Goal: Task Accomplishment & Management: Complete application form

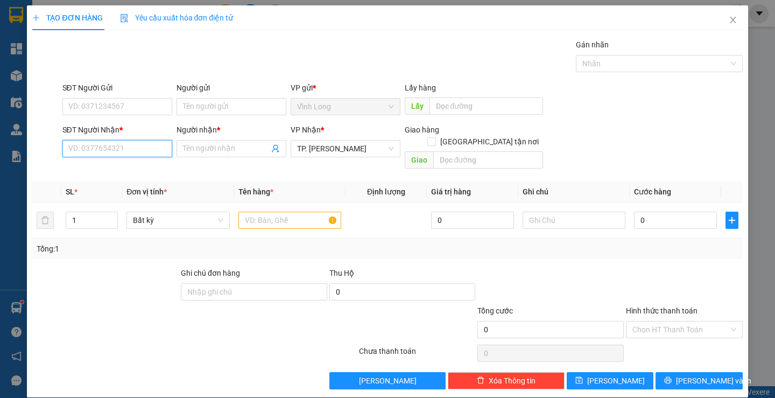
click at [98, 154] on input "SĐT Người Nhận *" at bounding box center [117, 148] width 110 height 17
type input "0769338797"
click at [124, 174] on div "0769338797 - KHOA" at bounding box center [116, 170] width 96 height 12
type input "KHOA"
type input "0769338797"
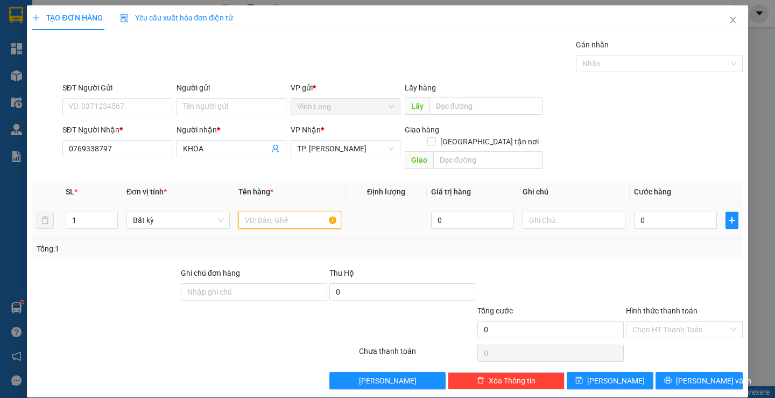
click at [252, 212] on input "text" at bounding box center [289, 220] width 103 height 17
type input "T"
type input "GIỎ XANH"
type input "TRANG"
type input "3"
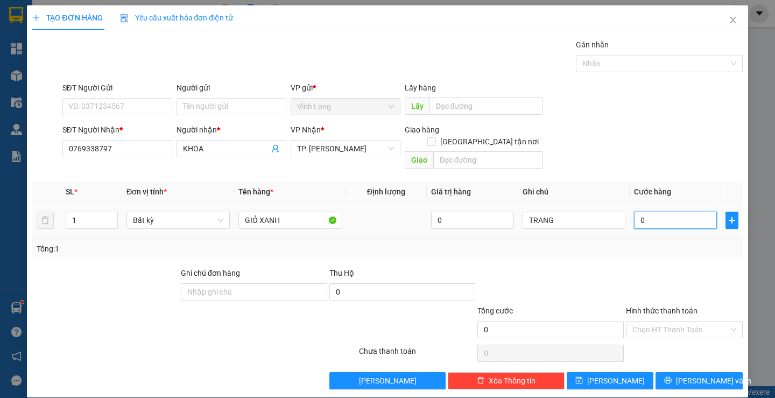
type input "3"
type input "30"
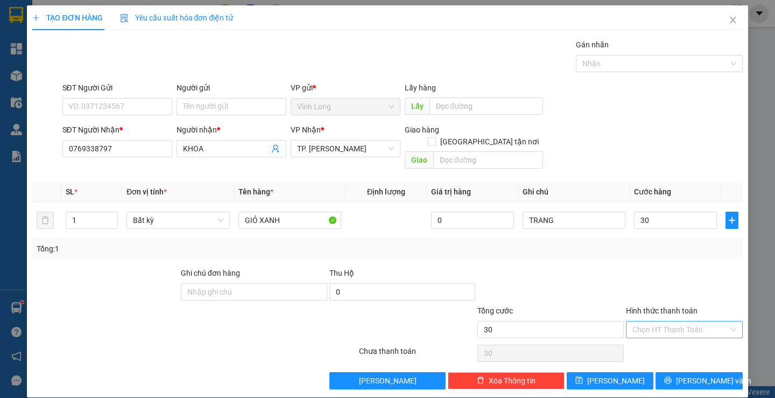
type input "30.000"
click at [661, 321] on input "Hình thức thanh toán" at bounding box center [680, 329] width 96 height 16
click at [649, 336] on div "Tại văn phòng" at bounding box center [678, 339] width 102 height 12
type input "0"
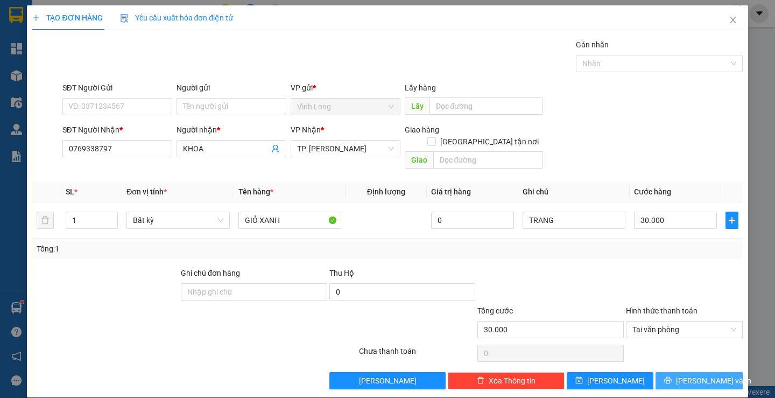
click at [667, 372] on button "[PERSON_NAME] và In" at bounding box center [699, 380] width 87 height 17
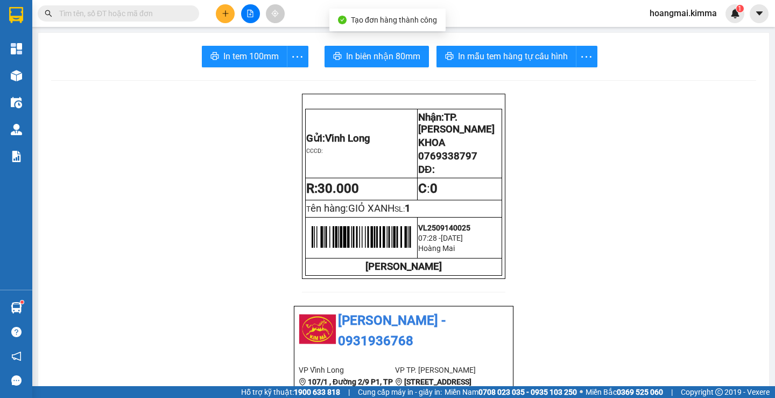
click at [246, 65] on button "In tem 100mm" at bounding box center [245, 57] width 86 height 22
click at [222, 14] on button at bounding box center [225, 13] width 19 height 19
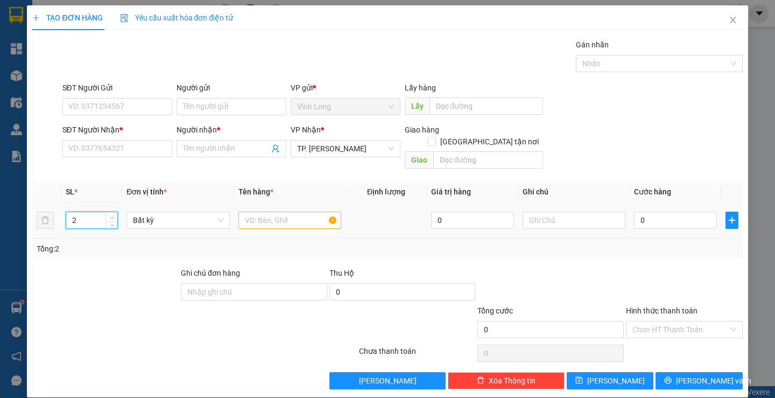
click at [111, 214] on span "up" at bounding box center [112, 217] width 6 height 6
type input "4"
click at [111, 214] on span "up" at bounding box center [112, 217] width 6 height 6
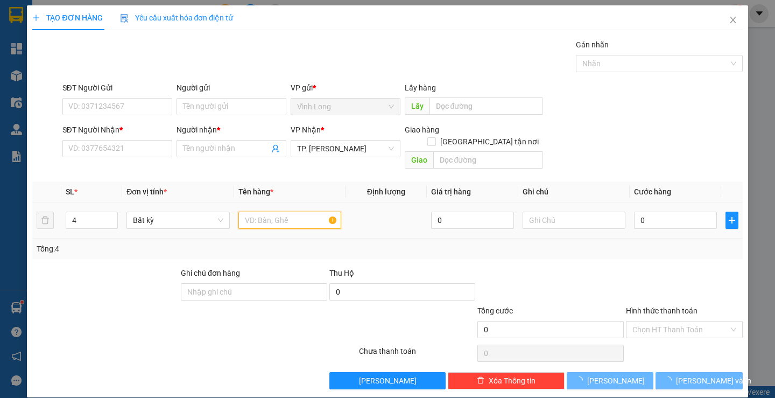
click at [264, 212] on input "text" at bounding box center [289, 220] width 103 height 17
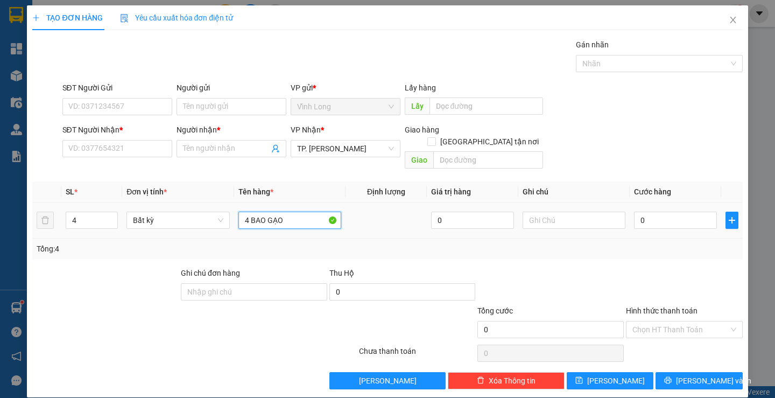
type input "4 BAO GẠO"
type input "TRANG"
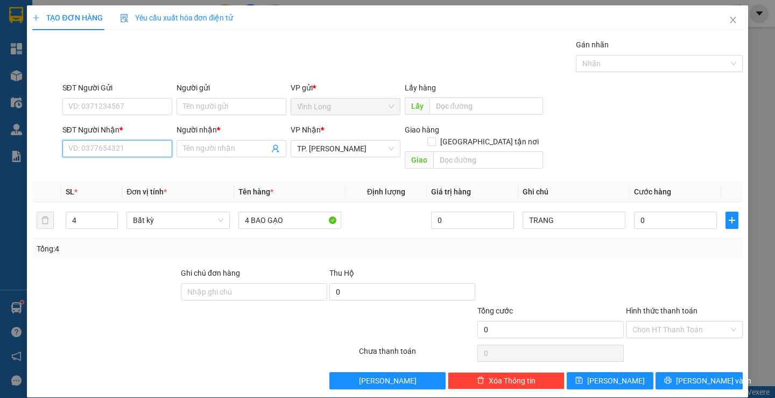
click at [111, 146] on input "SĐT Người Nhận *" at bounding box center [117, 148] width 110 height 17
type input "0902579337"
click at [117, 172] on div "0902579337 - THU" at bounding box center [116, 170] width 96 height 12
type input "THU"
type input "0902579337"
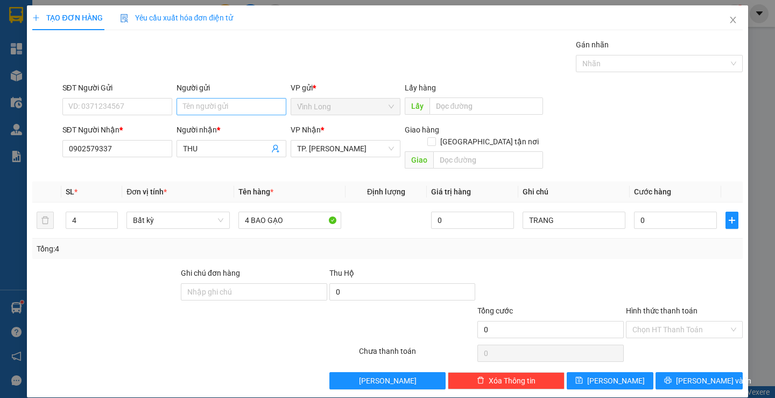
drag, startPoint x: 210, startPoint y: 94, endPoint x: 206, endPoint y: 108, distance: 15.2
click at [210, 98] on div "Người gửi Tên người gửi" at bounding box center [232, 101] width 110 height 38
click at [206, 109] on input "Người gửi" at bounding box center [232, 106] width 110 height 17
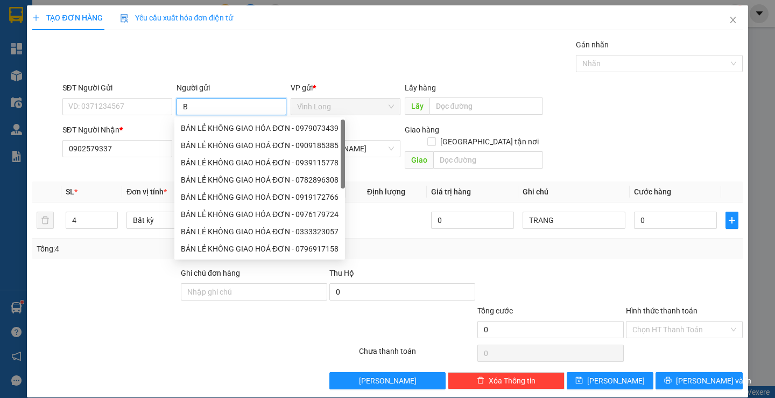
type input "BÁ"
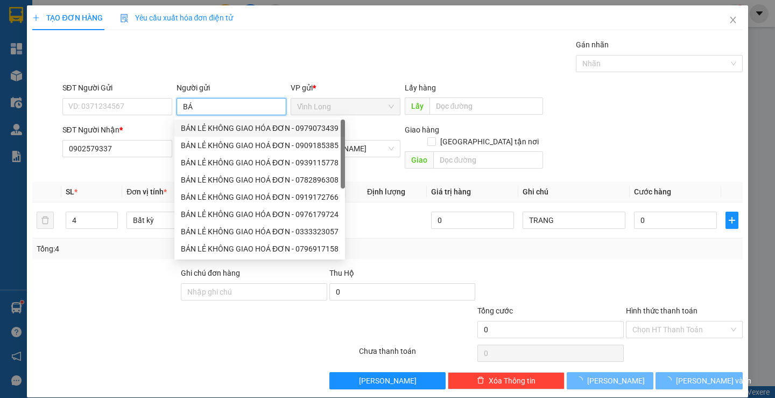
type input "0906644526"
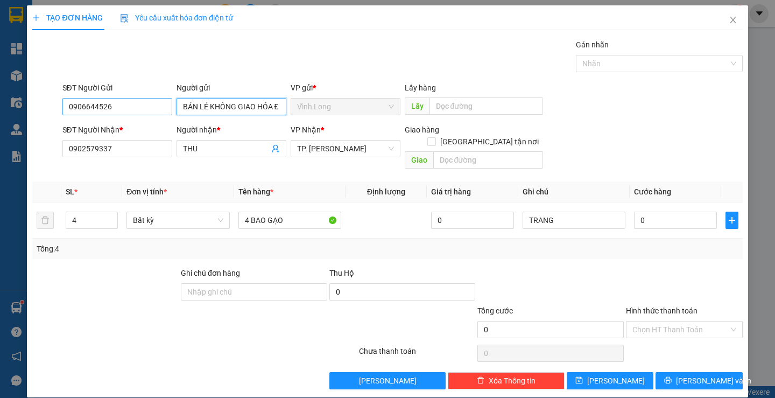
type input "BÁN LẺ KHÔNG GIAO HÓA ĐƠN"
drag, startPoint x: 115, startPoint y: 108, endPoint x: 0, endPoint y: 127, distance: 116.7
click at [0, 127] on div "TẠO ĐƠN HÀNG Yêu cầu xuất hóa đơn điện tử Transit Pickup Surcharge Ids Transit …" at bounding box center [387, 199] width 775 height 398
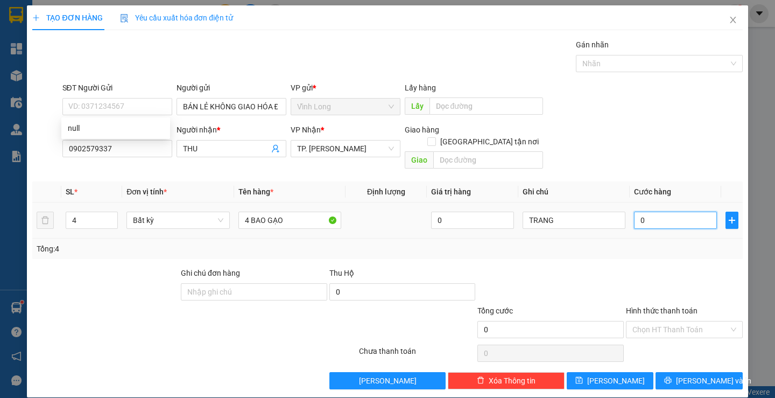
click at [645, 212] on input "0" at bounding box center [675, 220] width 83 height 17
type input "1"
type input "12"
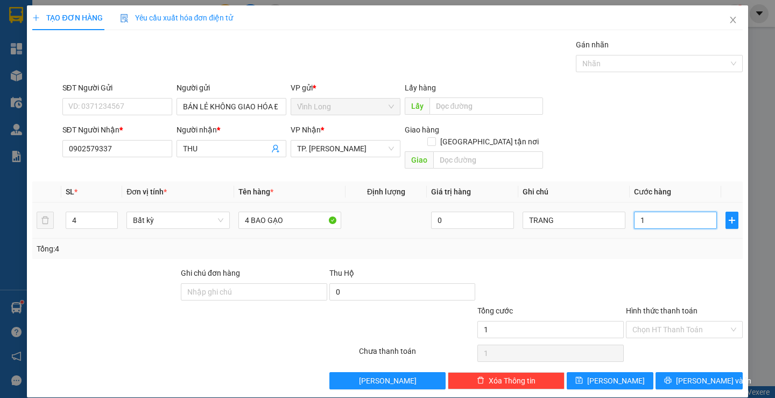
type input "12"
type input "120"
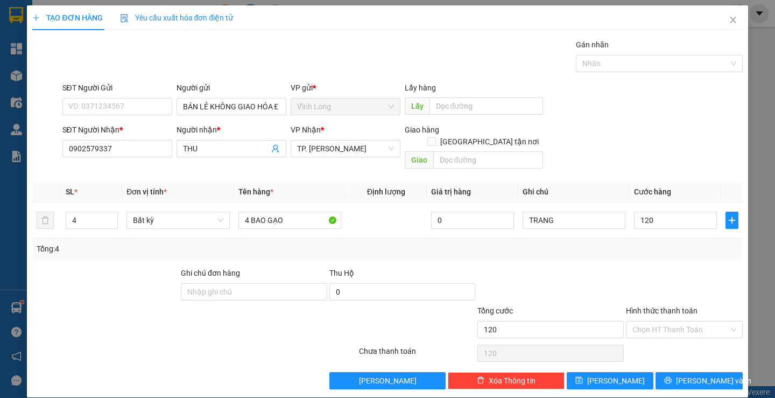
type input "120.000"
click at [648, 267] on div at bounding box center [684, 286] width 119 height 38
click at [654, 321] on input "Hình thức thanh toán" at bounding box center [680, 329] width 96 height 16
click at [652, 334] on div "Tại văn phòng" at bounding box center [678, 339] width 102 height 12
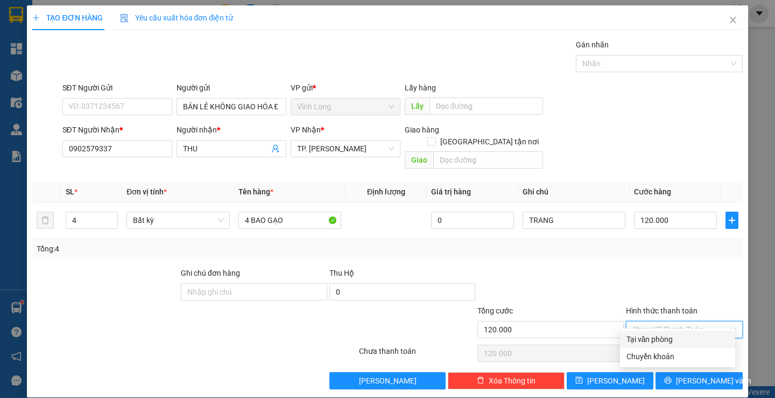
type input "0"
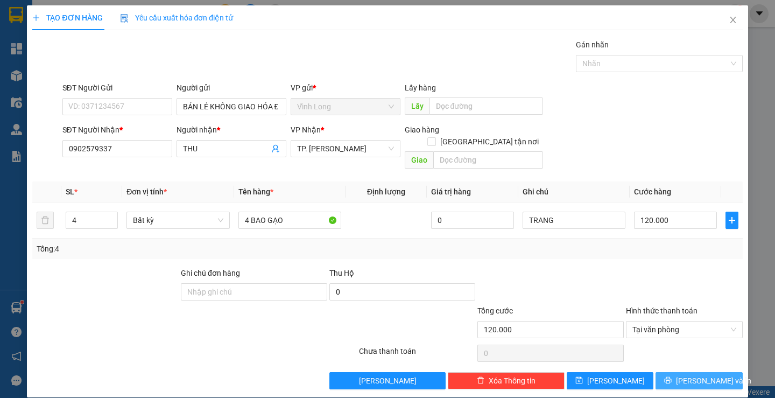
click at [679, 372] on button "[PERSON_NAME] và In" at bounding box center [699, 380] width 87 height 17
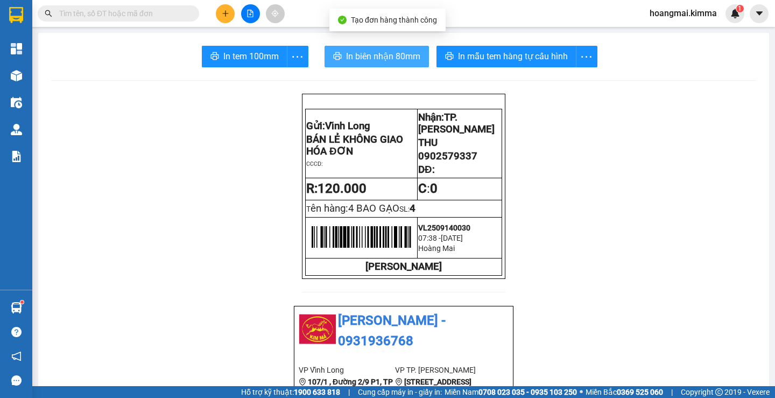
click at [368, 58] on span "In biên nhận 80mm" at bounding box center [383, 56] width 74 height 13
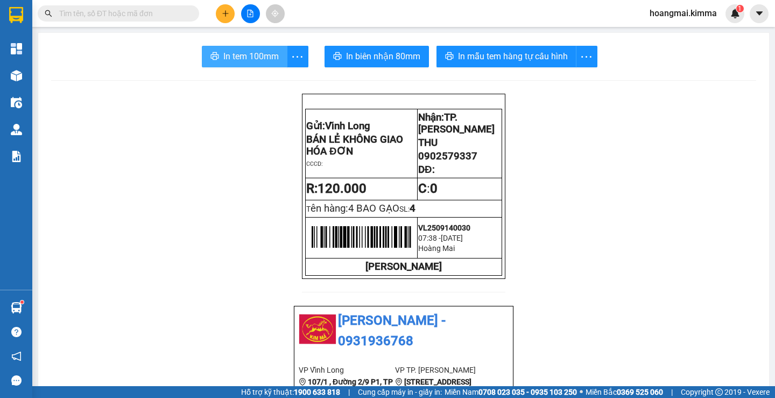
click at [253, 60] on span "In tem 100mm" at bounding box center [250, 56] width 55 height 13
click at [226, 8] on button at bounding box center [225, 13] width 19 height 19
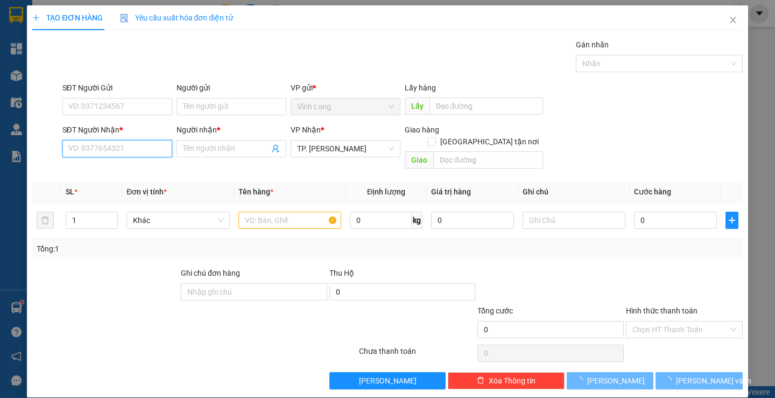
click at [150, 154] on input "SĐT Người Nhận *" at bounding box center [117, 148] width 110 height 17
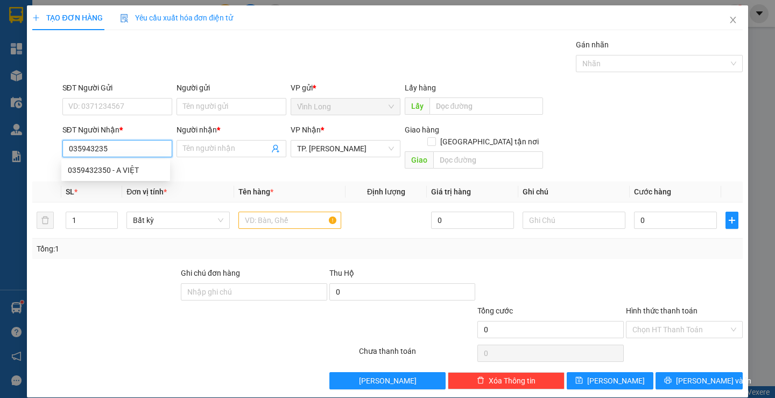
type input "0359432350"
click at [136, 169] on div "0359432350 - A VIỆT" at bounding box center [116, 170] width 96 height 12
type input "A VIỆT"
type input "0359432350"
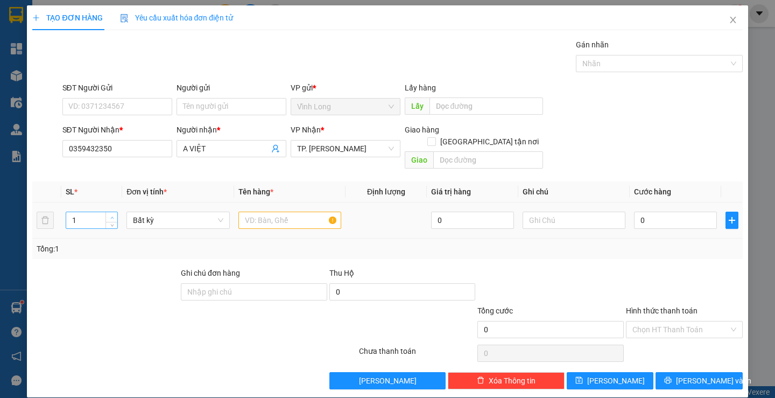
type input "2"
click at [105, 212] on span "Increase Value" at bounding box center [111, 217] width 12 height 10
click at [281, 212] on input "text" at bounding box center [289, 220] width 103 height 17
type input "1 BAO + 1 GÓI"
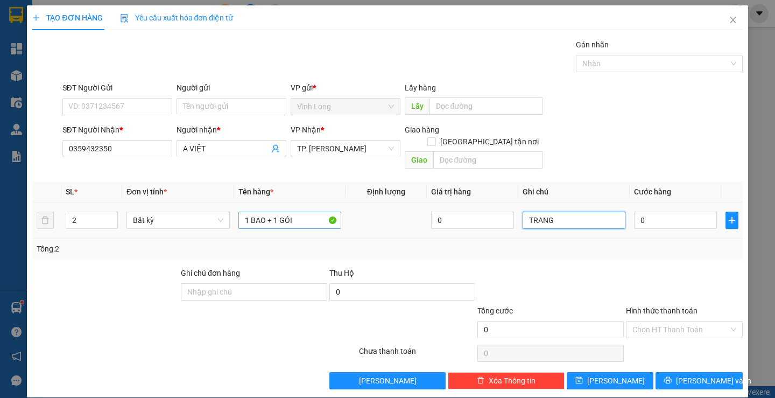
type input "TRANG"
type input "7"
type input "70"
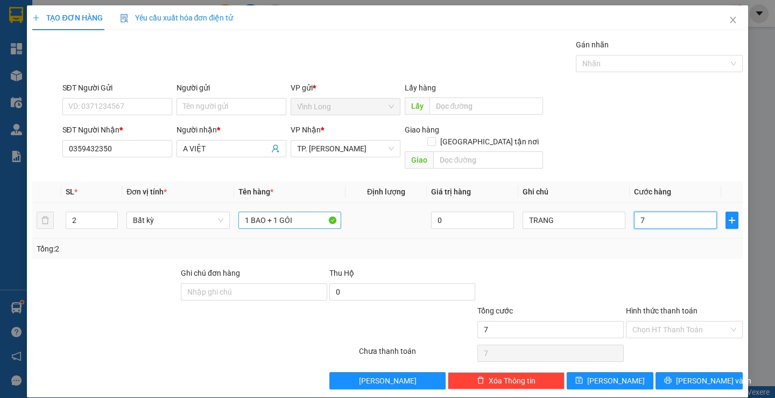
type input "70"
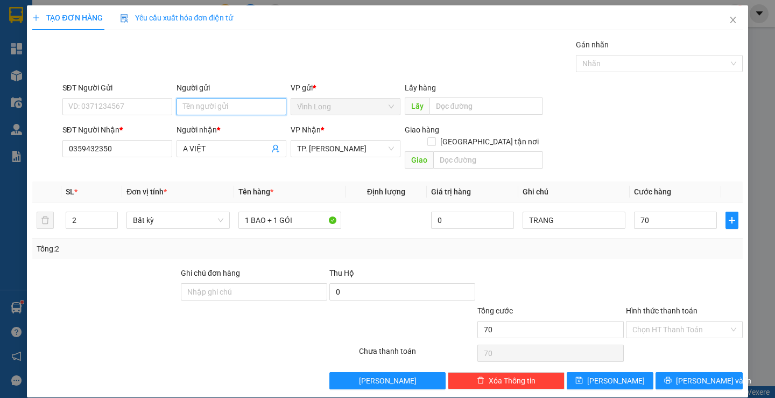
type input "70.000"
click at [231, 109] on input "Người gửi" at bounding box center [232, 106] width 110 height 17
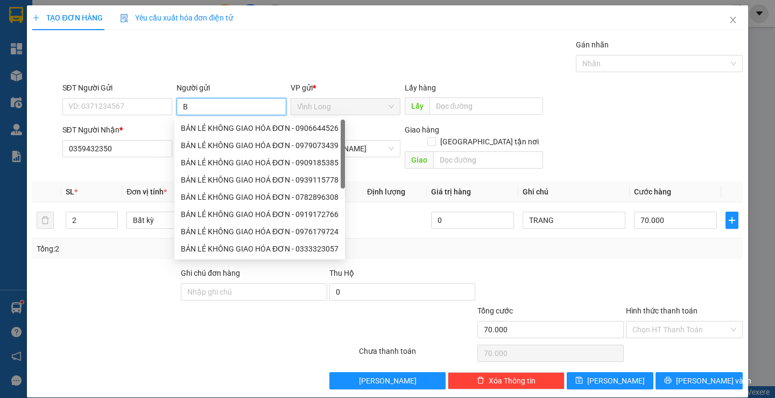
type input "BÁ"
drag, startPoint x: 231, startPoint y: 127, endPoint x: 203, endPoint y: 128, distance: 28.5
click at [231, 127] on div "BÁN LẺ KHÔNG GIAO HÓA ĐƠN - 0906644526" at bounding box center [260, 128] width 158 height 12
type input "0906644526"
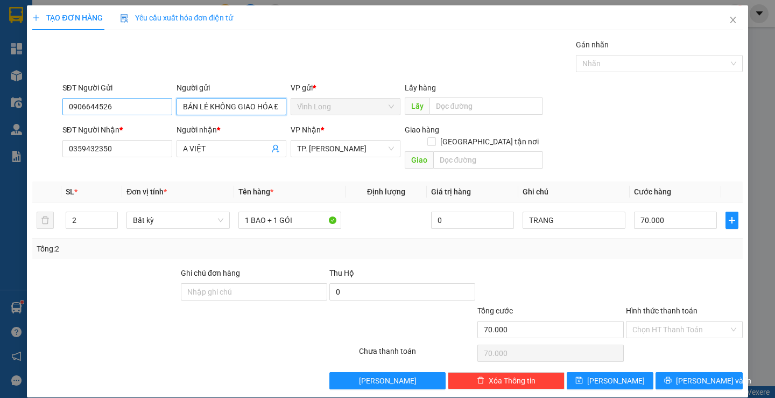
type input "BÁN LẺ KHÔNG GIAO HÓA ĐƠN"
drag, startPoint x: 96, startPoint y: 106, endPoint x: 0, endPoint y: 116, distance: 96.4
click at [18, 118] on div "TẠO ĐƠN HÀNG Yêu cầu xuất hóa đơn điện tử Transit Pickup Surcharge Ids Transit …" at bounding box center [387, 199] width 775 height 398
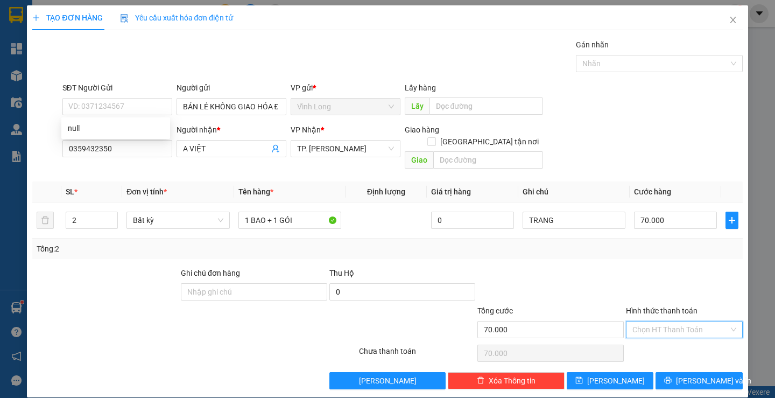
click at [655, 325] on input "Hình thức thanh toán" at bounding box center [680, 329] width 96 height 16
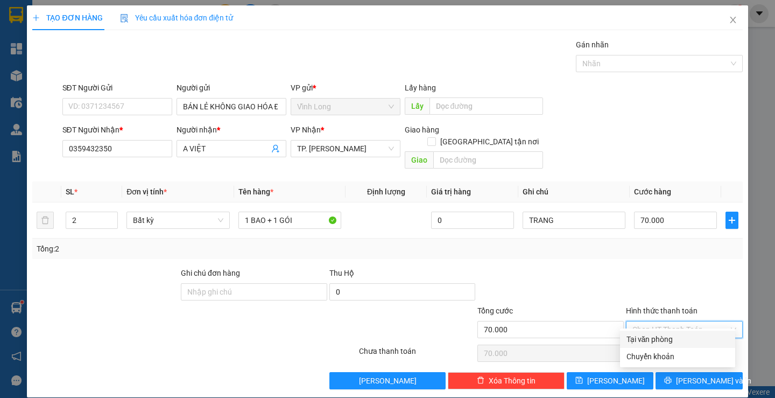
click at [640, 336] on div "Tại văn phòng" at bounding box center [678, 339] width 102 height 12
type input "0"
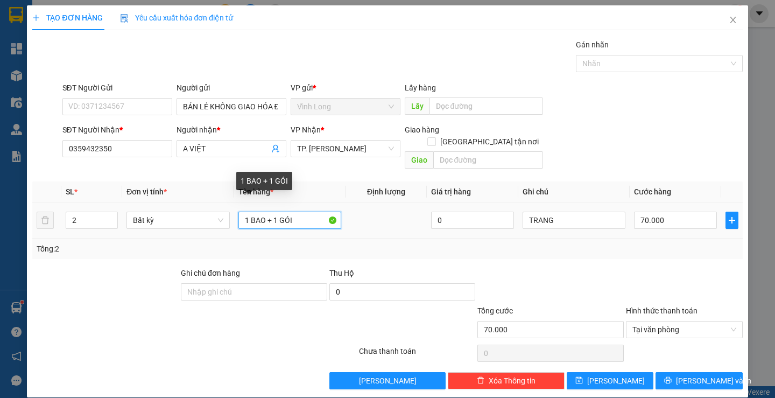
click at [304, 212] on input "1 BAO + 1 GÓI" at bounding box center [289, 220] width 103 height 17
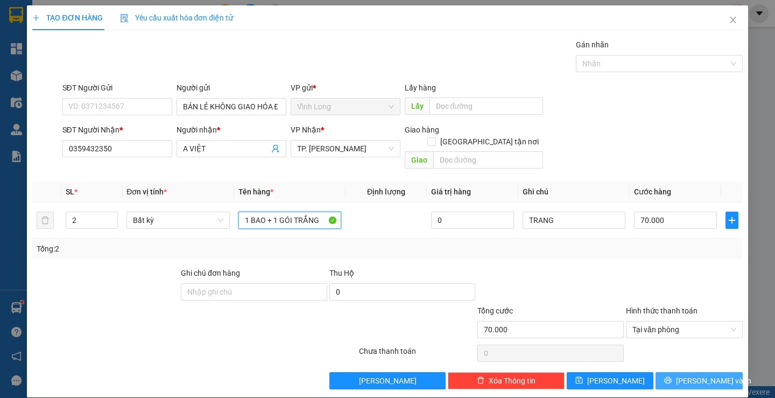
type input "1 BAO + 1 GÓI TRẮNG"
click at [672, 376] on icon "printer" at bounding box center [668, 380] width 8 height 8
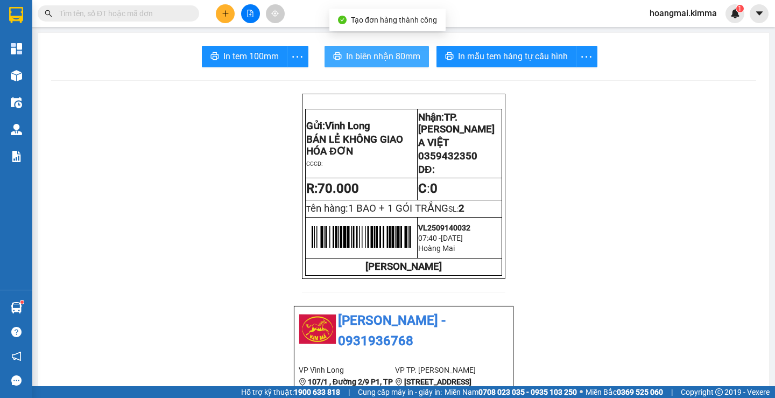
click at [410, 65] on button "In biên nhận 80mm" at bounding box center [377, 57] width 104 height 22
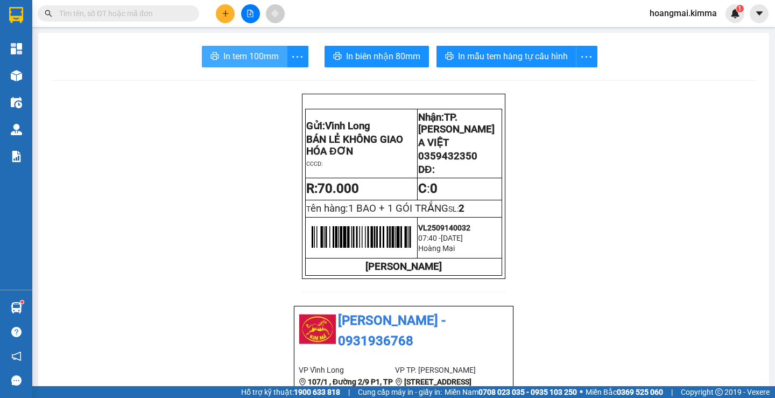
click at [219, 53] on button "In tem 100mm" at bounding box center [245, 57] width 86 height 22
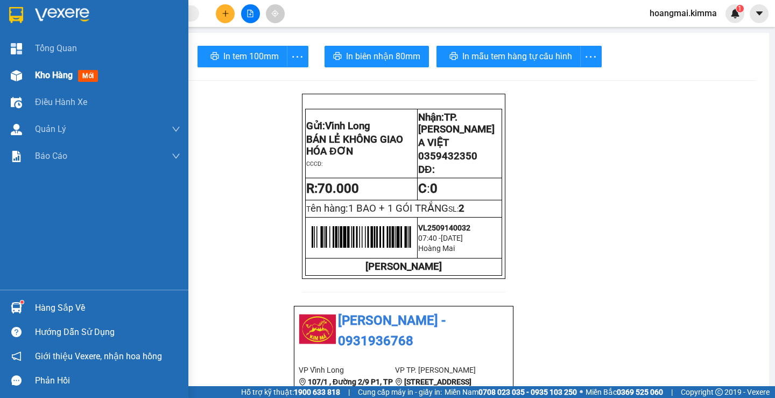
click at [55, 80] on span "Kho hàng" at bounding box center [54, 75] width 38 height 10
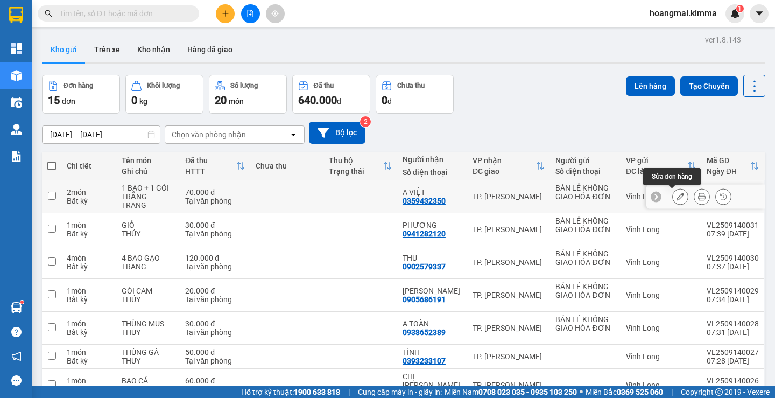
click at [677, 199] on icon at bounding box center [681, 197] width 8 height 8
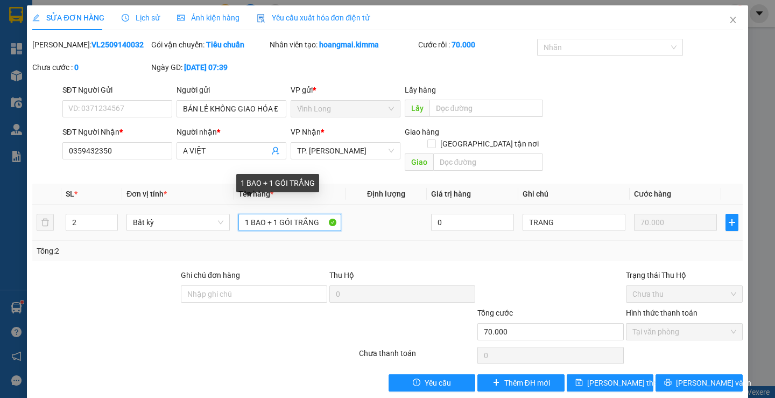
click at [265, 214] on input "1 BAO + 1 GÓI TRẮNG" at bounding box center [289, 222] width 103 height 17
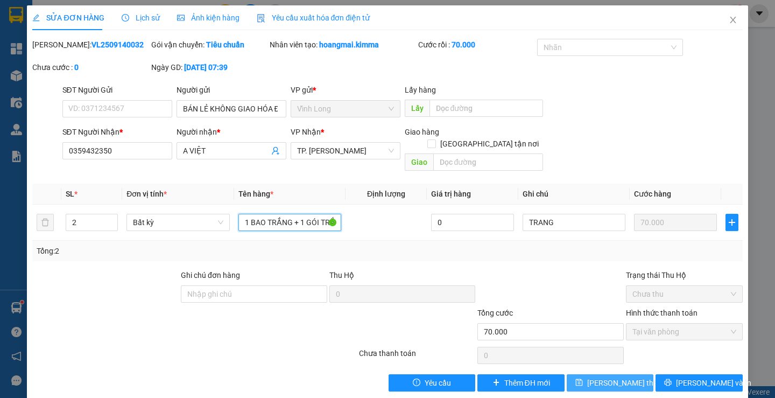
type input "1 BAO TRẮNG + 1 GÓI TRẮNG"
click at [613, 377] on span "Lưu thay đổi" at bounding box center [630, 383] width 86 height 12
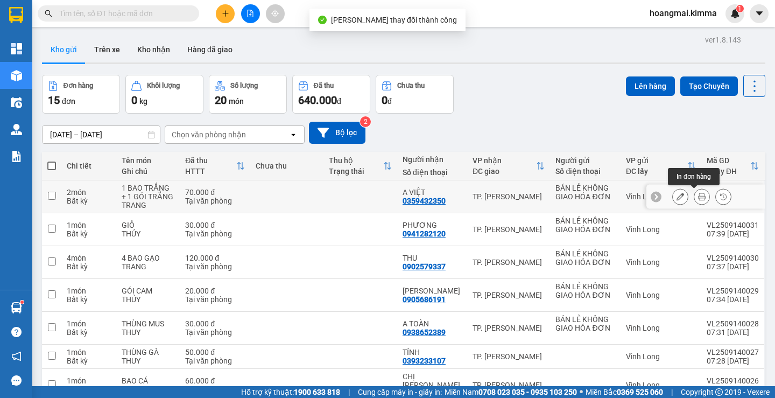
click at [698, 200] on icon at bounding box center [702, 197] width 8 height 8
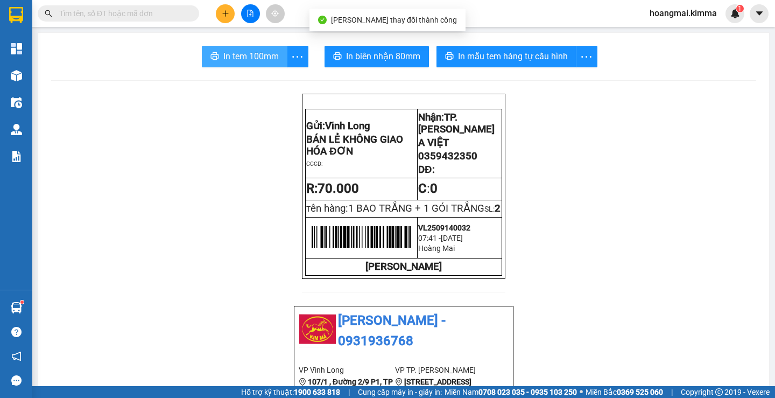
click at [243, 52] on span "In tem 100mm" at bounding box center [250, 56] width 55 height 13
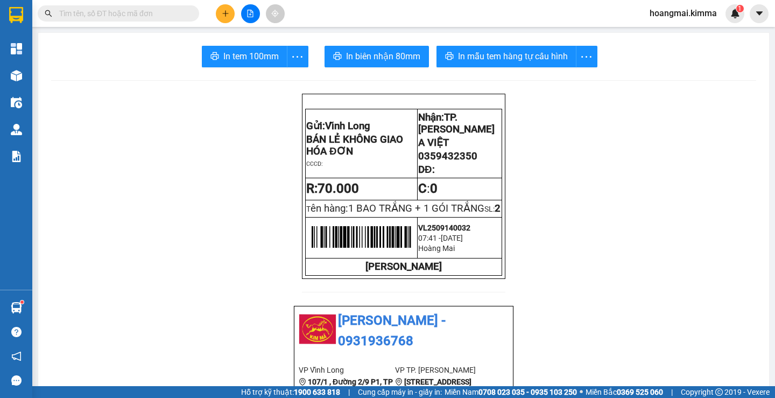
click at [227, 20] on button at bounding box center [225, 13] width 19 height 19
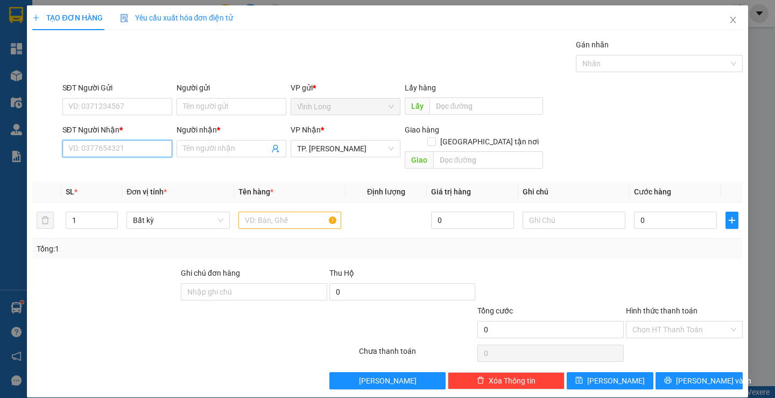
click at [130, 150] on input "SĐT Người Nhận *" at bounding box center [117, 148] width 110 height 17
type input "0772115432"
click at [137, 166] on div "0772115432 - THỦY TIÊN" at bounding box center [121, 170] width 106 height 12
type input "THỦY TIÊN"
type input "0772115432"
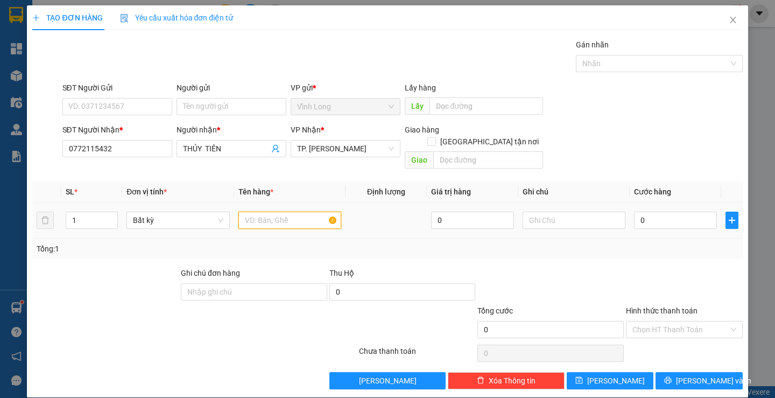
click at [271, 212] on input "text" at bounding box center [289, 220] width 103 height 17
drag, startPoint x: 259, startPoint y: 206, endPoint x: 194, endPoint y: 215, distance: 65.8
click at [206, 215] on tr "1 Bất kỳ IỎ 0 0" at bounding box center [387, 220] width 710 height 36
type input "GIỎ"
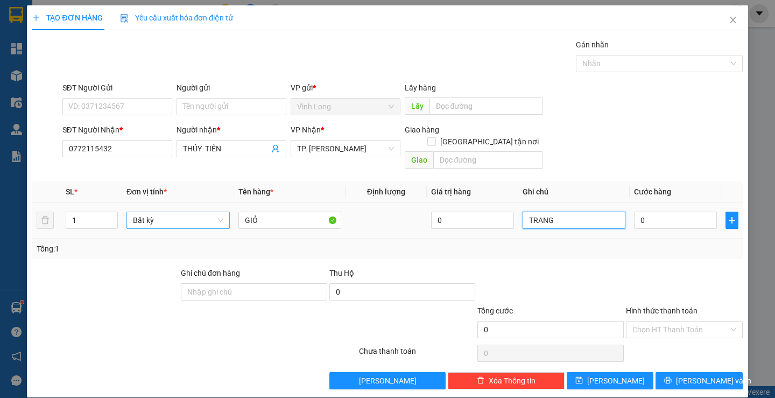
type input "TRANG"
type input "3"
type input "30"
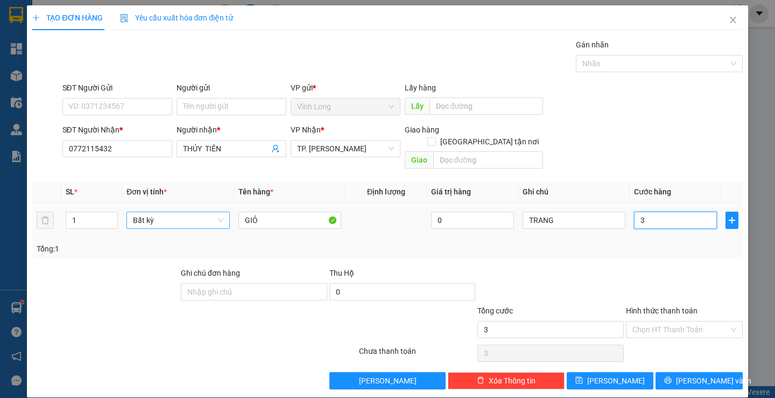
type input "30"
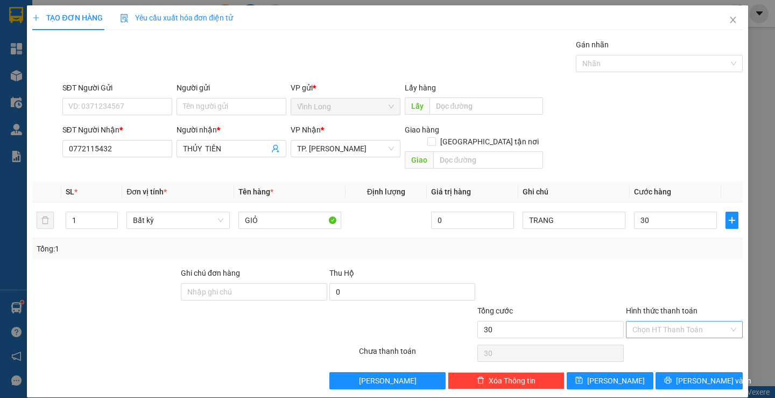
type input "30.000"
click at [650, 321] on input "Hình thức thanh toán" at bounding box center [680, 329] width 96 height 16
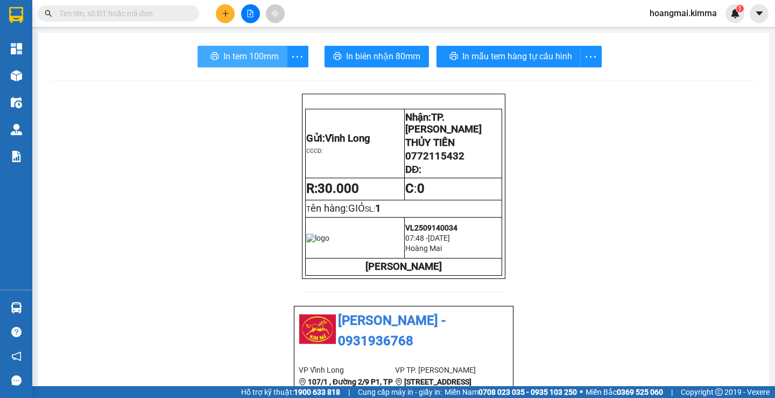
click at [255, 55] on span "In tem 100mm" at bounding box center [250, 56] width 55 height 13
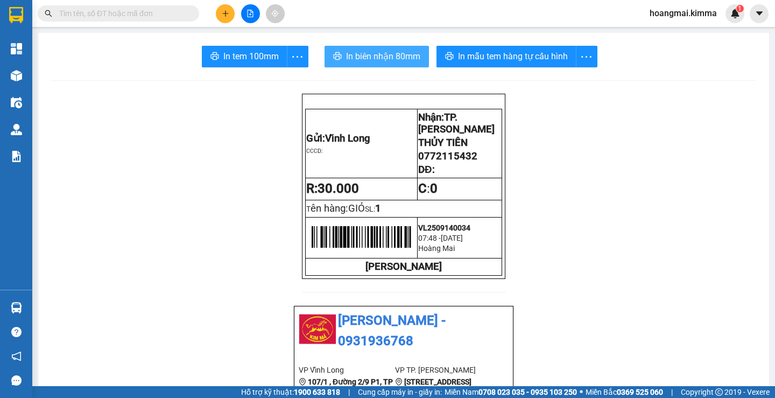
click at [353, 61] on span "In biên nhận 80mm" at bounding box center [383, 56] width 74 height 13
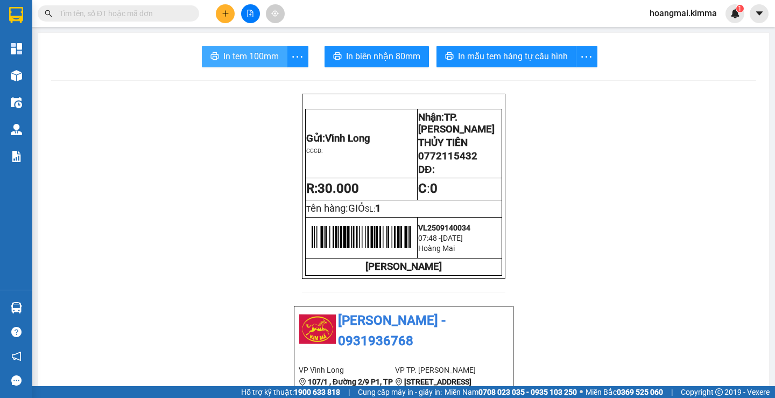
click at [248, 58] on span "In tem 100mm" at bounding box center [250, 56] width 55 height 13
click at [237, 50] on span "In tem 100mm" at bounding box center [250, 56] width 55 height 13
click at [224, 20] on button at bounding box center [225, 13] width 19 height 19
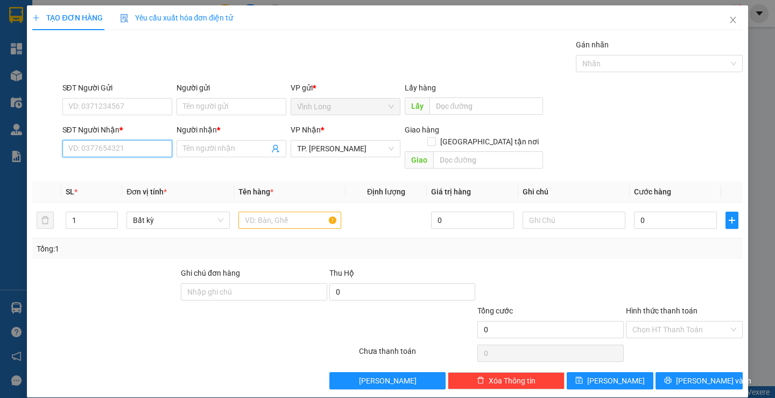
click at [144, 157] on input "SĐT Người Nhận *" at bounding box center [117, 148] width 110 height 17
type input "0789510947"
click at [132, 165] on div "0789510947 - MAI ANH" at bounding box center [116, 170] width 96 height 12
type input "MAI ANH"
type input "0789510947"
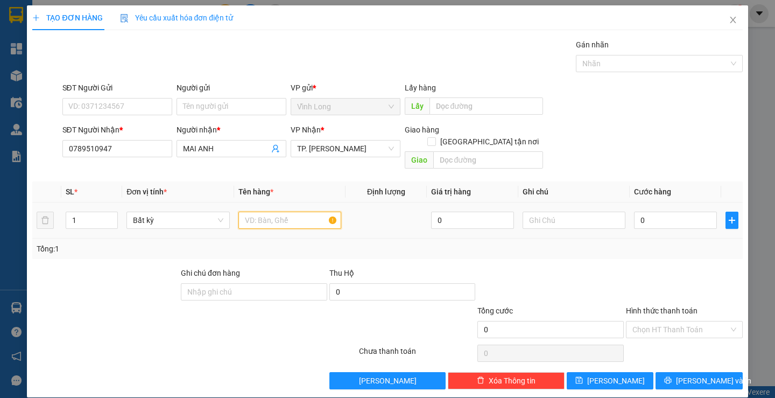
click at [280, 212] on input "text" at bounding box center [289, 220] width 103 height 17
type input "THÙNG"
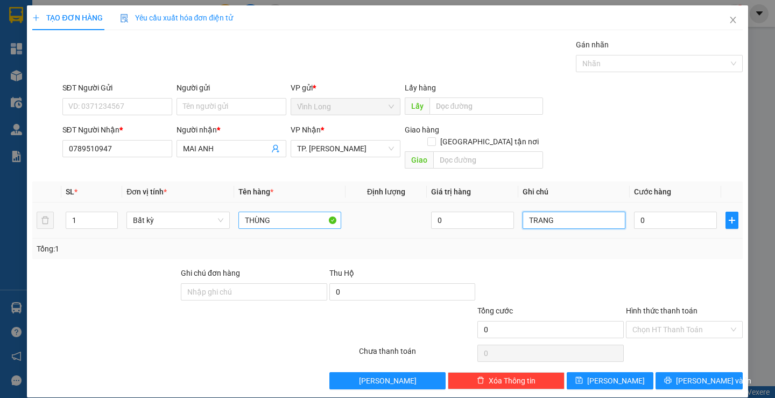
type input "TRANG"
type input "3"
type input "30"
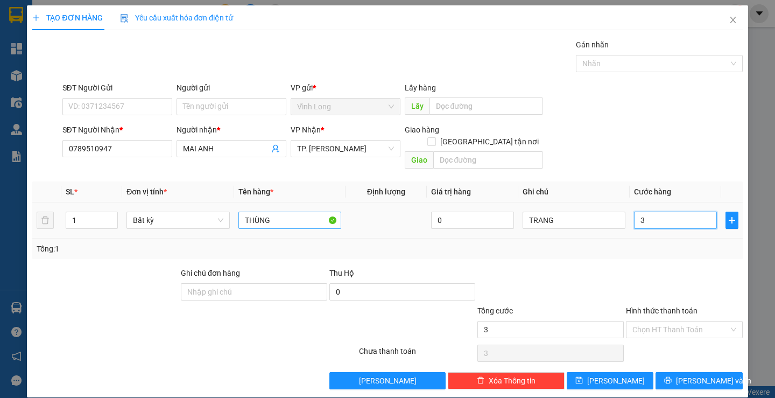
type input "30"
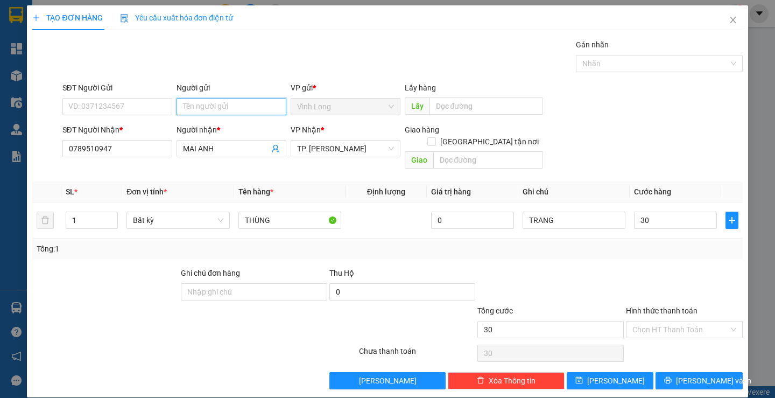
type input "30.000"
click at [228, 104] on input "Người gửi" at bounding box center [232, 106] width 110 height 17
type input "BÁ"
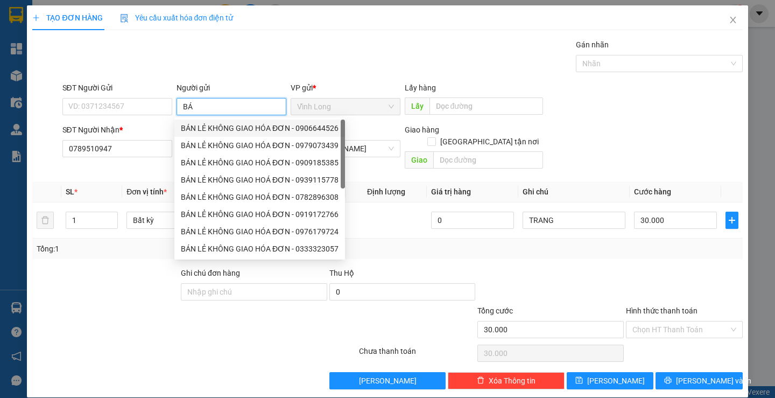
click at [217, 127] on div "BÁN LẺ KHÔNG GIAO HÓA ĐƠN - 0906644526" at bounding box center [260, 128] width 158 height 12
type input "0906644526"
type input "BÁN LẺ KHÔNG GIAO HÓA ĐƠN"
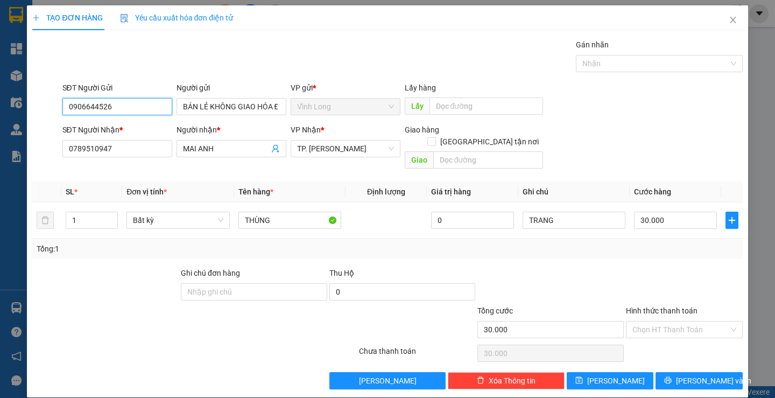
drag, startPoint x: 144, startPoint y: 105, endPoint x: 11, endPoint y: 97, distance: 133.2
click at [15, 98] on div "TẠO ĐƠN HÀNG Yêu cầu xuất hóa đơn điện tử Transit Pickup Surcharge Ids Transit …" at bounding box center [387, 199] width 775 height 398
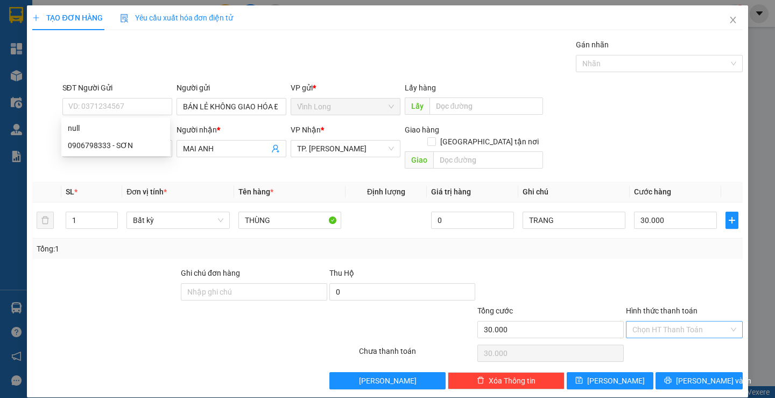
click at [673, 321] on input "Hình thức thanh toán" at bounding box center [680, 329] width 96 height 16
click at [670, 335] on div "Tại văn phòng" at bounding box center [678, 339] width 102 height 12
type input "0"
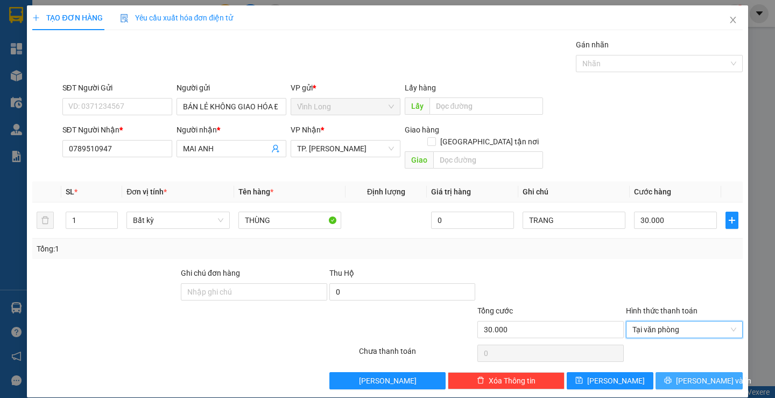
click at [686, 375] on span "[PERSON_NAME] và In" at bounding box center [713, 381] width 75 height 12
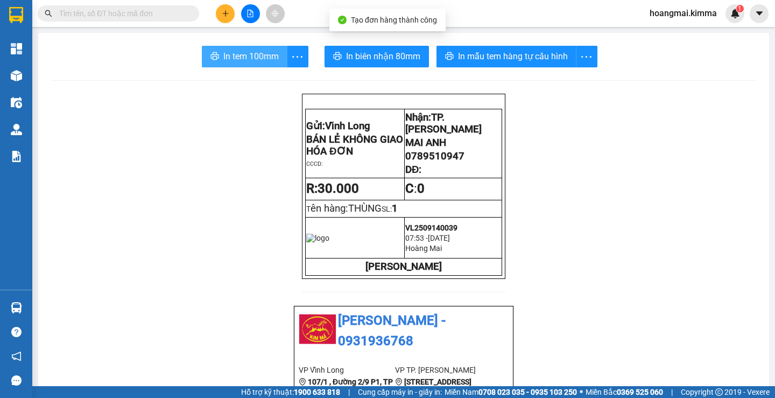
click at [245, 54] on span "In tem 100mm" at bounding box center [250, 56] width 55 height 13
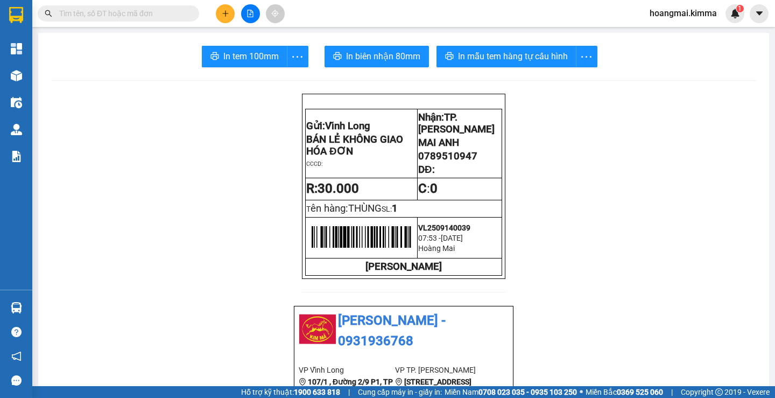
click at [230, 17] on button at bounding box center [225, 13] width 19 height 19
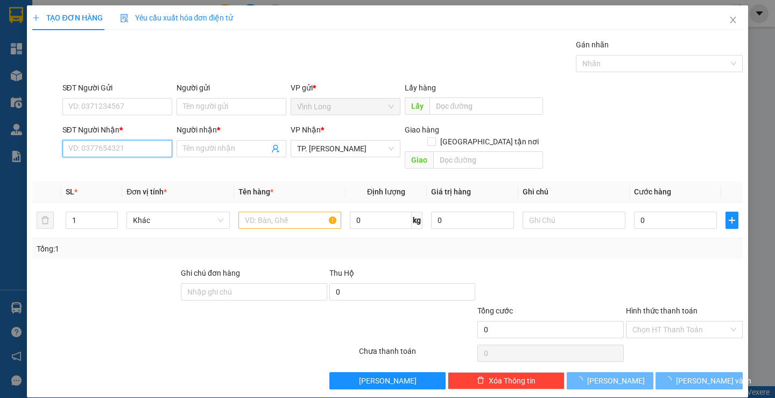
click at [121, 147] on input "SĐT Người Nhận *" at bounding box center [117, 148] width 110 height 17
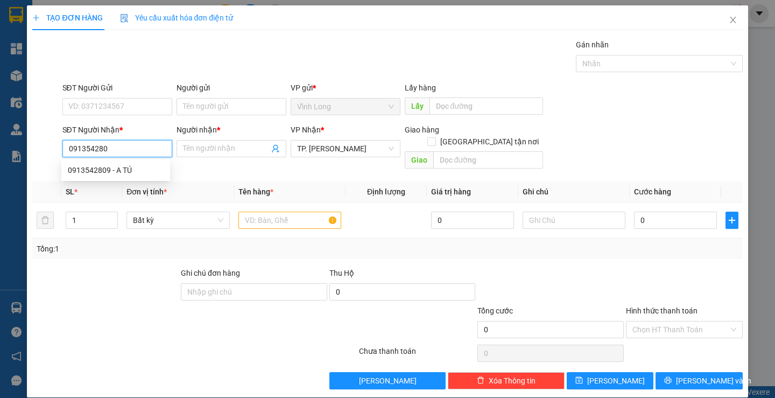
type input "0913542809"
click at [144, 171] on div "0913542809 - A TÚ" at bounding box center [116, 170] width 96 height 12
type input "A TÚ"
type input "0913542809"
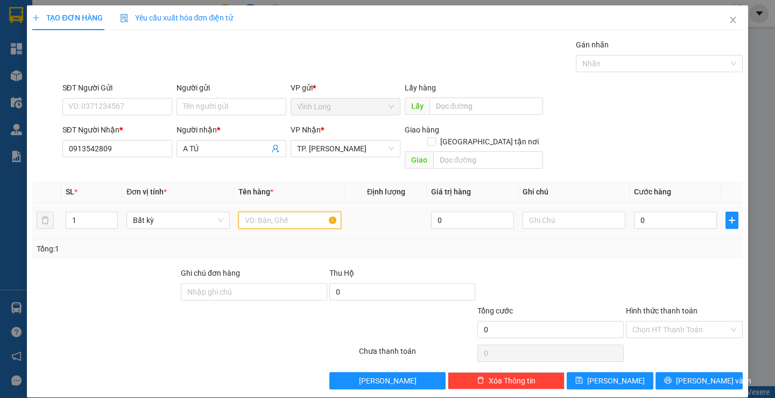
click at [269, 213] on input "text" at bounding box center [289, 220] width 103 height 17
type input "GIỎ XANH"
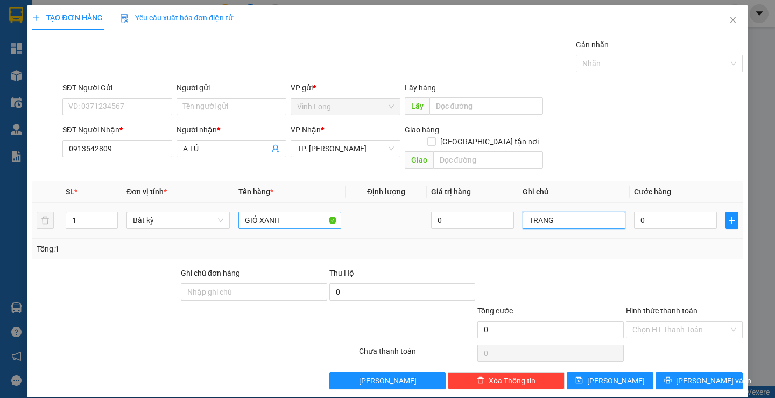
type input "TRANG"
type input "3"
type input "30"
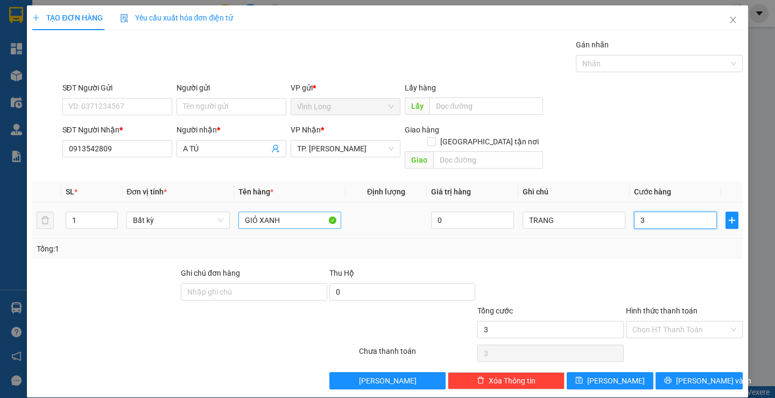
type input "30"
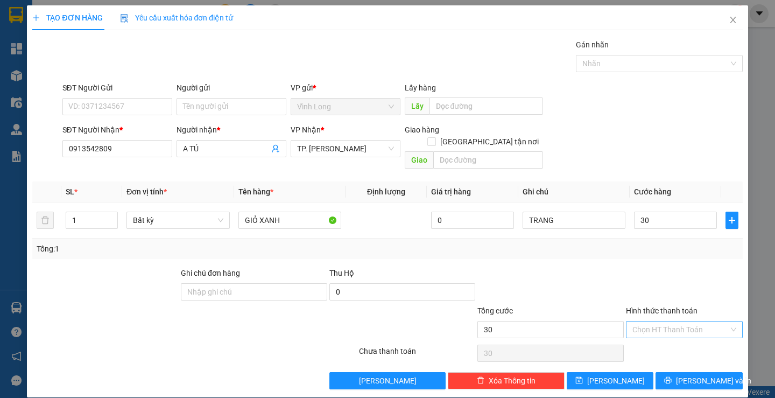
type input "30.000"
drag, startPoint x: 646, startPoint y: 309, endPoint x: 655, endPoint y: 328, distance: 20.9
click at [652, 321] on input "Hình thức thanh toán" at bounding box center [680, 329] width 96 height 16
click at [649, 334] on div "Tại văn phòng" at bounding box center [678, 339] width 102 height 12
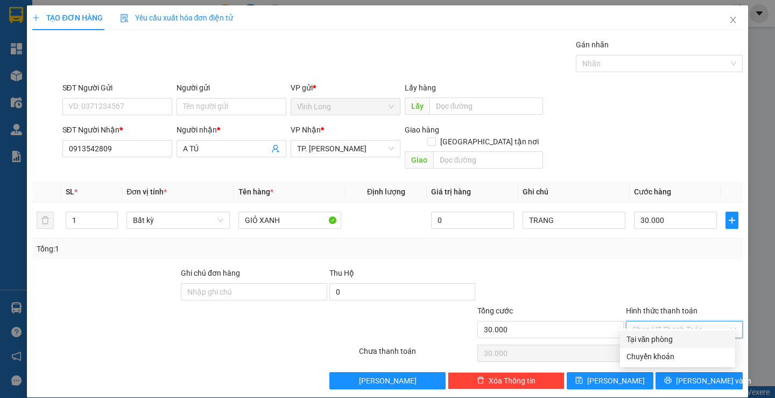
type input "0"
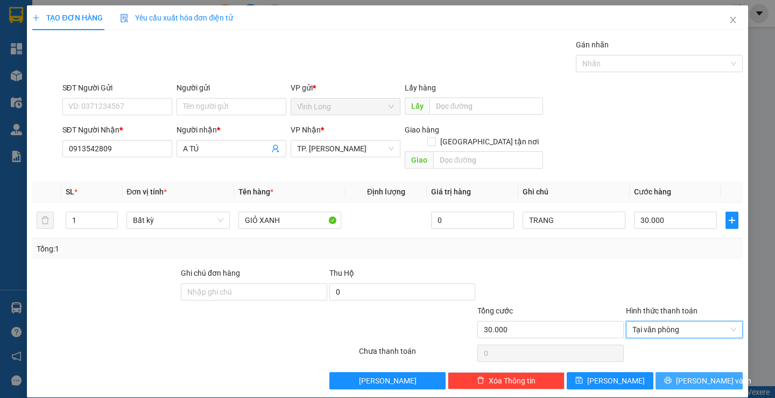
click at [672, 372] on button "[PERSON_NAME] và In" at bounding box center [699, 380] width 87 height 17
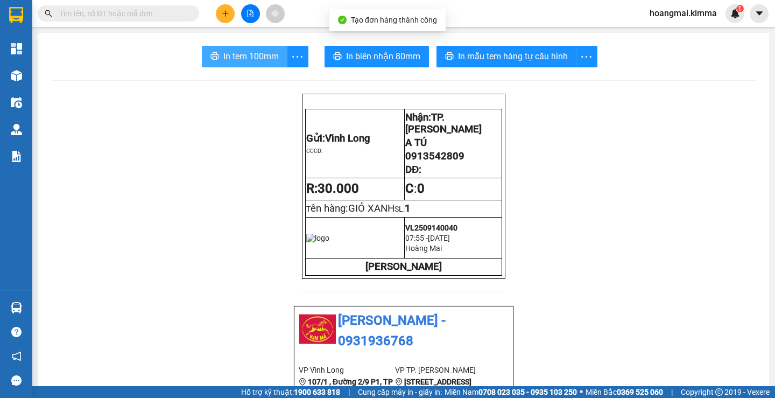
click at [263, 57] on span "In tem 100mm" at bounding box center [250, 56] width 55 height 13
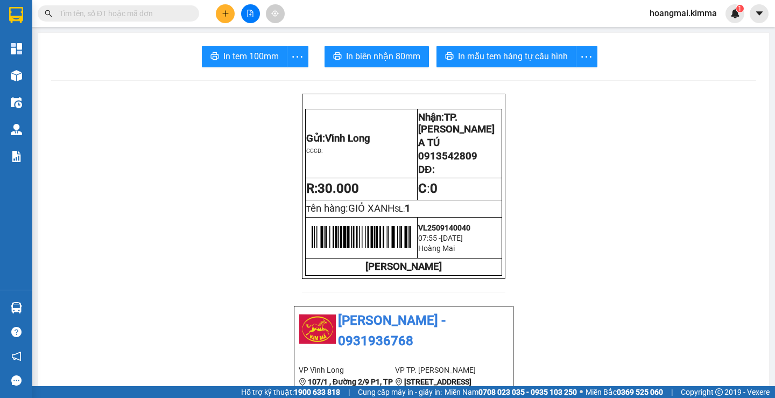
click at [230, 14] on button at bounding box center [225, 13] width 19 height 19
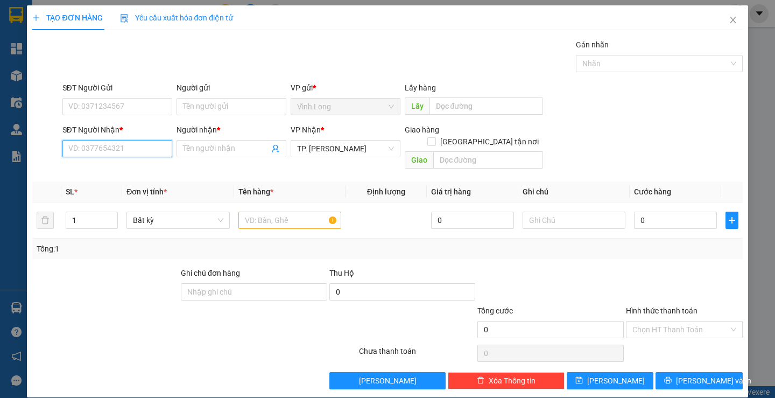
click at [140, 150] on input "SĐT Người Nhận *" at bounding box center [117, 148] width 110 height 17
type input "0913617276"
click at [136, 166] on div "0913617276 - A TUYỀN" at bounding box center [116, 170] width 96 height 12
type input "A TUYỀN"
type input "0913617276"
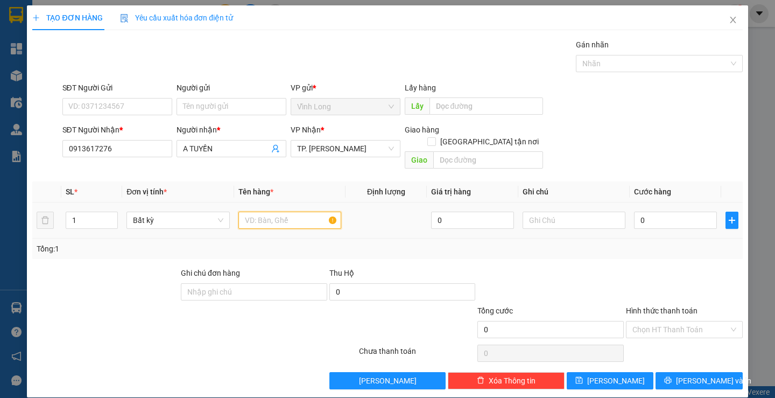
click at [262, 212] on input "text" at bounding box center [289, 220] width 103 height 17
type input "GIỎ XANH"
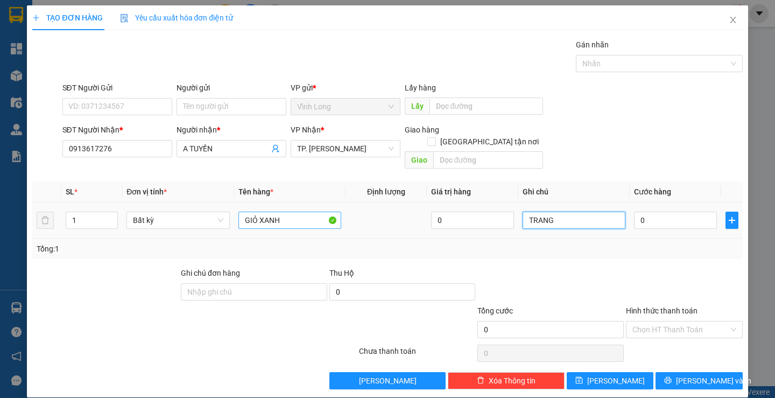
type input "TRANG"
type input "2"
type input "20"
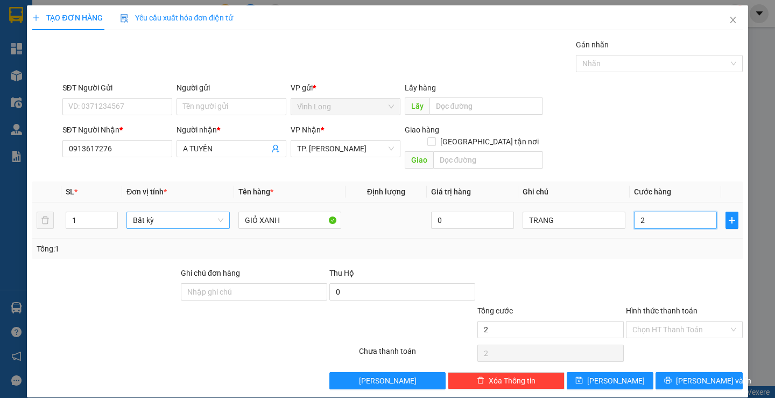
type input "20"
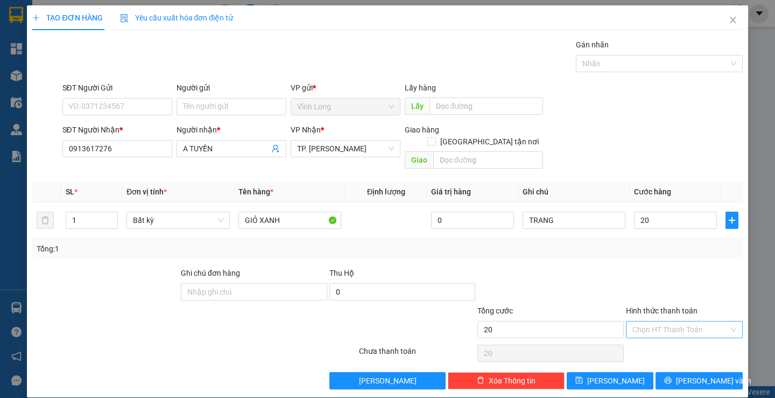
type input "20.000"
drag, startPoint x: 642, startPoint y: 321, endPoint x: 650, endPoint y: 334, distance: 15.5
click at [645, 323] on input "Hình thức thanh toán" at bounding box center [680, 329] width 96 height 16
click at [650, 334] on div "Tại văn phòng" at bounding box center [678, 339] width 102 height 12
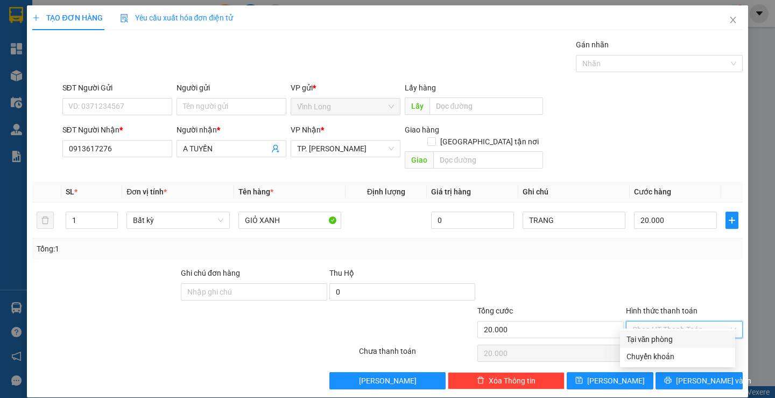
type input "0"
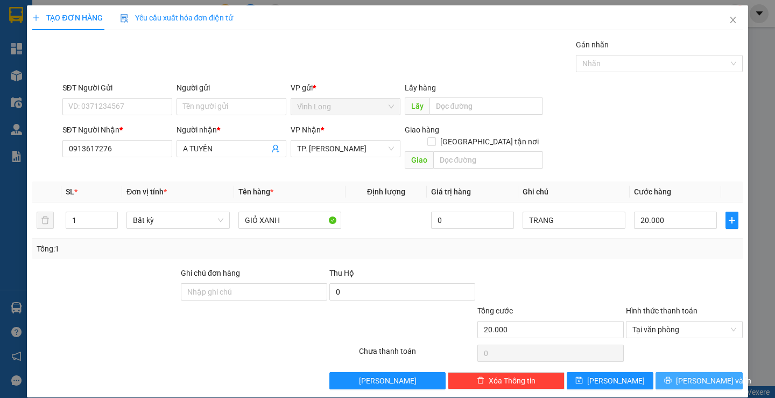
click at [666, 372] on button "[PERSON_NAME] và In" at bounding box center [699, 380] width 87 height 17
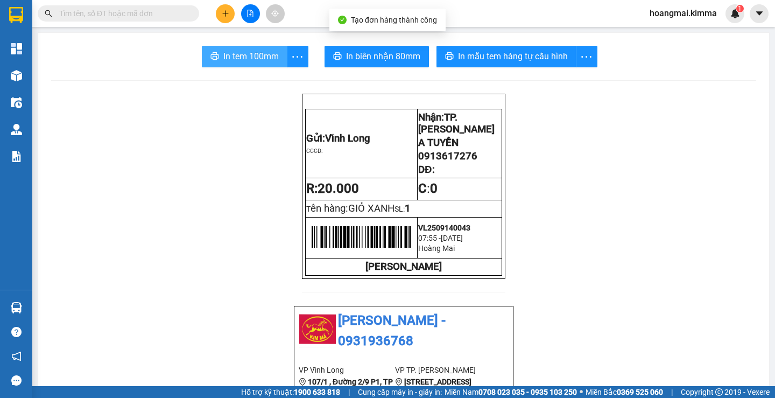
click at [256, 51] on span "In tem 100mm" at bounding box center [250, 56] width 55 height 13
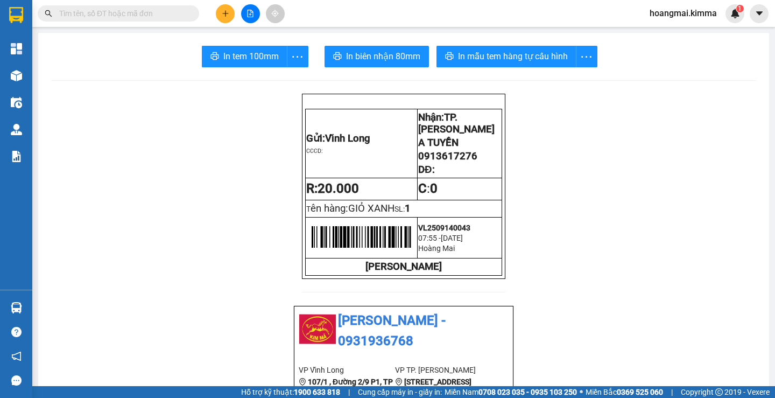
click at [223, 17] on icon "plus" at bounding box center [226, 14] width 8 height 8
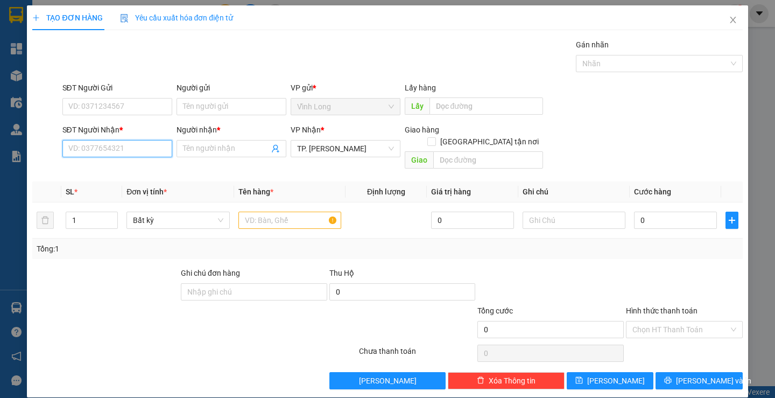
click at [116, 143] on input "SĐT Người Nhận *" at bounding box center [117, 148] width 110 height 17
type input "0909008494"
click at [121, 165] on div "0909008494 - VŨ" at bounding box center [116, 170] width 96 height 12
type input "VŨ"
type input "0909008494"
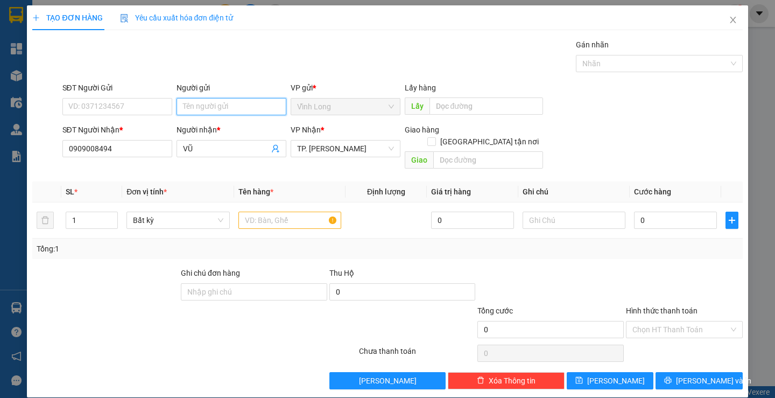
click at [195, 102] on input "Người gửi" at bounding box center [232, 106] width 110 height 17
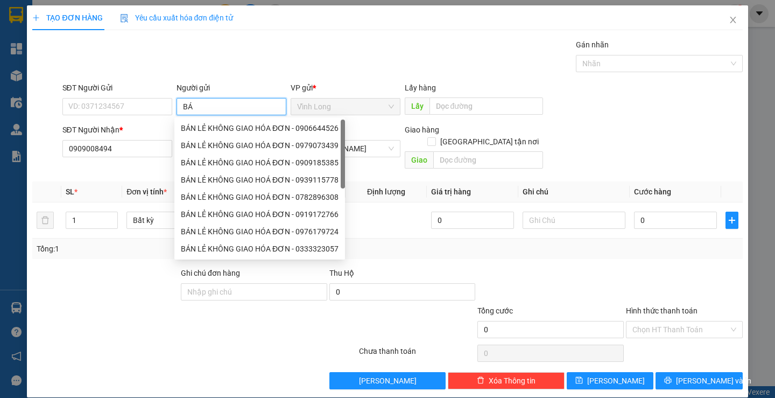
type input "BÁN"
drag, startPoint x: 207, startPoint y: 133, endPoint x: 189, endPoint y: 126, distance: 19.3
click at [206, 132] on div "BÁN LẺ KHÔNG GIAO HÓA ĐƠN - 0979073439" at bounding box center [260, 128] width 158 height 12
type input "0979073439"
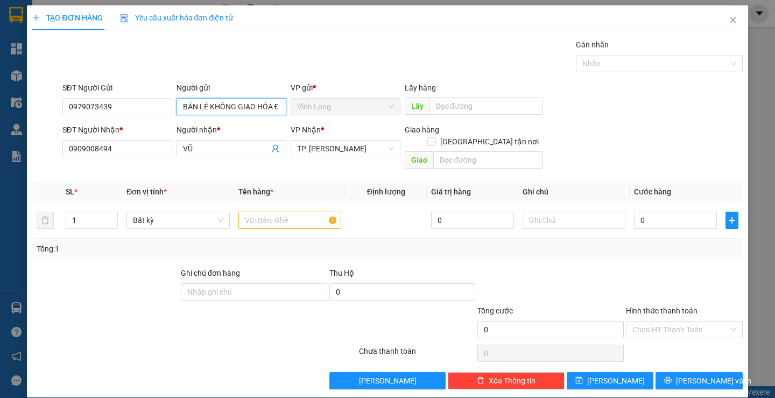
type input "BÁN LẺ KHÔNG GIAO HÓA ĐƠN"
click at [0, 129] on div "TẠO ĐƠN HÀNG Yêu cầu xuất hóa đơn điện tử Transit Pickup Surcharge Ids Transit …" at bounding box center [387, 199] width 775 height 398
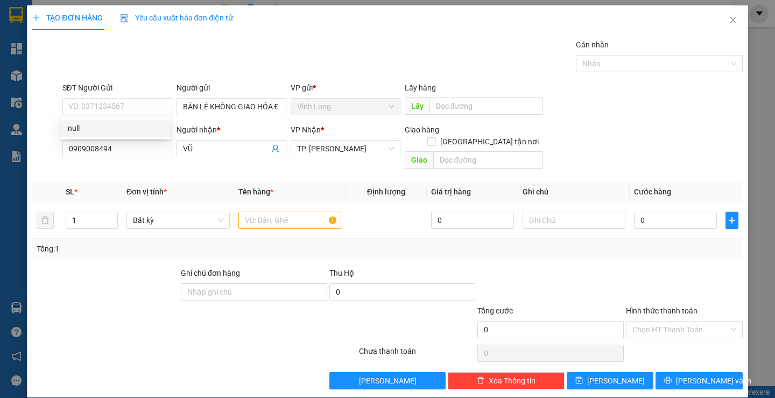
click at [397, 44] on div "Gói vận chuyển * Tiêu chuẩn Gán nhãn Nhãn" at bounding box center [402, 58] width 685 height 38
click at [317, 212] on input "text" at bounding box center [289, 220] width 103 height 17
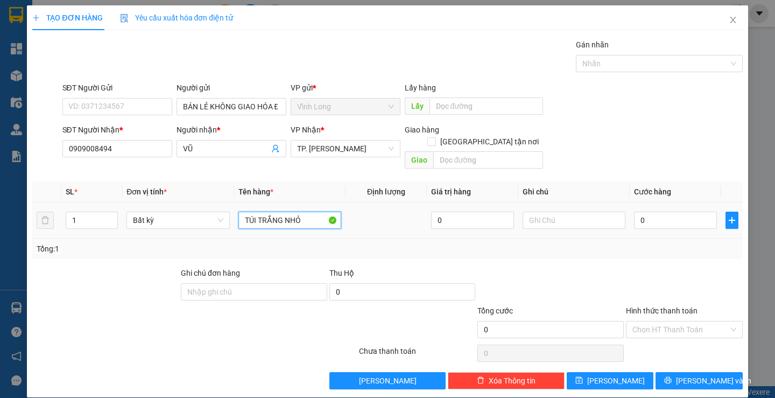
type input "TÚI TRẮNG NHỎ"
type input "TRAN"
type input "2"
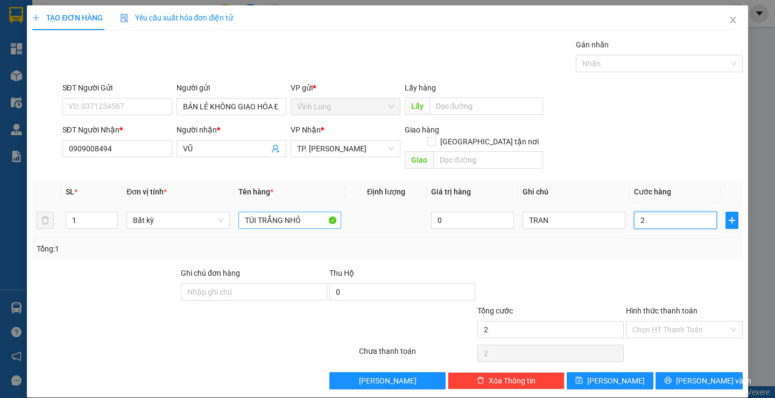
type input "20"
type input "20.000"
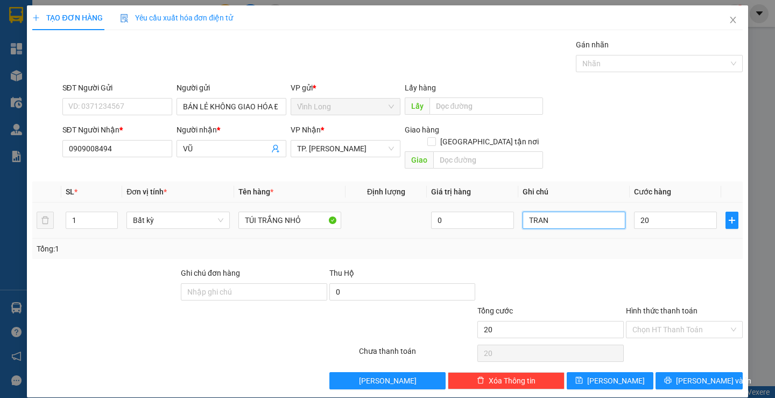
type input "20.000"
click at [599, 212] on input "TRAN" at bounding box center [574, 220] width 103 height 17
type input "TRANG"
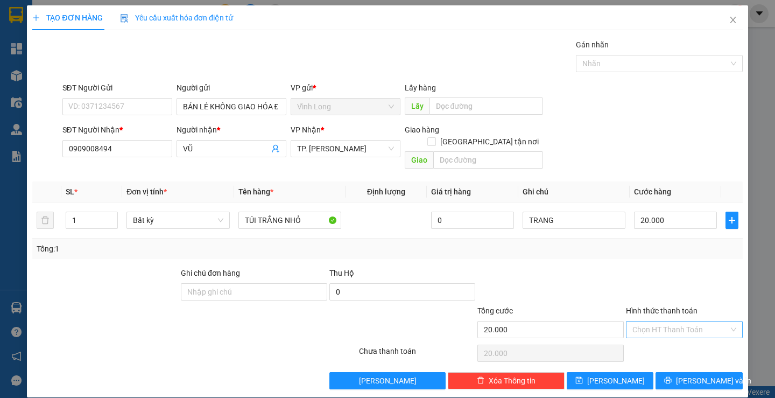
click at [645, 321] on input "Hình thức thanh toán" at bounding box center [680, 329] width 96 height 16
click at [640, 342] on div "Tại văn phòng" at bounding box center [678, 339] width 102 height 12
type input "0"
click at [666, 372] on button "[PERSON_NAME] và In" at bounding box center [699, 380] width 87 height 17
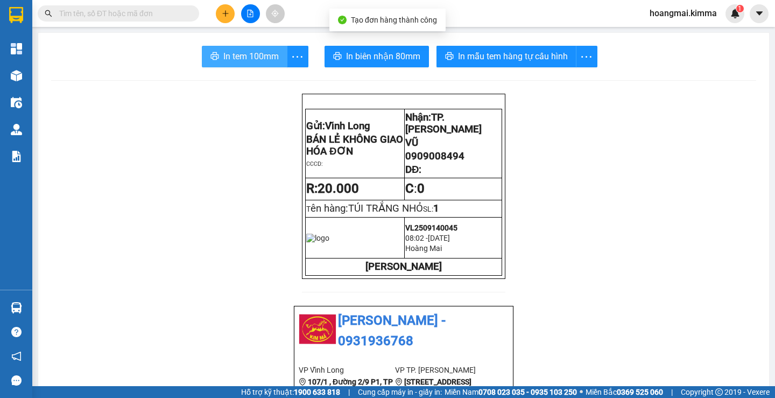
click at [215, 65] on button "In tem 100mm" at bounding box center [245, 57] width 86 height 22
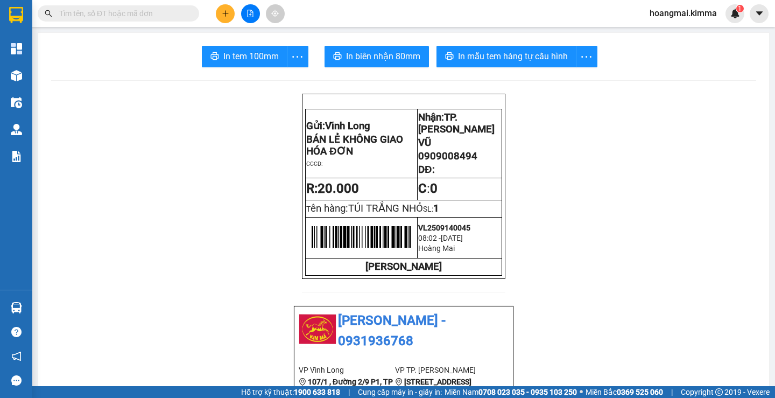
click at [222, 17] on button at bounding box center [225, 13] width 19 height 19
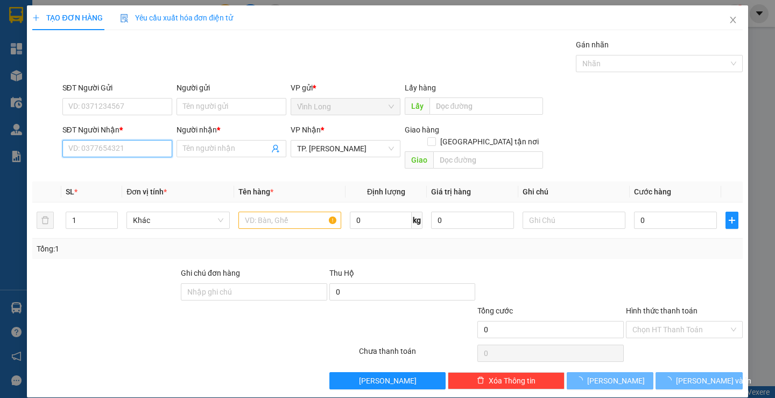
click at [111, 144] on input "SĐT Người Nhận *" at bounding box center [117, 148] width 110 height 17
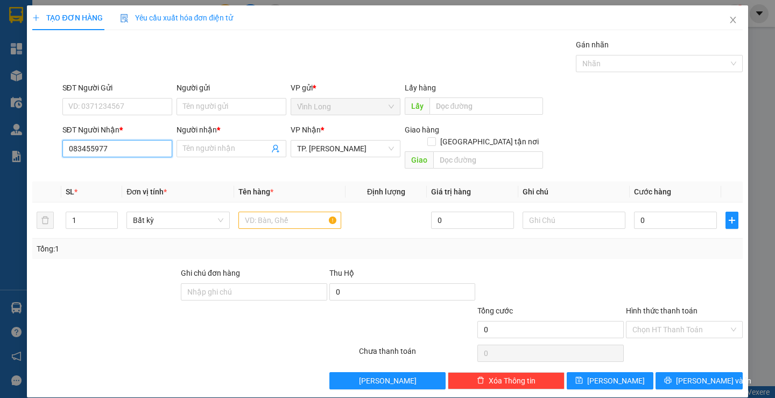
type input "0834559774"
click at [127, 162] on div "0834559774 - THUÝ" at bounding box center [115, 169] width 109 height 17
type input "THUÝ"
checkbox input "true"
type input "81C VẠN KIẾP , PHƯỜNG 3 QUẬN BÌNH THẠNH"
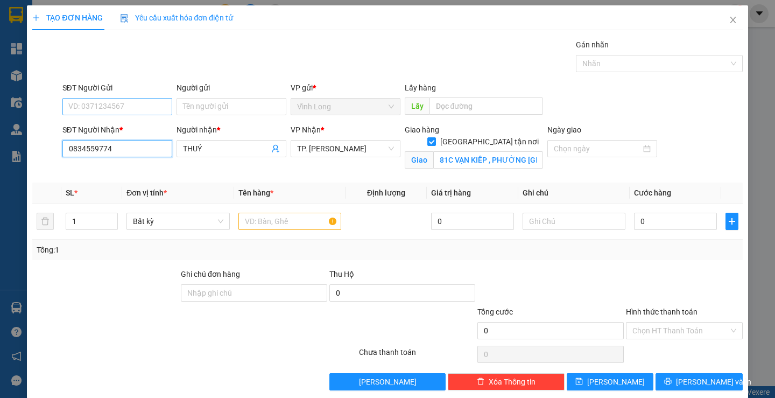
type input "0834559774"
click at [138, 111] on input "SĐT Người Gửi" at bounding box center [117, 106] width 110 height 17
click at [116, 132] on div "0845607717" at bounding box center [116, 128] width 96 height 12
type input "0845607717"
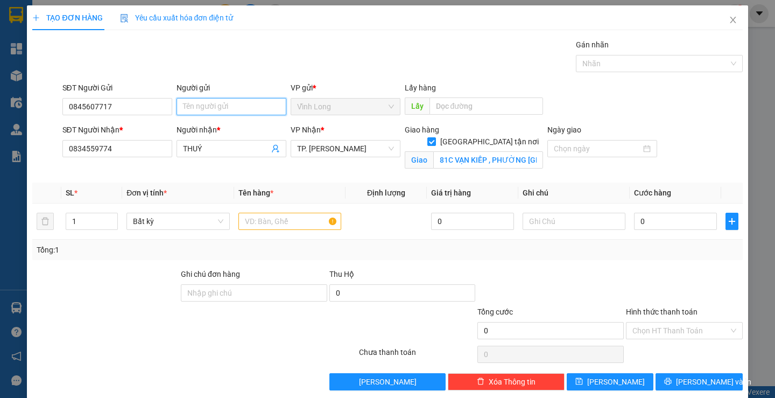
click at [206, 108] on input "Người gửi" at bounding box center [232, 106] width 110 height 17
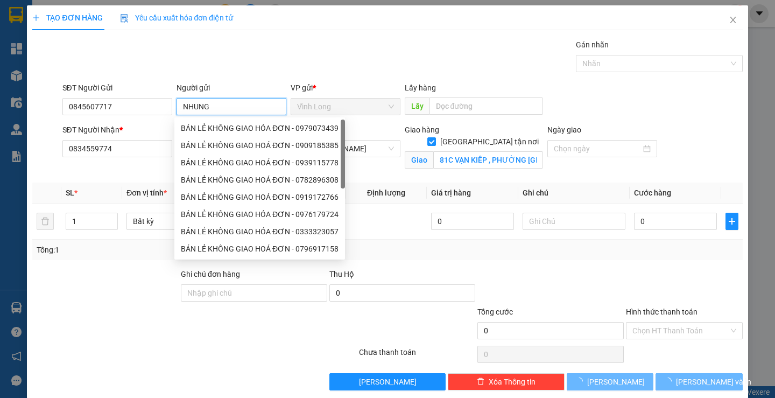
type input "NHUNG"
click at [361, 54] on div "Gói vận chuyển * Tiêu chuẩn Gán nhãn Nhãn" at bounding box center [402, 58] width 685 height 38
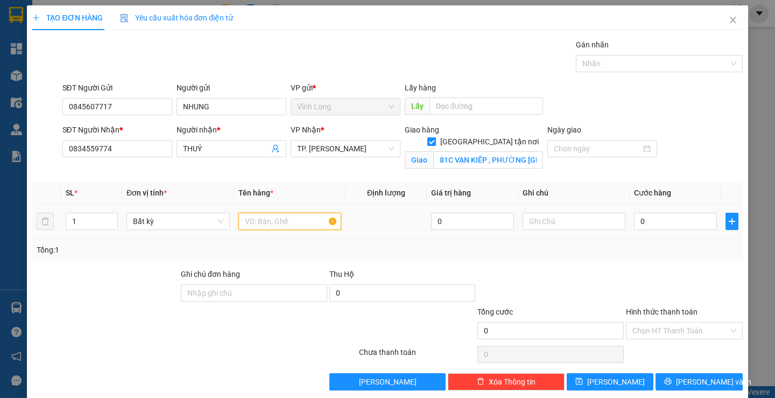
click at [294, 227] on input "text" at bounding box center [289, 221] width 103 height 17
type input "THÙNG"
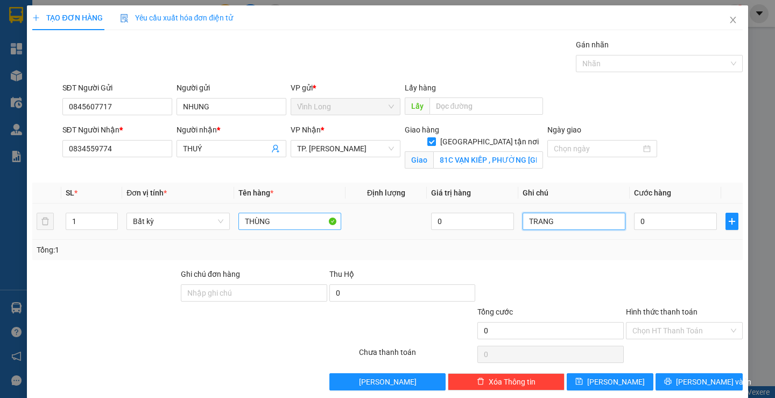
type input "TRANG"
type input "1"
type input "11"
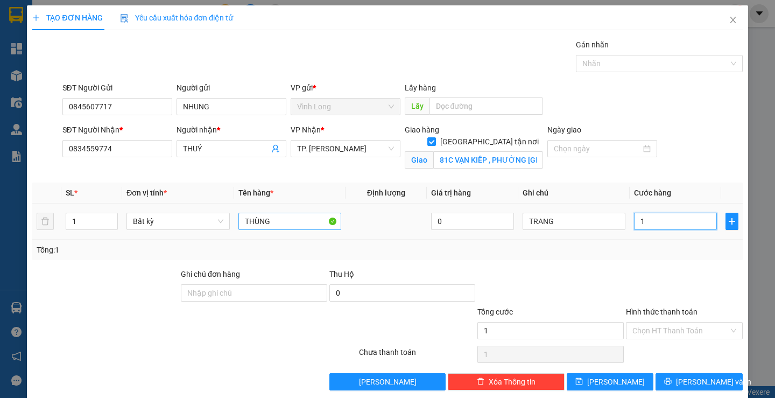
type input "11"
type input "110"
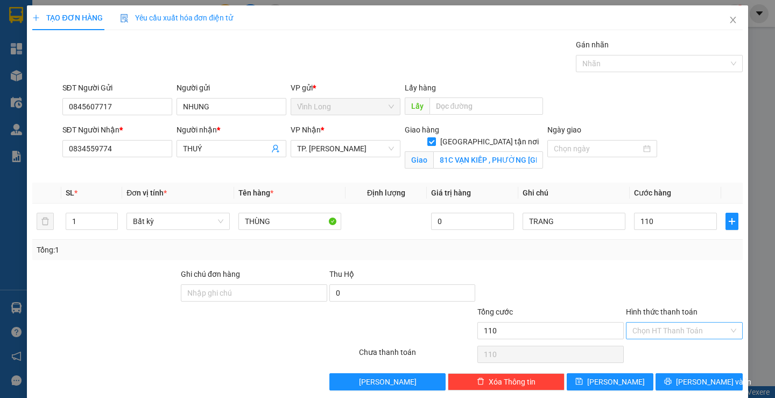
type input "110.000"
click at [664, 335] on input "Hình thức thanh toán" at bounding box center [680, 330] width 96 height 16
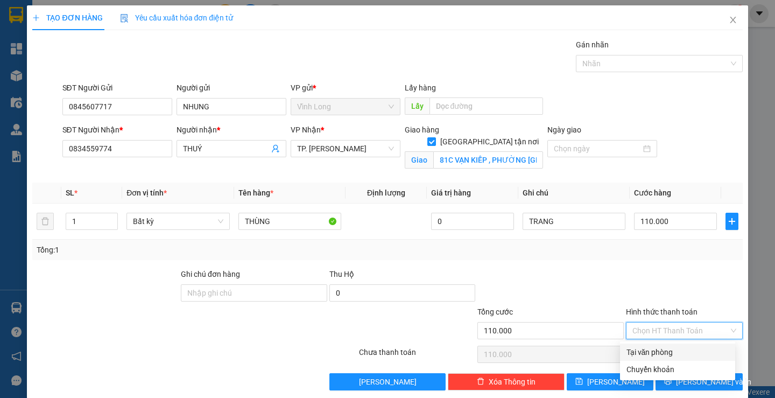
click at [655, 348] on div "Tại văn phòng" at bounding box center [678, 352] width 102 height 12
type input "0"
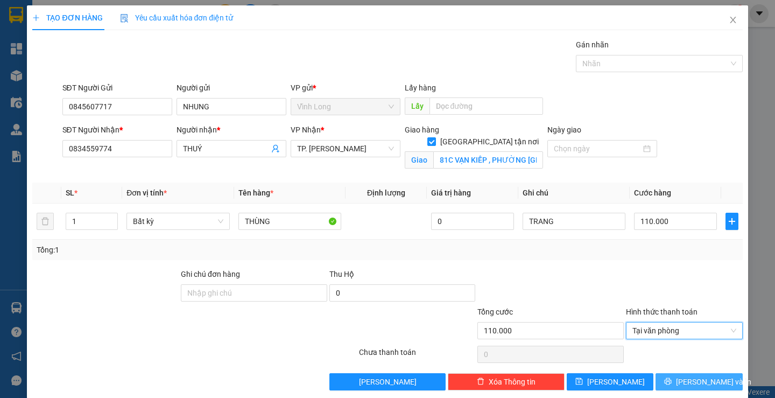
click at [687, 384] on span "[PERSON_NAME] và In" at bounding box center [713, 382] width 75 height 12
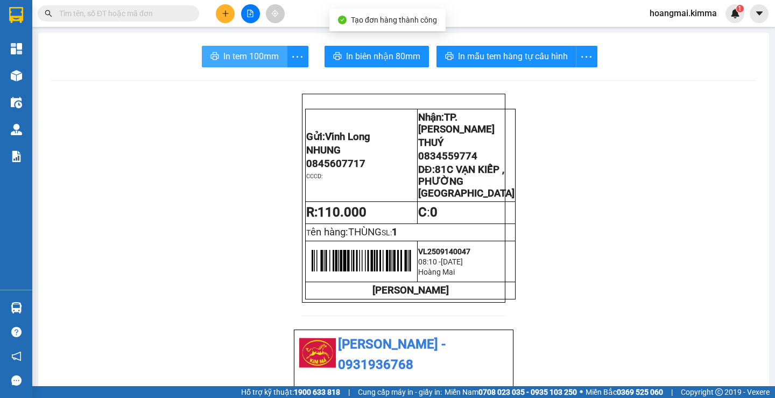
click at [244, 50] on span "In tem 100mm" at bounding box center [250, 56] width 55 height 13
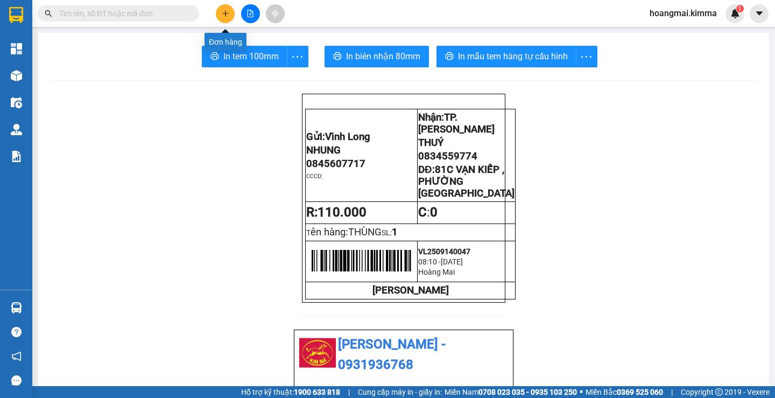
click at [231, 16] on button at bounding box center [225, 13] width 19 height 19
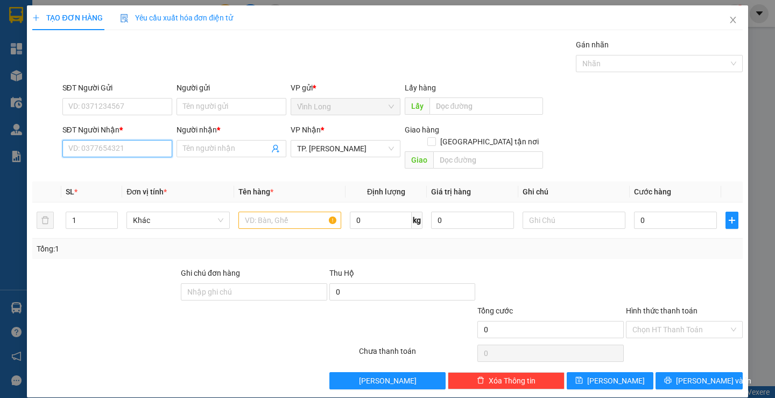
click at [122, 150] on input "SĐT Người Nhận *" at bounding box center [117, 148] width 110 height 17
type input "0934125669"
click at [128, 170] on div "0934125669 - KHÁNH" at bounding box center [121, 170] width 106 height 12
type input "KHÁNH"
type input "0934125669"
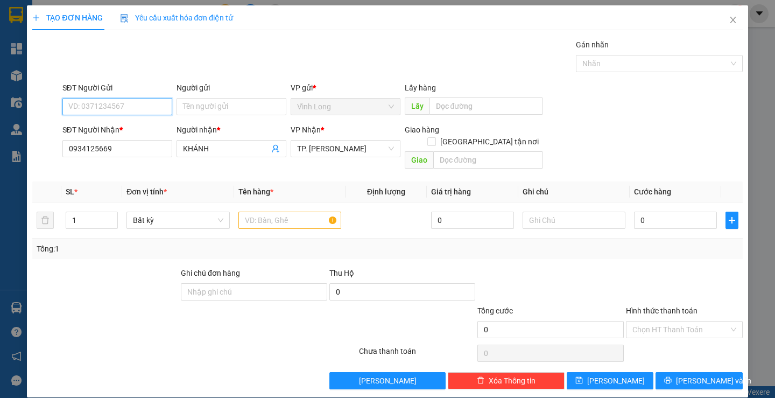
click at [136, 106] on input "SĐT Người Gửi" at bounding box center [117, 106] width 110 height 17
click at [114, 146] on div "0907090094" at bounding box center [116, 145] width 96 height 12
type input "0907090094"
type input "2"
click at [111, 214] on span "up" at bounding box center [112, 217] width 6 height 6
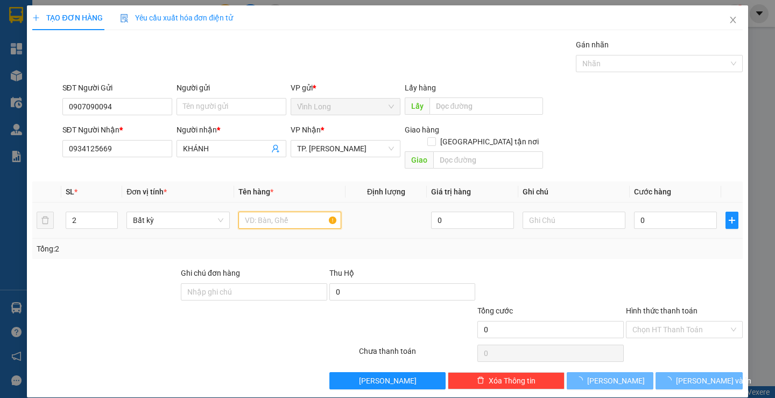
click at [299, 213] on input "text" at bounding box center [289, 220] width 103 height 17
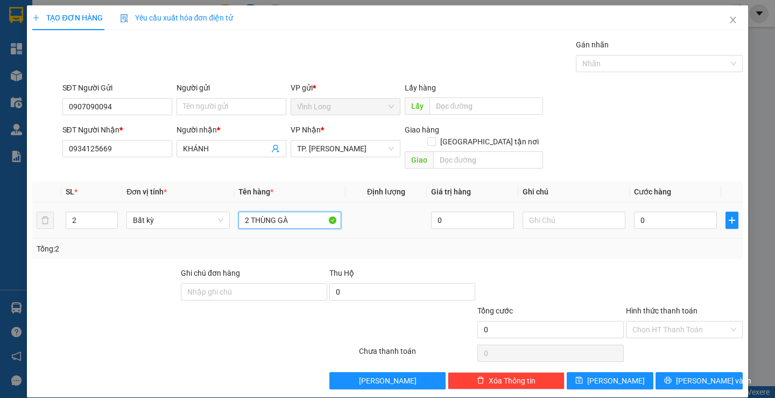
type input "2 THÙNG GÀ"
type input "TRANG"
type input "1"
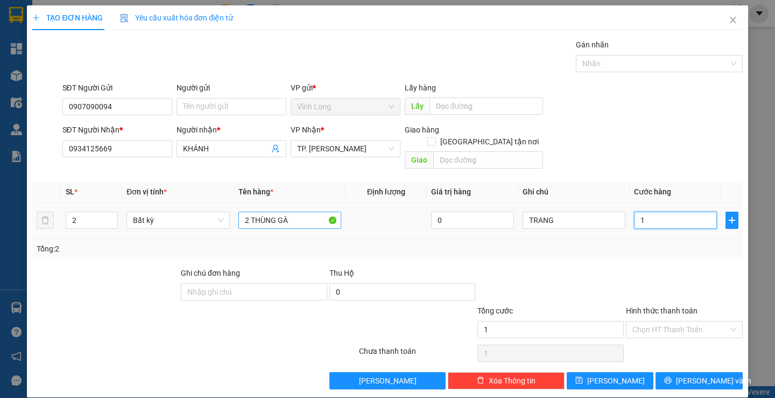
type input "10"
type input "100"
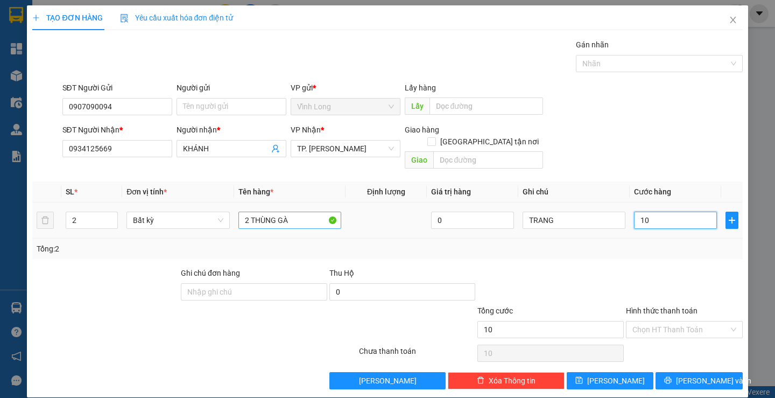
type input "100"
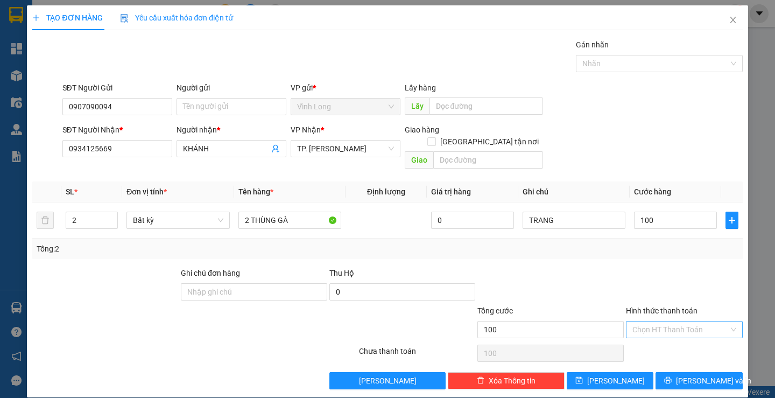
type input "100.000"
click at [652, 321] on input "Hình thức thanh toán" at bounding box center [680, 329] width 96 height 16
click at [650, 332] on div "Tại văn phòng" at bounding box center [677, 338] width 115 height 17
type input "0"
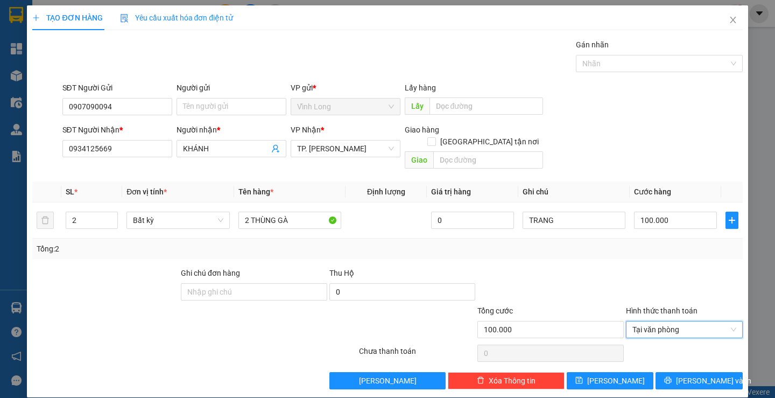
click at [662, 358] on div "Transit Pickup Surcharge Ids Transit Deliver Surcharge Ids Transit Deliver Surc…" at bounding box center [387, 214] width 710 height 350
click at [662, 372] on button "[PERSON_NAME] và In" at bounding box center [699, 380] width 87 height 17
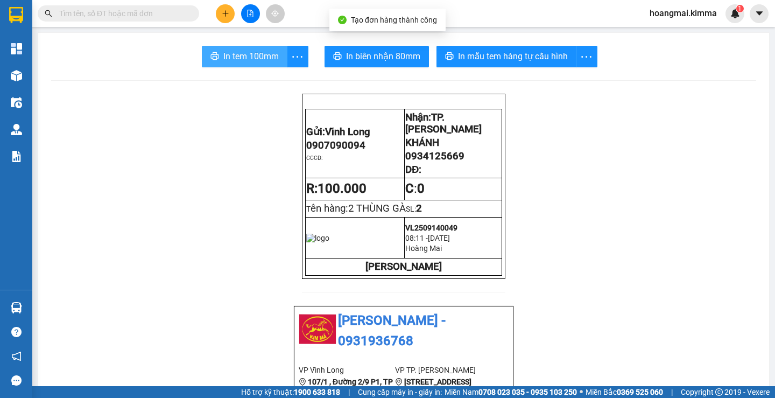
click at [243, 58] on span "In tem 100mm" at bounding box center [250, 56] width 55 height 13
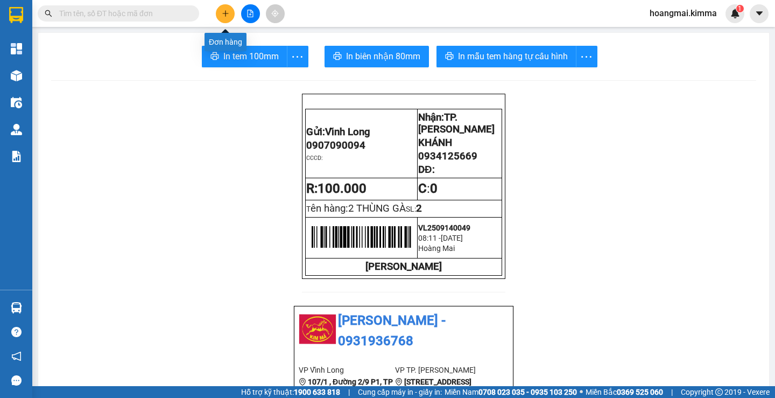
click at [224, 10] on icon "plus" at bounding box center [226, 14] width 8 height 8
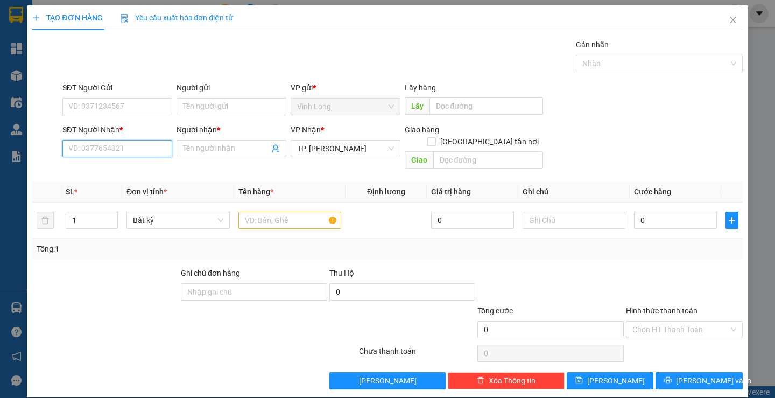
click at [144, 150] on input "SĐT Người Nhận *" at bounding box center [117, 148] width 110 height 17
type input "0704561712"
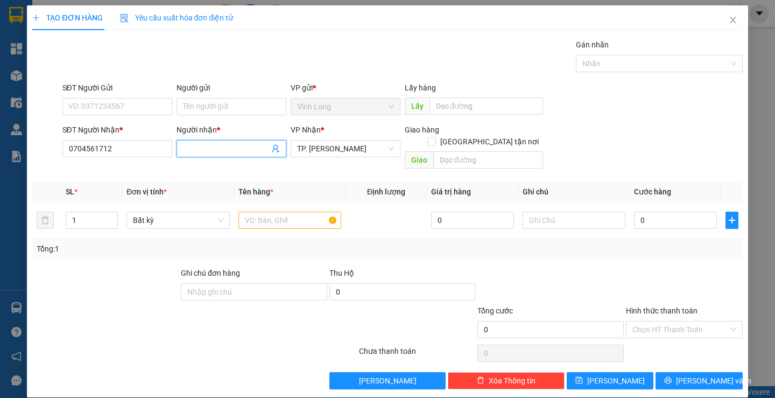
click at [197, 151] on input "Người nhận *" at bounding box center [226, 149] width 86 height 12
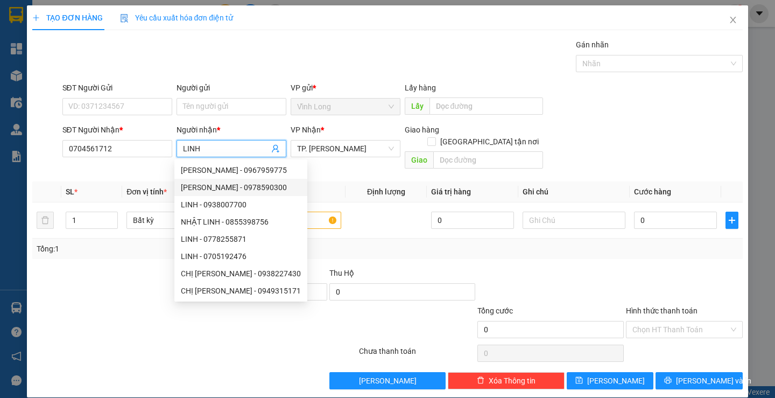
type input "LINH"
drag, startPoint x: 601, startPoint y: 124, endPoint x: 561, endPoint y: 136, distance: 41.7
click at [597, 123] on form "SĐT Người Gửi VD: 0371234567 Người gửi Tên người gửi VP gửi * Vĩnh Long Lấy hà…" at bounding box center [387, 128] width 710 height 92
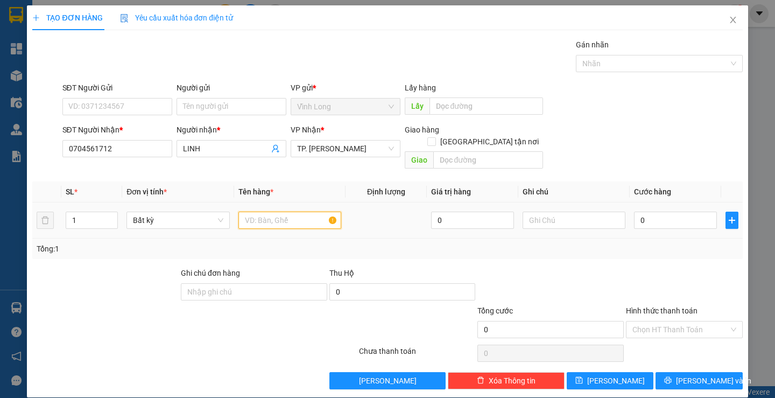
click at [298, 213] on input "text" at bounding box center [289, 220] width 103 height 17
type input "GÓI MÀU TÍM"
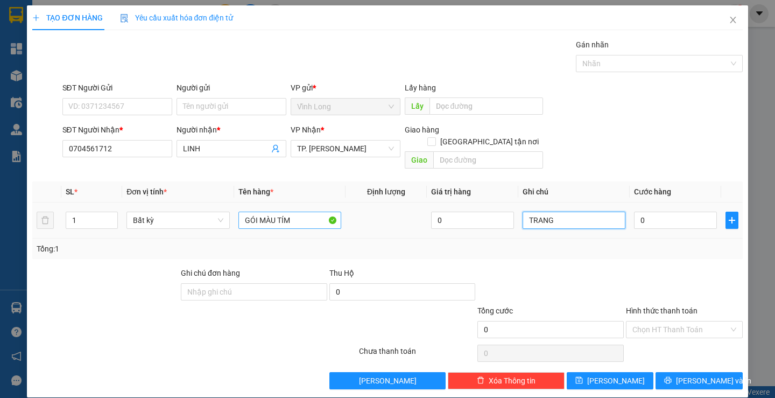
type input "TRANG"
type input "2"
type input "20"
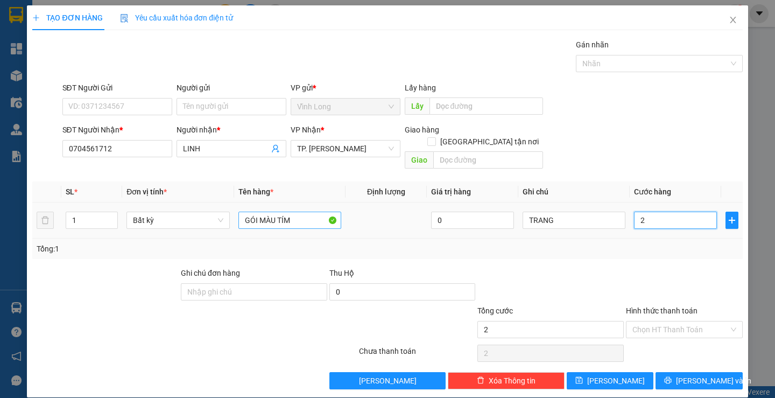
type input "20"
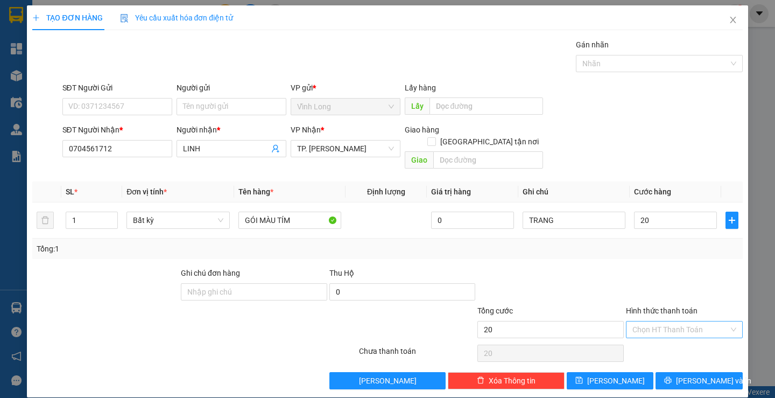
type input "20.000"
drag, startPoint x: 662, startPoint y: 313, endPoint x: 662, endPoint y: 322, distance: 9.2
click at [662, 321] on input "Hình thức thanh toán" at bounding box center [680, 329] width 96 height 16
click at [652, 335] on div "Tại văn phòng" at bounding box center [678, 339] width 102 height 12
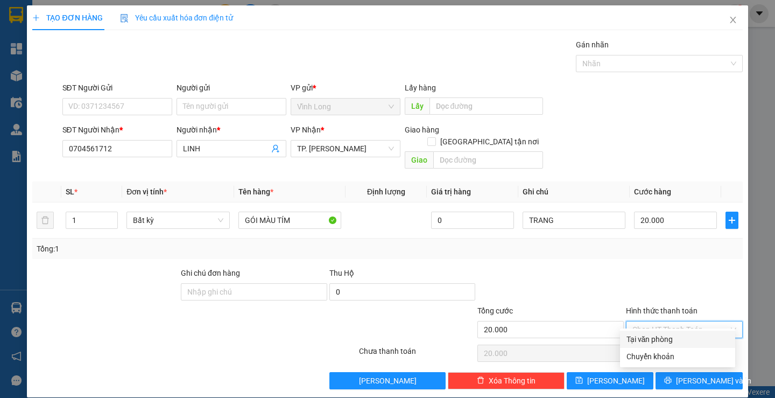
type input "0"
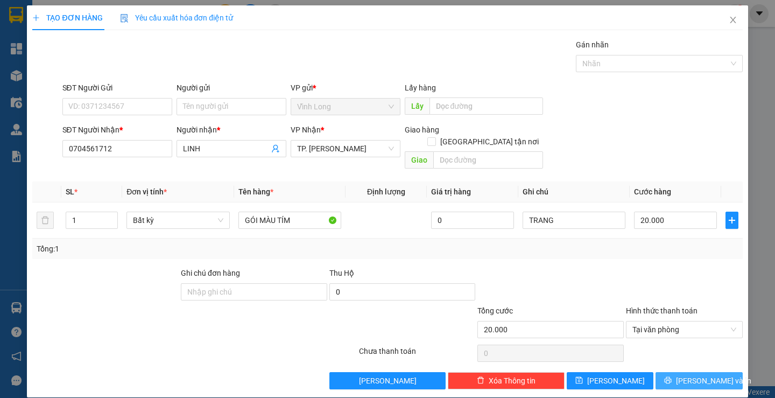
click at [672, 376] on icon "printer" at bounding box center [668, 380] width 8 height 8
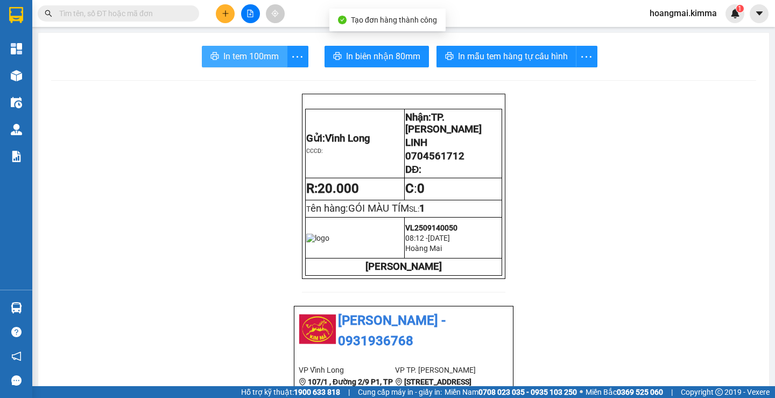
click at [235, 60] on span "In tem 100mm" at bounding box center [250, 56] width 55 height 13
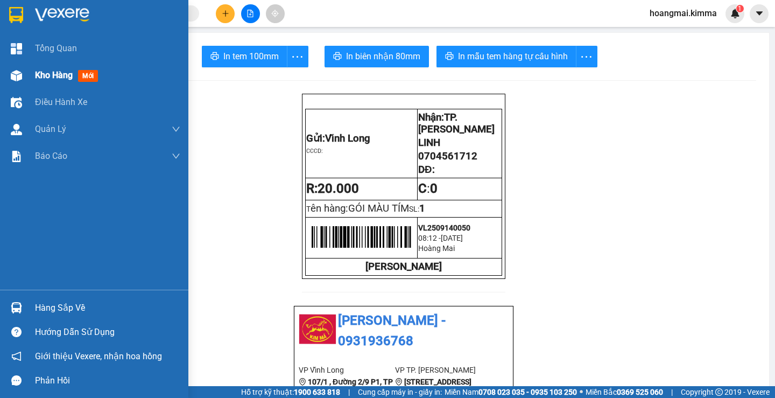
click at [49, 75] on span "Kho hàng" at bounding box center [54, 75] width 38 height 10
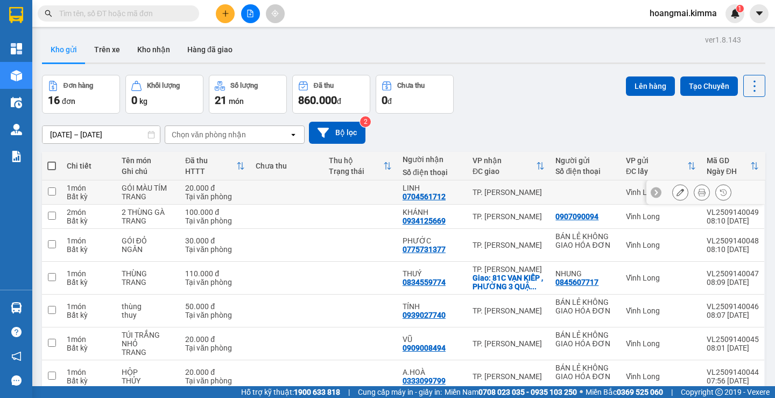
click at [677, 194] on icon at bounding box center [681, 192] width 8 height 8
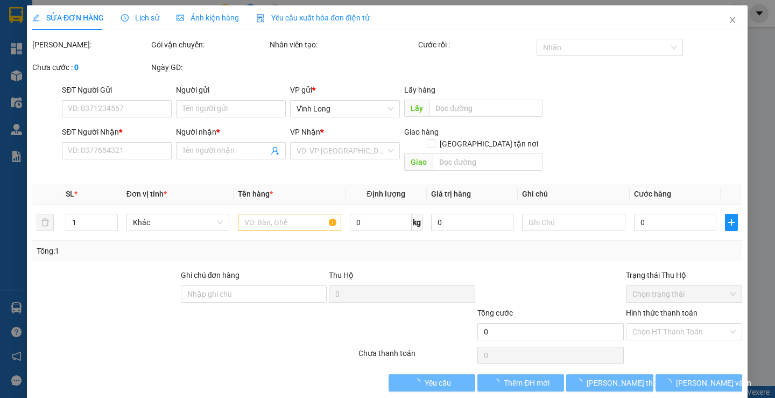
type input "0704561712"
type input "LINH"
type input "20.000"
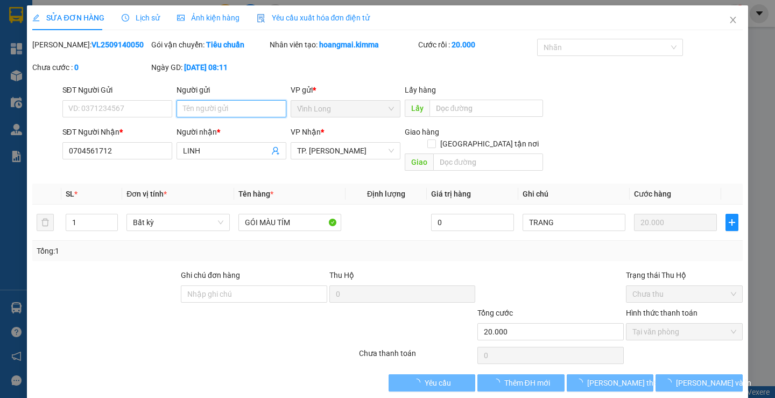
click at [234, 109] on input "Người gửi" at bounding box center [232, 108] width 110 height 17
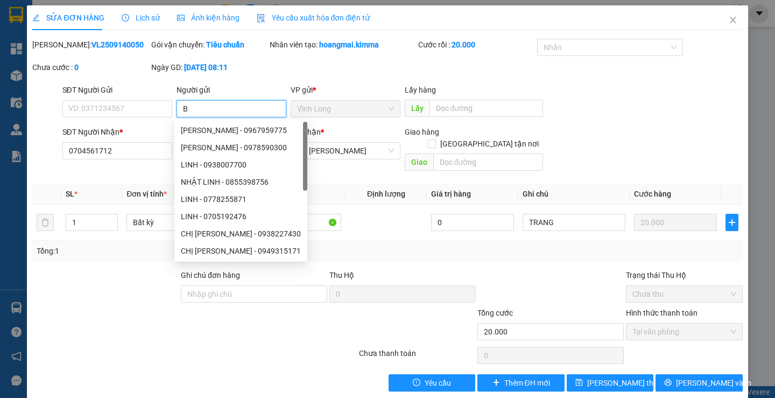
type input "BÁ"
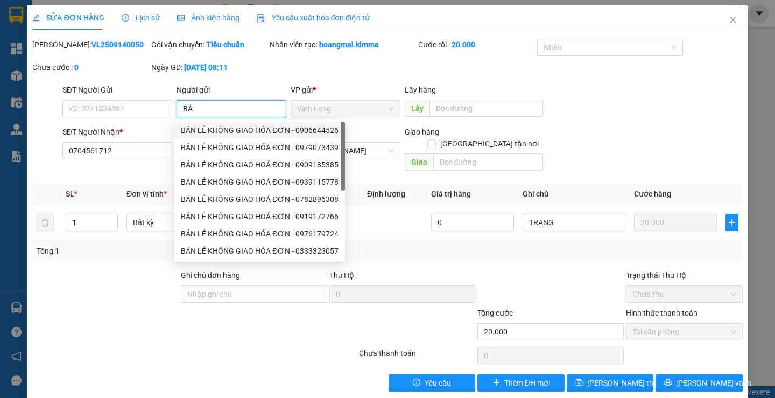
click at [242, 132] on div "BÁN LẺ KHÔNG GIAO HÓA ĐƠN - 0906644526" at bounding box center [260, 130] width 158 height 12
type input "0906644526"
type input "BÁN LẺ KHÔNG GIAO HÓA ĐƠN"
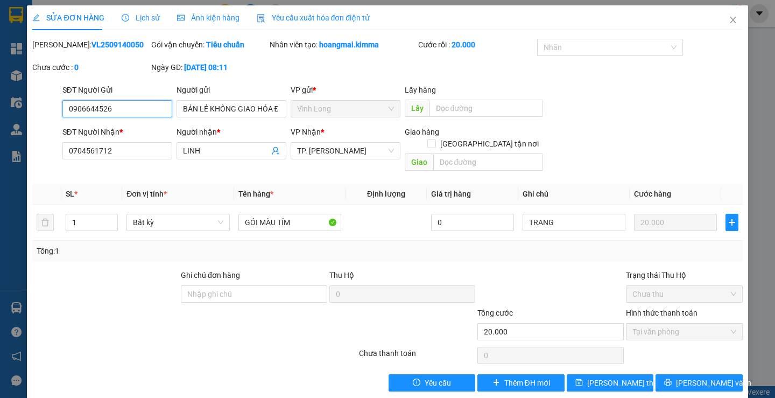
drag, startPoint x: 151, startPoint y: 112, endPoint x: 0, endPoint y: 122, distance: 151.0
click at [0, 122] on div "SỬA ĐƠN HÀNG Lịch sử Ảnh kiện hàng Yêu cầu xuất hóa đơn điện tử Total Paid Fee …" at bounding box center [387, 199] width 775 height 398
click at [697, 377] on span "[PERSON_NAME] và In" at bounding box center [713, 383] width 75 height 12
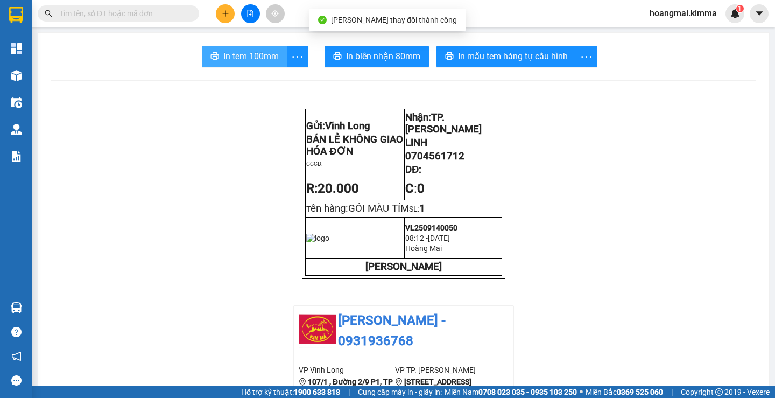
drag, startPoint x: 252, startPoint y: 60, endPoint x: 261, endPoint y: 43, distance: 19.0
click at [253, 58] on span "In tem 100mm" at bounding box center [250, 56] width 55 height 13
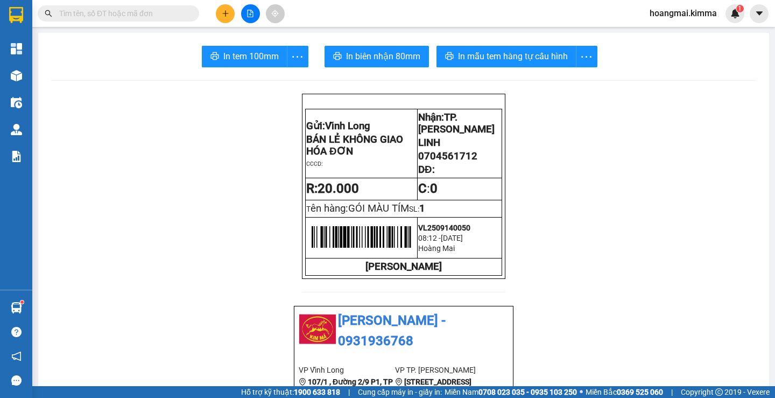
click at [228, 20] on button at bounding box center [225, 13] width 19 height 19
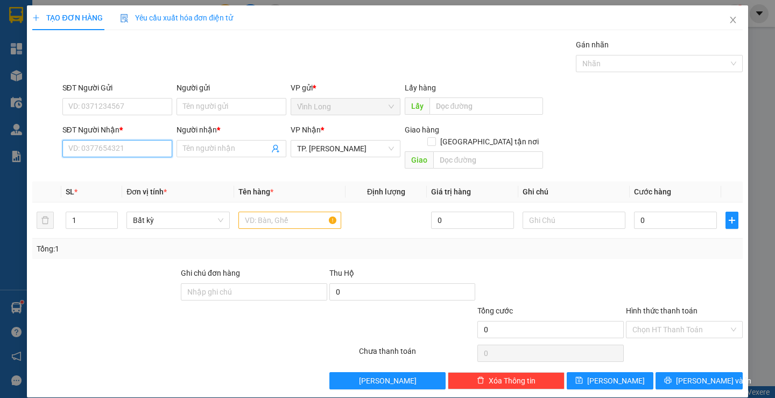
click at [121, 147] on input "SĐT Người Nhận *" at bounding box center [117, 148] width 110 height 17
type input "0938920002"
drag, startPoint x: 129, startPoint y: 173, endPoint x: 133, endPoint y: 168, distance: 6.1
click at [129, 173] on div "0938920002 - CHỊ TI (KIỀU ANH)" at bounding box center [134, 170] width 133 height 12
type input "CHỊ TI (KIỀU ANH)"
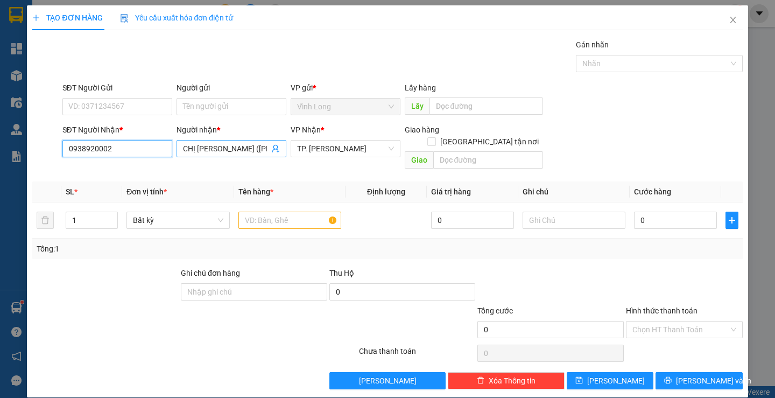
type input "0938920002"
drag, startPoint x: 206, startPoint y: 149, endPoint x: 146, endPoint y: 138, distance: 60.8
click at [146, 138] on div "SĐT Người Nhận * 0938920002 Người nhận * CHỊ TI (KIỀU ANH) CHỊ TI (KIỀU ANH) VP…" at bounding box center [402, 149] width 685 height 50
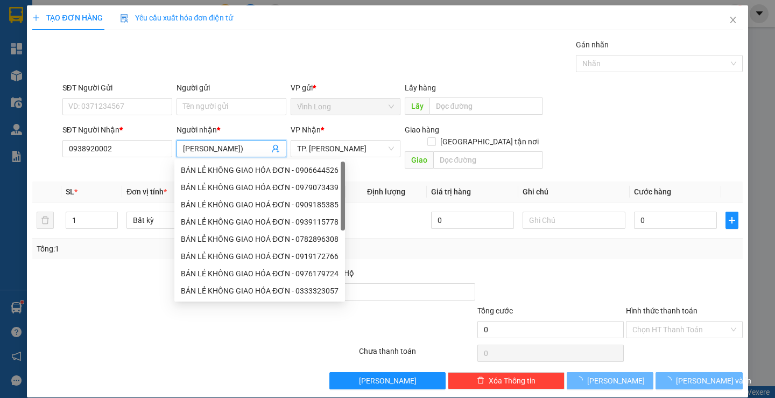
click at [230, 150] on input "KIỀU ANH)" at bounding box center [226, 149] width 86 height 12
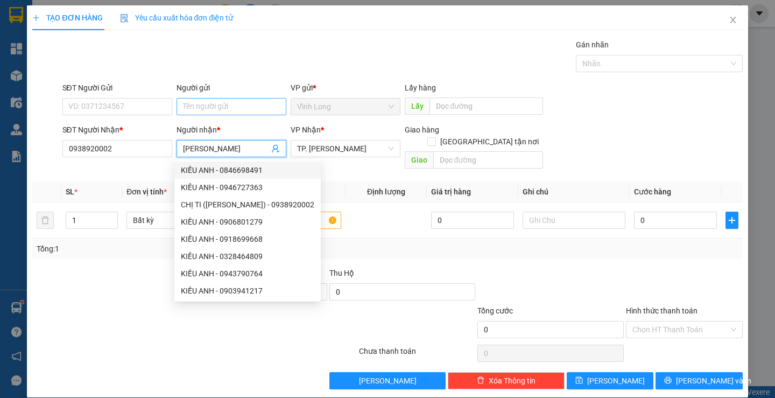
type input "KIỀU ANH"
click at [230, 101] on input "Người gửi" at bounding box center [232, 106] width 110 height 17
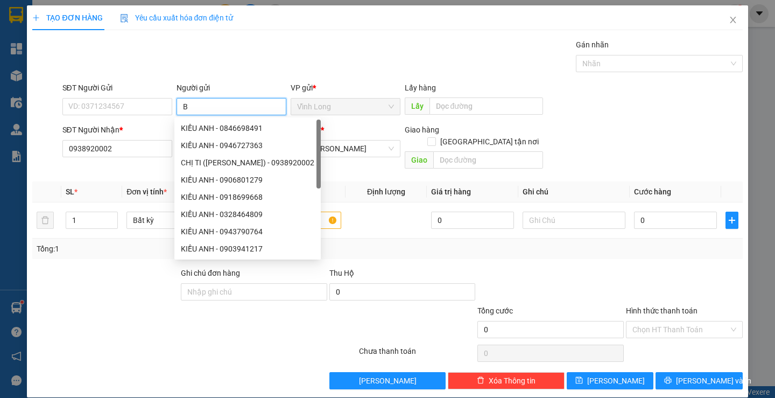
type input "BÁ"
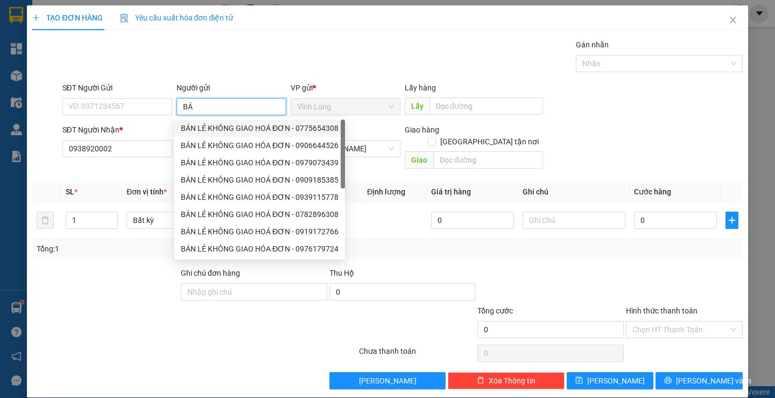
click at [239, 127] on div "BÁN LẺ KHÔNG GIAO HOÁ ĐƠN - 0775654308" at bounding box center [260, 128] width 158 height 12
type input "0775654308"
type input "BÁN LẺ KHÔNG GIAO HOÁ ĐƠN"
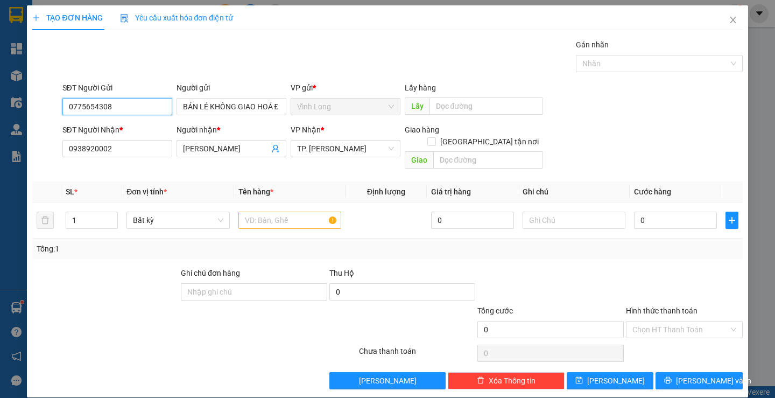
drag, startPoint x: 123, startPoint y: 110, endPoint x: 15, endPoint y: 135, distance: 111.1
click at [0, 140] on div "TẠO ĐƠN HÀNG Yêu cầu xuất hóa đơn điện tử Transit Pickup Surcharge Ids Transit …" at bounding box center [387, 199] width 775 height 398
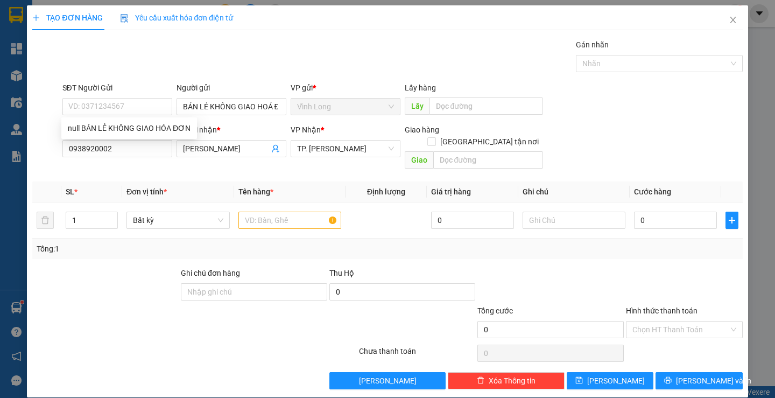
click at [419, 43] on div "Gói vận chuyển * Tiêu chuẩn Gán nhãn Nhãn" at bounding box center [402, 58] width 685 height 38
click at [296, 212] on input "text" at bounding box center [289, 220] width 103 height 17
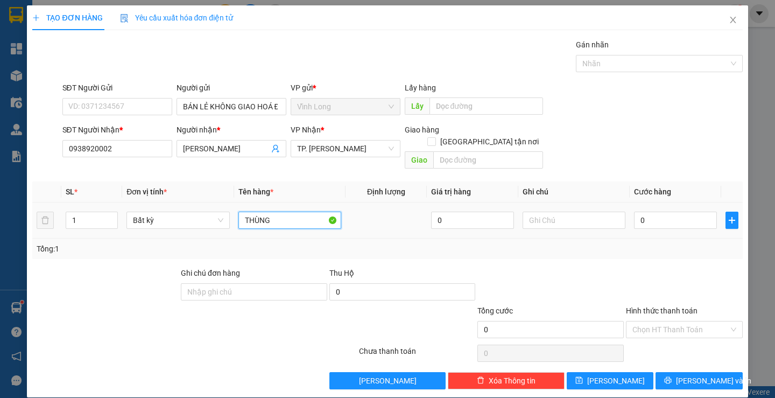
type input "THÙNG"
type input "TRANG"
type input "3"
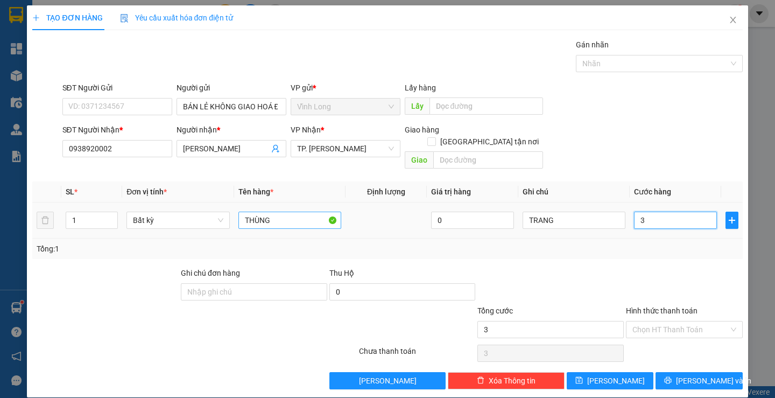
type input "30"
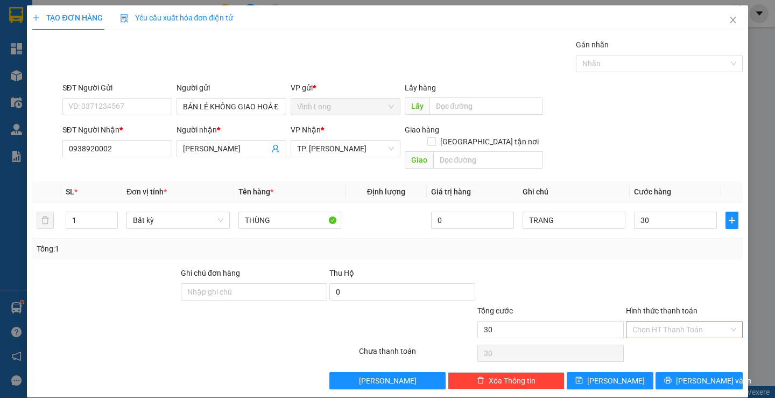
type input "30.000"
click at [662, 321] on input "Hình thức thanh toán" at bounding box center [680, 329] width 96 height 16
click at [655, 334] on div "Tại văn phòng" at bounding box center [678, 339] width 102 height 12
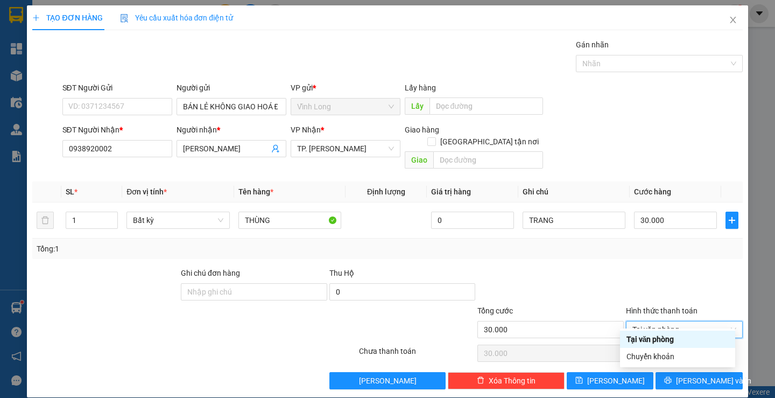
type input "0"
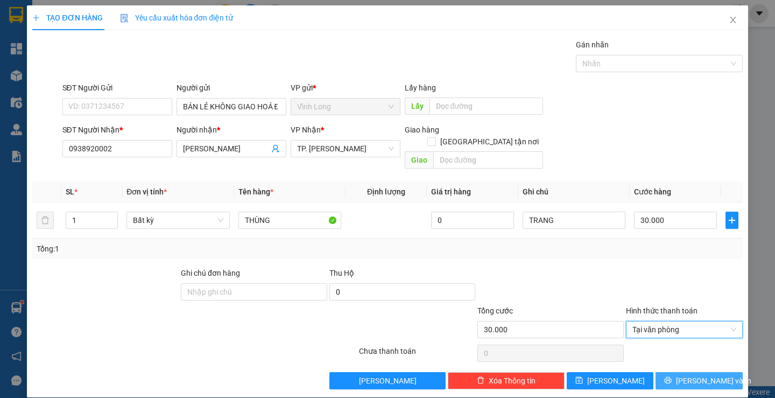
click at [663, 372] on button "[PERSON_NAME] và In" at bounding box center [699, 380] width 87 height 17
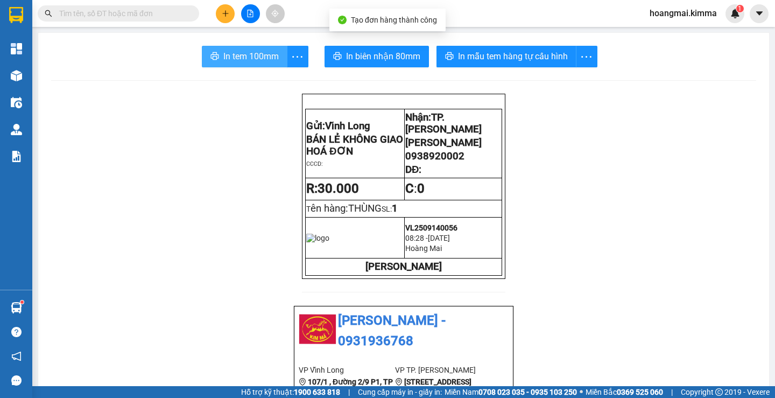
click at [276, 61] on button "In tem 100mm" at bounding box center [245, 57] width 86 height 22
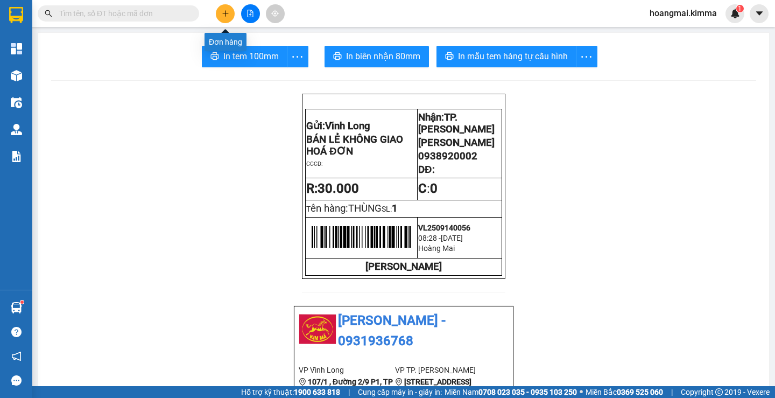
click at [227, 12] on icon "plus" at bounding box center [226, 14] width 8 height 8
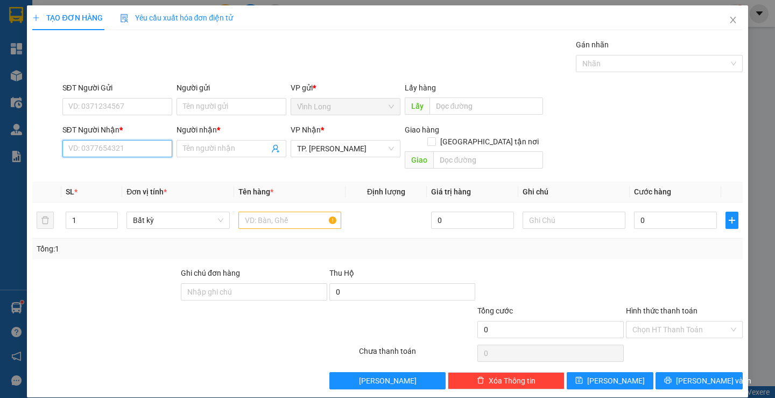
click at [126, 150] on input "SĐT Người Nhận *" at bounding box center [117, 148] width 110 height 17
click at [110, 216] on icon "up" at bounding box center [112, 218] width 4 height 4
type input "3"
click at [110, 216] on icon "up" at bounding box center [112, 218] width 4 height 4
click at [314, 212] on input "text" at bounding box center [289, 220] width 103 height 17
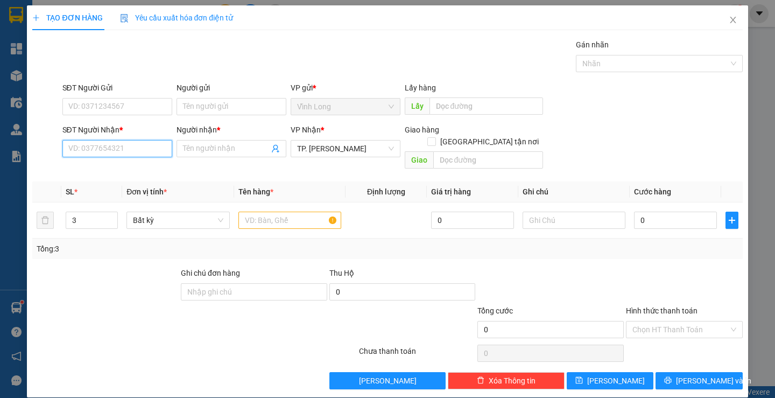
click at [140, 151] on input "SĐT Người Nhận *" at bounding box center [117, 148] width 110 height 17
type input "0908479505"
click at [128, 175] on div "0908479505 - HIẾU" at bounding box center [116, 170] width 96 height 12
type input "HIẾU"
type input "0908479505"
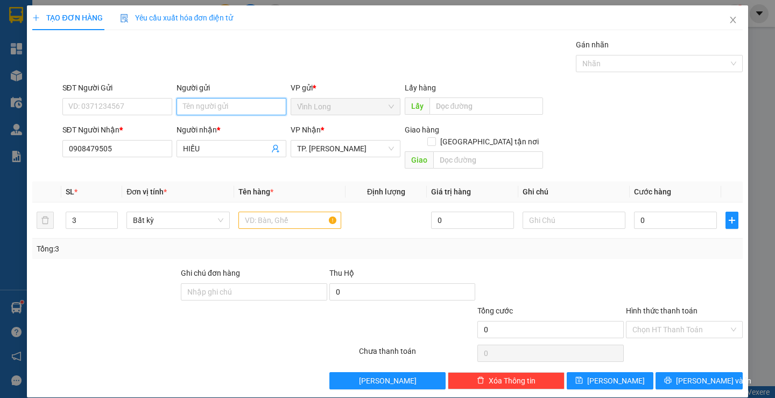
click at [193, 107] on input "Người gửi" at bounding box center [232, 106] width 110 height 17
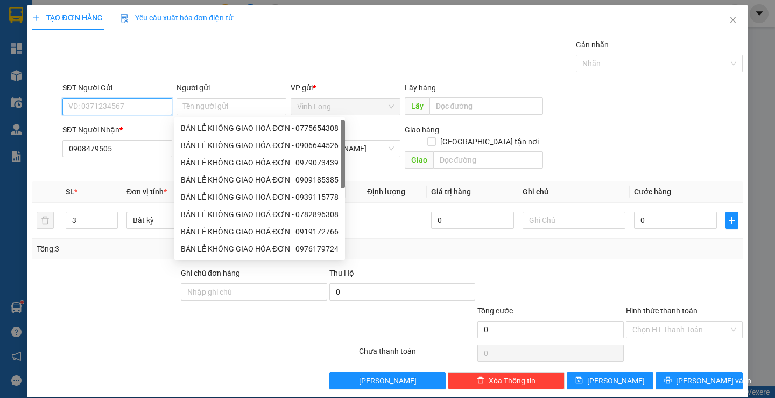
click at [142, 110] on input "SĐT Người Gửi" at bounding box center [117, 106] width 110 height 17
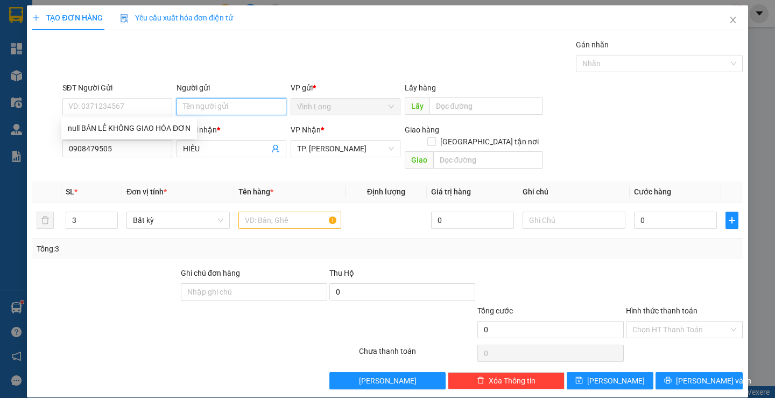
click at [205, 105] on input "Người gửi" at bounding box center [232, 106] width 110 height 17
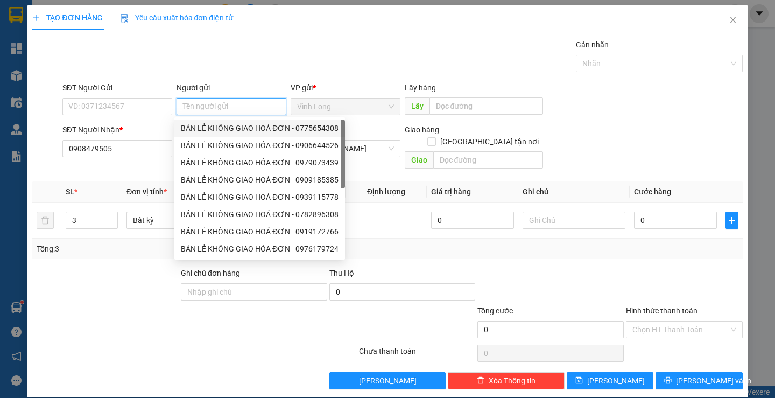
click at [223, 134] on div "BÁN LẺ KHÔNG GIAO HOÁ ĐƠN - 0775654308" at bounding box center [259, 127] width 171 height 17
type input "0775654308"
type input "BÁN LẺ KHÔNG GIAO HOÁ ĐƠN"
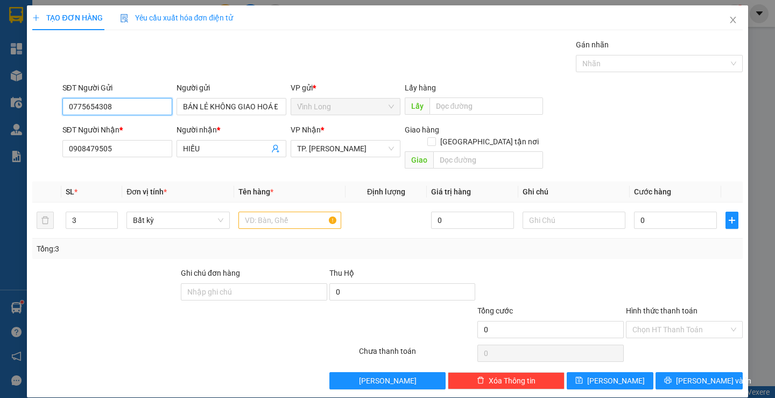
drag, startPoint x: 100, startPoint y: 108, endPoint x: 0, endPoint y: 110, distance: 99.6
click at [1, 111] on div "TẠO ĐƠN HÀNG Yêu cầu xuất hóa đơn điện tử Transit Pickup Surcharge Ids Transit …" at bounding box center [387, 199] width 775 height 398
type input "0939895450"
click at [277, 58] on div "Gói vận chuyển * Tiêu chuẩn Gán nhãn Nhãn" at bounding box center [402, 58] width 685 height 38
click at [282, 213] on input "text" at bounding box center [289, 220] width 103 height 17
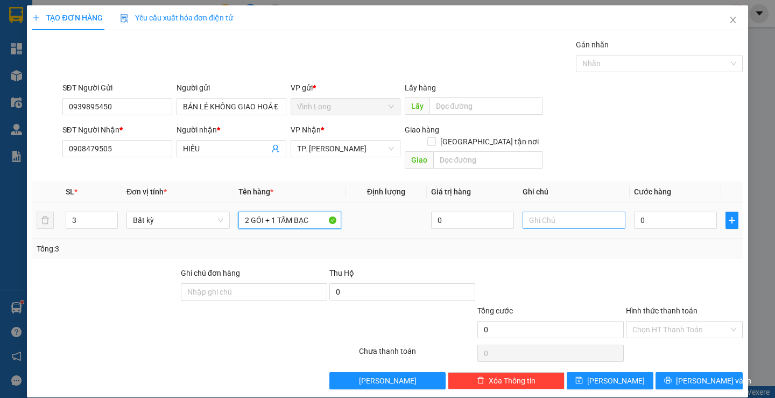
type input "2 GÓI + 1 TẤM BẠC"
click at [555, 212] on input "text" at bounding box center [574, 220] width 103 height 17
type input "TRANG"
type input "8"
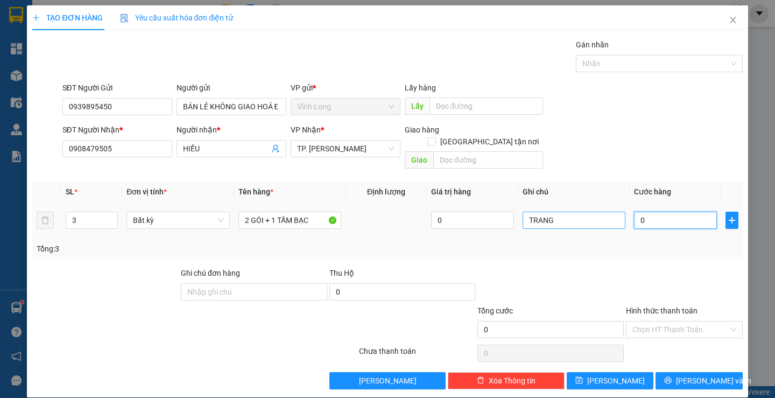
type input "8"
type input "80"
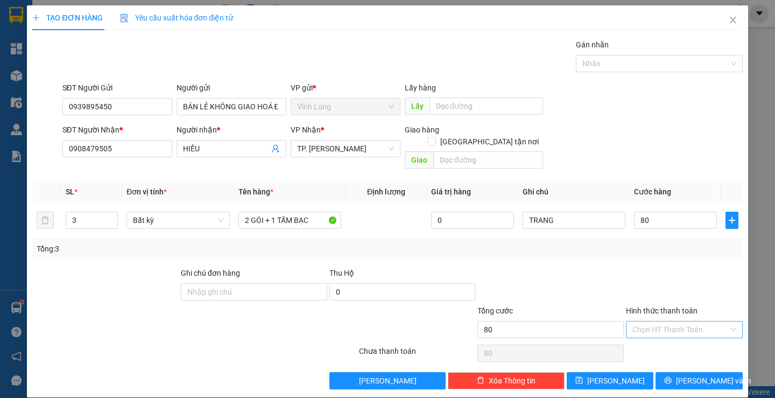
type input "80.000"
click at [678, 321] on input "Hình thức thanh toán" at bounding box center [680, 329] width 96 height 16
click at [652, 342] on div "Tại văn phòng" at bounding box center [678, 339] width 102 height 12
type input "0"
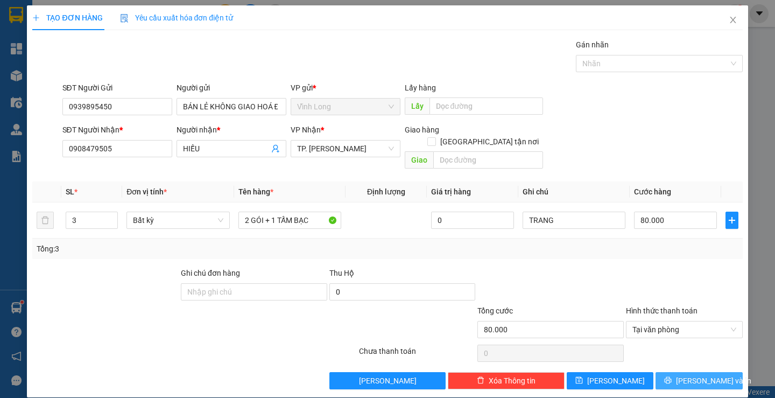
click at [672, 376] on icon "printer" at bounding box center [668, 380] width 8 height 8
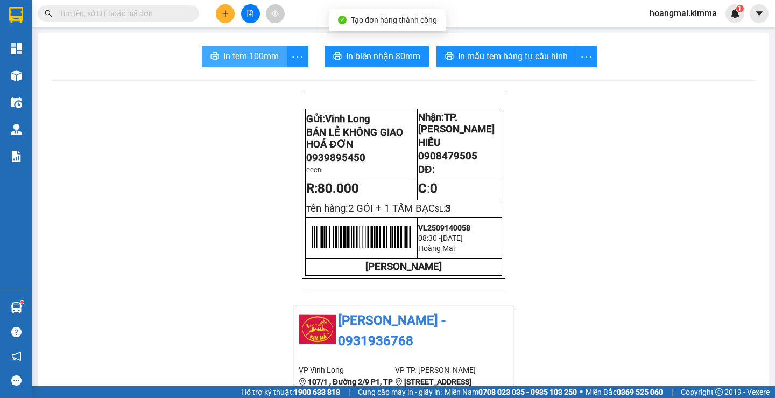
drag, startPoint x: 262, startPoint y: 57, endPoint x: 362, endPoint y: 116, distance: 115.6
click at [262, 58] on span "In tem 100mm" at bounding box center [250, 56] width 55 height 13
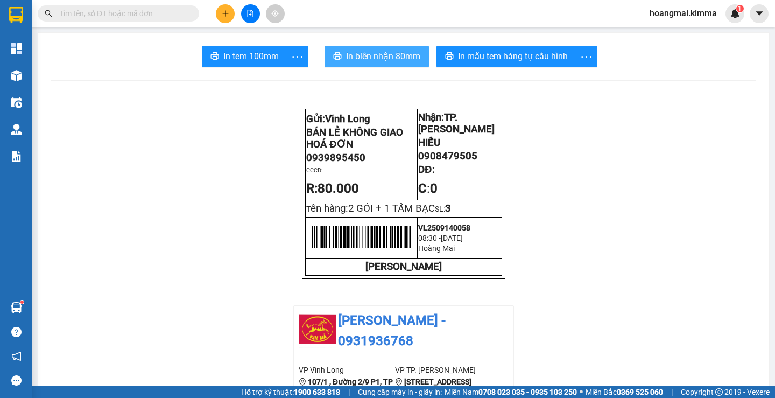
click at [351, 55] on span "In biên nhận 80mm" at bounding box center [383, 56] width 74 height 13
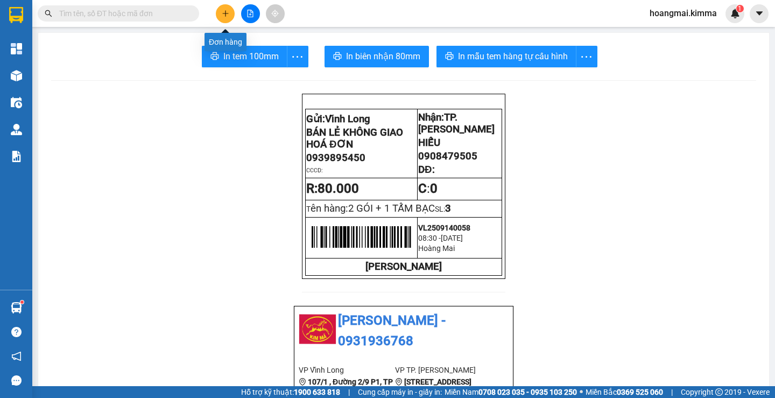
click at [227, 12] on icon "plus" at bounding box center [226, 14] width 8 height 8
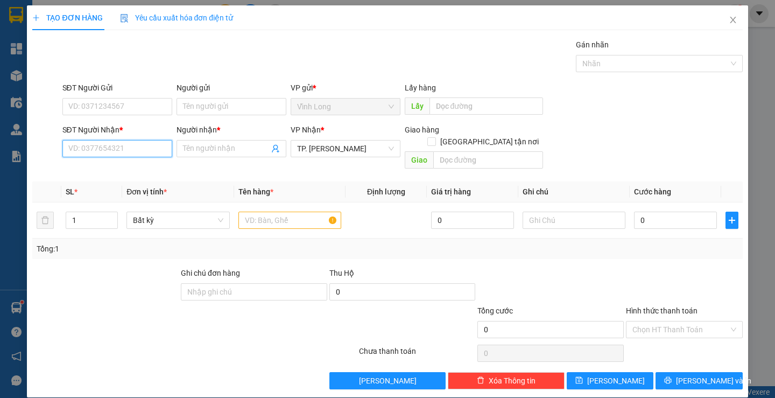
click at [118, 150] on input "SĐT Người Nhận *" at bounding box center [117, 148] width 110 height 17
type input "0938395399"
click at [127, 171] on div "0938395399 - SANG" at bounding box center [116, 170] width 96 height 12
type input "SANG"
type input "0938395399"
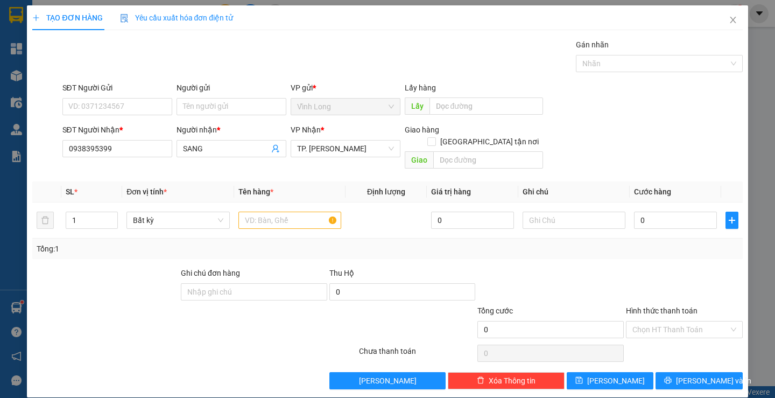
click at [239, 96] on div "Người gửi" at bounding box center [232, 90] width 110 height 16
click at [237, 100] on input "Người gửi" at bounding box center [232, 106] width 110 height 17
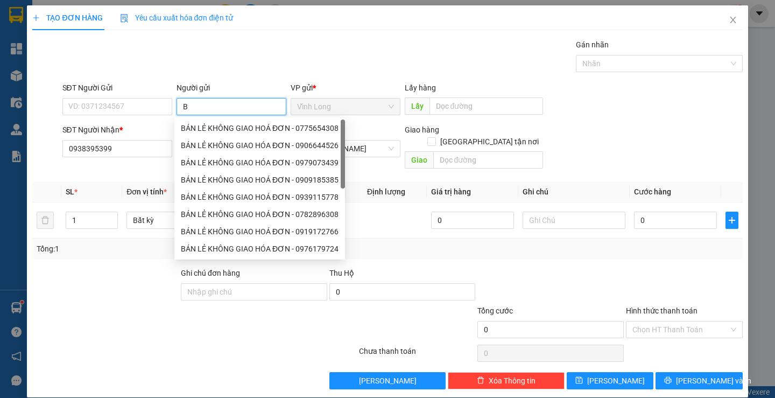
type input "BA"
click at [225, 130] on div "BÁN LẺ KHÔNG GIAO HOÁ ĐƠN - 0775654308" at bounding box center [260, 128] width 158 height 12
type input "0775654308"
type input "BÁN LẺ KHÔNG GIAO HOÁ ĐƠN"
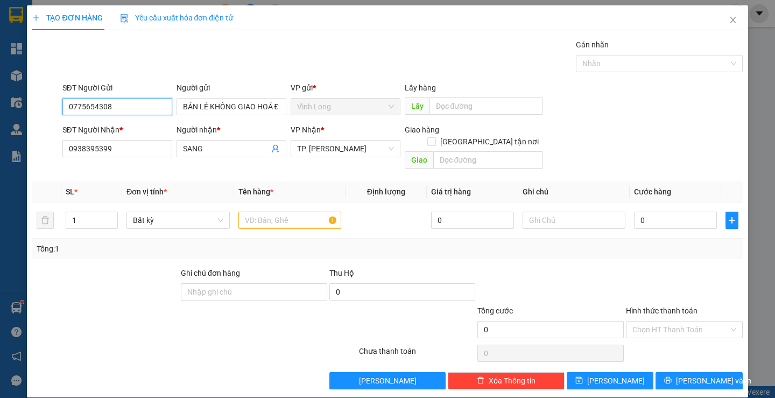
drag, startPoint x: 141, startPoint y: 107, endPoint x: 28, endPoint y: 134, distance: 116.3
click at [7, 130] on div "TẠO ĐƠN HÀNG Yêu cầu xuất hóa đơn điện tử Transit Pickup Surcharge Ids Transit …" at bounding box center [387, 199] width 775 height 398
click at [273, 212] on input "text" at bounding box center [289, 220] width 103 height 17
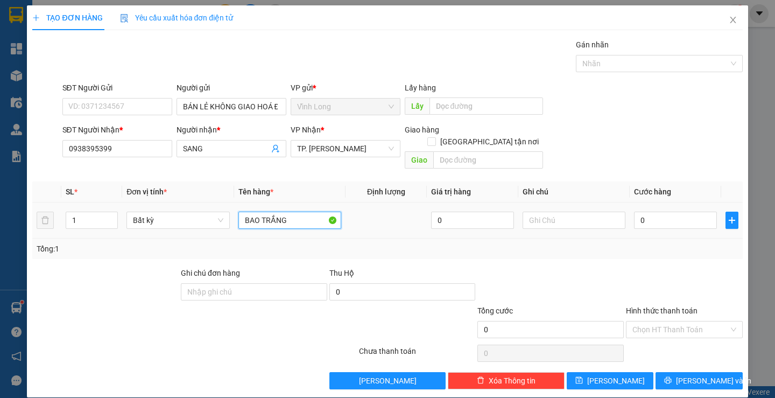
type input "BAO TRẮNG"
type input "TRANG"
type input "3"
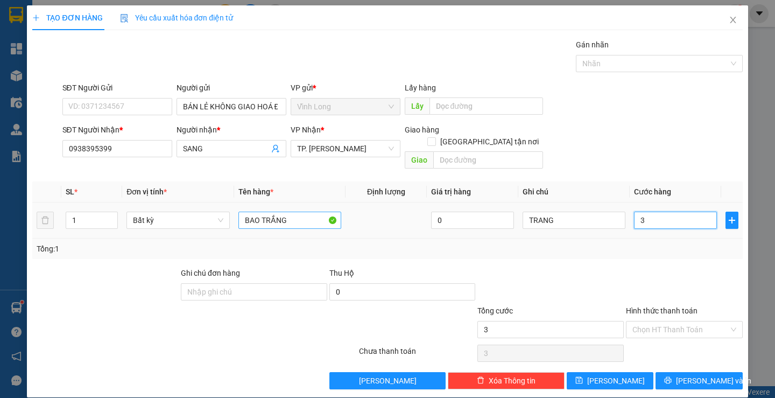
type input "30"
drag, startPoint x: 660, startPoint y: 308, endPoint x: 662, endPoint y: 318, distance: 9.4
click at [660, 321] on div "Chọn HT Thanh Toán" at bounding box center [684, 329] width 117 height 17
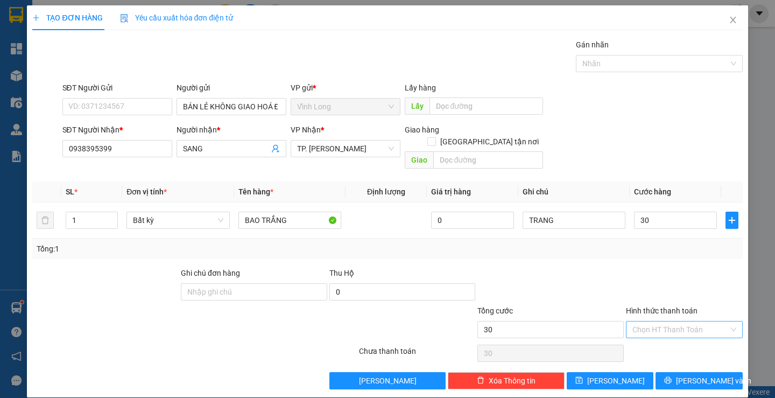
type input "30.000"
click at [659, 340] on div "Tại văn phòng" at bounding box center [678, 339] width 102 height 12
type input "0"
click at [669, 372] on button "[PERSON_NAME] và In" at bounding box center [699, 380] width 87 height 17
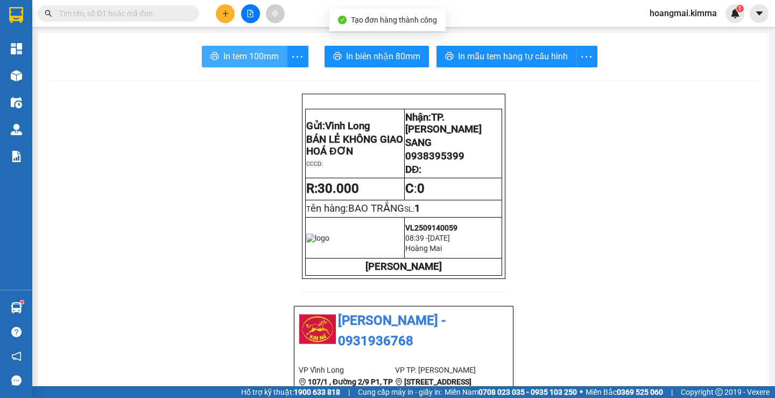
click at [270, 57] on span "In tem 100mm" at bounding box center [250, 56] width 55 height 13
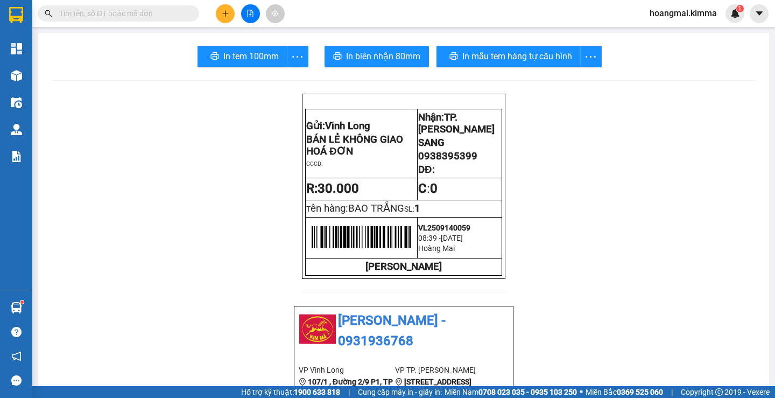
click at [220, 13] on button at bounding box center [225, 13] width 19 height 19
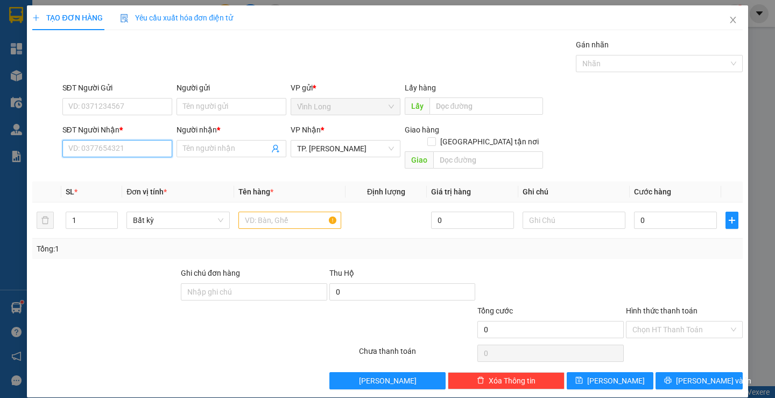
click at [129, 149] on input "SĐT Người Nhận *" at bounding box center [117, 148] width 110 height 17
type input "0336190067"
click at [116, 171] on div "0336190067 - CHÂU QUẾ ANH" at bounding box center [128, 170] width 121 height 12
type input "CHÂU QUẾ ANH"
type input "0336190067"
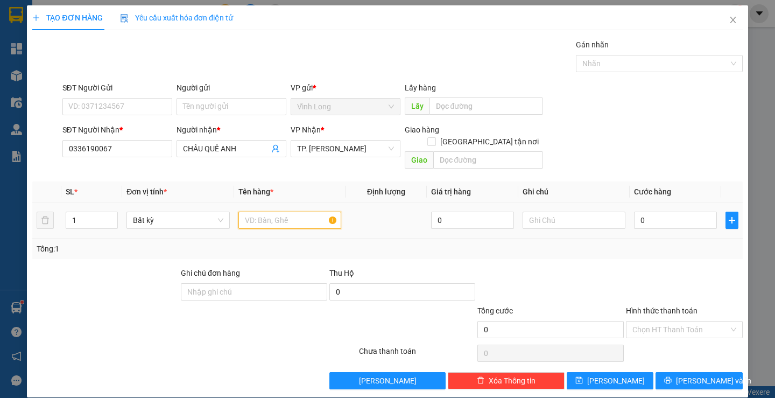
click at [265, 214] on input "text" at bounding box center [289, 220] width 103 height 17
type input "GÓI KEO VÀNG"
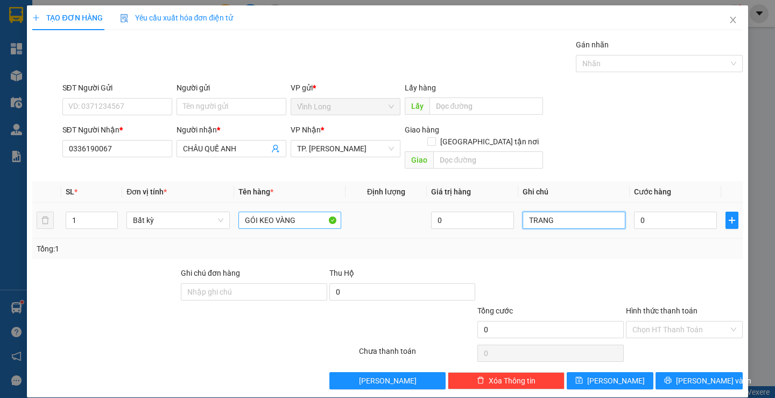
type input "TRANG"
type input "2"
type input "20"
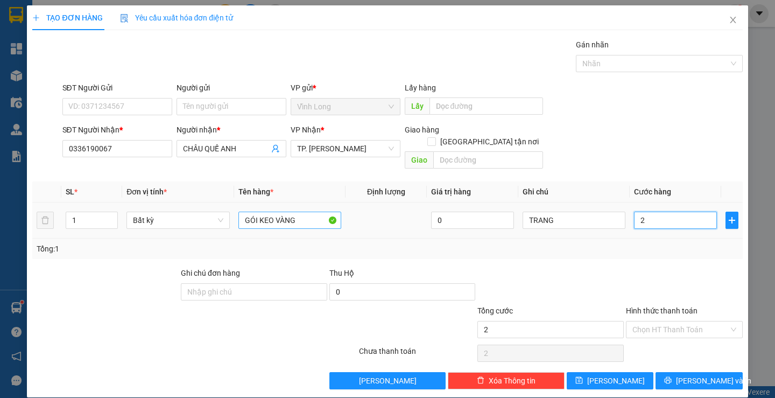
type input "20"
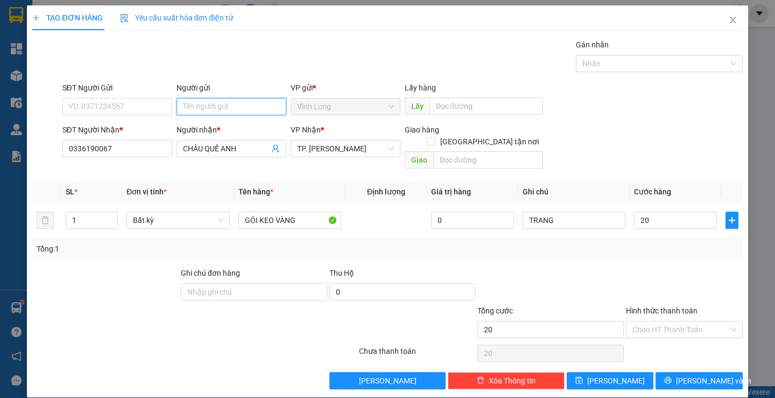
type input "20.000"
click at [212, 107] on input "Người gửi" at bounding box center [232, 106] width 110 height 17
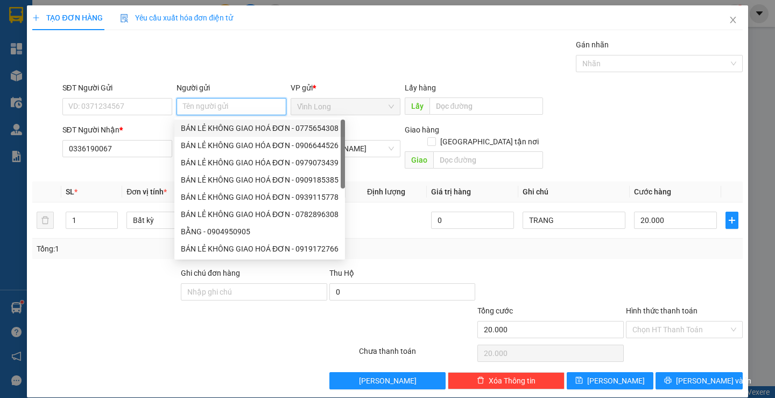
click at [212, 126] on div "BÁN LẺ KHÔNG GIAO HOÁ ĐƠN - 0775654308" at bounding box center [260, 128] width 158 height 12
type input "0775654308"
type input "BÁN LẺ KHÔNG GIAO HOÁ ĐƠN"
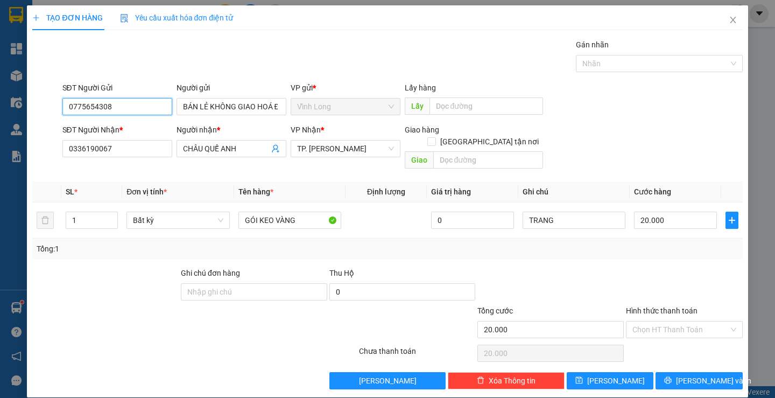
drag, startPoint x: 129, startPoint y: 113, endPoint x: 46, endPoint y: 113, distance: 82.9
click at [46, 113] on div "SĐT Người Gửi 0775654308 0775654308 Người gửi BÁN LẺ KHÔNG GIAO HOÁ ĐƠN VP gửi …" at bounding box center [387, 101] width 712 height 38
drag, startPoint x: 633, startPoint y: 305, endPoint x: 647, endPoint y: 327, distance: 26.6
click at [635, 308] on div "Hình thức thanh toán" at bounding box center [684, 313] width 117 height 16
click at [646, 321] on input "Hình thức thanh toán" at bounding box center [680, 329] width 96 height 16
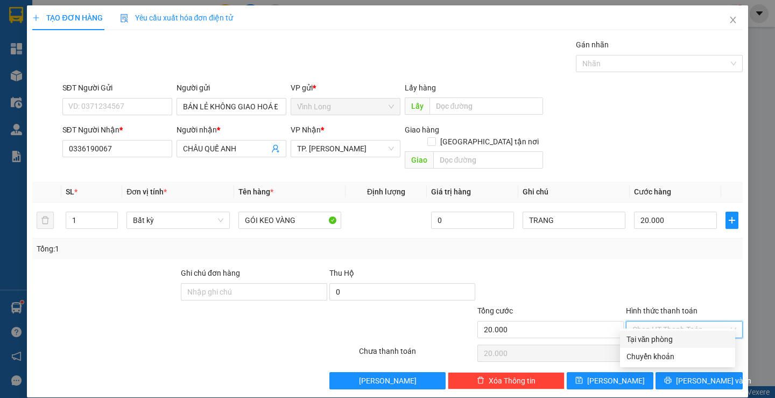
click at [650, 331] on div "Tại văn phòng" at bounding box center [677, 338] width 115 height 17
type input "0"
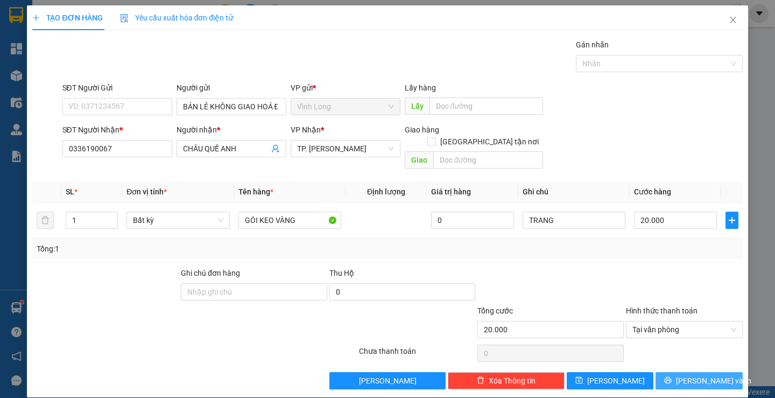
click at [691, 375] on span "[PERSON_NAME] và In" at bounding box center [713, 381] width 75 height 12
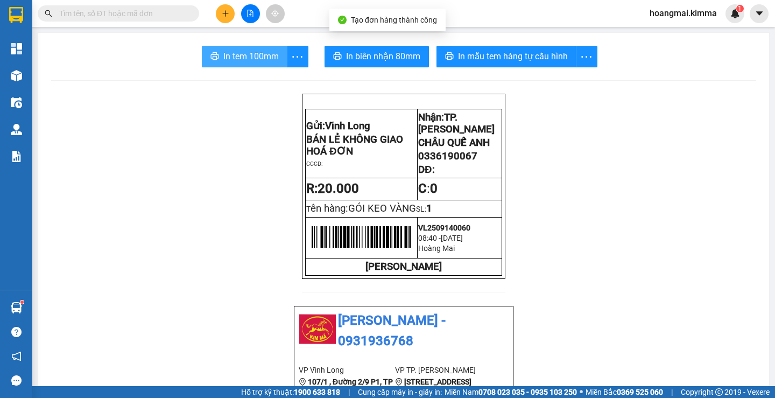
click at [250, 62] on span "In tem 100mm" at bounding box center [250, 56] width 55 height 13
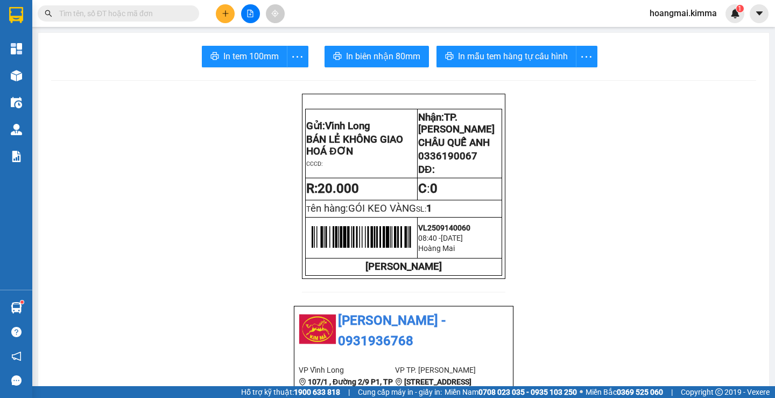
click at [225, 10] on icon "plus" at bounding box center [226, 14] width 8 height 8
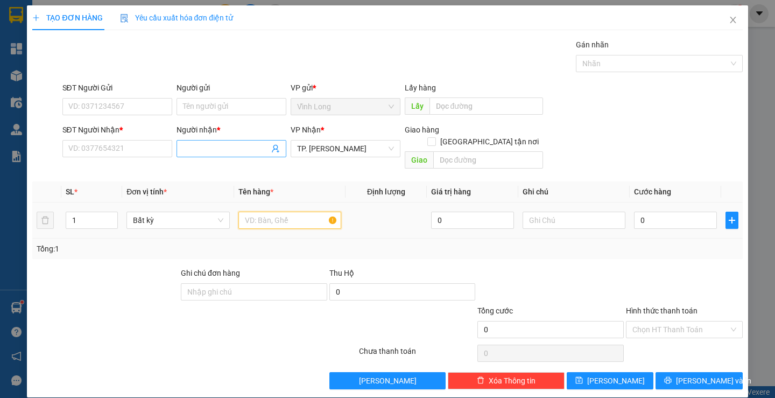
drag, startPoint x: 262, startPoint y: 209, endPoint x: 241, endPoint y: 157, distance: 56.3
click at [261, 212] on input "text" at bounding box center [289, 220] width 103 height 17
click at [729, 16] on icon "close" at bounding box center [733, 20] width 9 height 9
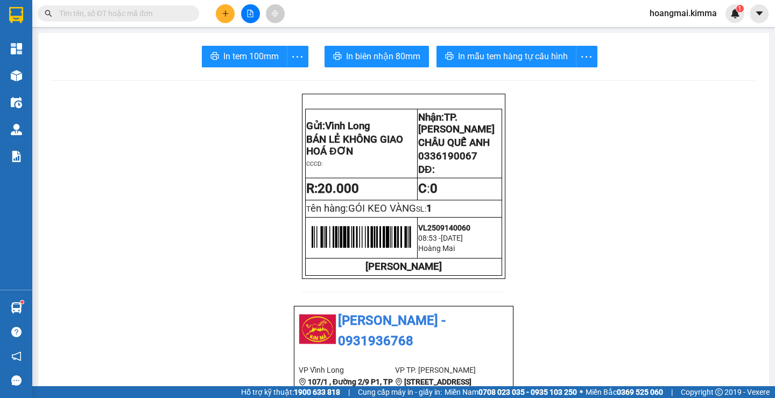
click at [221, 18] on button at bounding box center [225, 13] width 19 height 19
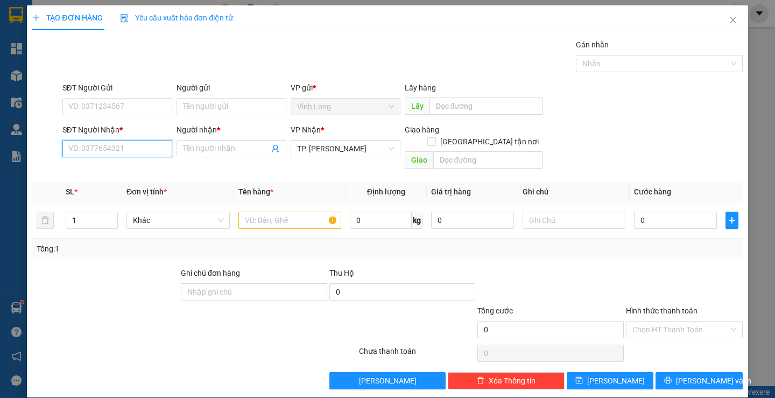
click at [155, 151] on input "SĐT Người Nhận *" at bounding box center [117, 148] width 110 height 17
click at [103, 172] on div "0708631096 - NGÂN" at bounding box center [116, 170] width 96 height 12
click at [284, 216] on input "text" at bounding box center [289, 220] width 103 height 17
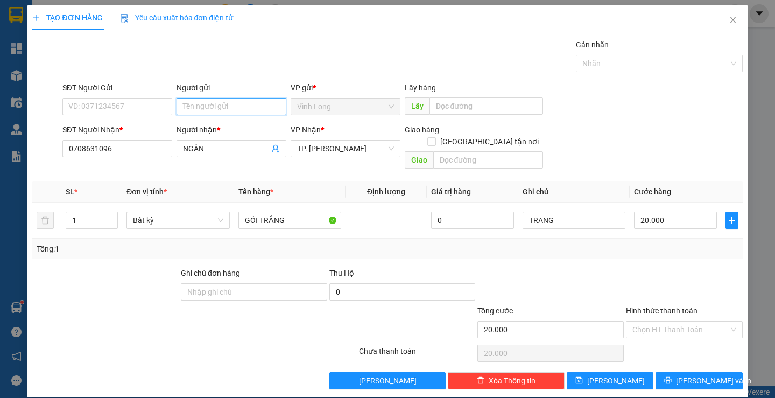
click at [236, 106] on input "Người gửi" at bounding box center [232, 106] width 110 height 17
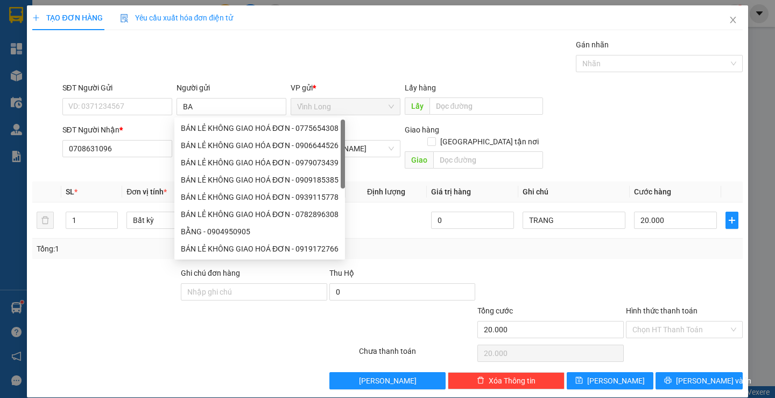
click at [230, 122] on div "8591506 BÁN LẺ KHÔNG GIAO HOÁ ĐƠN - 0775654308 BÁN LẺ KHÔNG GIAO HÓA ĐƠN - 0906…" at bounding box center [259, 188] width 171 height 142
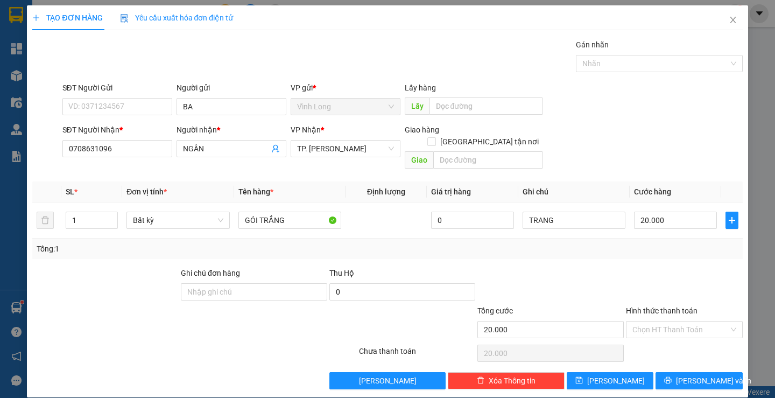
click at [231, 126] on div "Người nhận *" at bounding box center [232, 130] width 110 height 12
click at [231, 143] on input "NGÂN" at bounding box center [226, 149] width 86 height 12
click at [216, 106] on input "BA" at bounding box center [232, 106] width 110 height 17
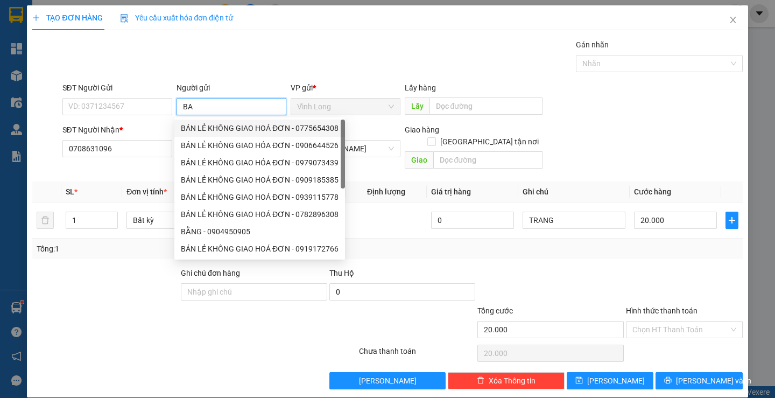
click at [223, 139] on div "BÁN LẺ KHÔNG GIAO HÓA ĐƠN - 0906644526" at bounding box center [259, 145] width 171 height 17
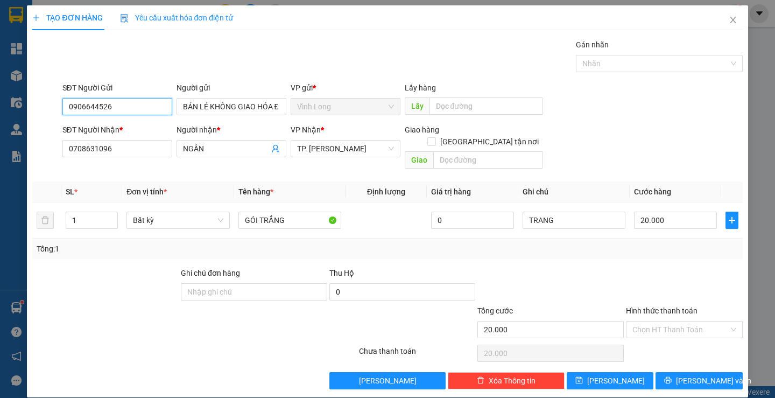
drag, startPoint x: 82, startPoint y: 102, endPoint x: 0, endPoint y: 98, distance: 82.4
click at [27, 103] on div "TẠO ĐƠN HÀNG Yêu cầu xuất hóa đơn điện tử Transit Pickup Surcharge Ids Transit …" at bounding box center [387, 201] width 721 height 392
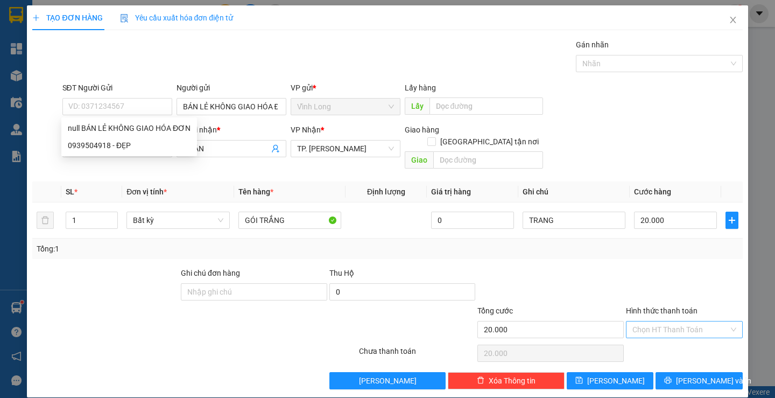
click at [655, 321] on input "Hình thức thanh toán" at bounding box center [680, 329] width 96 height 16
click at [651, 336] on div "Tại văn phòng" at bounding box center [678, 339] width 102 height 12
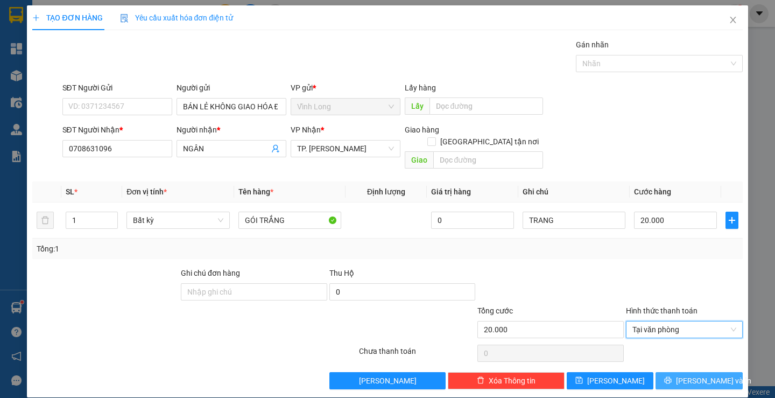
click at [672, 377] on icon "printer" at bounding box center [668, 380] width 7 height 7
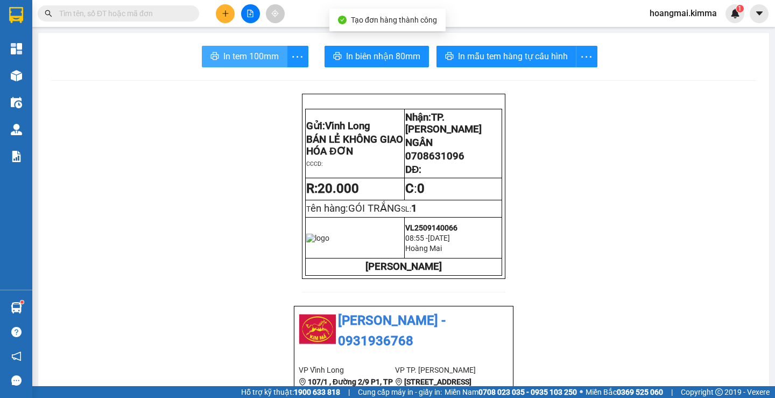
click at [243, 55] on span "In tem 100mm" at bounding box center [250, 56] width 55 height 13
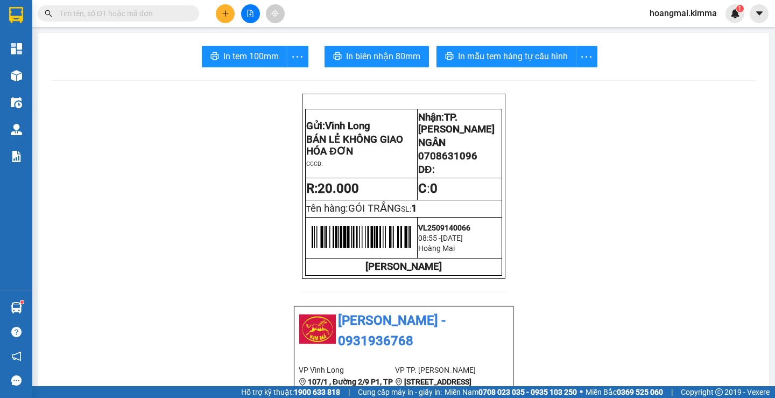
click at [229, 16] on button at bounding box center [225, 13] width 19 height 19
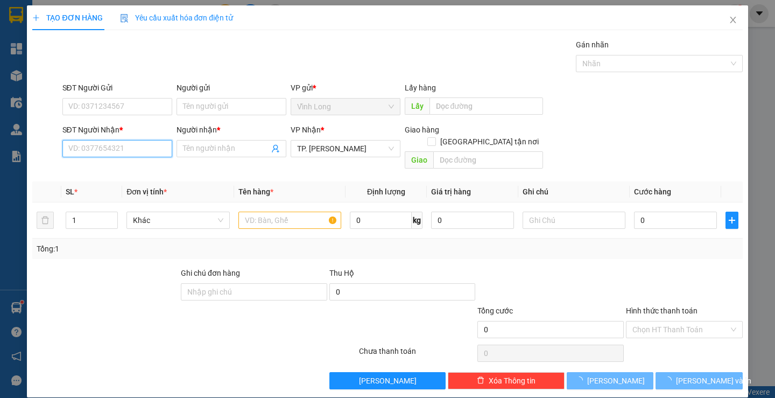
click at [132, 147] on input "SĐT Người Nhận *" at bounding box center [117, 148] width 110 height 17
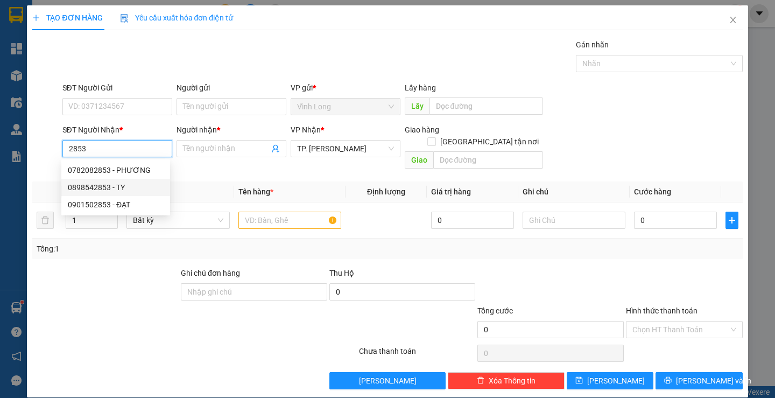
click at [133, 186] on div "0898542853 - TY" at bounding box center [116, 187] width 96 height 12
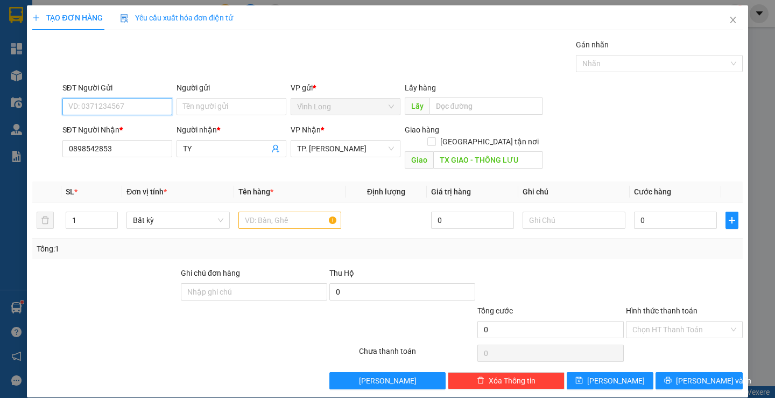
click at [149, 104] on input "SĐT Người Gửi" at bounding box center [117, 106] width 110 height 17
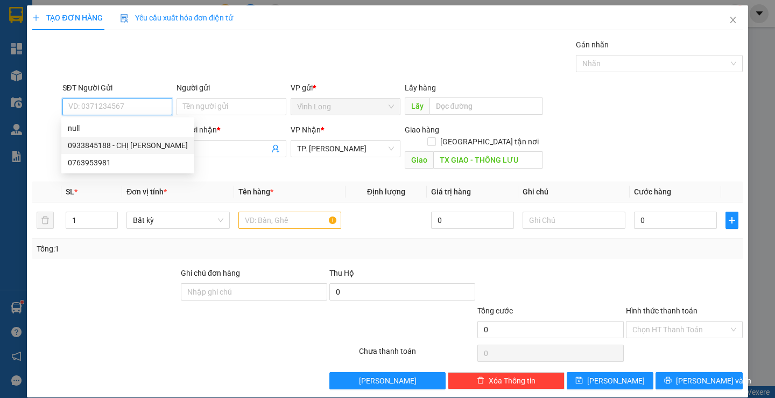
click at [118, 147] on div "0933845188 - CHỊ HÂN" at bounding box center [128, 145] width 120 height 12
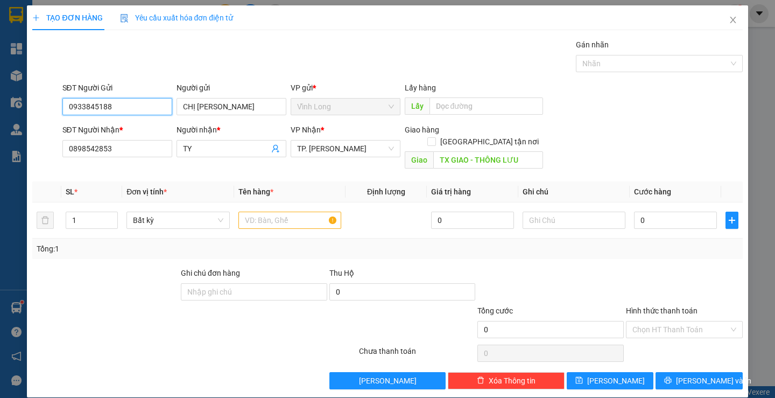
click at [114, 102] on input "0933845188" at bounding box center [117, 106] width 110 height 17
click at [363, 67] on div "Gói vận chuyển * Tiêu chuẩn Gán nhãn Nhãn" at bounding box center [402, 58] width 685 height 38
drag, startPoint x: 284, startPoint y: 203, endPoint x: 274, endPoint y: 186, distance: 20.0
click at [286, 212] on input "text" at bounding box center [289, 220] width 103 height 17
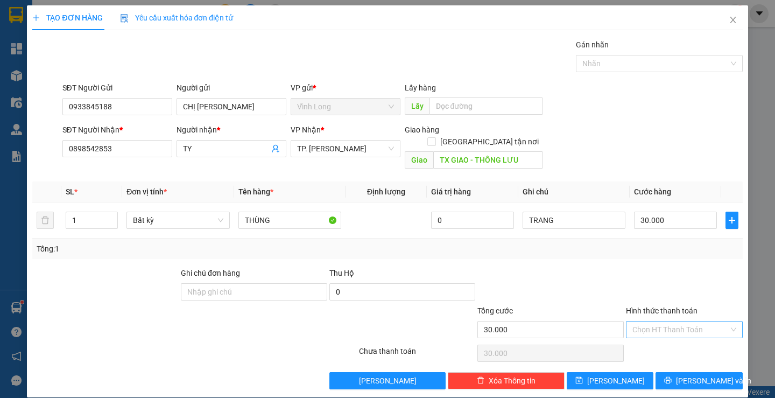
click at [652, 321] on input "Hình thức thanh toán" at bounding box center [680, 329] width 96 height 16
click at [651, 335] on div "Tại văn phòng" at bounding box center [678, 339] width 102 height 12
click at [689, 375] on span "[PERSON_NAME] và In" at bounding box center [713, 381] width 75 height 12
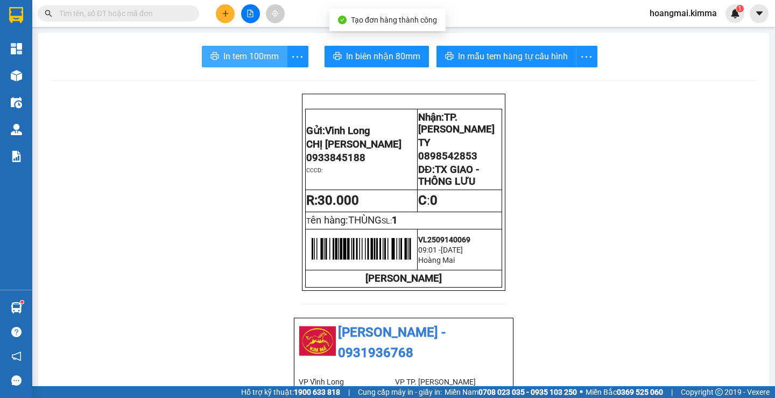
click at [247, 55] on span "In tem 100mm" at bounding box center [250, 56] width 55 height 13
click at [236, 50] on span "In tem 100mm" at bounding box center [250, 56] width 55 height 13
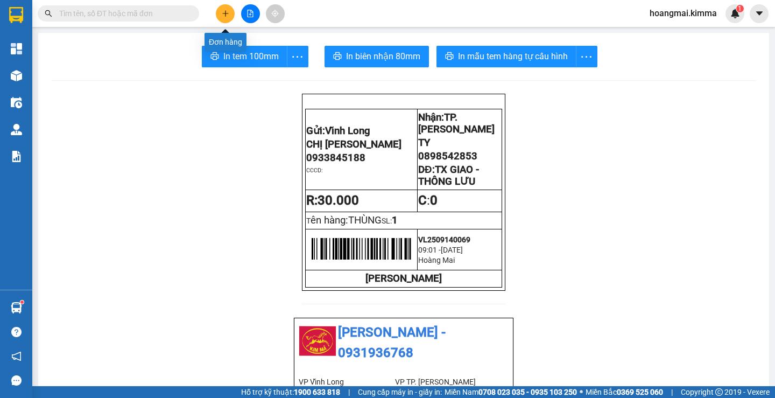
click at [223, 14] on icon "plus" at bounding box center [226, 14] width 8 height 8
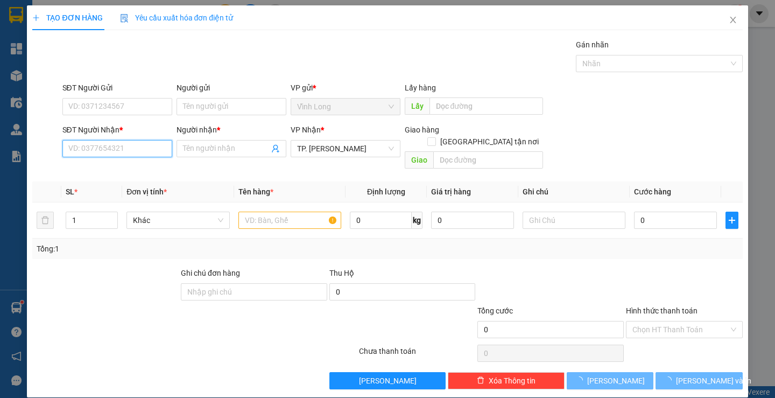
click at [147, 140] on input "SĐT Người Nhận *" at bounding box center [117, 148] width 110 height 17
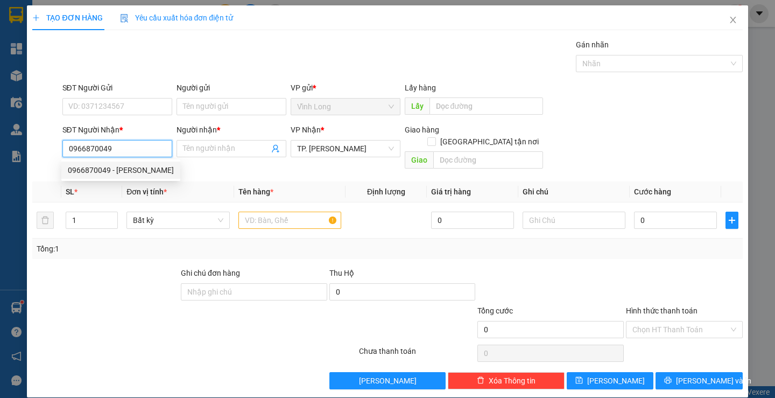
click at [125, 172] on div "0966870049 - NGỌC ANH" at bounding box center [121, 170] width 106 height 12
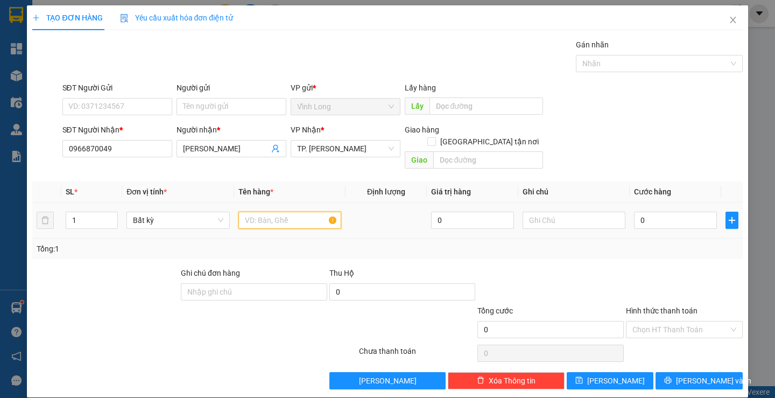
click at [261, 216] on input "text" at bounding box center [289, 220] width 103 height 17
click at [208, 151] on input "NGỌC ANH" at bounding box center [226, 149] width 86 height 12
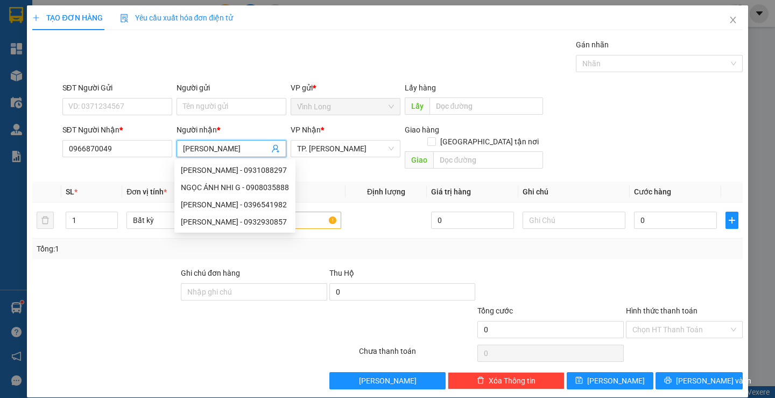
click at [275, 69] on div "Gói vận chuyển * Tiêu chuẩn Gán nhãn Nhãn" at bounding box center [402, 58] width 685 height 38
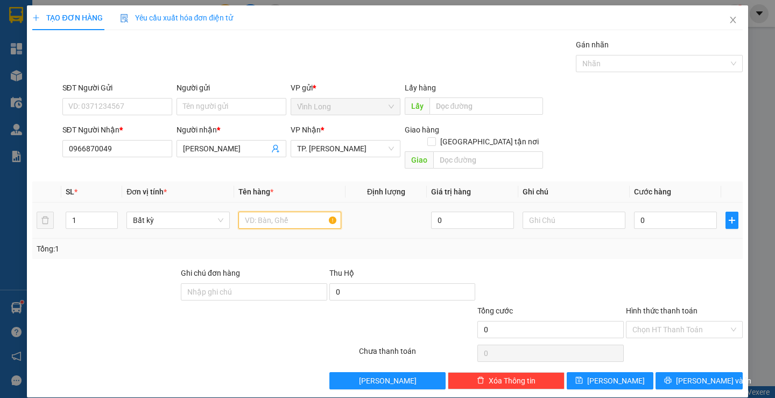
click at [302, 212] on input "text" at bounding box center [289, 220] width 103 height 17
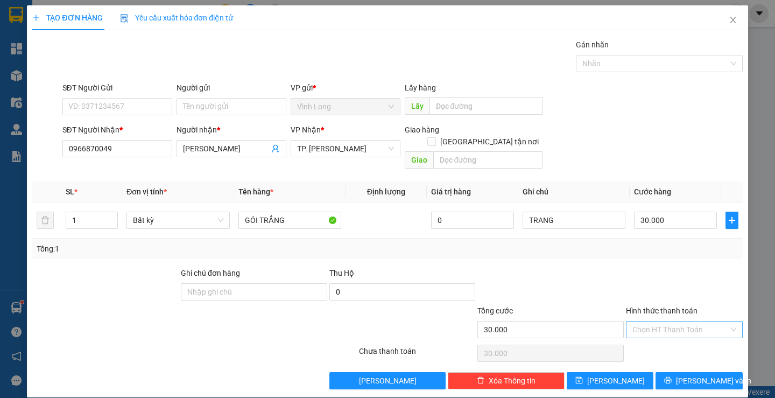
click at [653, 321] on input "Hình thức thanh toán" at bounding box center [680, 329] width 96 height 16
click at [652, 334] on div "Tại văn phòng" at bounding box center [678, 339] width 102 height 12
click at [687, 375] on span "[PERSON_NAME] và In" at bounding box center [713, 381] width 75 height 12
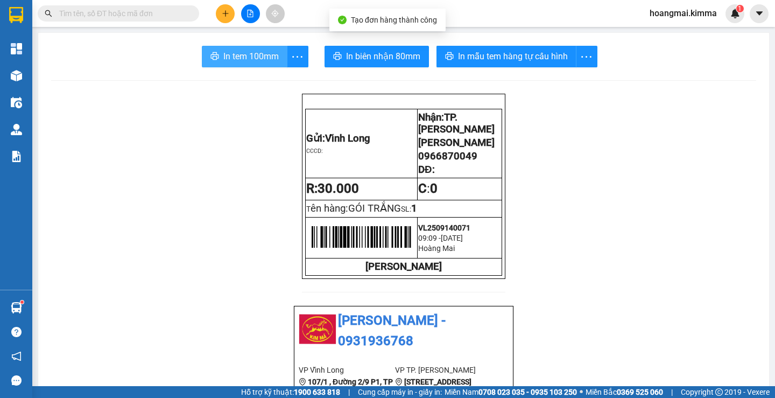
drag, startPoint x: 264, startPoint y: 55, endPoint x: 314, endPoint y: 71, distance: 52.6
click at [265, 55] on span "In tem 100mm" at bounding box center [250, 56] width 55 height 13
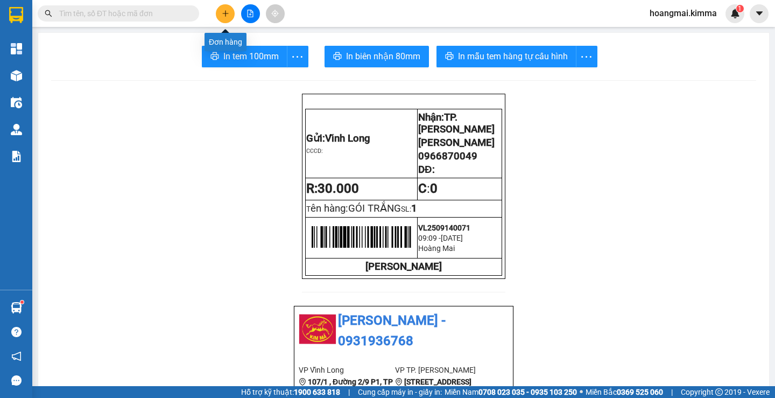
click at [232, 11] on button at bounding box center [225, 13] width 19 height 19
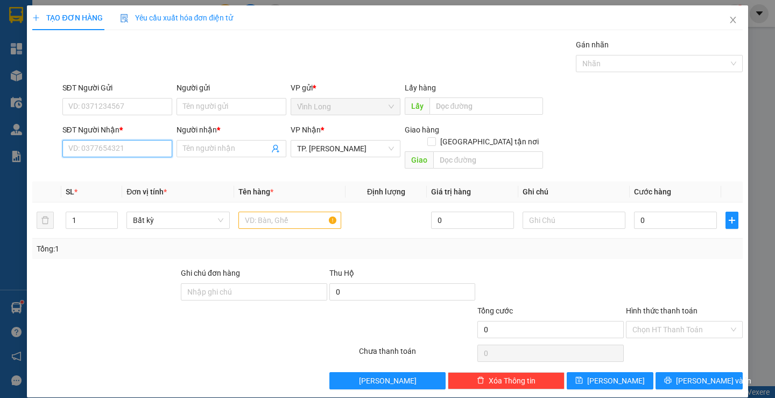
click at [119, 143] on input "SĐT Người Nhận *" at bounding box center [117, 148] width 110 height 17
click at [220, 98] on input "Người gửi" at bounding box center [232, 106] width 110 height 17
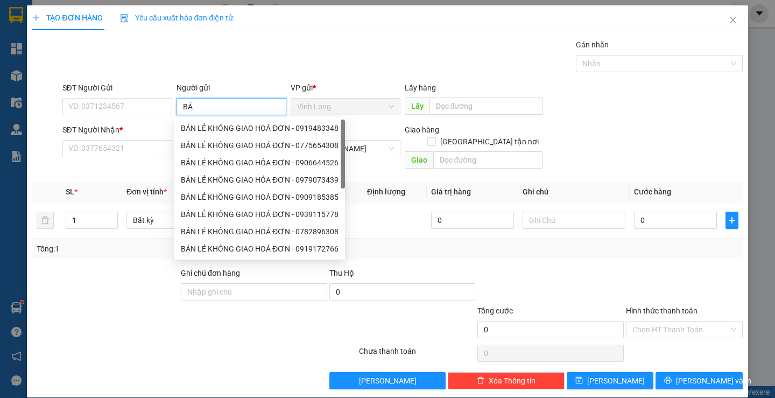
click at [214, 129] on div "BÁN LẺ KHÔNG GIAO HOÁ ĐƠN - 0919483348" at bounding box center [260, 128] width 158 height 12
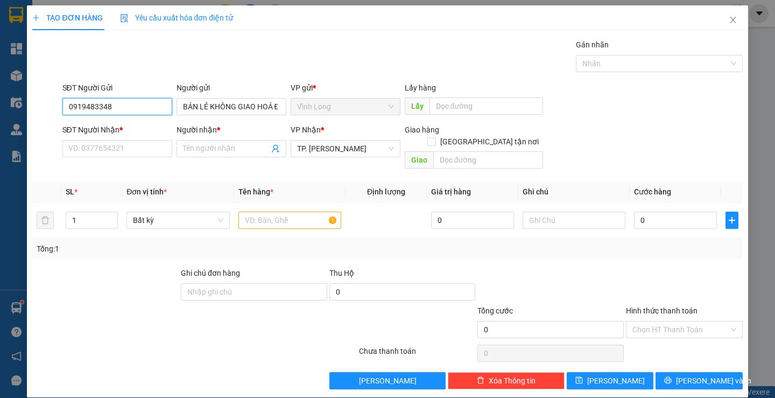
drag, startPoint x: 114, startPoint y: 106, endPoint x: 0, endPoint y: 111, distance: 114.2
click at [0, 111] on div "TẠO ĐƠN HÀNG Yêu cầu xuất hóa đơn điện tử Transit Pickup Surcharge Ids Transit …" at bounding box center [387, 199] width 775 height 398
click at [114, 146] on input "SĐT Người Nhận *" at bounding box center [117, 148] width 110 height 17
click at [286, 202] on td at bounding box center [289, 220] width 111 height 36
drag, startPoint x: 282, startPoint y: 205, endPoint x: 279, endPoint y: 198, distance: 7.5
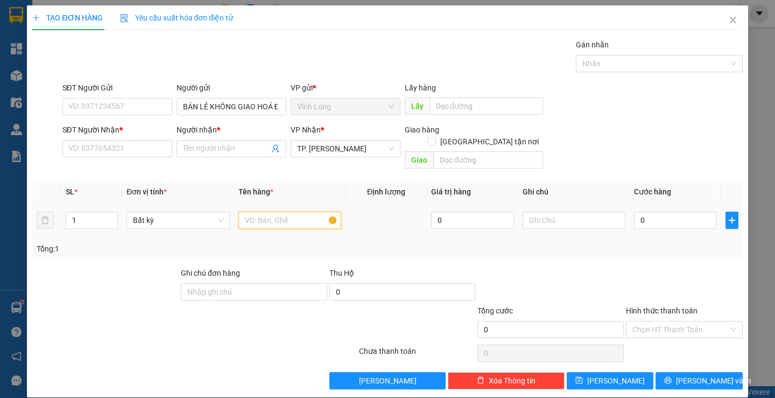
click at [279, 212] on input "text" at bounding box center [289, 220] width 103 height 17
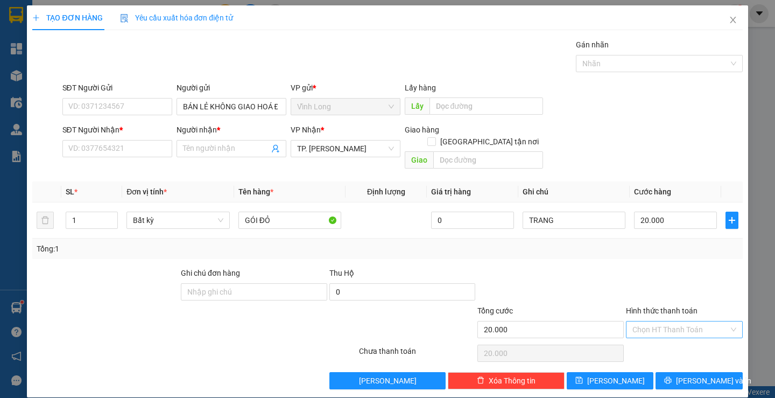
click at [653, 321] on input "Hình thức thanh toán" at bounding box center [680, 329] width 96 height 16
click at [653, 339] on div "Tại văn phòng" at bounding box center [678, 339] width 102 height 12
click at [138, 149] on input "SĐT Người Nhận *" at bounding box center [117, 148] width 110 height 17
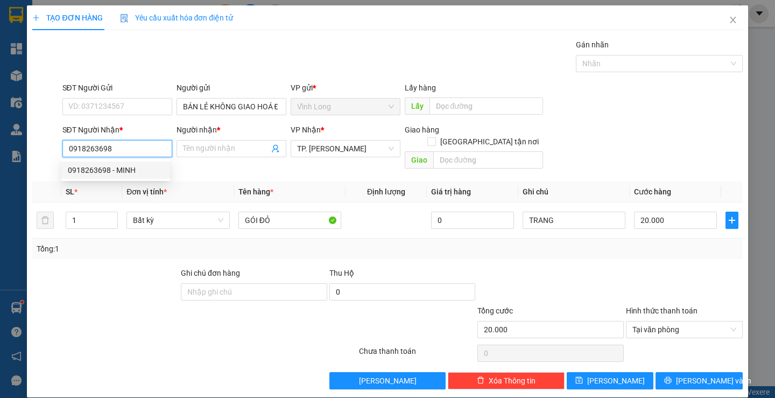
click at [139, 166] on div "0918263698 - MINH" at bounding box center [116, 170] width 96 height 12
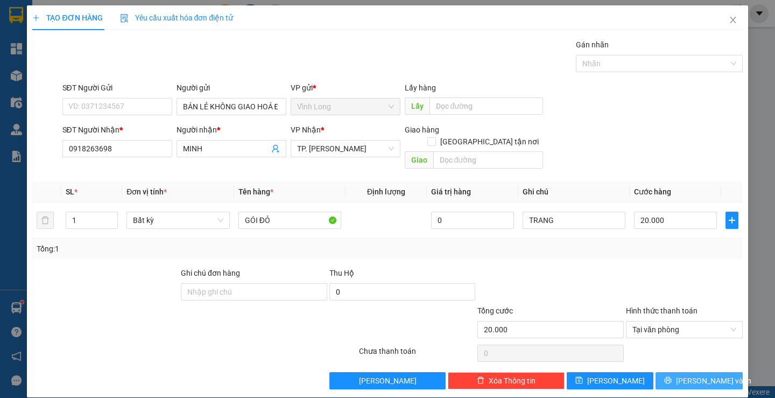
click at [682, 375] on span "[PERSON_NAME] và In" at bounding box center [713, 381] width 75 height 12
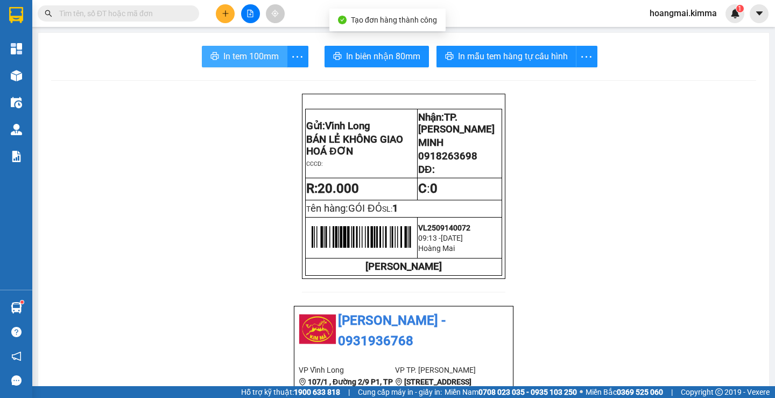
click at [247, 46] on button "In tem 100mm" at bounding box center [245, 57] width 86 height 22
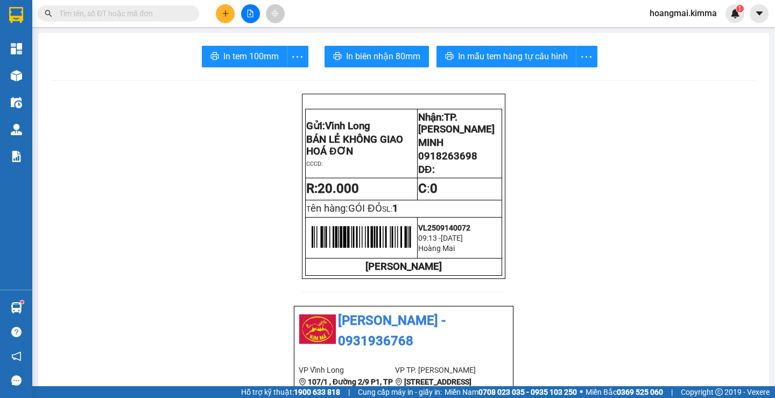
click at [111, 9] on input "text" at bounding box center [122, 14] width 127 height 12
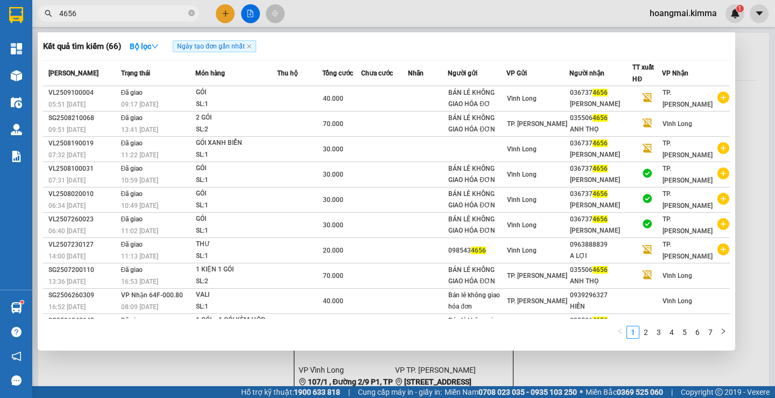
click at [222, 12] on div at bounding box center [387, 199] width 775 height 398
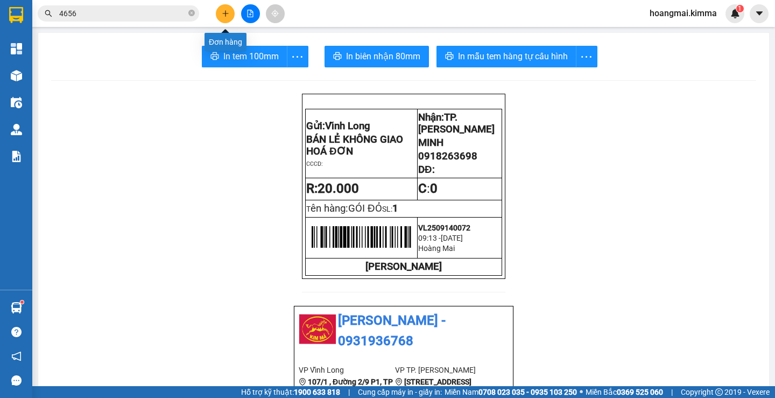
click at [229, 10] on button at bounding box center [225, 13] width 19 height 19
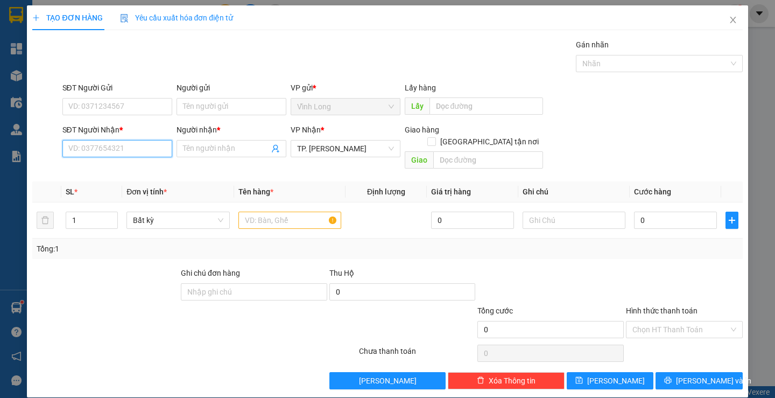
drag, startPoint x: 115, startPoint y: 150, endPoint x: 118, endPoint y: 144, distance: 6.0
click at [115, 146] on input "SĐT Người Nhận *" at bounding box center [117, 148] width 110 height 17
click at [123, 151] on input "SĐT Người Nhận *" at bounding box center [117, 148] width 110 height 17
click at [112, 173] on div "0925922535 - TẤN" at bounding box center [116, 170] width 96 height 12
drag, startPoint x: 259, startPoint y: 212, endPoint x: 252, endPoint y: 196, distance: 17.1
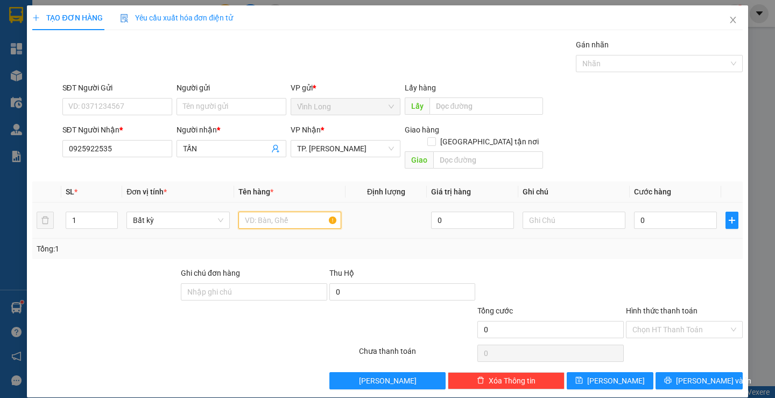
click at [259, 212] on input "text" at bounding box center [289, 220] width 103 height 17
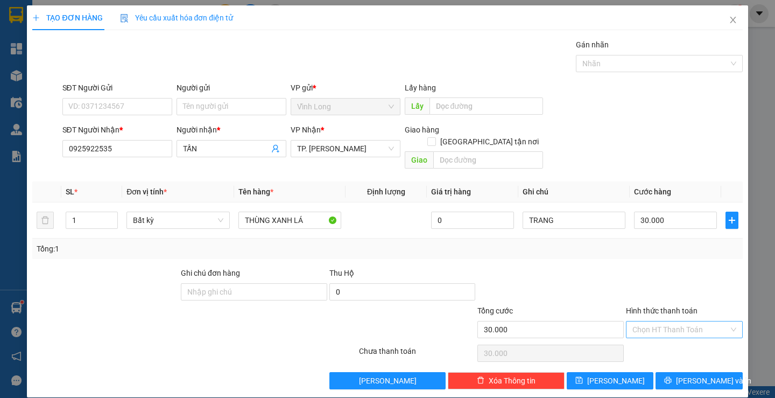
click at [656, 321] on input "Hình thức thanh toán" at bounding box center [680, 329] width 96 height 16
click at [655, 333] on div "Tại văn phòng" at bounding box center [678, 339] width 102 height 12
click at [686, 375] on span "[PERSON_NAME] và In" at bounding box center [713, 381] width 75 height 12
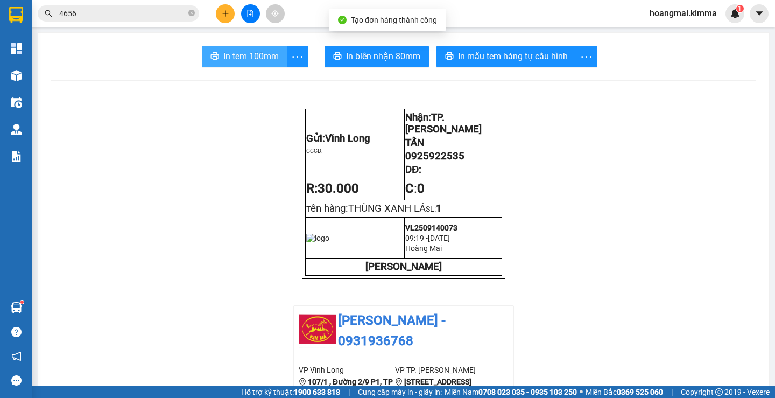
click at [242, 55] on span "In tem 100mm" at bounding box center [250, 56] width 55 height 13
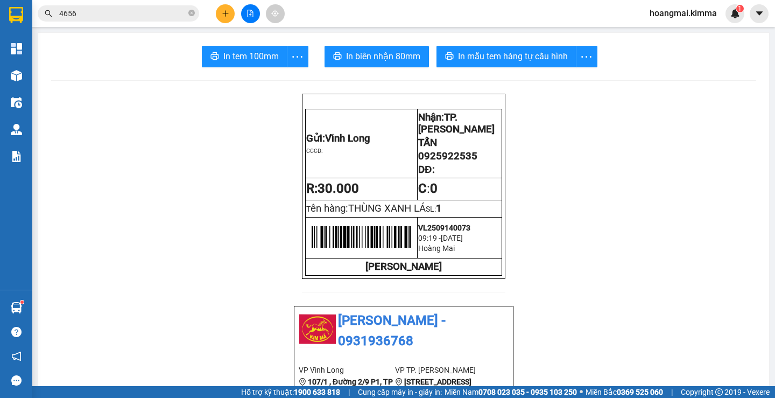
click at [227, 11] on icon "plus" at bounding box center [226, 14] width 8 height 8
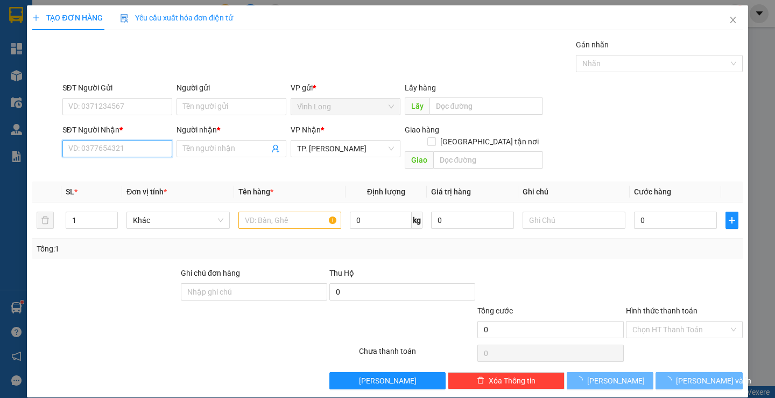
click at [144, 142] on input "SĐT Người Nhận *" at bounding box center [117, 148] width 110 height 17
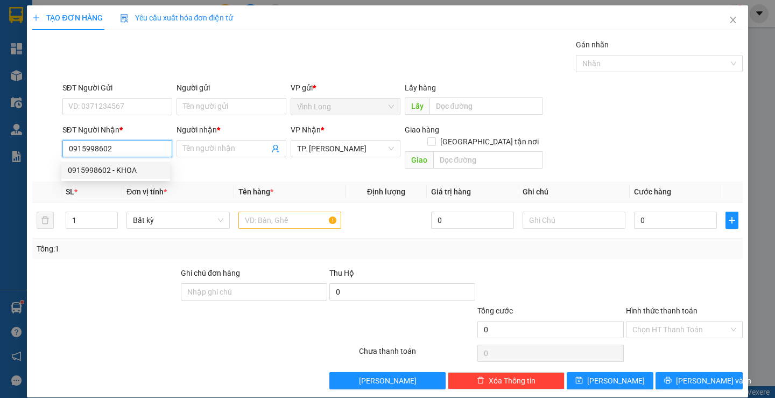
click at [123, 171] on div "0915998602 - KHOA" at bounding box center [116, 170] width 96 height 12
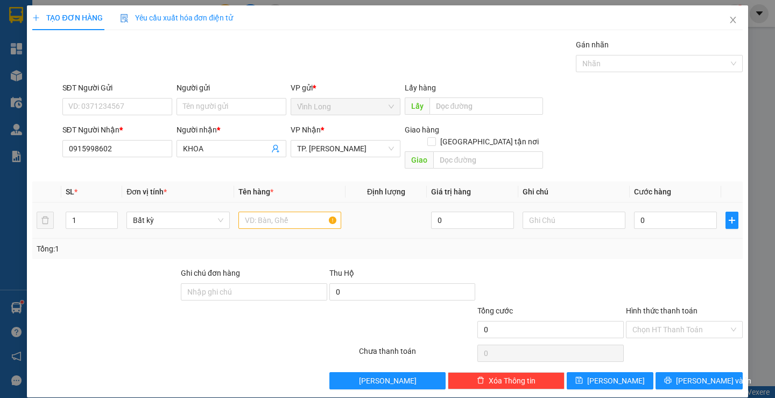
drag, startPoint x: 282, startPoint y: 217, endPoint x: 271, endPoint y: 212, distance: 11.8
click at [280, 217] on div at bounding box center [289, 220] width 103 height 22
click at [268, 212] on input "text" at bounding box center [289, 220] width 103 height 17
click at [263, 212] on input "text" at bounding box center [289, 220] width 103 height 17
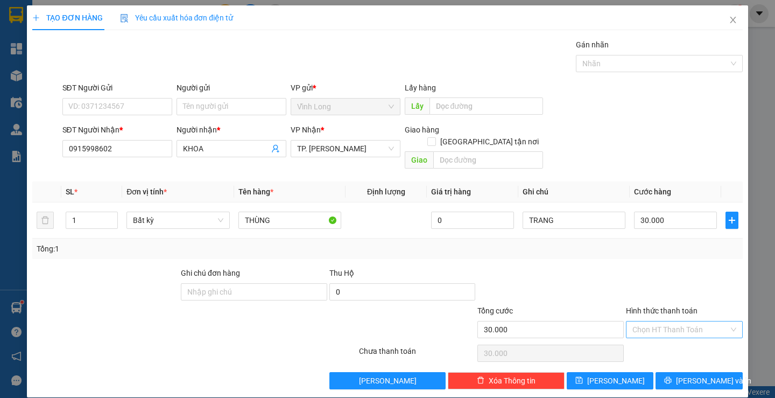
click at [647, 322] on input "Hình thức thanh toán" at bounding box center [680, 329] width 96 height 16
click at [653, 342] on div "Tại văn phòng" at bounding box center [678, 339] width 102 height 12
click at [215, 113] on input "Người gửi" at bounding box center [232, 106] width 110 height 17
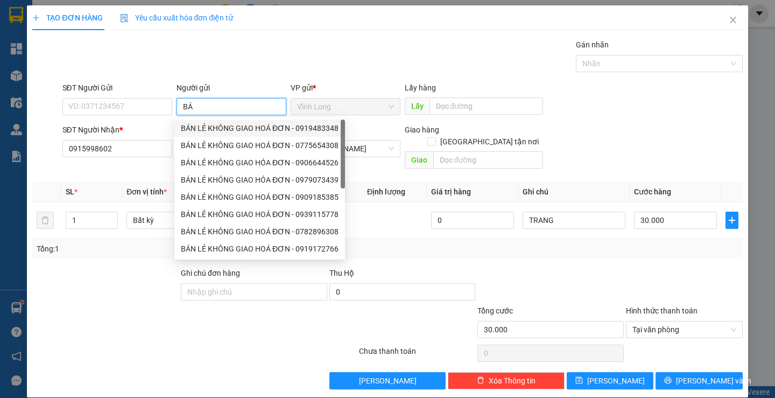
click at [222, 127] on div "BÁN LẺ KHÔNG GIAO HOÁ ĐƠN - 0919483348" at bounding box center [260, 128] width 158 height 12
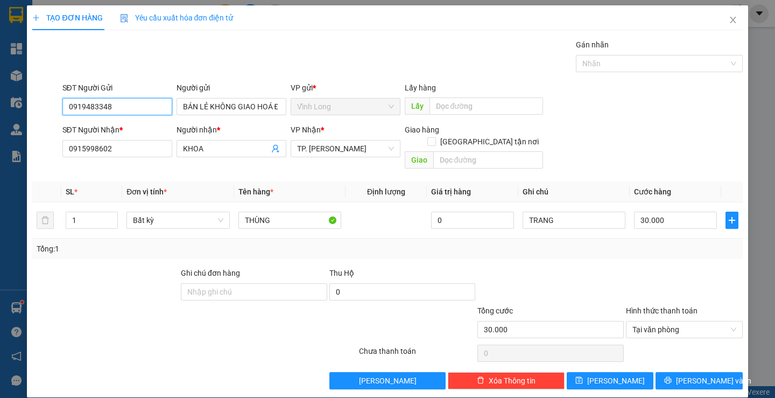
drag, startPoint x: 158, startPoint y: 109, endPoint x: 23, endPoint y: 139, distance: 137.9
click at [19, 137] on div "TẠO ĐƠN HÀNG Yêu cầu xuất hóa đơn điện tử Transit Pickup Surcharge Ids Transit …" at bounding box center [387, 199] width 775 height 398
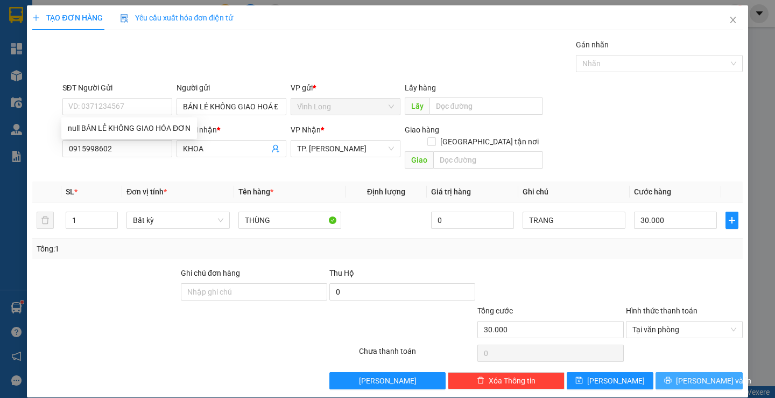
click at [683, 375] on span "[PERSON_NAME] và In" at bounding box center [713, 381] width 75 height 12
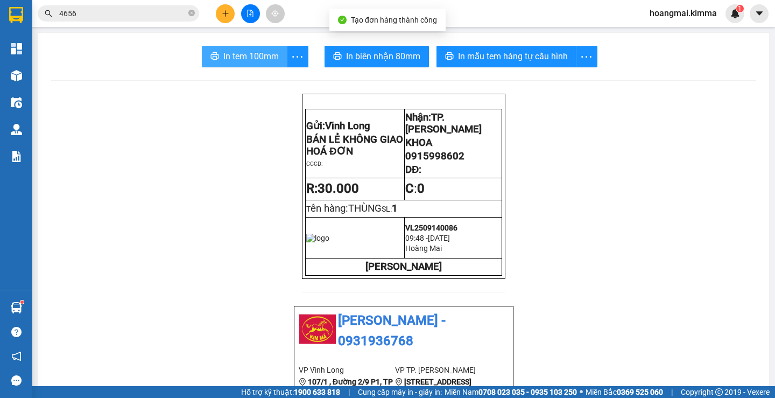
click at [240, 58] on span "In tem 100mm" at bounding box center [250, 56] width 55 height 13
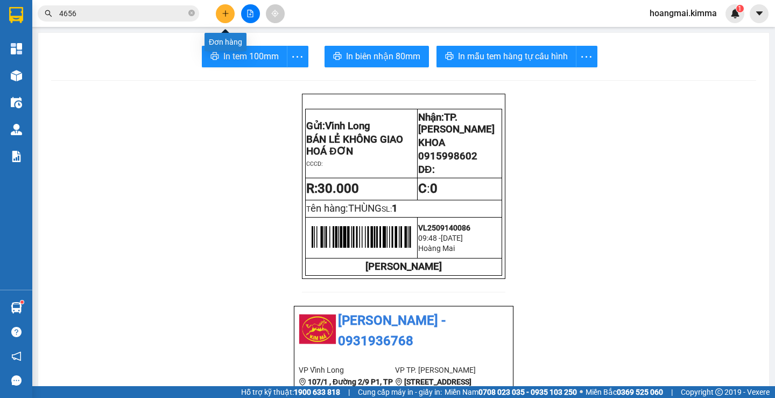
click at [222, 10] on icon "plus" at bounding box center [226, 14] width 8 height 8
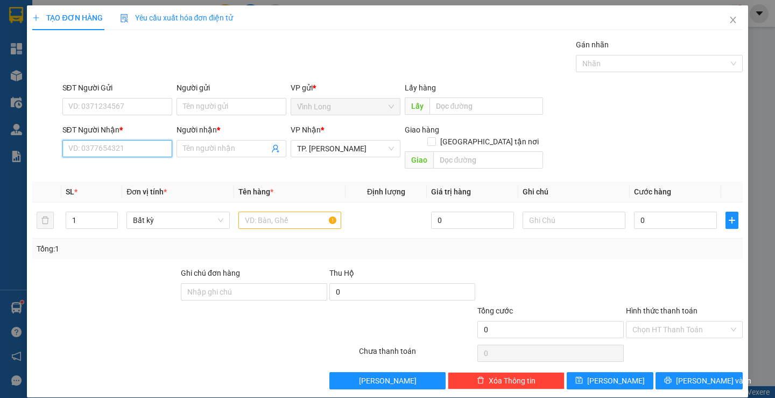
click at [132, 145] on input "SĐT Người Nhận *" at bounding box center [117, 148] width 110 height 17
click at [104, 161] on div "0909324587 - ANH THẮNG" at bounding box center [120, 169] width 119 height 17
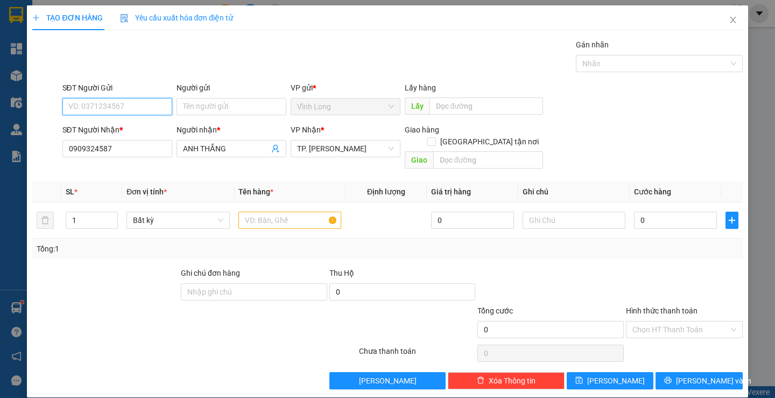
click at [131, 106] on input "SĐT Người Gửi" at bounding box center [117, 106] width 110 height 17
click at [227, 106] on input "Người gửi" at bounding box center [232, 106] width 110 height 17
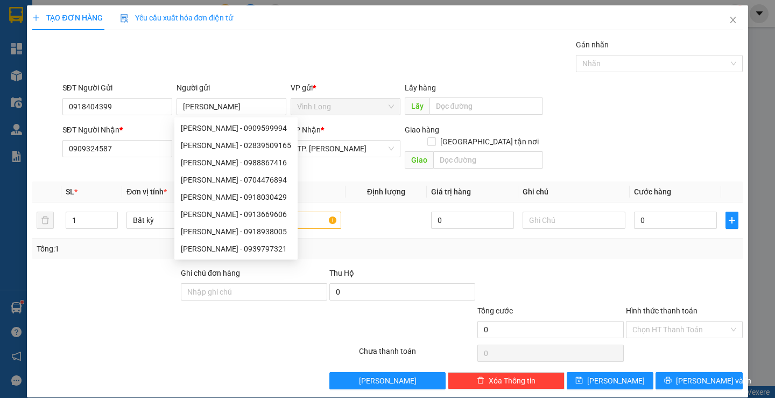
click at [357, 72] on div "Gói vận chuyển * Tiêu chuẩn Gán nhãn Nhãn" at bounding box center [402, 58] width 685 height 38
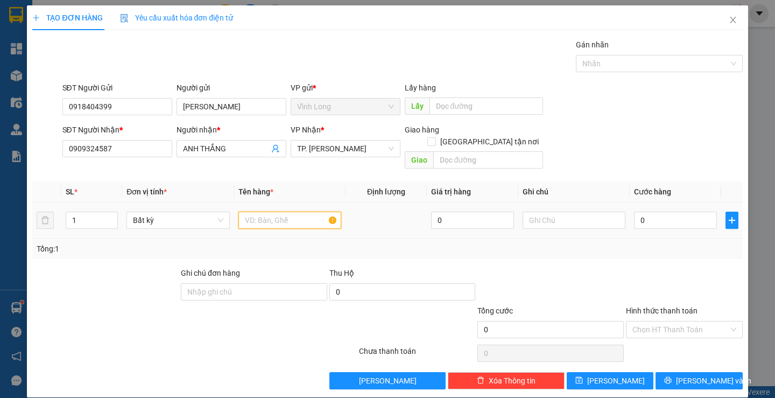
click at [316, 212] on input "text" at bounding box center [289, 220] width 103 height 17
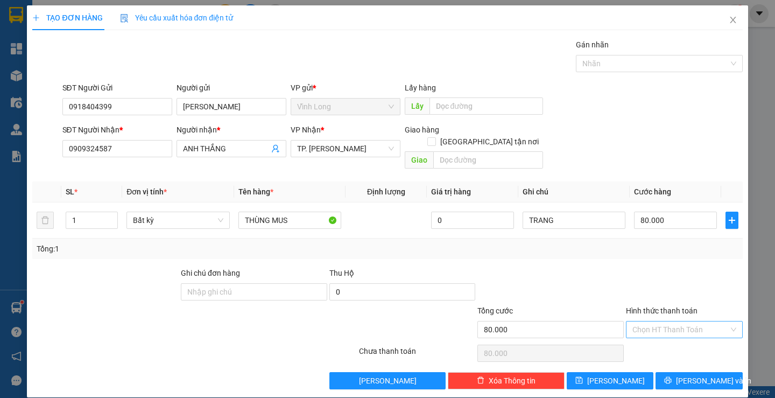
click at [642, 321] on input "Hình thức thanh toán" at bounding box center [680, 329] width 96 height 16
click at [639, 340] on div "Tại văn phòng" at bounding box center [678, 339] width 102 height 12
click at [659, 372] on button "[PERSON_NAME] và In" at bounding box center [699, 380] width 87 height 17
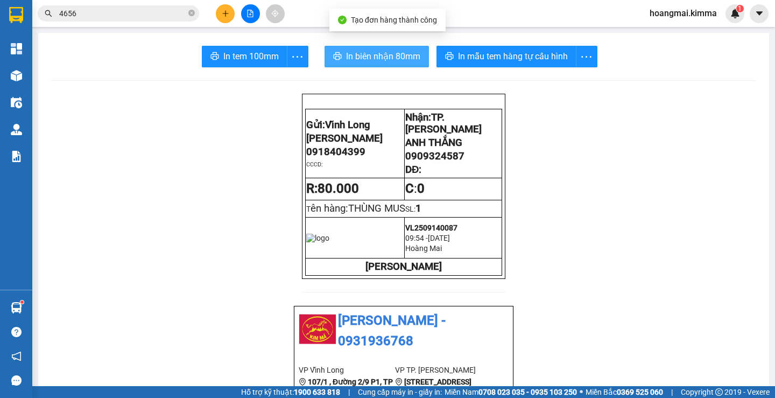
click at [335, 51] on button "In biên nhận 80mm" at bounding box center [377, 57] width 104 height 22
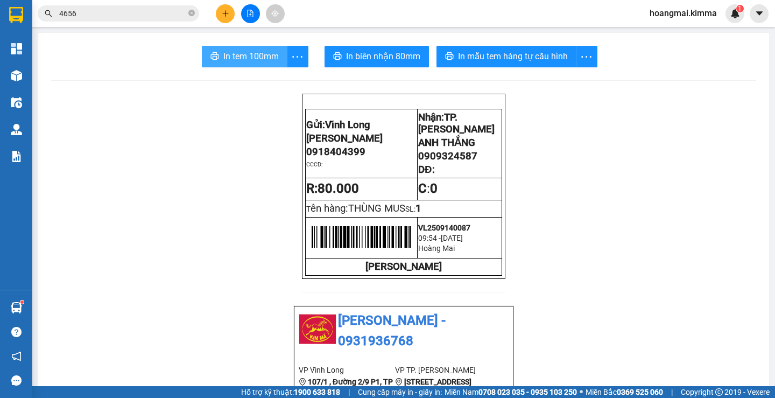
click at [255, 58] on span "In tem 100mm" at bounding box center [250, 56] width 55 height 13
click at [228, 15] on icon "plus" at bounding box center [226, 14] width 8 height 8
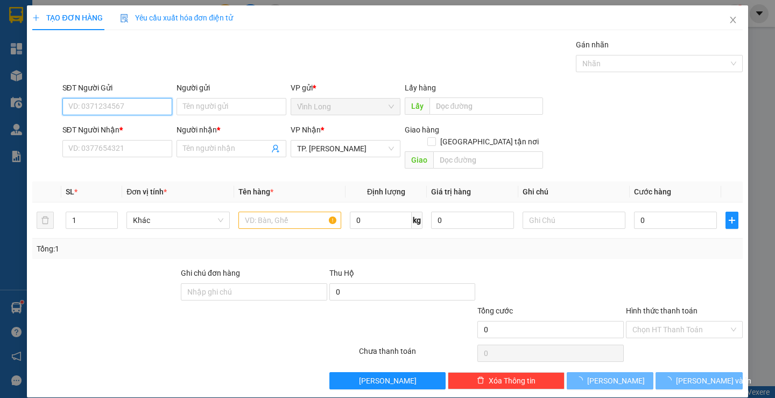
click at [110, 111] on input "SĐT Người Gửi" at bounding box center [117, 106] width 110 height 17
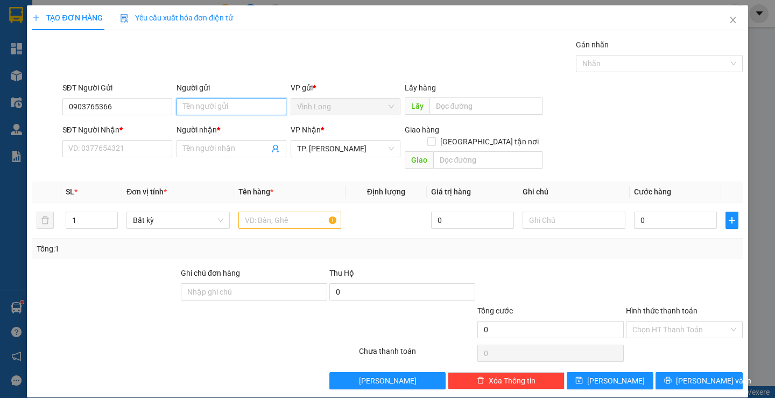
click at [207, 105] on input "Người gửi" at bounding box center [232, 106] width 110 height 17
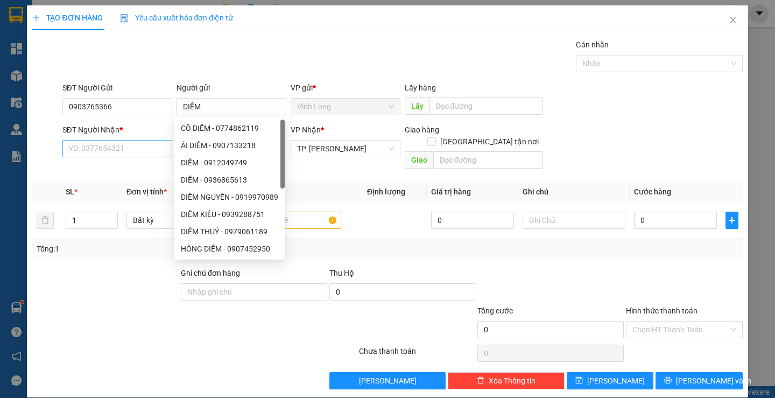
click at [126, 142] on div "SĐT Người Nhận * VD: 0377654321" at bounding box center [117, 143] width 110 height 38
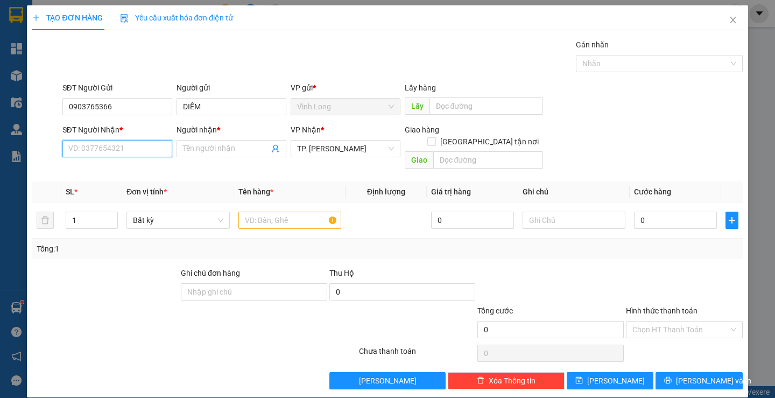
click at [117, 151] on input "SĐT Người Nhận *" at bounding box center [117, 148] width 110 height 17
click at [230, 145] on input "Người nhận *" at bounding box center [226, 149] width 86 height 12
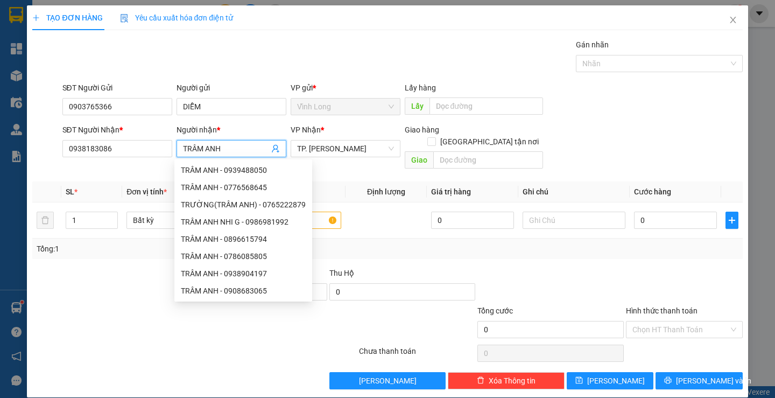
click at [223, 65] on div "Gói vận chuyển * Tiêu chuẩn Gán nhãn Nhãn" at bounding box center [402, 58] width 685 height 38
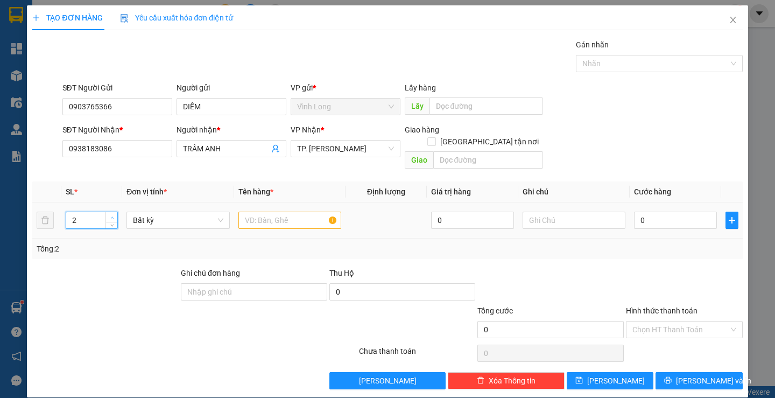
click at [110, 216] on icon "up" at bounding box center [111, 217] width 3 height 2
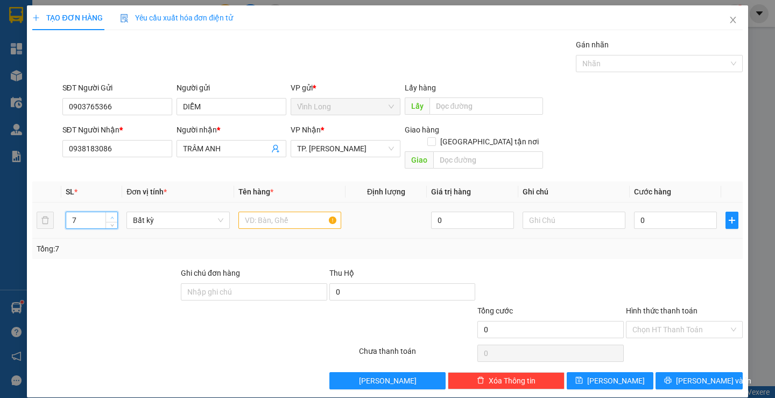
click at [110, 216] on icon "up" at bounding box center [111, 217] width 3 height 2
drag, startPoint x: 110, startPoint y: 209, endPoint x: 155, endPoint y: 221, distance: 46.1
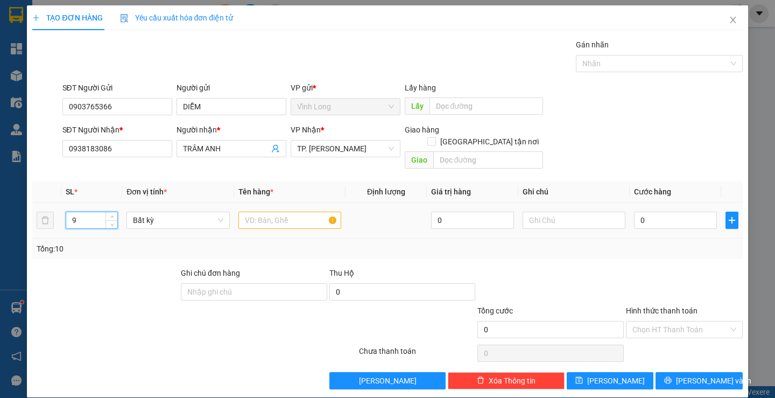
click at [111, 223] on icon "down" at bounding box center [112, 225] width 4 height 4
click at [280, 212] on input "text" at bounding box center [289, 220] width 103 height 17
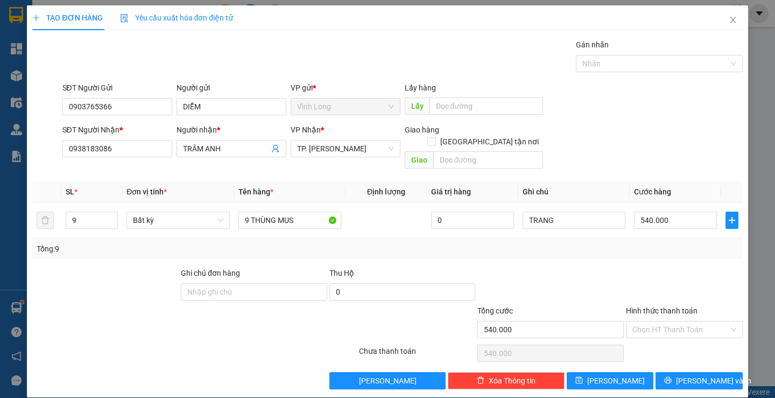
click at [675, 148] on div "SĐT Người Nhận * 0938183086 Người nhận * TRÂM ANH VP Nhận * TP. [PERSON_NAME] h…" at bounding box center [402, 149] width 685 height 50
click at [664, 323] on input "Hình thức thanh toán" at bounding box center [680, 329] width 96 height 16
click at [659, 339] on div "Tại văn phòng" at bounding box center [678, 339] width 102 height 12
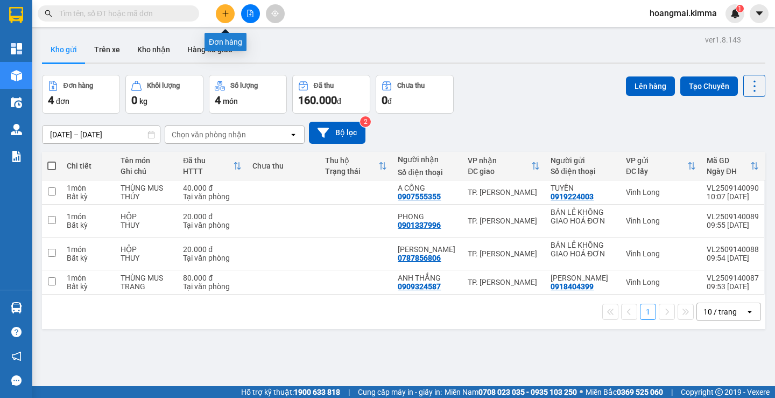
click at [223, 12] on icon "plus" at bounding box center [226, 14] width 8 height 8
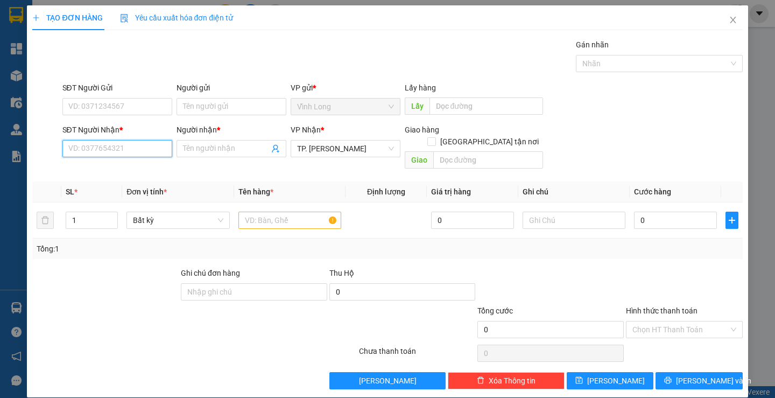
click at [131, 149] on input "SĐT Người Nhận *" at bounding box center [117, 148] width 110 height 17
click at [133, 168] on div "0977505535 - KHẢI" at bounding box center [116, 170] width 96 height 12
type input "0977505535"
type input "KHẢI"
type input "0977505535"
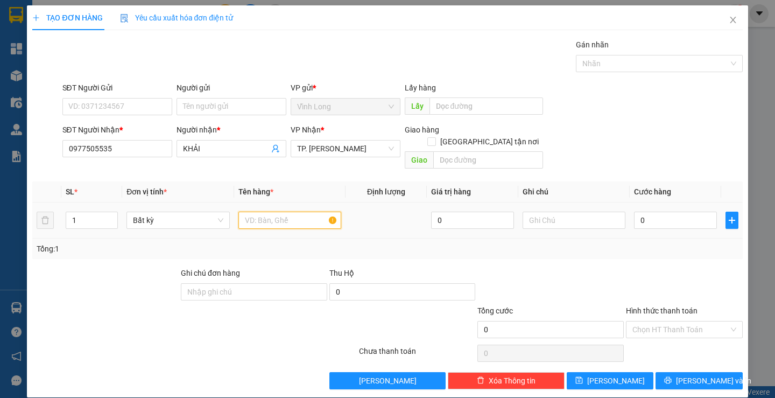
click at [263, 212] on input "text" at bounding box center [289, 220] width 103 height 17
type input "GÓI XANH BIỂN"
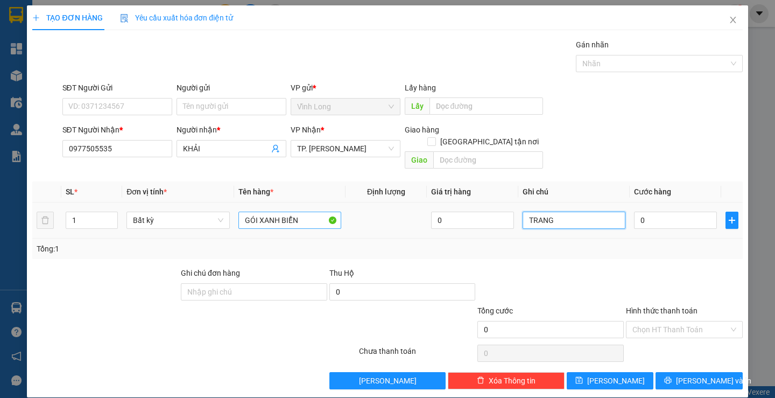
type input "TRANG"
type input "3"
type input "30"
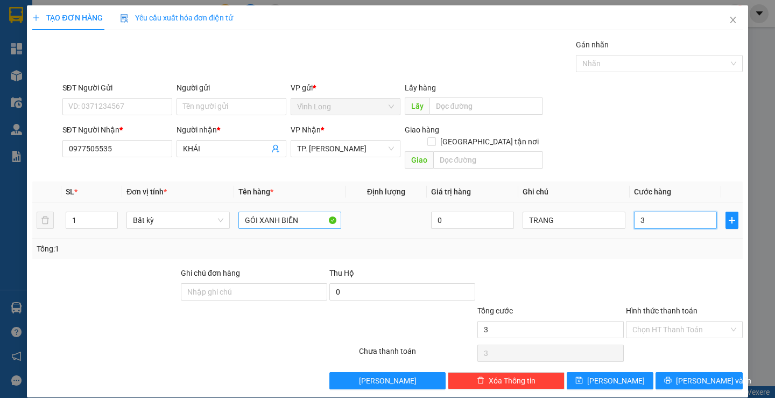
type input "30"
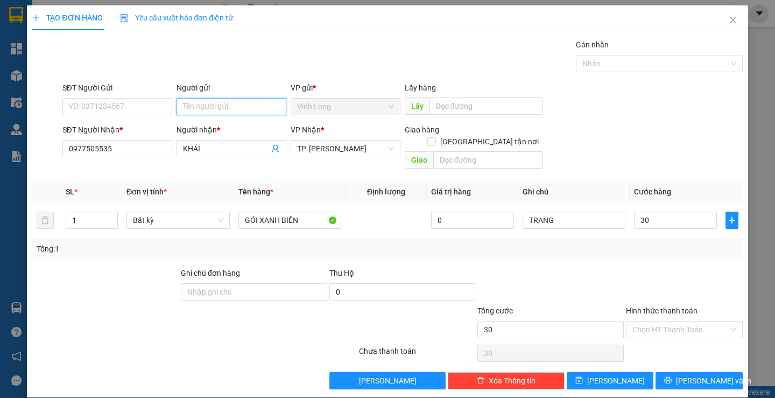
type input "30.000"
click at [220, 112] on input "Người gửi" at bounding box center [232, 106] width 110 height 17
type input "BÁ"
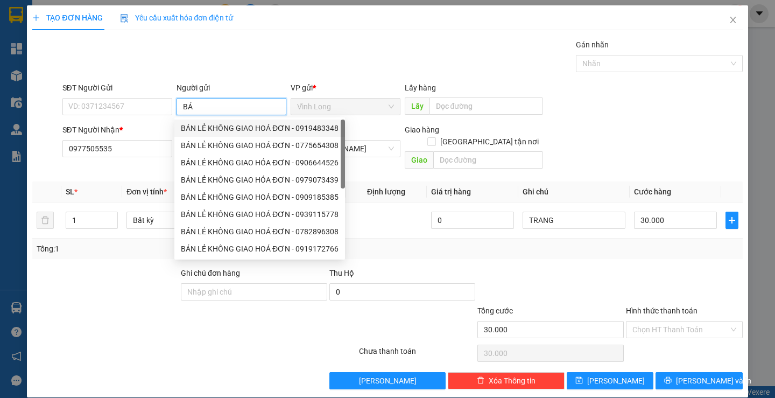
click at [210, 128] on div "BÁN LẺ KHÔNG GIAO HOÁ ĐƠN - 0919483348" at bounding box center [260, 128] width 158 height 12
type input "0919483348"
type input "BÁN LẺ KHÔNG GIAO HOÁ ĐƠN"
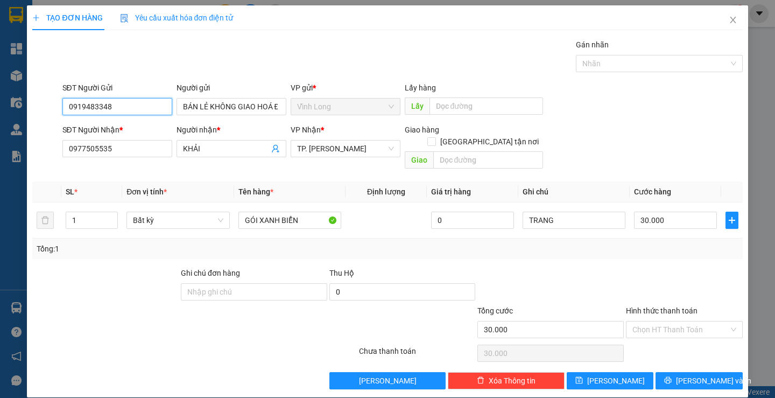
drag, startPoint x: 128, startPoint y: 105, endPoint x: 85, endPoint y: 120, distance: 46.1
click at [34, 109] on div "SĐT Người Gửi 0919483348 0919483348 Người gửi BÁN LẺ KHÔNG GIAO HOÁ ĐƠN VP gửi …" at bounding box center [387, 101] width 712 height 38
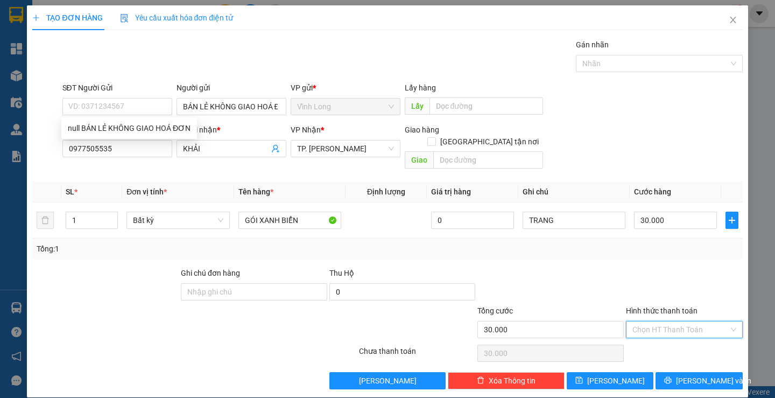
click at [658, 321] on input "Hình thức thanh toán" at bounding box center [680, 329] width 96 height 16
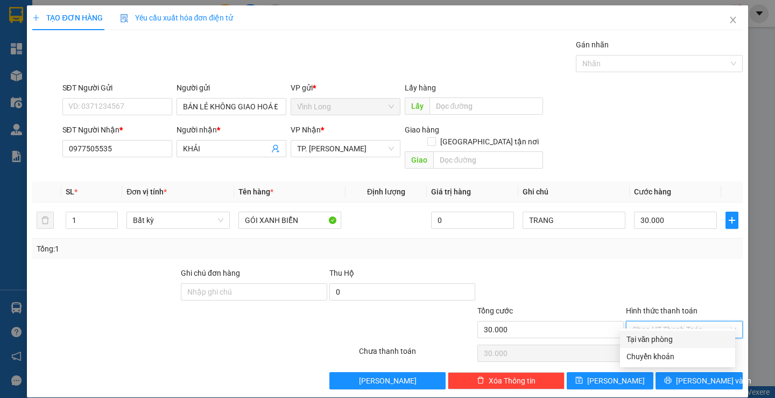
click at [657, 335] on div "Tại văn phòng" at bounding box center [678, 339] width 102 height 12
type input "0"
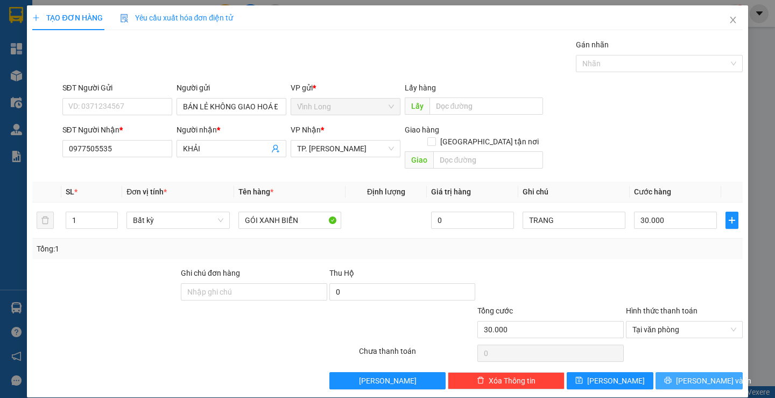
click at [692, 375] on span "[PERSON_NAME] và In" at bounding box center [713, 381] width 75 height 12
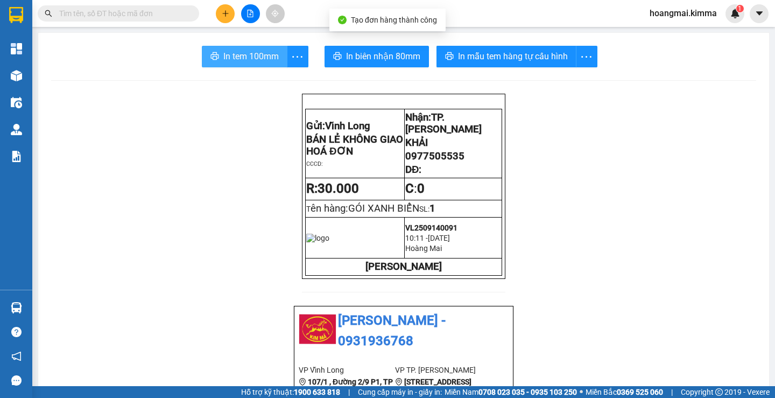
click at [209, 49] on button "In tem 100mm" at bounding box center [245, 57] width 86 height 22
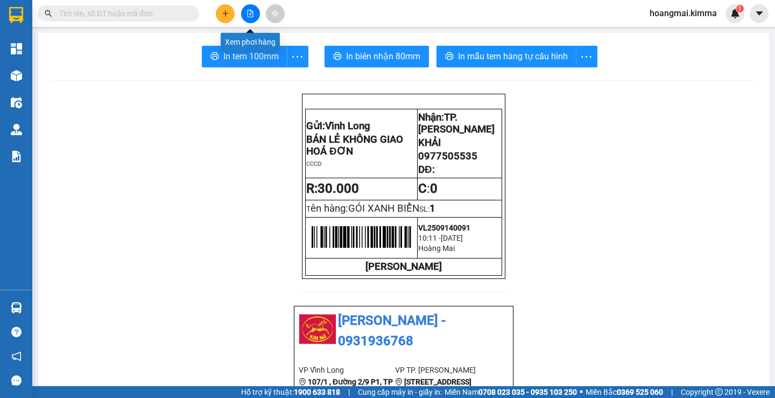
click at [254, 13] on button at bounding box center [250, 13] width 19 height 19
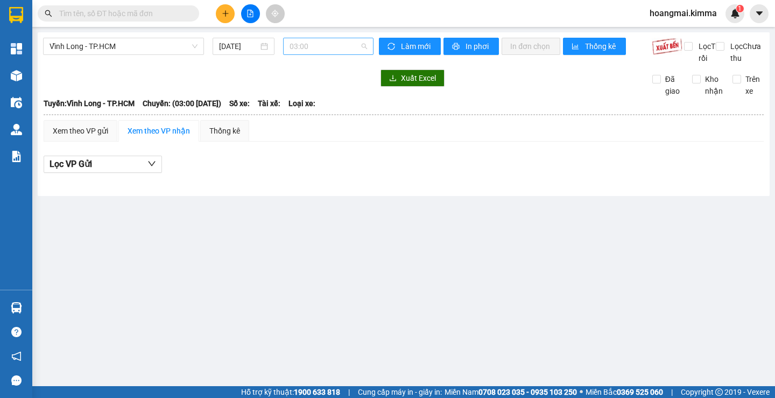
click at [318, 47] on span "03:00" at bounding box center [329, 46] width 78 height 16
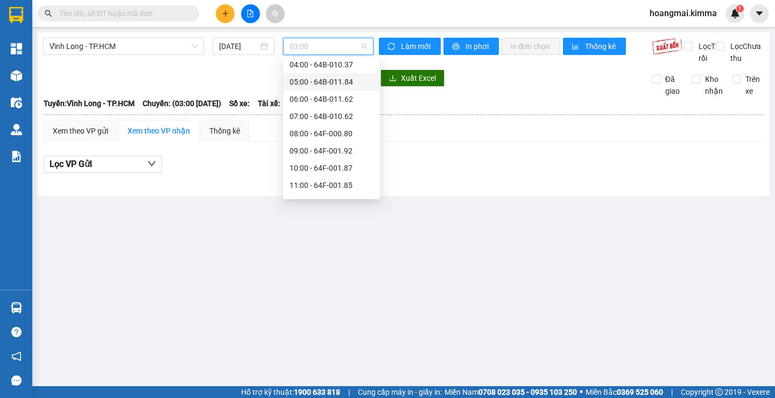
scroll to position [54, 0]
click at [316, 129] on div "09:00 - 64F-001.92" at bounding box center [332, 135] width 84 height 12
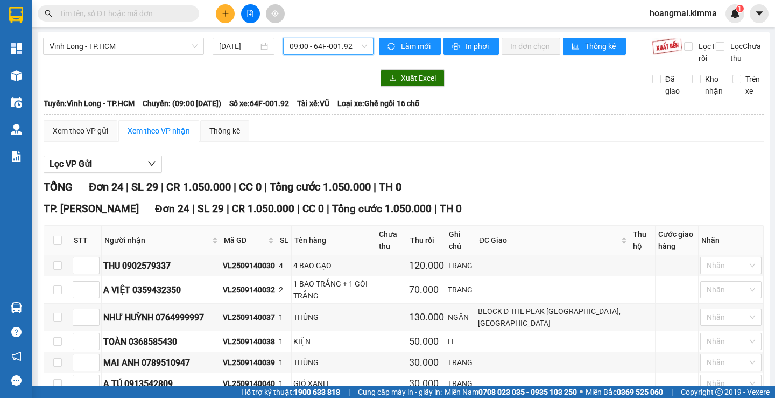
scroll to position [108, 0]
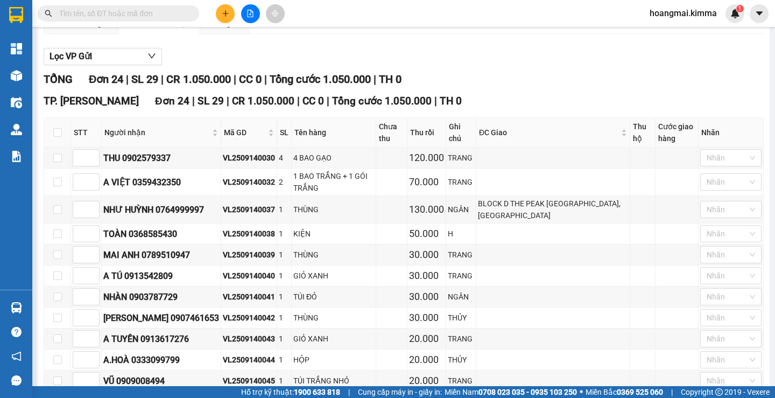
click at [222, 11] on icon "plus" at bounding box center [226, 14] width 8 height 8
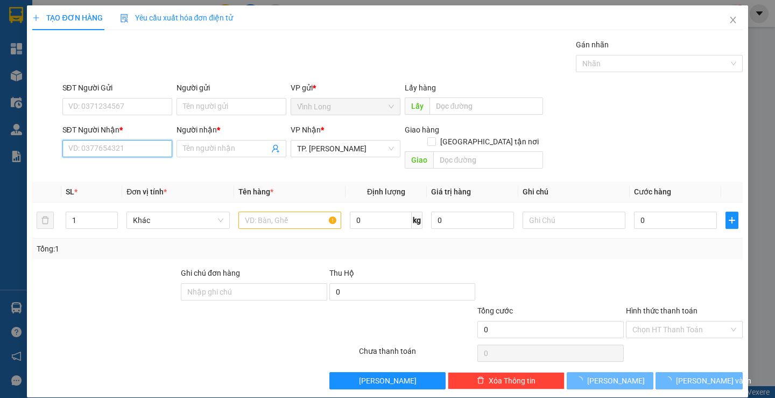
drag, startPoint x: 123, startPoint y: 150, endPoint x: 119, endPoint y: 130, distance: 20.3
click at [122, 147] on input "SĐT Người Nhận *" at bounding box center [117, 148] width 110 height 17
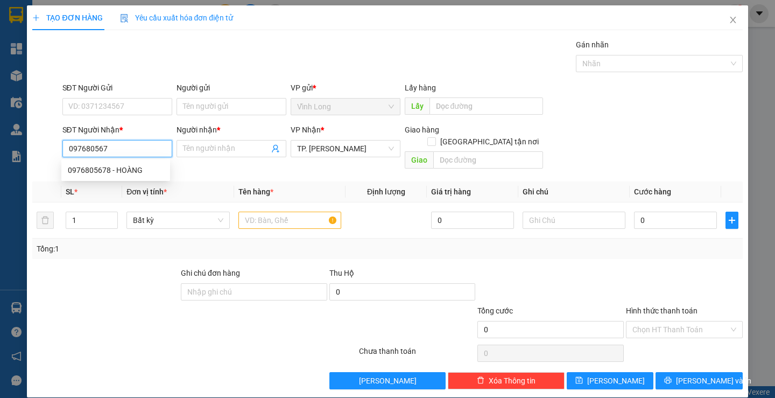
type input "0976805678"
click at [120, 166] on div "0976805678 - HOÀNG" at bounding box center [116, 170] width 96 height 12
type input "HOÀNG"
type input "0976805678"
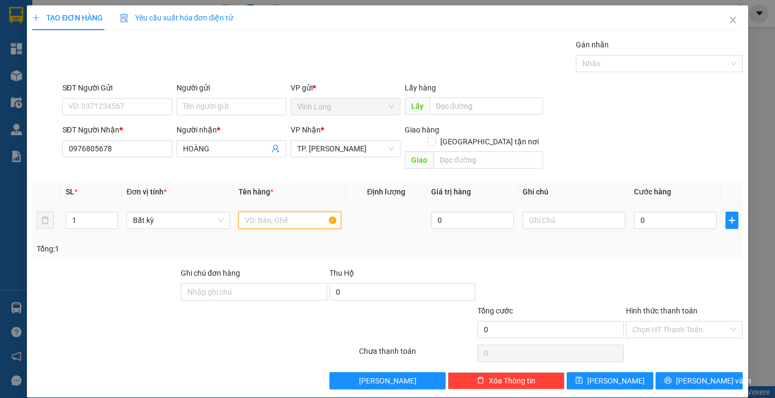
drag, startPoint x: 280, startPoint y: 214, endPoint x: 274, endPoint y: 207, distance: 9.2
click at [279, 212] on input "text" at bounding box center [289, 220] width 103 height 17
type input "GÓI TRẮNG"
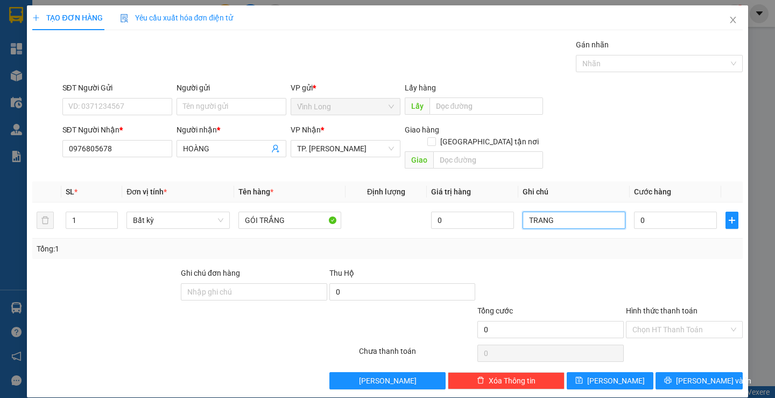
type input "TRANG"
type input "3"
type input "30"
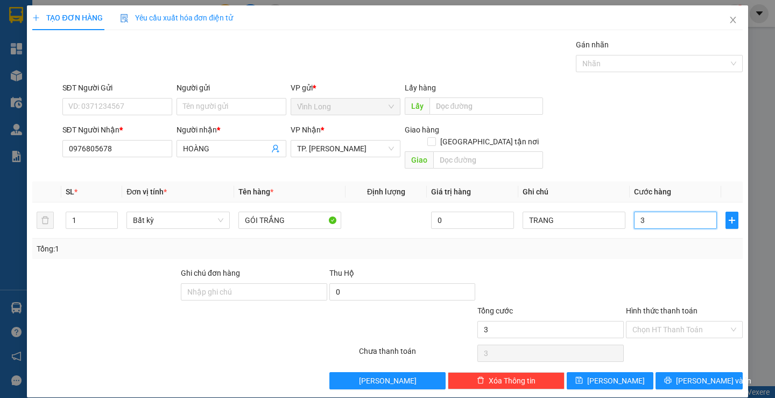
type input "30"
type input "30.000"
click at [639, 321] on input "Hình thức thanh toán" at bounding box center [680, 329] width 96 height 16
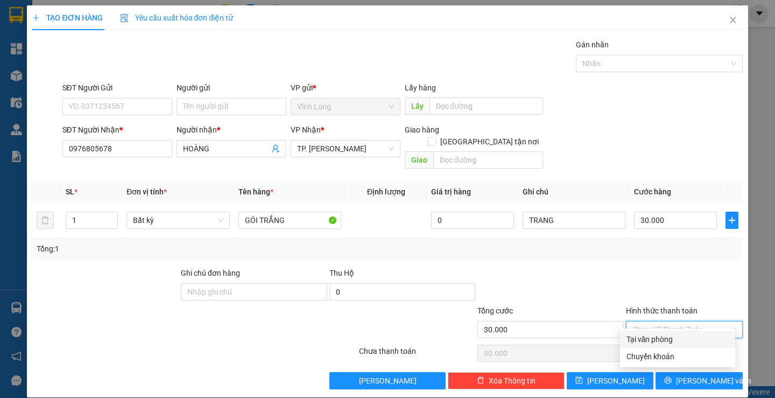
click at [645, 340] on div "Tại văn phòng" at bounding box center [678, 339] width 102 height 12
type input "0"
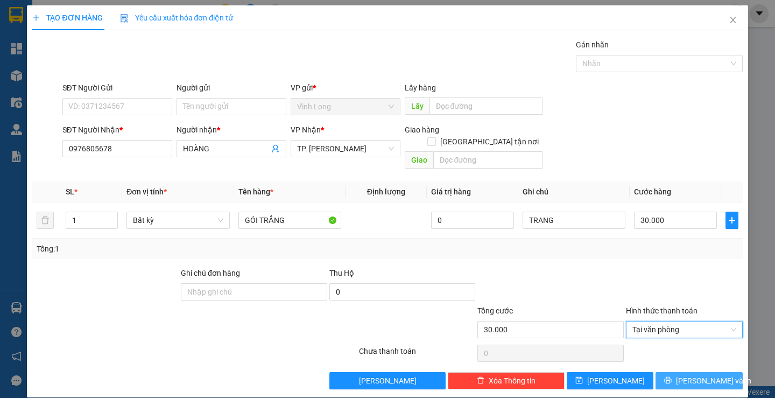
click at [672, 377] on icon "printer" at bounding box center [668, 380] width 7 height 7
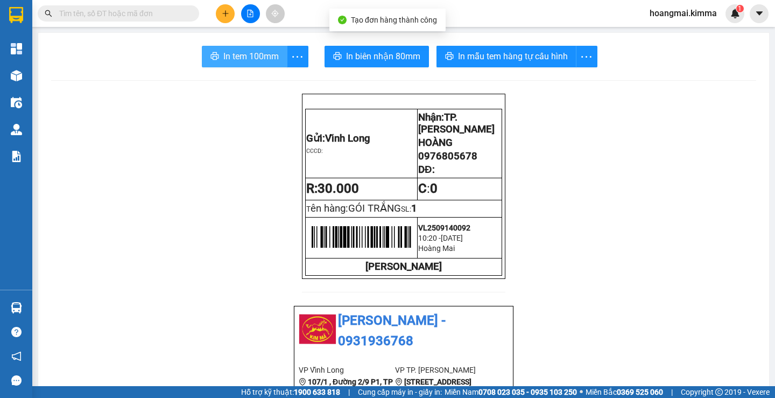
click at [242, 50] on span "In tem 100mm" at bounding box center [250, 56] width 55 height 13
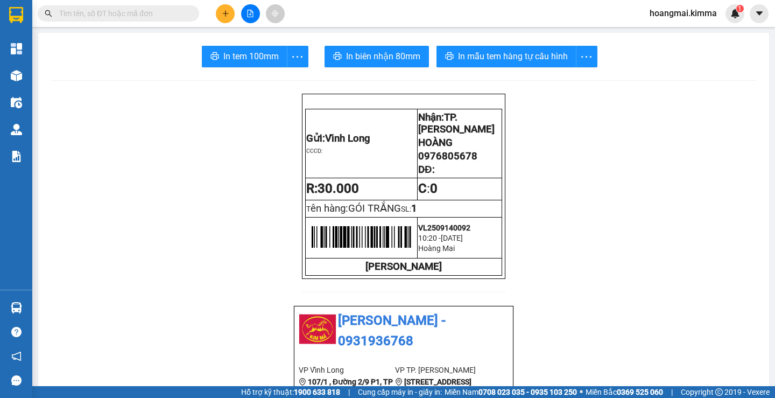
click at [222, 11] on icon "plus" at bounding box center [226, 14] width 8 height 8
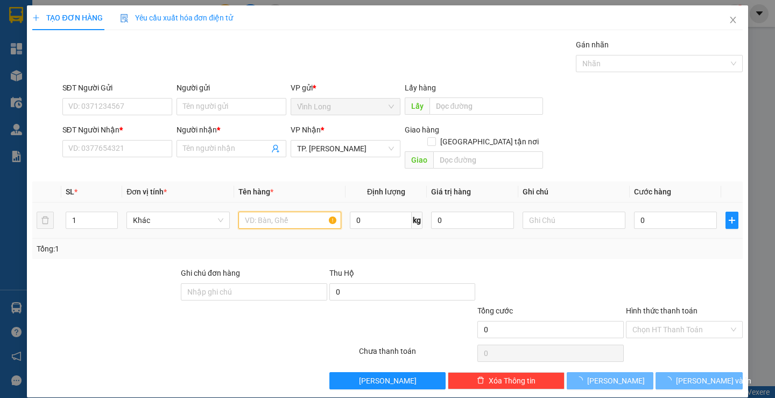
click at [265, 212] on input "text" at bounding box center [289, 220] width 103 height 17
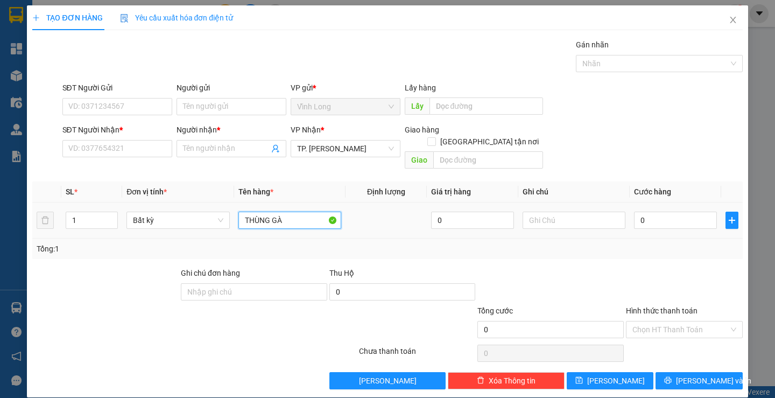
type input "THÙNG GÀ"
type input "TRANG"
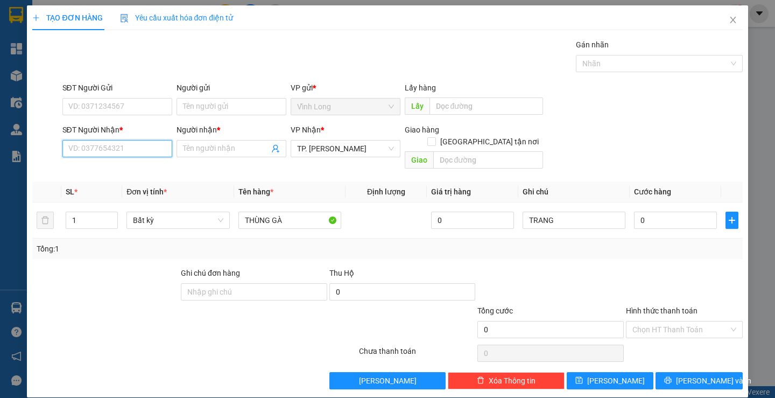
click at [142, 149] on input "SĐT Người Nhận *" at bounding box center [117, 148] width 110 height 17
type input "0934382334"
click at [194, 150] on input "Người nhận *" at bounding box center [226, 149] width 86 height 12
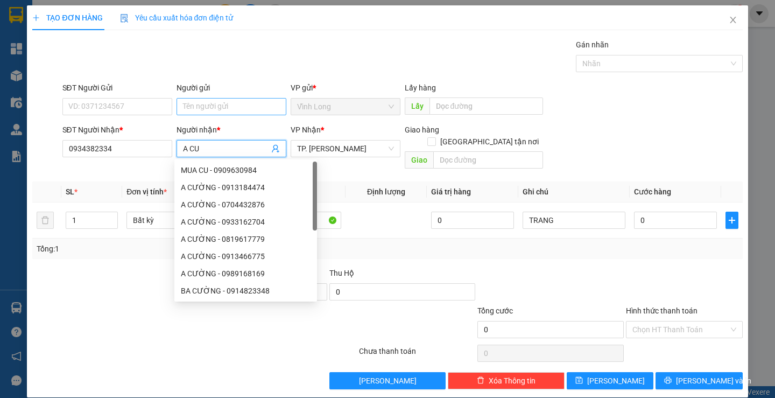
type input "A CU"
click at [195, 113] on input "Người gửi" at bounding box center [232, 106] width 110 height 17
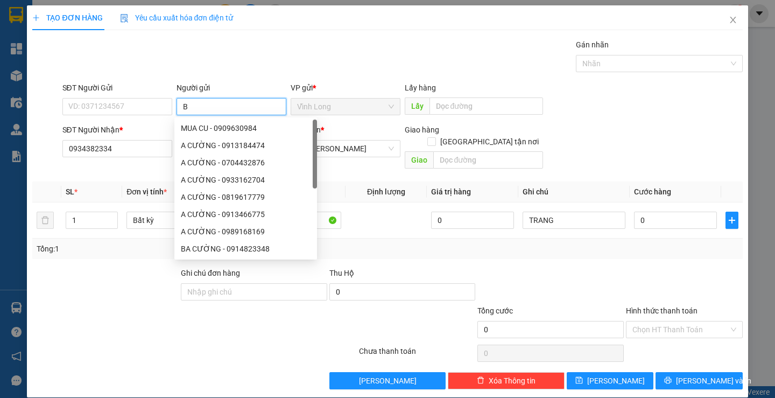
type input "BA"
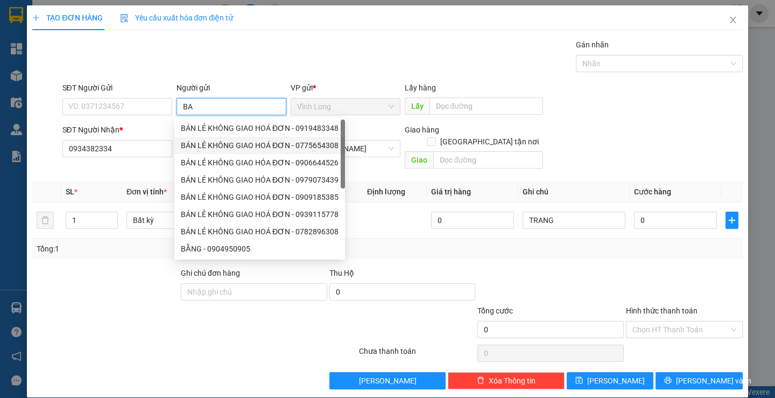
click at [210, 137] on div "BÁN LẺ KHÔNG GIAO HOÁ ĐƠN - 0775654308" at bounding box center [259, 145] width 171 height 17
type input "0775654308"
type input "BÁN LẺ KHÔNG GIAO HOÁ ĐƠN"
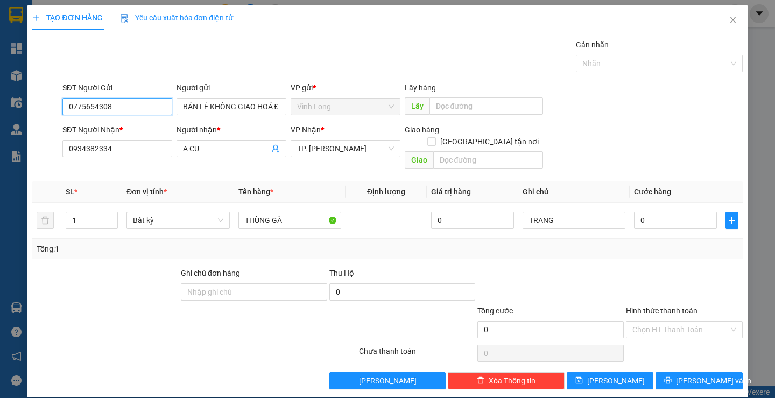
drag, startPoint x: 136, startPoint y: 107, endPoint x: 3, endPoint y: 103, distance: 133.5
click at [41, 104] on div "SĐT Người Gửi 0775654308 0775654308 Người gửi BÁN LẺ KHÔNG GIAO HOÁ ĐƠN VP gửi …" at bounding box center [387, 101] width 712 height 38
type input "0919887515"
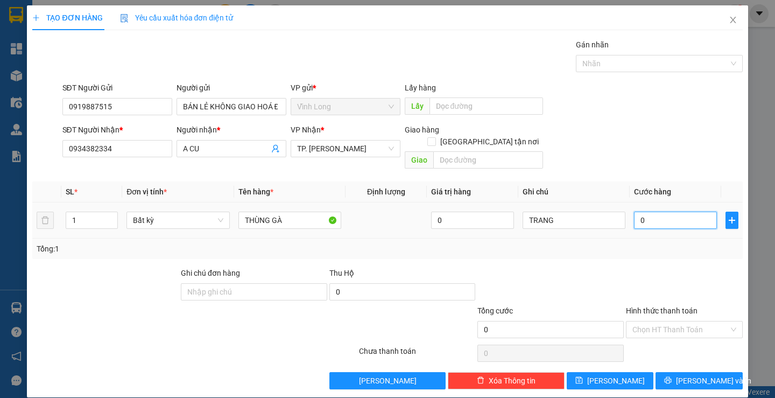
click at [670, 214] on input "0" at bounding box center [675, 220] width 83 height 17
type input "4"
type input "40"
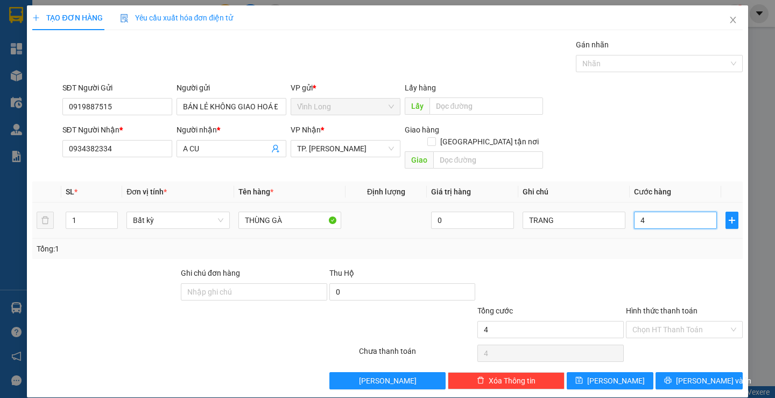
type input "40"
type input "40.000"
click at [672, 322] on input "Hình thức thanh toán" at bounding box center [680, 329] width 96 height 16
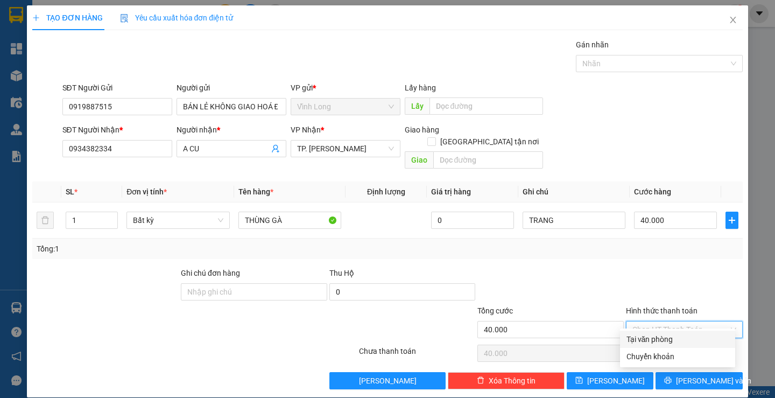
click at [664, 341] on div "Tại văn phòng" at bounding box center [678, 339] width 102 height 12
type input "0"
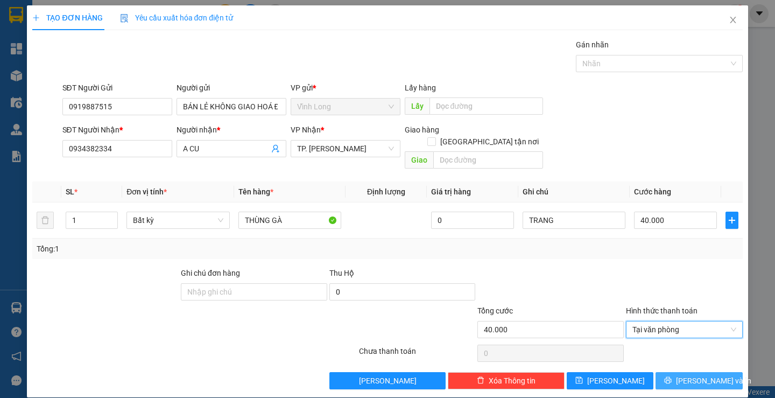
click at [688, 375] on span "[PERSON_NAME] và In" at bounding box center [713, 381] width 75 height 12
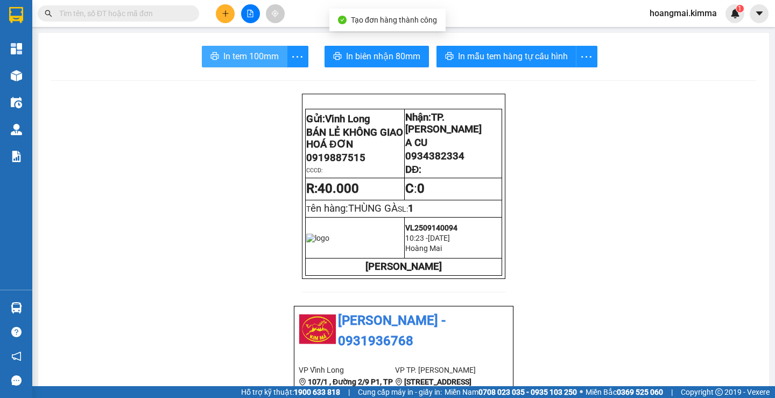
click at [238, 55] on span "In tem 100mm" at bounding box center [250, 56] width 55 height 13
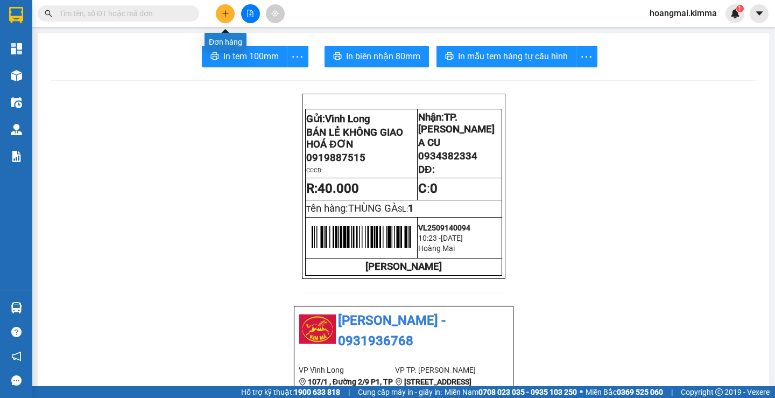
click at [220, 9] on button at bounding box center [225, 13] width 19 height 19
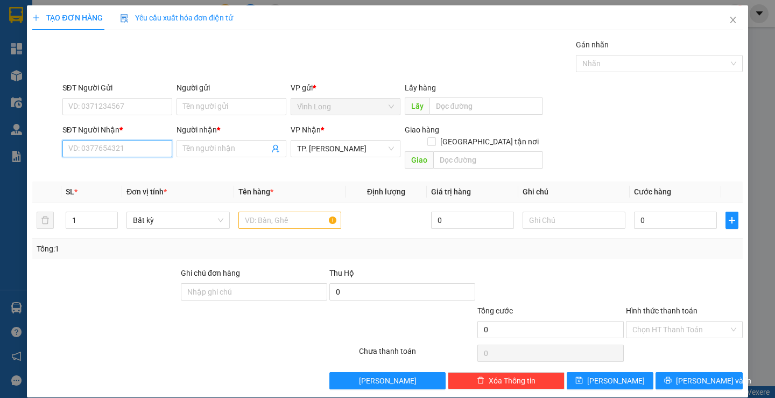
click at [139, 150] on input "SĐT Người Nhận *" at bounding box center [117, 148] width 110 height 17
type input "0932843240"
click at [130, 170] on div "0932843240 - DUY" at bounding box center [116, 170] width 96 height 12
type input "DUY"
type input "0932843240"
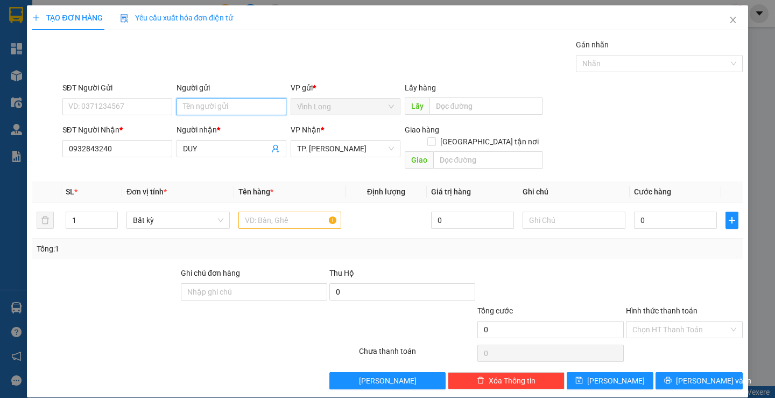
click at [235, 104] on input "Người gửi" at bounding box center [232, 106] width 110 height 17
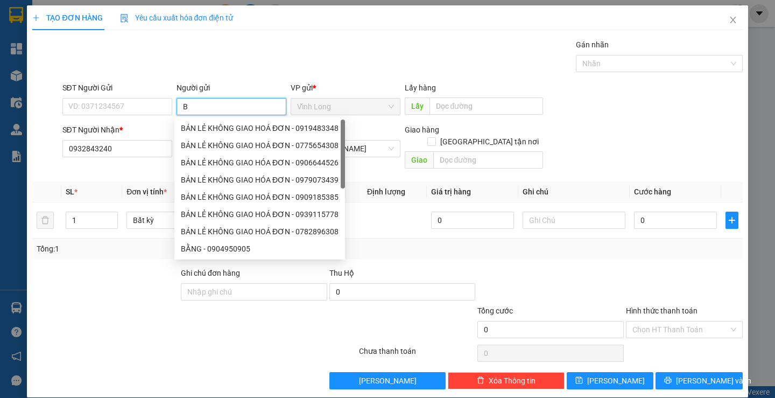
type input "BA"
click at [233, 126] on div "BÁN LẺ KHÔNG GIAO HOÁ ĐƠN - 0919483348" at bounding box center [260, 128] width 158 height 12
type input "0919483348"
type input "BÁN LẺ KHÔNG GIAO HOÁ ĐƠN"
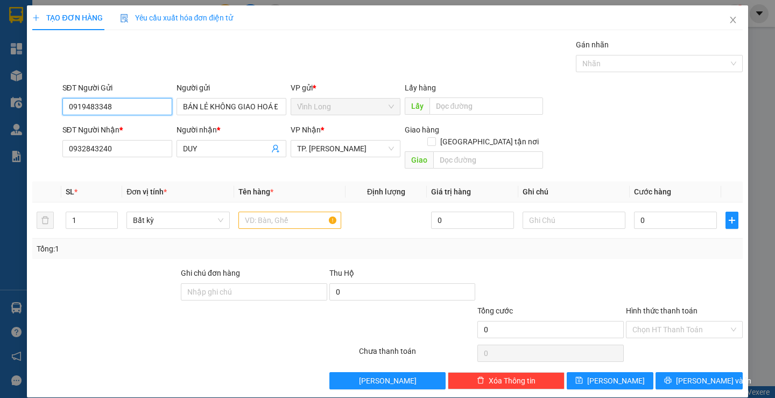
drag, startPoint x: 124, startPoint y: 108, endPoint x: 33, endPoint y: 108, distance: 91.5
click at [40, 108] on div "SĐT Người Gửi 0919483348 0919483348 Người gửi BÁN LẺ KHÔNG GIAO HOÁ ĐƠN VP gửi …" at bounding box center [387, 101] width 712 height 38
click at [369, 45] on div "Gói vận chuyển * Tiêu chuẩn Gán nhãn Nhãn" at bounding box center [402, 58] width 685 height 38
click at [276, 212] on input "text" at bounding box center [289, 220] width 103 height 17
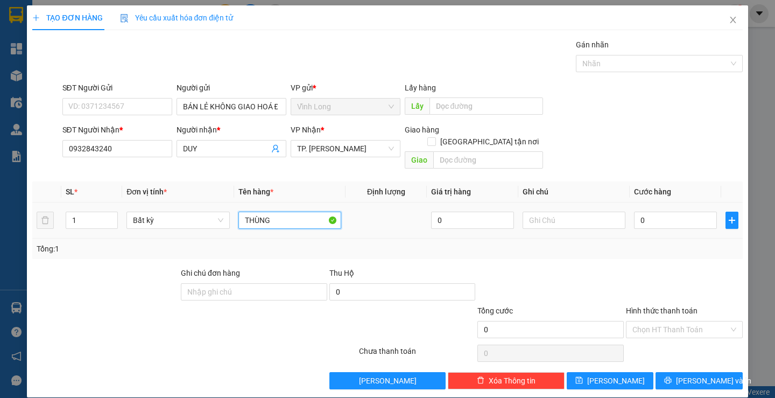
type input "THÙNG"
type input "TRANG"
type input "3"
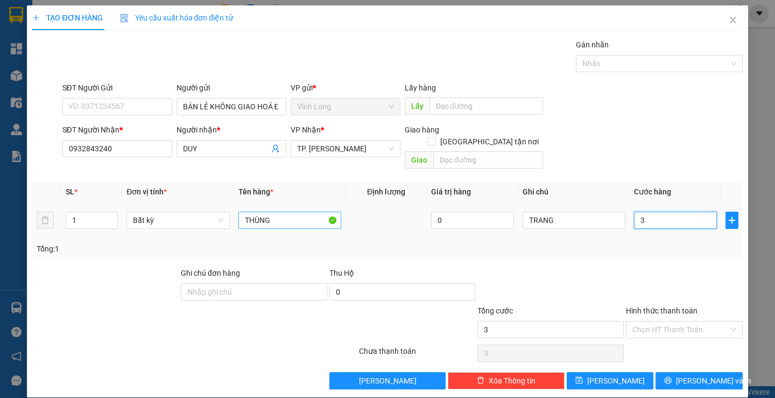
type input "30"
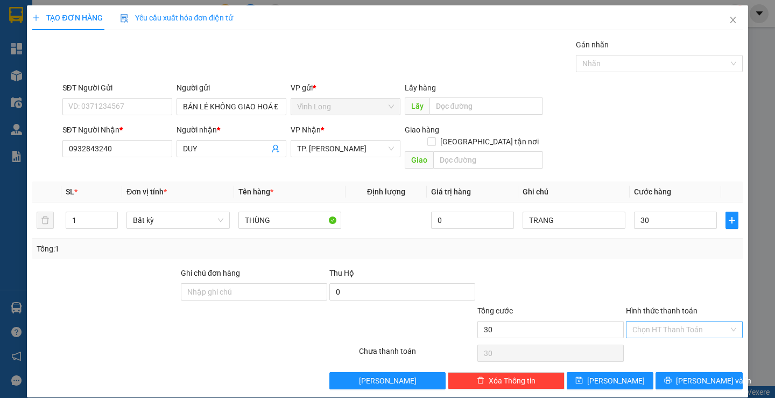
type input "30.000"
click at [652, 322] on input "Hình thức thanh toán" at bounding box center [680, 329] width 96 height 16
click at [646, 339] on div "Tại văn phòng" at bounding box center [678, 339] width 102 height 12
type input "0"
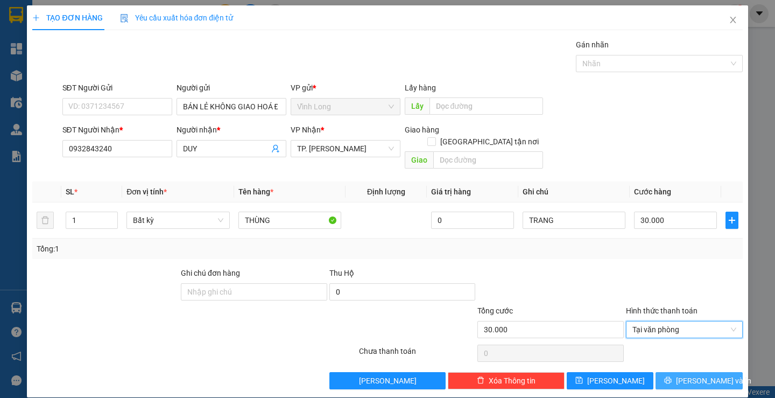
click at [667, 372] on button "[PERSON_NAME] và In" at bounding box center [699, 380] width 87 height 17
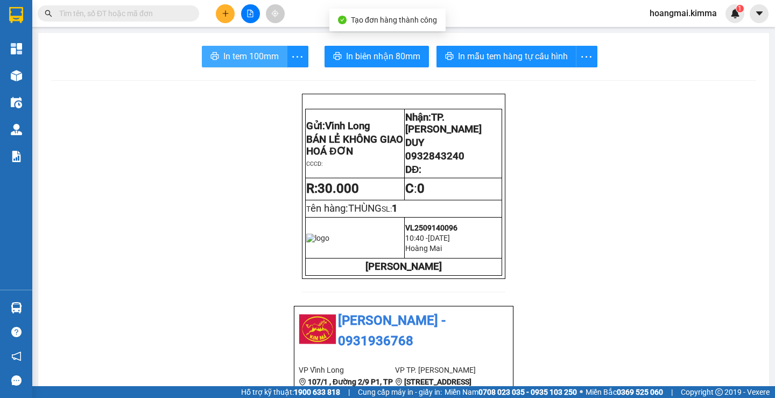
click at [229, 50] on span "In tem 100mm" at bounding box center [250, 56] width 55 height 13
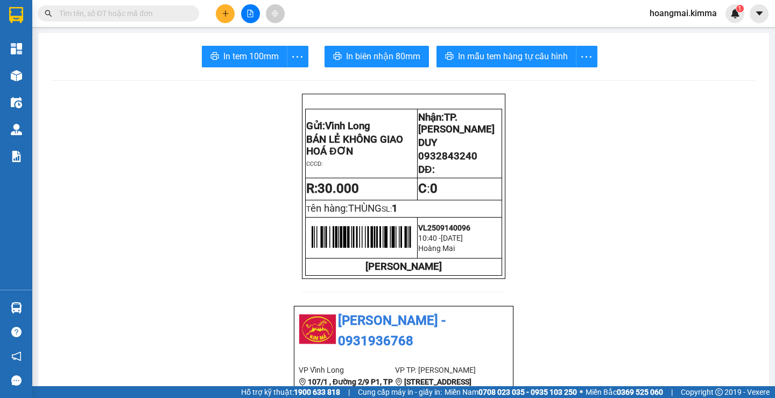
click at [225, 13] on icon "plus" at bounding box center [225, 13] width 6 height 1
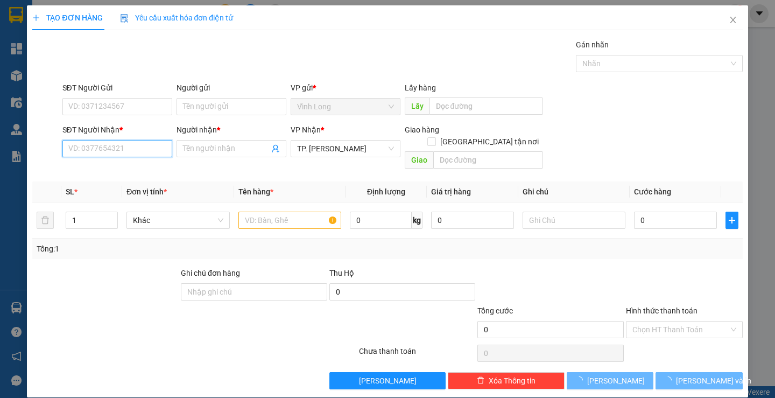
click at [125, 150] on input "SĐT Người Nhận *" at bounding box center [117, 148] width 110 height 17
type input "0967276513"
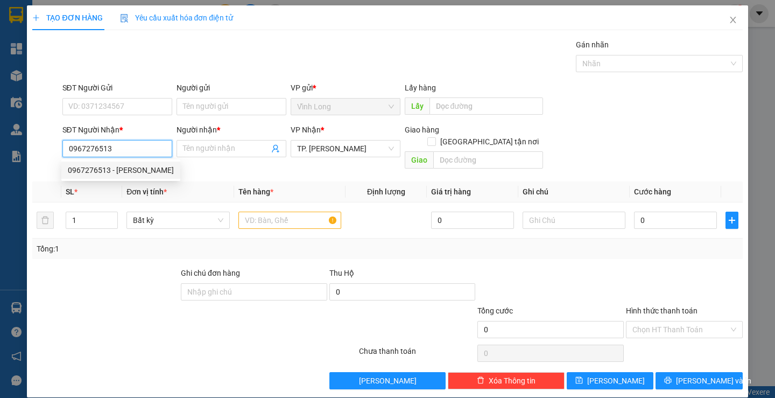
click at [128, 171] on div "0967276513 - LABO HỒNG THÁI" at bounding box center [121, 170] width 106 height 12
type input "LABO HỒNG THÁI"
type input "0967276513"
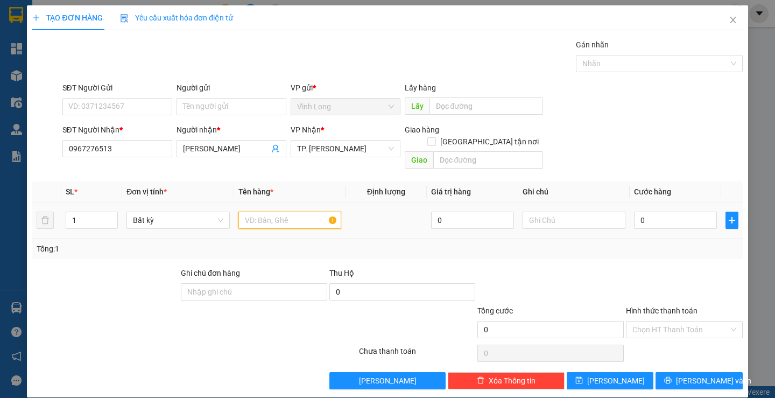
click at [278, 212] on input "text" at bounding box center [289, 220] width 103 height 17
type input "GÓI TRẮNG NHỎ"
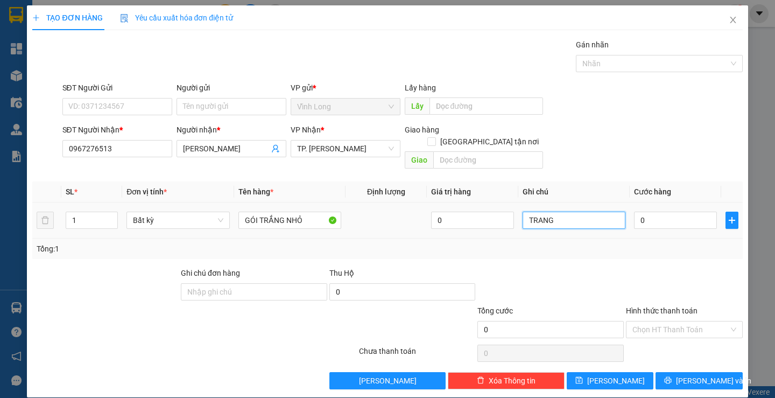
type input "TRANG"
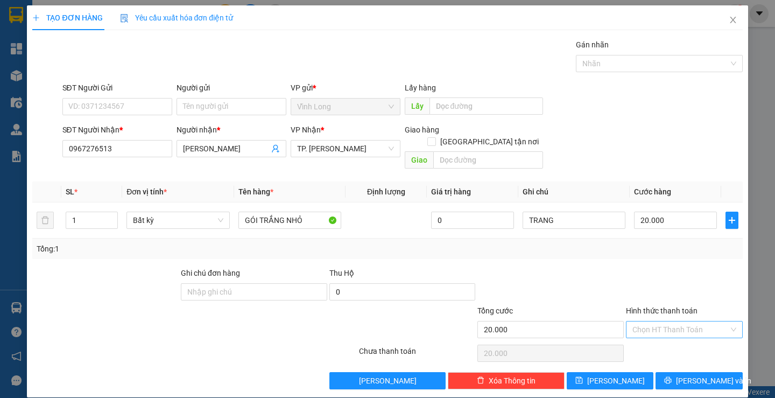
click at [642, 322] on input "Hình thức thanh toán" at bounding box center [680, 329] width 96 height 16
click at [646, 336] on div "Tại văn phòng" at bounding box center [678, 339] width 102 height 12
click at [680, 372] on button "[PERSON_NAME] và In" at bounding box center [699, 380] width 87 height 17
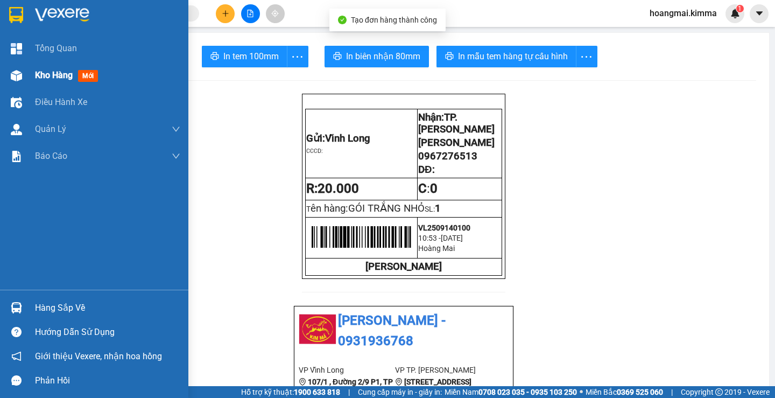
click at [42, 68] on div "Kho hàng mới" at bounding box center [107, 75] width 145 height 27
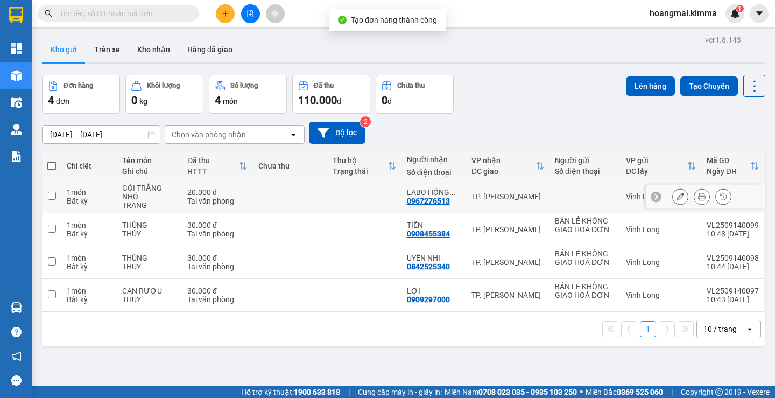
click at [677, 195] on button at bounding box center [680, 196] width 15 height 19
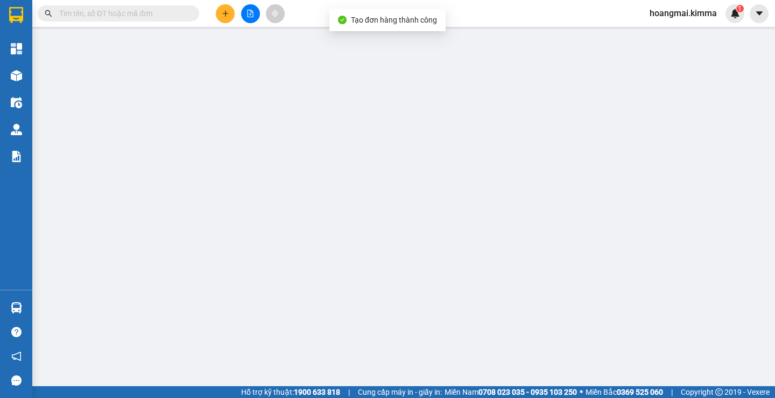
type input "0967276513"
type input "LABO HỒNG THÁI"
type input "20.000"
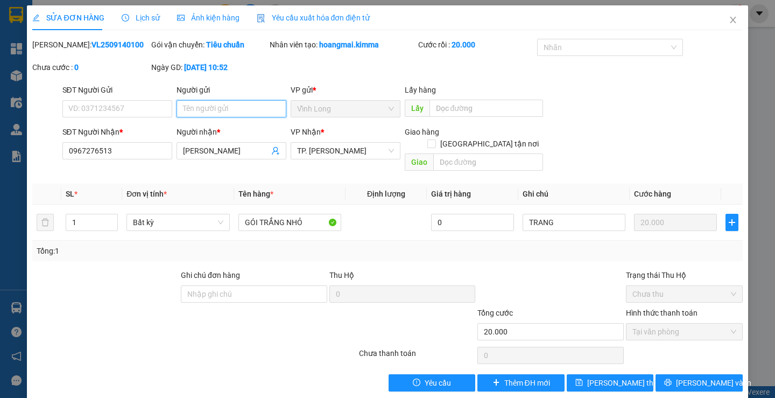
click at [211, 108] on input "Người gửi" at bounding box center [232, 108] width 110 height 17
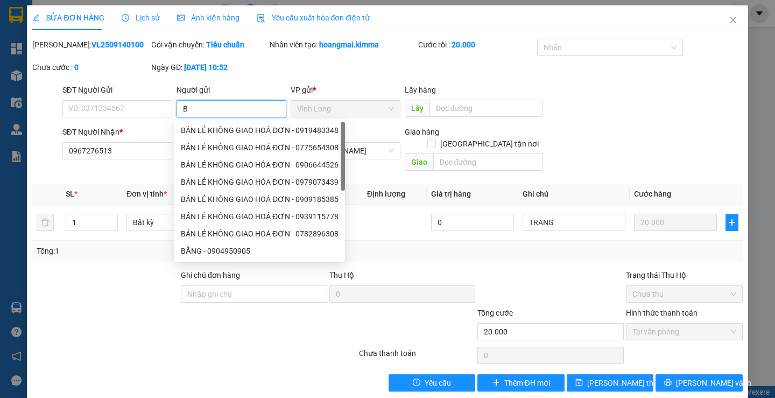
type input "BÁ"
click at [221, 136] on div "BÁN LẺ KHÔNG GIAO HOÁ ĐƠN - 0919887515" at bounding box center [259, 130] width 171 height 17
type input "0919887515"
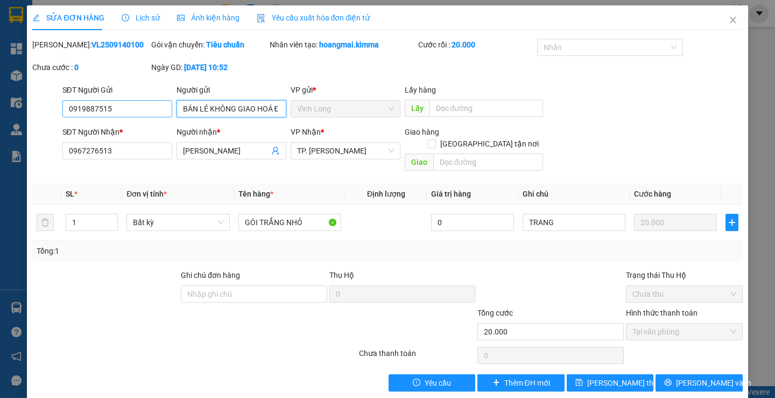
type input "BÁN LẺ KHÔNG GIAO HOÁ ĐƠN"
drag, startPoint x: 79, startPoint y: 114, endPoint x: 0, endPoint y: 129, distance: 79.9
click at [0, 129] on div "SỬA ĐƠN HÀNG Lịch sử Ảnh kiện hàng Yêu cầu xuất hóa đơn điện tử Total Paid Fee …" at bounding box center [387, 199] width 775 height 398
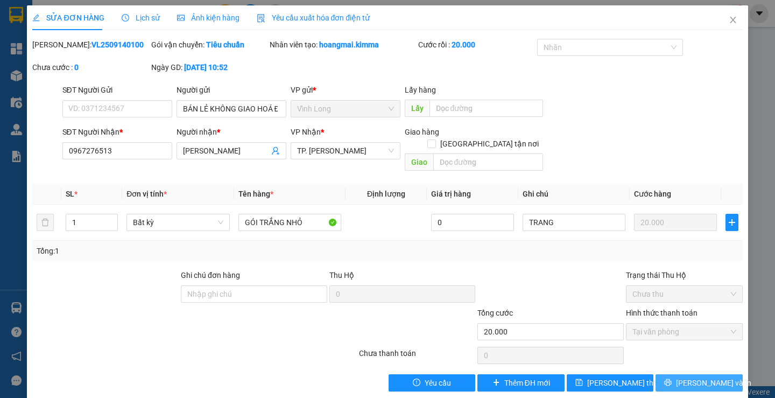
click at [694, 377] on span "[PERSON_NAME] và In" at bounding box center [713, 383] width 75 height 12
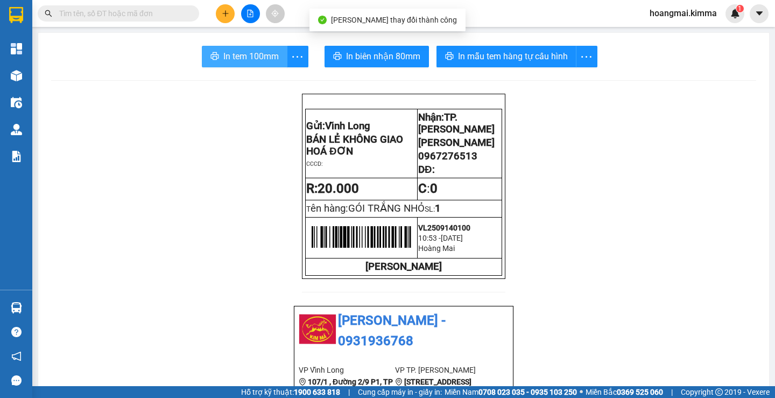
click at [263, 61] on span "In tem 100mm" at bounding box center [250, 56] width 55 height 13
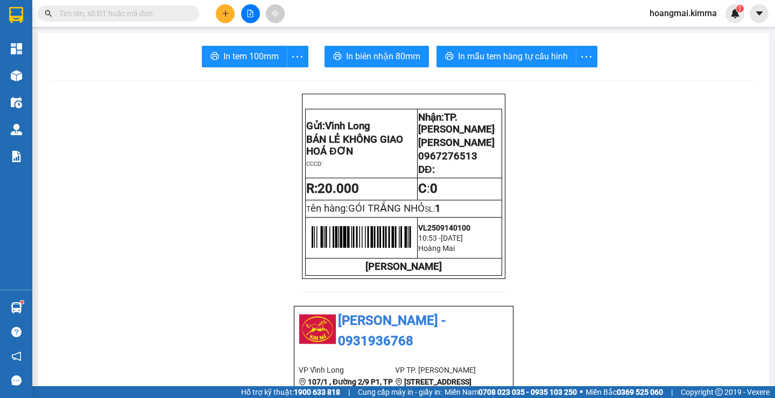
click at [224, 17] on icon "plus" at bounding box center [226, 14] width 8 height 8
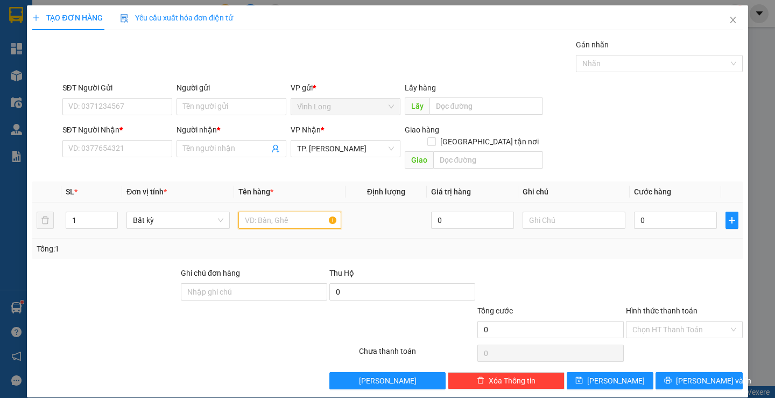
click at [267, 212] on input "text" at bounding box center [289, 220] width 103 height 17
type input "GIỎ TRẮNG"
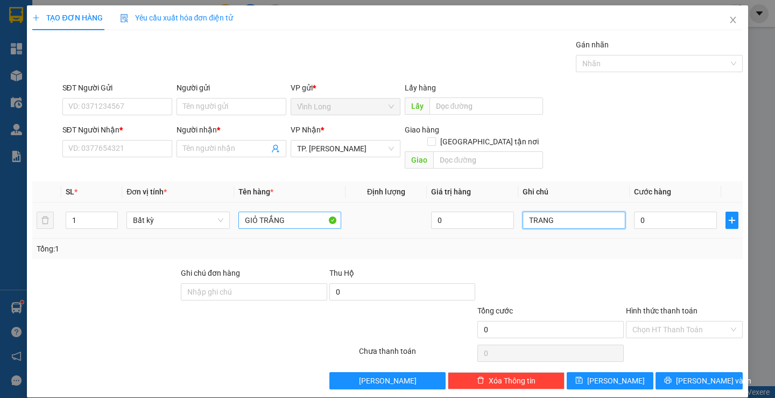
type input "TRANG"
type input "3"
type input "30"
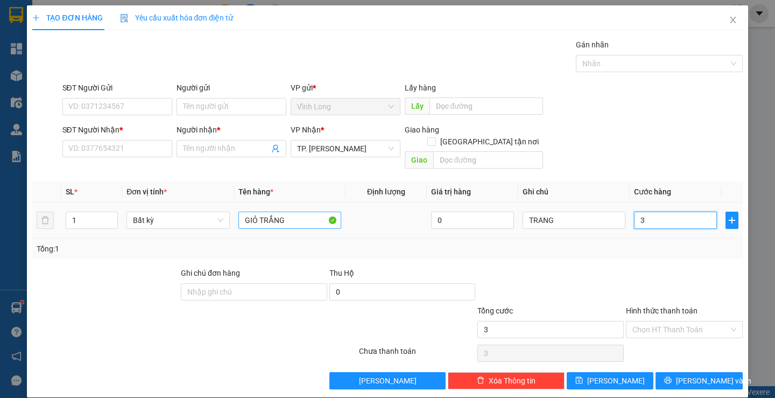
type input "30"
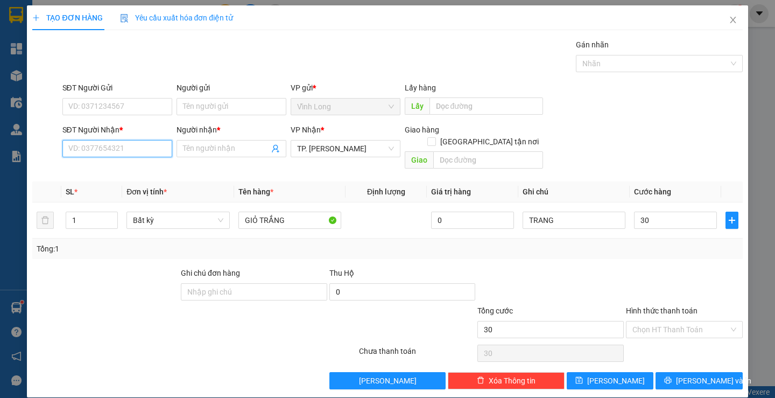
type input "30.000"
click at [133, 146] on input "SĐT Người Nhận *" at bounding box center [117, 148] width 110 height 17
type input "0703694654"
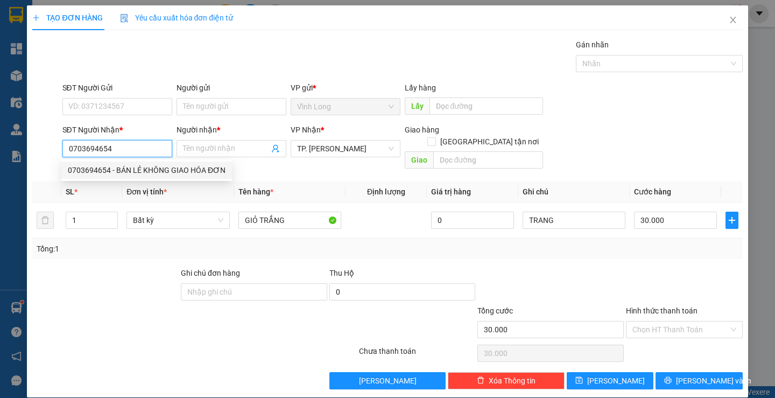
click at [146, 171] on div "0703694654 - BÁN LẺ KHÔNG GIAO HÓA ĐƠN" at bounding box center [147, 170] width 158 height 12
type input "BÁN LẺ KHÔNG GIAO HÓA ĐƠN"
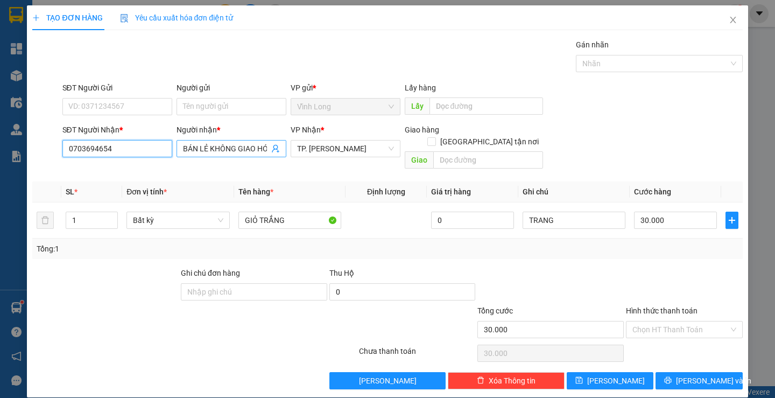
type input "0703694654"
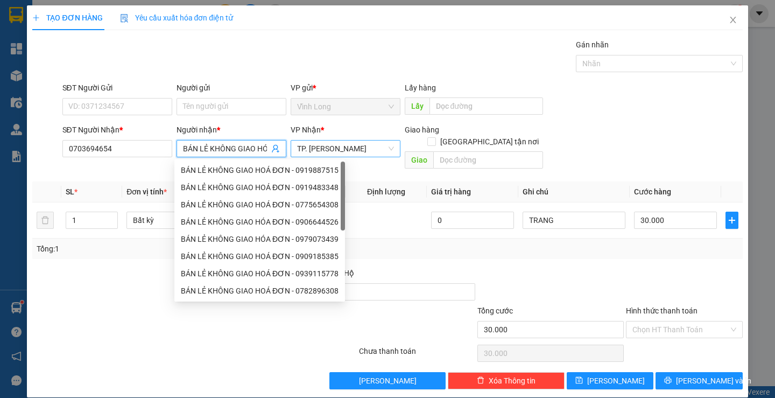
drag, startPoint x: 181, startPoint y: 147, endPoint x: 344, endPoint y: 146, distance: 163.1
click at [344, 146] on div "SĐT Người Nhận * 0703694654 Người nhận * BÁN LẺ KHÔNG GIAO HÓA ĐƠN VP Nhận * TP…" at bounding box center [402, 149] width 685 height 50
type input "BÁN LẺ"
drag, startPoint x: 181, startPoint y: 146, endPoint x: 154, endPoint y: 145, distance: 27.0
click at [156, 145] on div "SĐT Người Nhận * 0703694654 Người nhận * BÁN LẺ VP Nhận * TP. Hồ Chí Minh Giao …" at bounding box center [402, 149] width 685 height 50
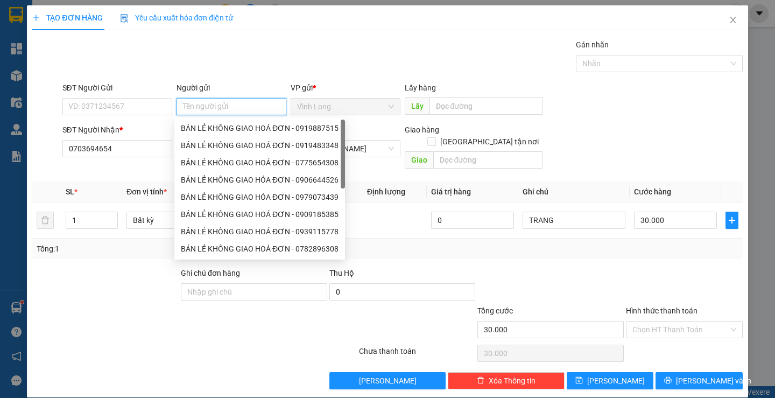
paste input "KHÔNG GIAO HÓA ĐƠN"
click at [180, 102] on input "KHÔNG GIAO HÓA ĐƠN" at bounding box center [232, 106] width 110 height 17
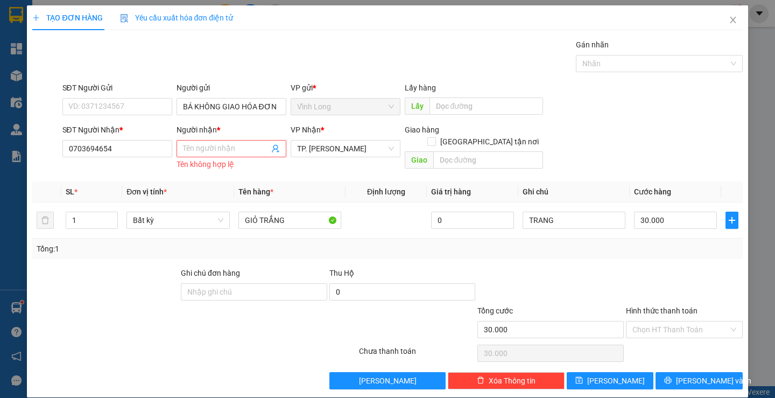
click at [201, 126] on div "Người nhận *" at bounding box center [232, 130] width 110 height 12
click at [201, 143] on input "Người nhận *" at bounding box center [226, 149] width 86 height 12
drag, startPoint x: 146, startPoint y: 108, endPoint x: 15, endPoint y: 111, distance: 130.8
click at [24, 112] on div "TẠO ĐƠN HÀNG Yêu cầu xuất hóa đơn điện tử Transit Pickup Surcharge Ids Transit …" at bounding box center [387, 199] width 775 height 398
click at [189, 108] on input "BÁ KHÔNG GIAO HÓA ĐƠN" at bounding box center [232, 106] width 110 height 17
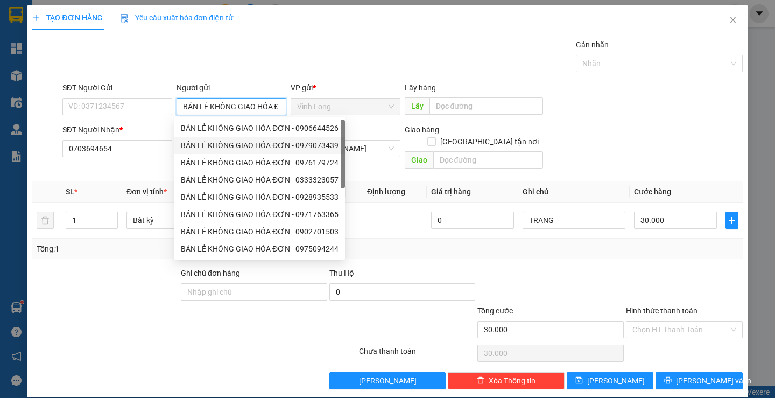
type input "BÁN LẺ KHÔNG GIAO HÓA ĐƠN"
click at [613, 38] on div "TẠO ĐƠN HÀNG Yêu cầu xuất hóa đơn điện tử Transit Pickup Surcharge Ids Transit …" at bounding box center [387, 197] width 710 height 384
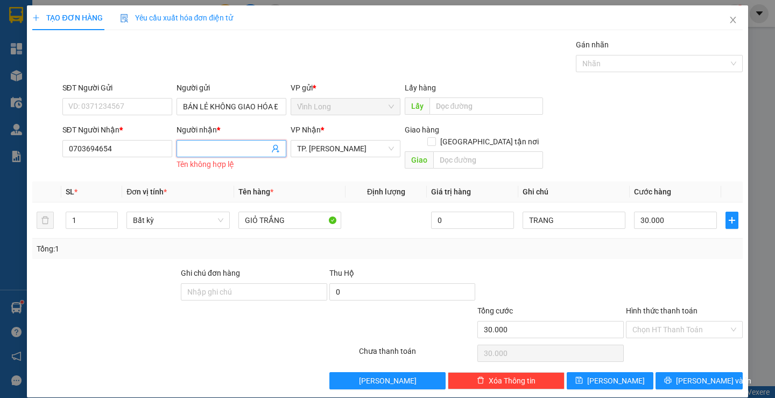
click at [256, 149] on input "Người nhận *" at bounding box center [226, 149] width 86 height 12
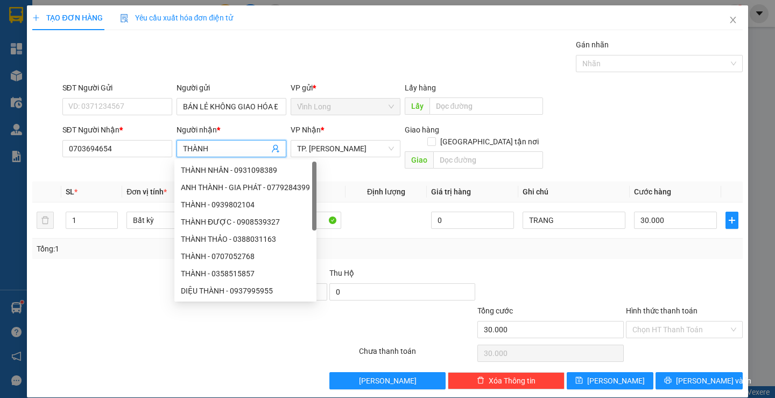
type input "THÀNH"
click at [372, 31] on div "TẠO ĐƠN HÀNG Yêu cầu xuất hóa đơn điện tử Transit Pickup Surcharge Ids Transit …" at bounding box center [387, 197] width 710 height 384
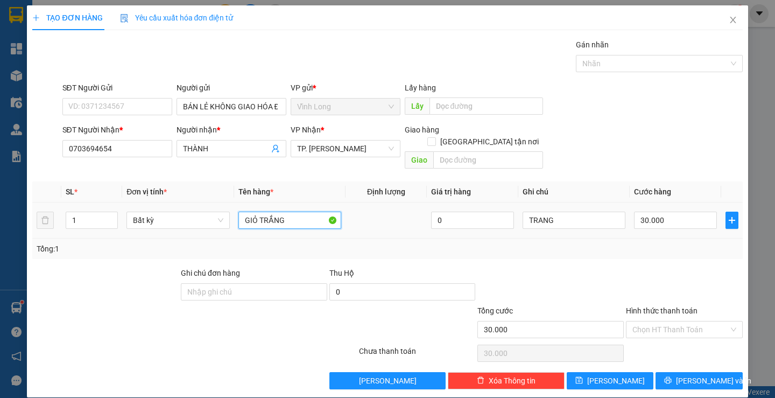
click at [304, 212] on input "GIỎ TRẮNG" at bounding box center [289, 220] width 103 height 17
click at [679, 324] on input "Hình thức thanh toán" at bounding box center [680, 329] width 96 height 16
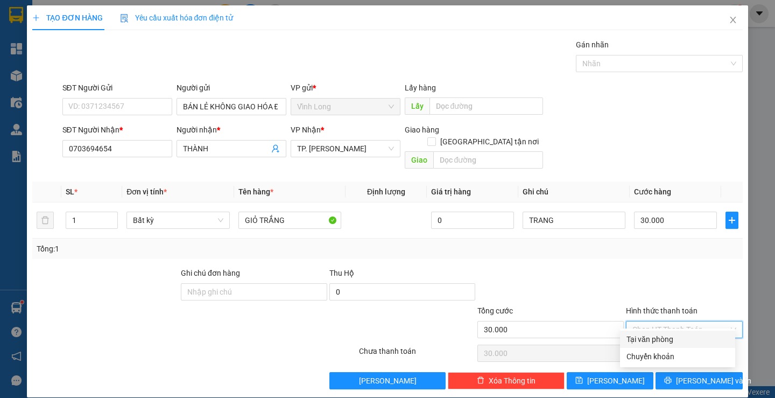
click at [662, 338] on div "Tại văn phòng" at bounding box center [678, 339] width 102 height 12
type input "0"
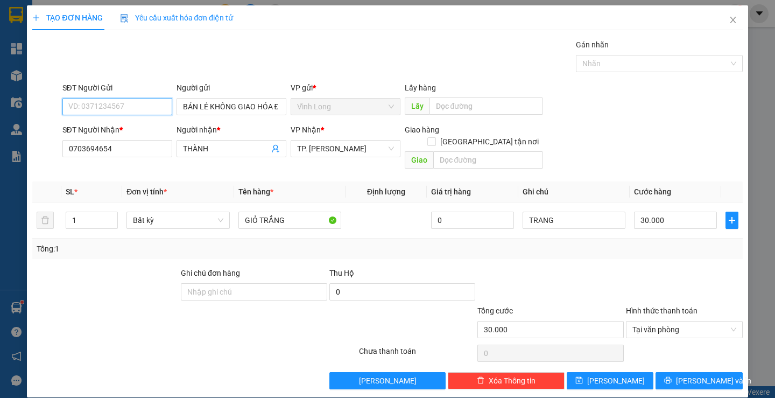
click at [123, 110] on input "SĐT Người Gửi" at bounding box center [117, 106] width 110 height 17
click at [437, 61] on div "Gói vận chuyển * Tiêu chuẩn Gán nhãn Nhãn" at bounding box center [402, 58] width 685 height 38
click at [672, 376] on icon "printer" at bounding box center [668, 380] width 8 height 8
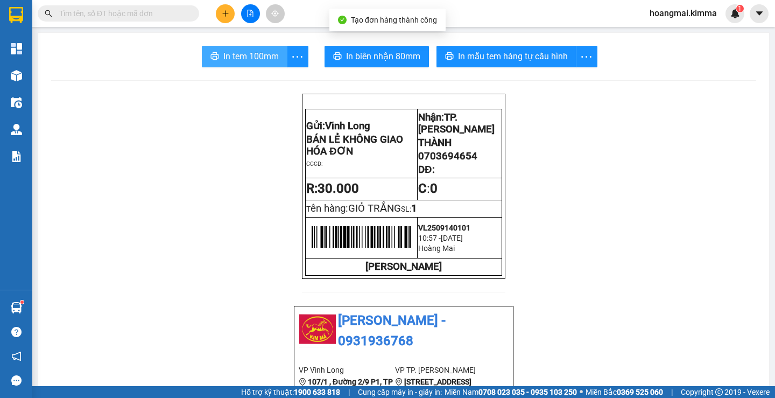
click at [242, 55] on span "In tem 100mm" at bounding box center [250, 56] width 55 height 13
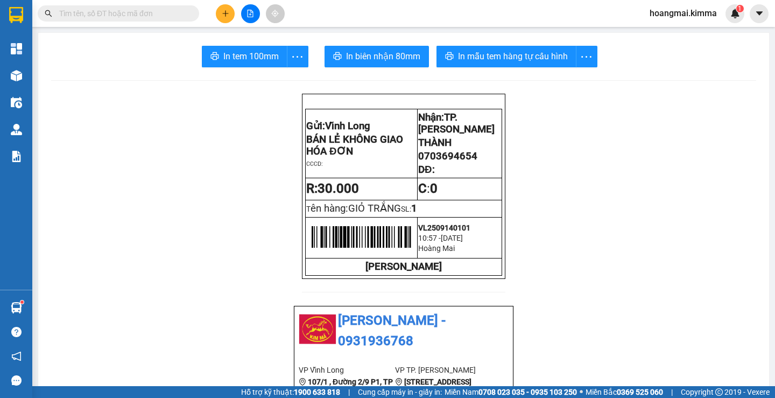
click at [224, 15] on icon "plus" at bounding box center [226, 14] width 8 height 8
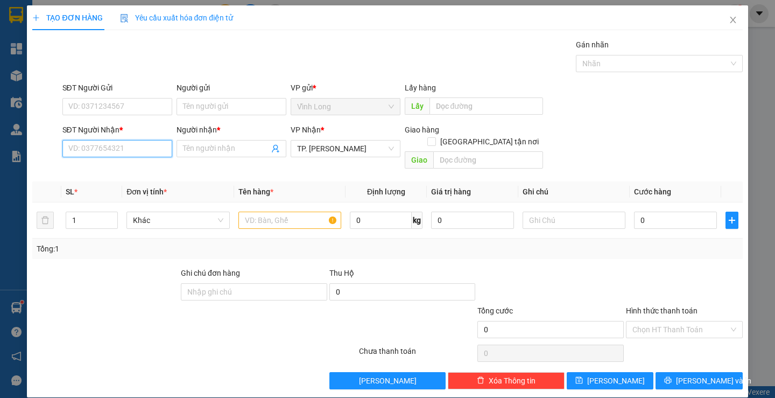
drag, startPoint x: 140, startPoint y: 149, endPoint x: 132, endPoint y: 129, distance: 22.2
click at [136, 141] on input "SĐT Người Nhận *" at bounding box center [117, 148] width 110 height 17
type input "0978114168"
click at [120, 168] on div "0978114168 - ĐẠT" at bounding box center [116, 170] width 96 height 12
type input "ĐẠT"
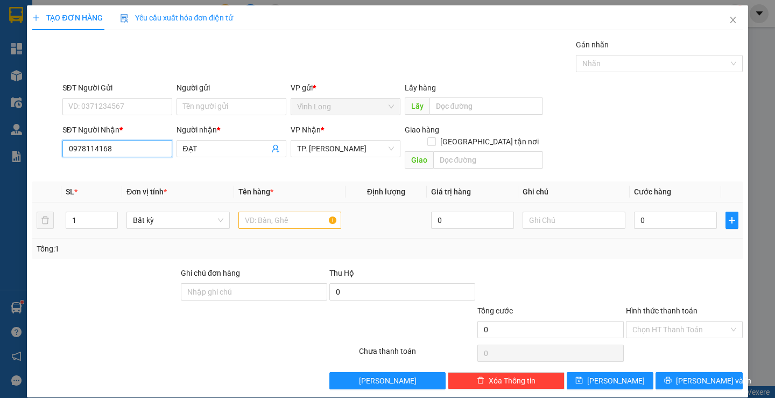
type input "0978114168"
click at [243, 212] on input "text" at bounding box center [289, 220] width 103 height 17
type input "THÙNG MUS"
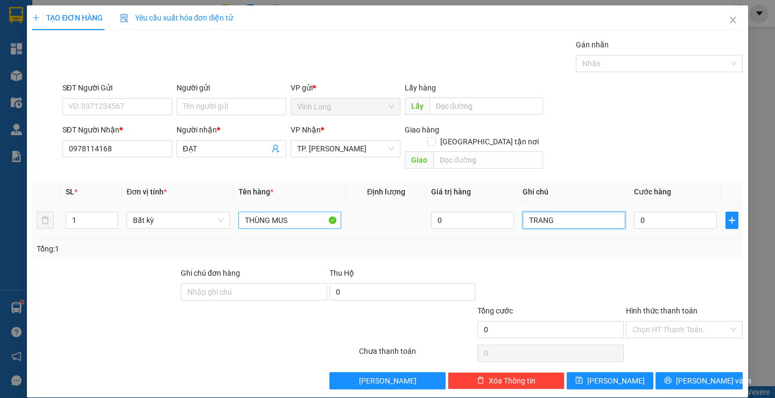
type input "TRANG"
type input "5"
type input "50"
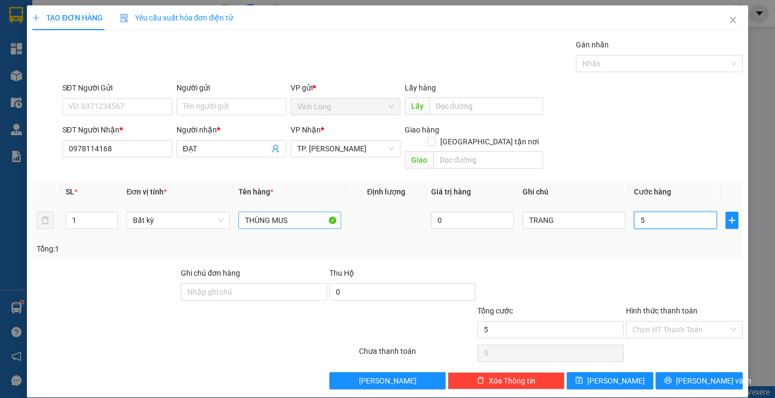
type input "50"
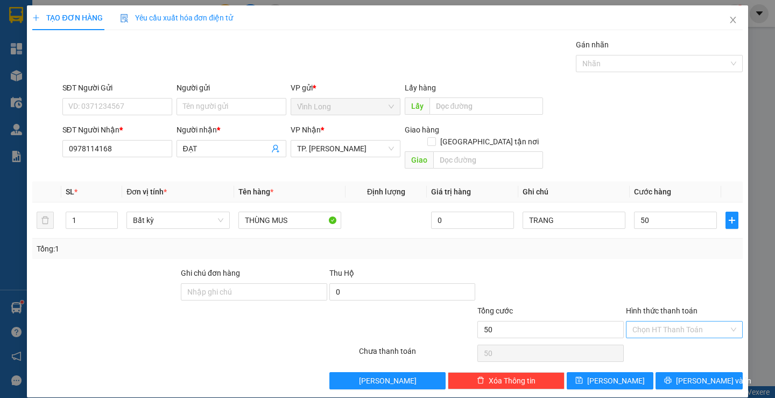
type input "50.000"
drag, startPoint x: 670, startPoint y: 322, endPoint x: 672, endPoint y: 335, distance: 13.6
click at [672, 322] on input "Hình thức thanh toán" at bounding box center [680, 329] width 96 height 16
click at [672, 336] on div "Tại văn phòng" at bounding box center [678, 339] width 102 height 12
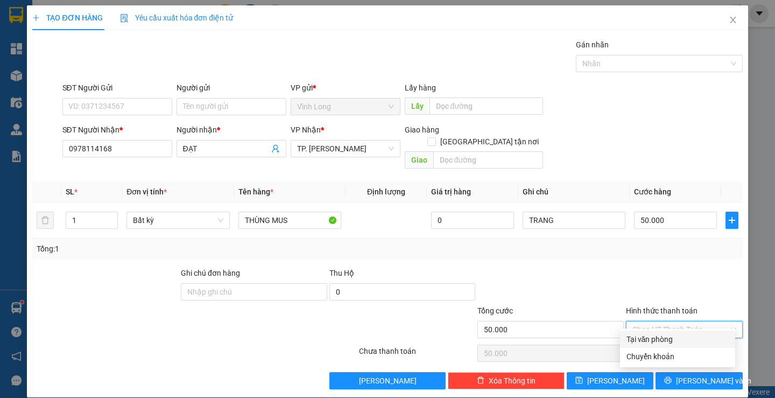
type input "0"
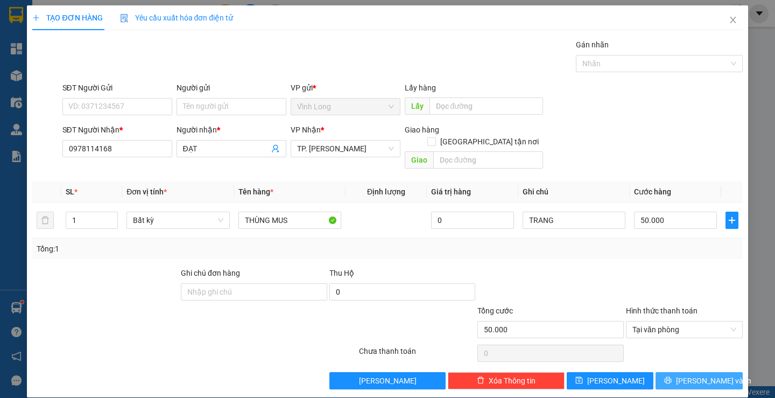
click at [674, 372] on button "[PERSON_NAME] và In" at bounding box center [699, 380] width 87 height 17
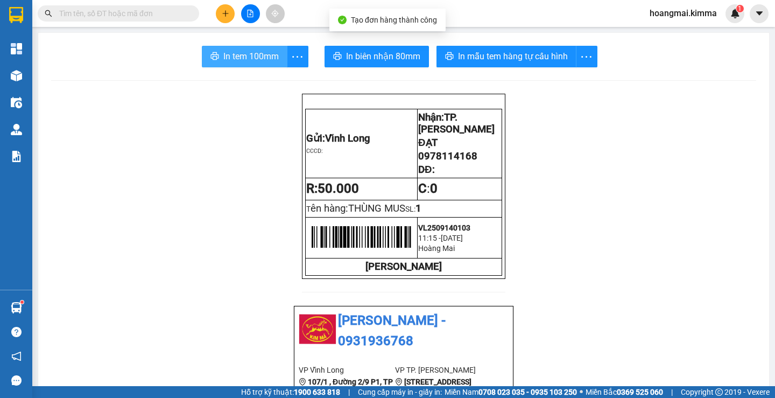
click at [257, 56] on span "In tem 100mm" at bounding box center [250, 56] width 55 height 13
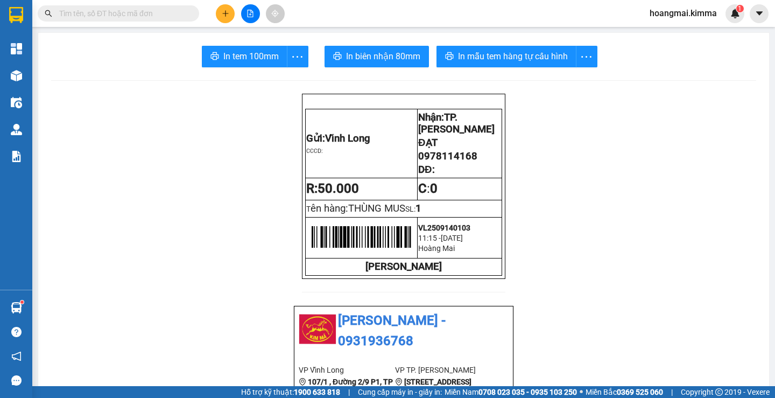
click at [218, 17] on button at bounding box center [225, 13] width 19 height 19
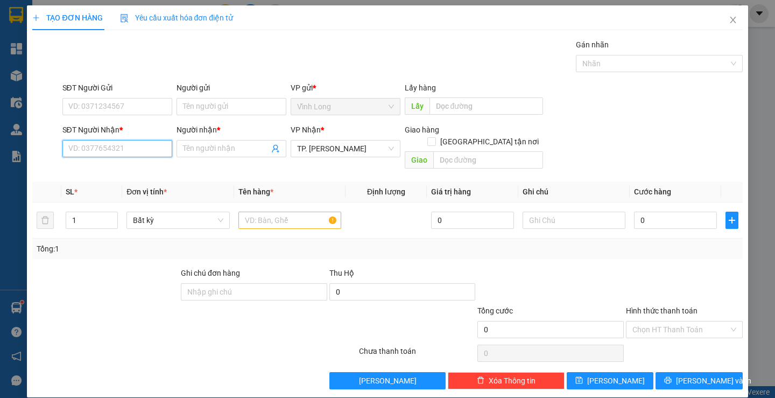
click at [151, 142] on input "SĐT Người Nhận *" at bounding box center [117, 148] width 110 height 17
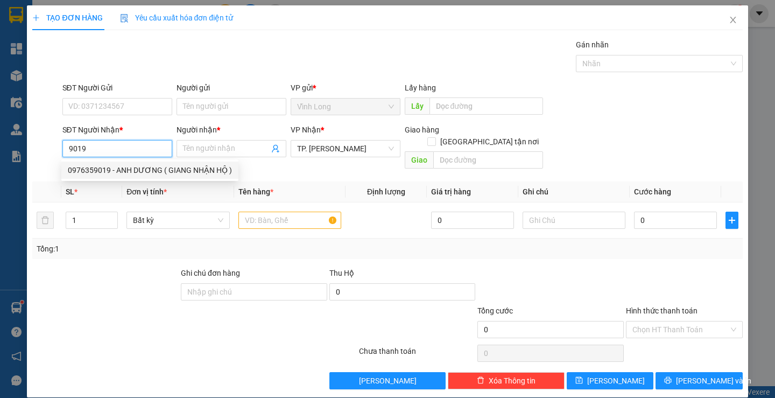
click at [64, 151] on input "9019" at bounding box center [117, 148] width 110 height 17
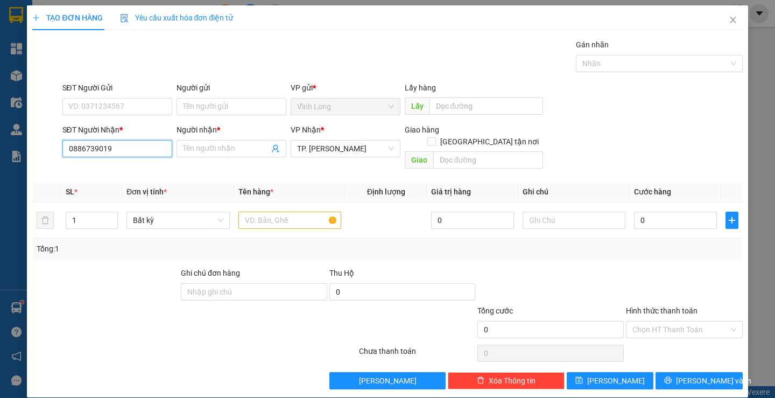
click at [142, 145] on input "0886739019" at bounding box center [117, 148] width 110 height 17
drag, startPoint x: 125, startPoint y: 146, endPoint x: 71, endPoint y: 148, distance: 54.4
click at [71, 148] on input "0886739019" at bounding box center [117, 148] width 110 height 17
click at [117, 148] on input "0886739019" at bounding box center [117, 148] width 110 height 17
drag, startPoint x: 124, startPoint y: 152, endPoint x: 53, endPoint y: 152, distance: 70.5
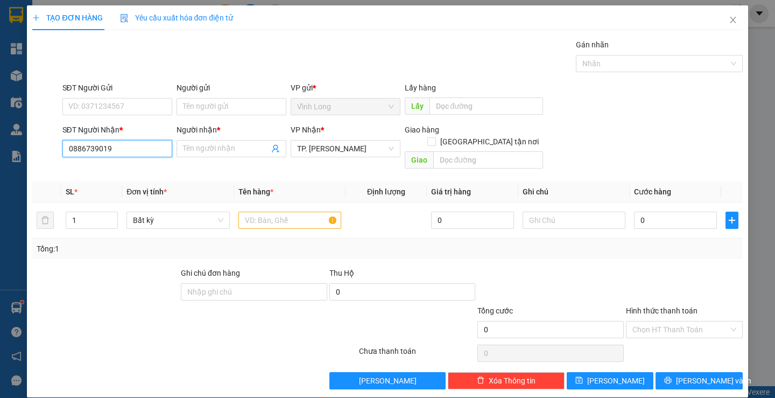
click at [47, 153] on div "SĐT Người Nhận * 0886739019 0886739019 Người nhận * Tên người nhận VP Nhận * TP…" at bounding box center [387, 149] width 712 height 50
type input "0886739019"
click at [203, 145] on input "Người nhận *" at bounding box center [226, 149] width 86 height 12
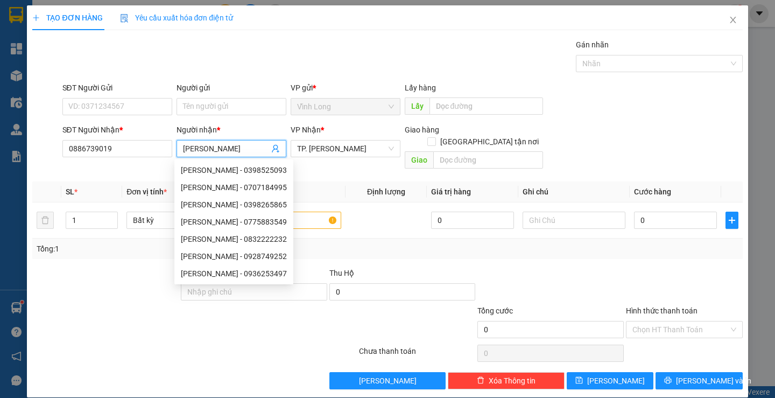
type input "NGỌC TRANG"
drag, startPoint x: 282, startPoint y: 51, endPoint x: 281, endPoint y: 60, distance: 8.7
click at [282, 50] on div "Gói vận chuyển * Tiêu chuẩn Gán nhãn Nhãn" at bounding box center [402, 58] width 685 height 38
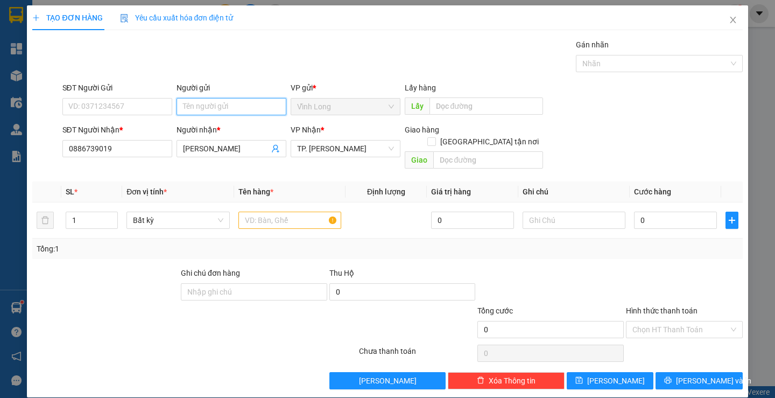
click at [238, 109] on input "Người gửi" at bounding box center [232, 106] width 110 height 17
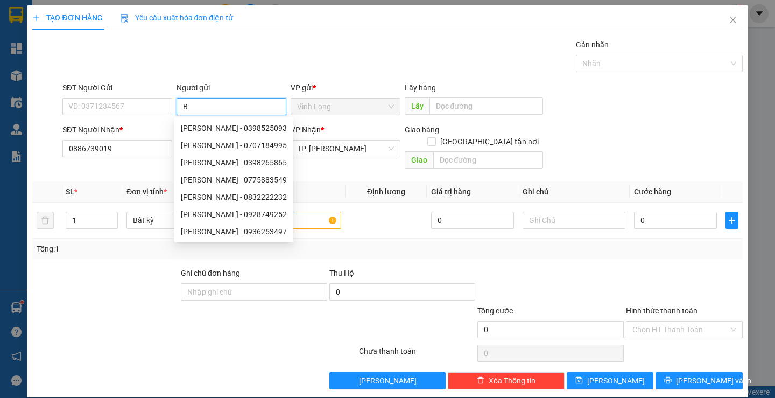
type input "BÁ"
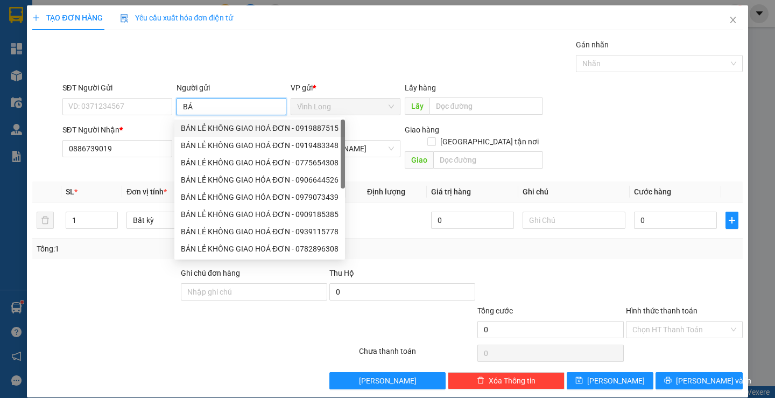
drag, startPoint x: 236, startPoint y: 126, endPoint x: 139, endPoint y: 121, distance: 96.5
click at [235, 126] on div "BÁN LẺ KHÔNG GIAO HOÁ ĐƠN - 0919887515" at bounding box center [260, 128] width 158 height 12
type input "0919887515"
type input "BÁN LẺ KHÔNG GIAO HOÁ ĐƠN"
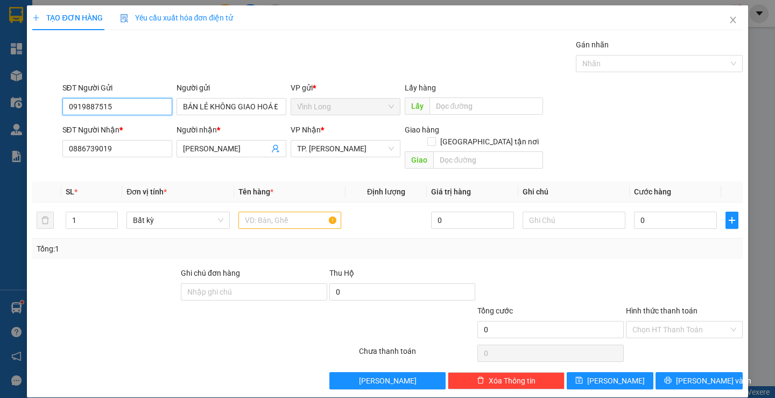
drag, startPoint x: 124, startPoint y: 114, endPoint x: 26, endPoint y: 108, distance: 98.1
click at [29, 108] on div "TẠO ĐƠN HÀNG Yêu cầu xuất hóa đơn điện tử Transit Pickup Surcharge Ids Transit …" at bounding box center [387, 201] width 721 height 392
drag, startPoint x: 298, startPoint y: 48, endPoint x: 344, endPoint y: 81, distance: 56.4
click at [299, 49] on div "Gói vận chuyển * Tiêu chuẩn Gán nhãn Nhãn" at bounding box center [402, 58] width 685 height 38
click at [292, 212] on input "text" at bounding box center [289, 220] width 103 height 17
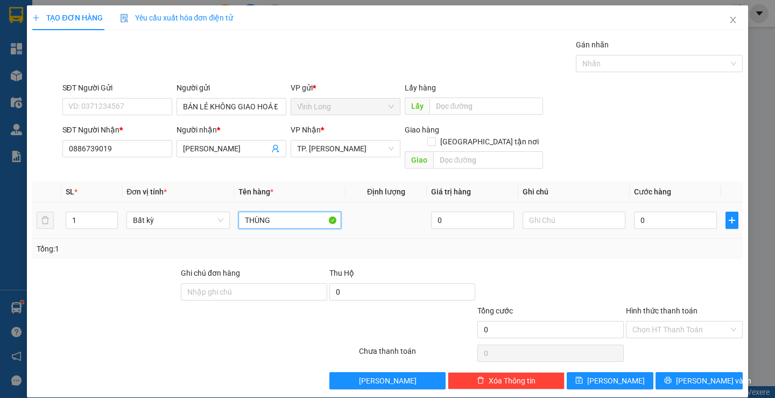
type input "THÙNG"
type input "TRANG"
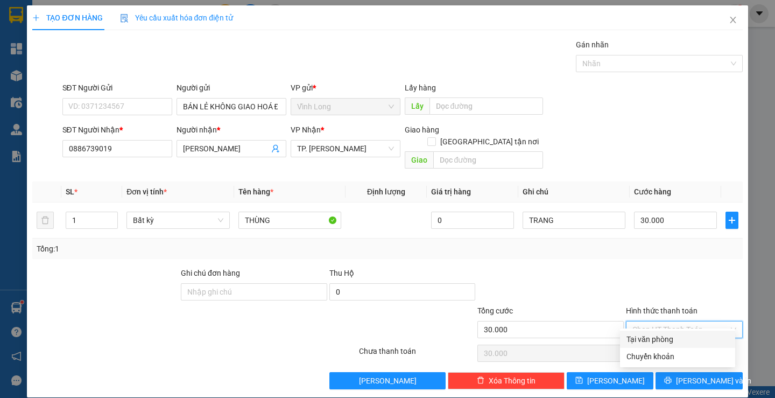
click at [637, 321] on input "Hình thức thanh toán" at bounding box center [680, 329] width 96 height 16
click at [639, 333] on div "Tại văn phòng" at bounding box center [678, 339] width 102 height 12
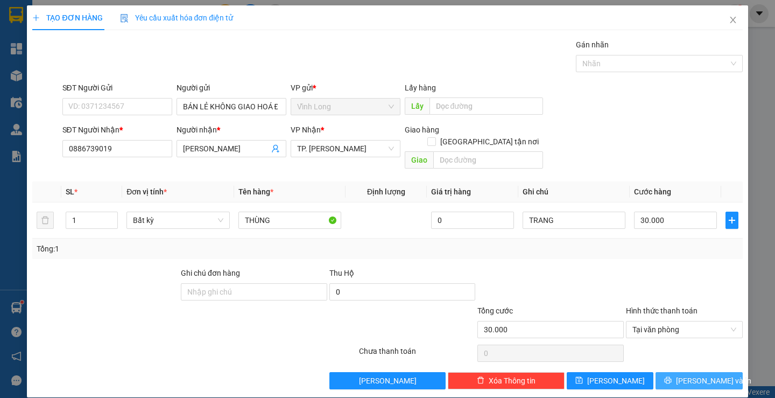
click at [666, 372] on button "[PERSON_NAME] và In" at bounding box center [699, 380] width 87 height 17
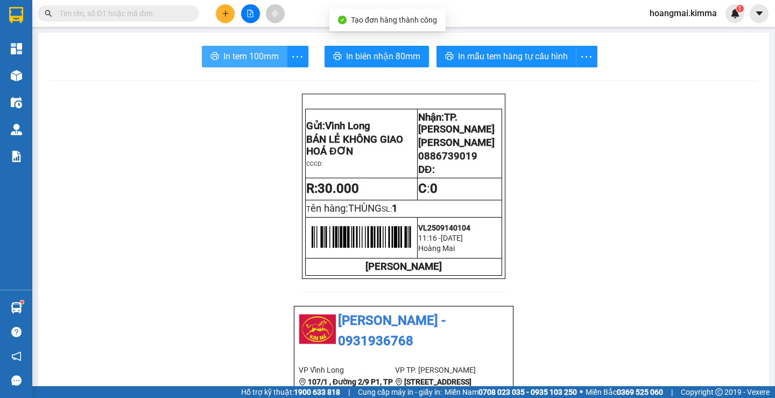
click at [242, 51] on span "In tem 100mm" at bounding box center [250, 56] width 55 height 13
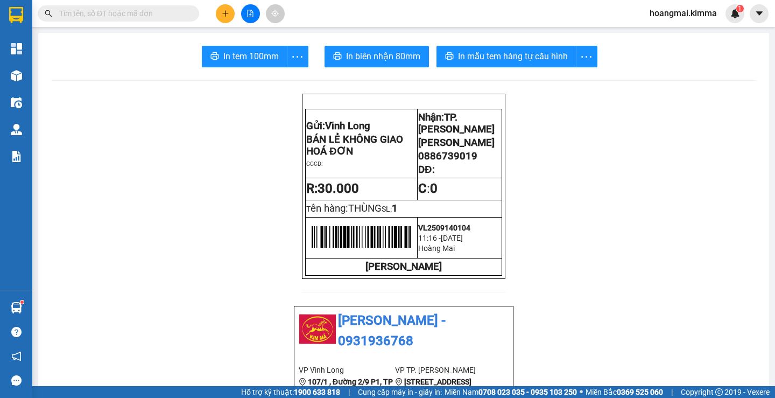
click at [183, 11] on input "text" at bounding box center [122, 14] width 127 height 12
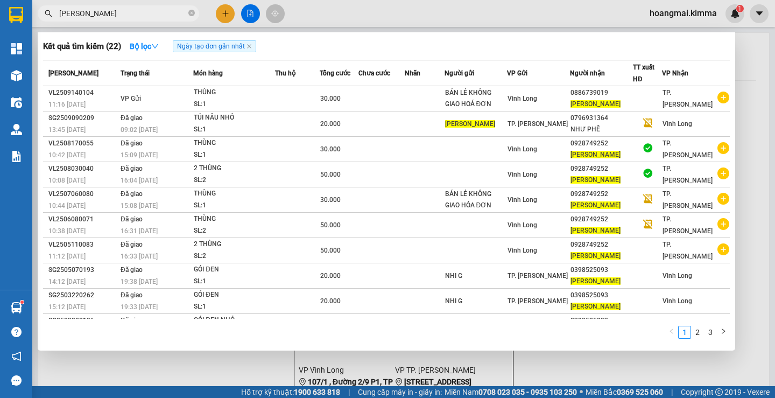
type input "NGỌC TRANG"
click at [748, 56] on div at bounding box center [387, 199] width 775 height 398
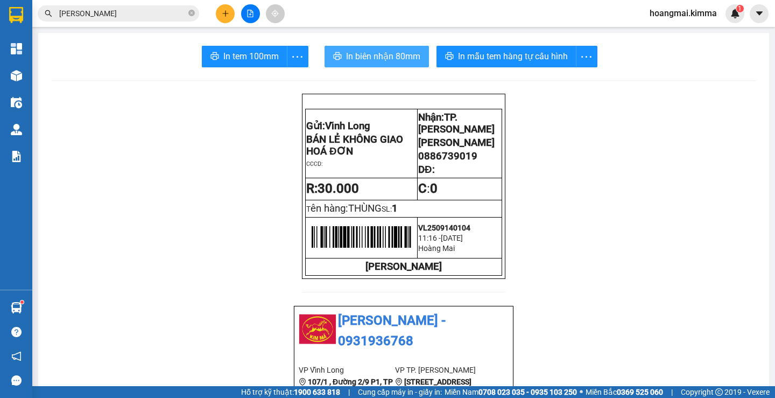
click at [383, 52] on span "In biên nhận 80mm" at bounding box center [383, 56] width 74 height 13
click at [191, 12] on icon "close-circle" at bounding box center [191, 13] width 6 height 6
click at [173, 17] on input "text" at bounding box center [122, 14] width 127 height 12
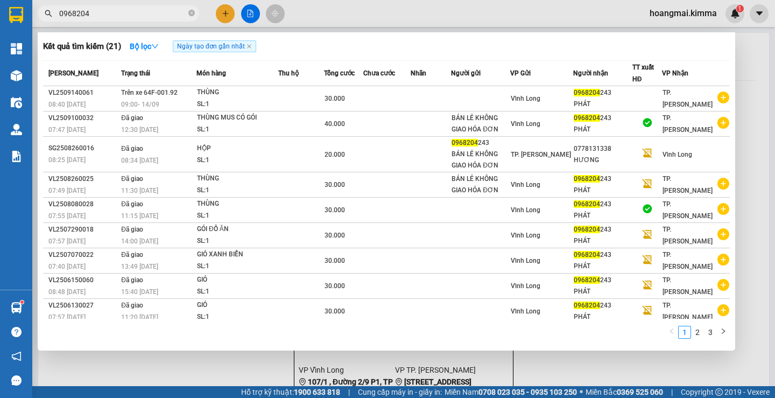
type input "0968204"
click at [222, 12] on div at bounding box center [387, 199] width 775 height 398
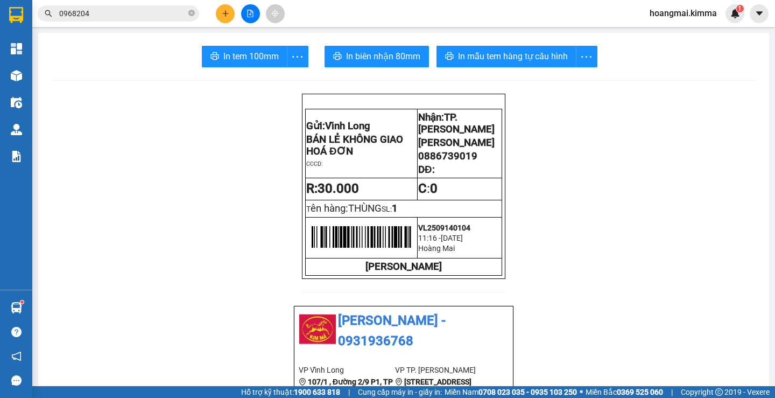
click at [222, 9] on button at bounding box center [225, 13] width 19 height 19
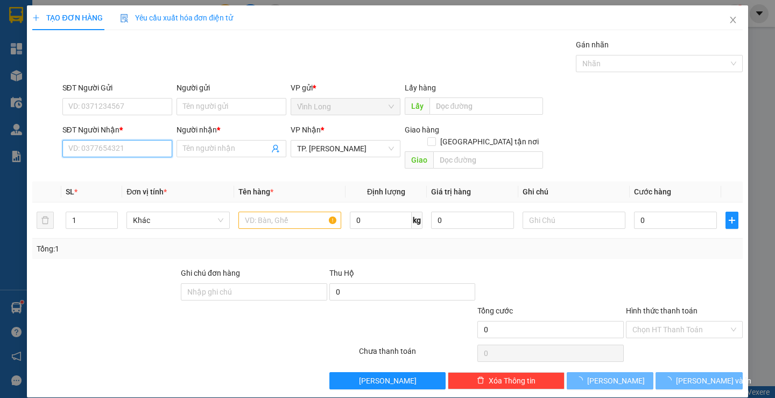
click at [108, 144] on input "SĐT Người Nhận *" at bounding box center [117, 148] width 110 height 17
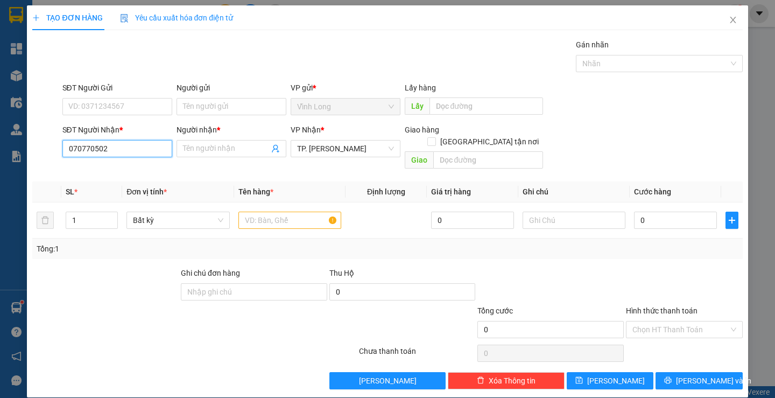
type input "0707705026"
click at [113, 168] on div "0707705026 - NAM" at bounding box center [116, 170] width 96 height 12
type input "NAM"
type input "0707705026"
click at [272, 218] on div at bounding box center [289, 220] width 103 height 22
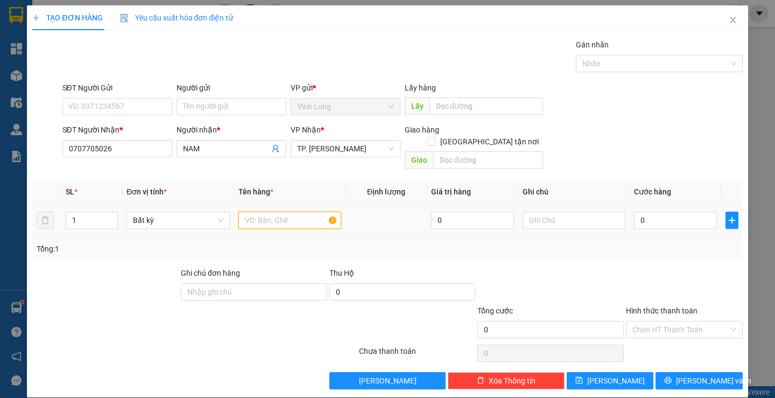
click at [272, 212] on input "text" at bounding box center [289, 220] width 103 height 17
type input "GÓI XANH LÁ"
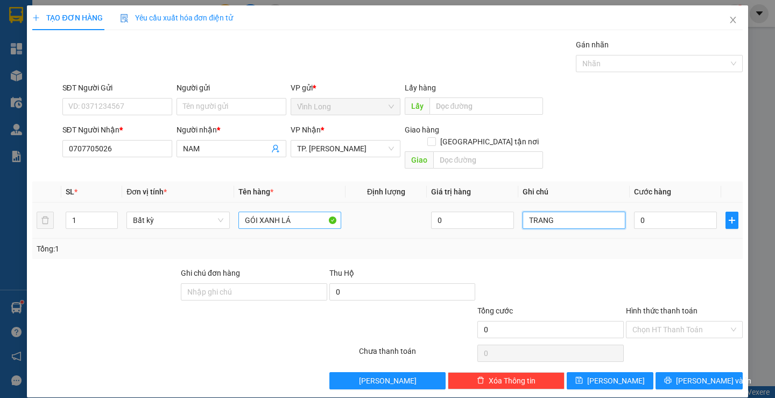
type input "TRANG"
type input "2"
type input "20"
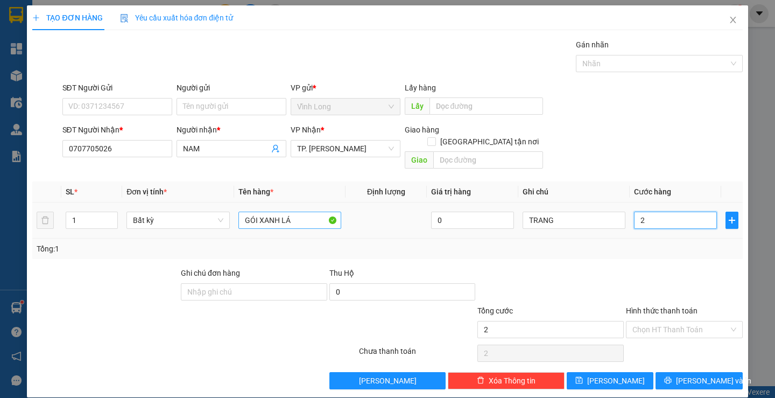
type input "20"
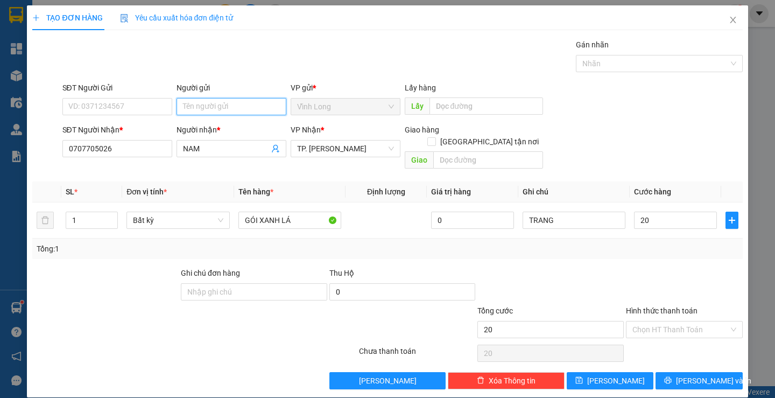
type input "20.000"
click at [196, 107] on input "Người gửi" at bounding box center [232, 106] width 110 height 17
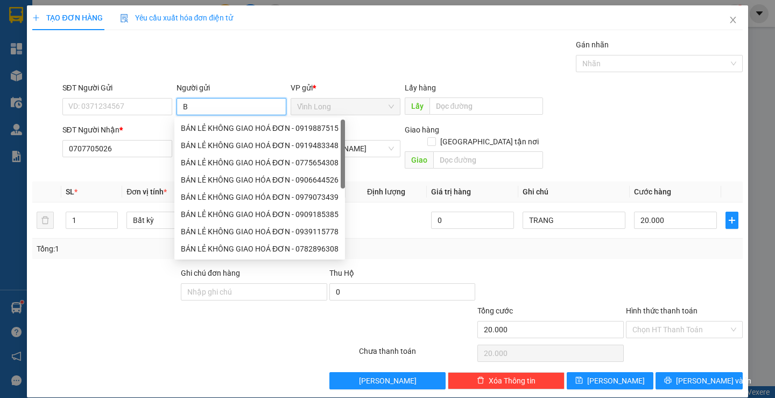
type input "BÁ"
click at [211, 131] on div "BÁN LẺ KHÔNG GIAO HOÁ ĐƠN - 0919887515" at bounding box center [260, 128] width 158 height 12
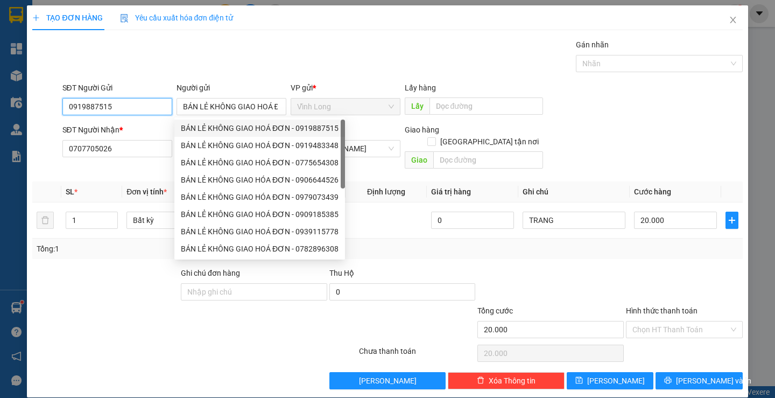
drag, startPoint x: 156, startPoint y: 102, endPoint x: 16, endPoint y: 113, distance: 139.8
click at [16, 113] on div "TẠO ĐƠN HÀNG Yêu cầu xuất hóa đơn điện tử Transit Pickup Surcharge Ids Transit …" at bounding box center [387, 199] width 775 height 398
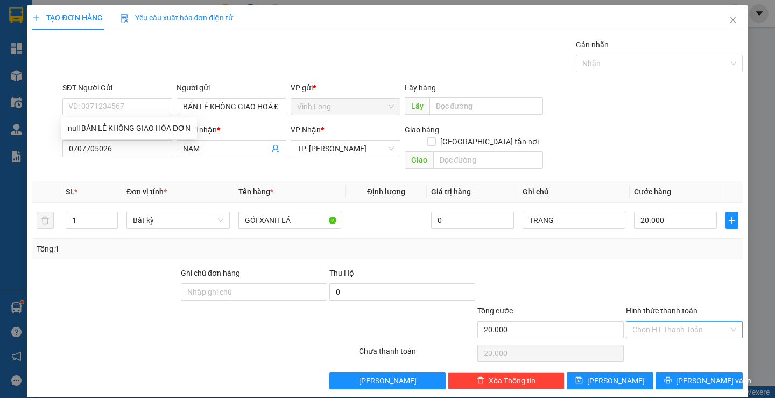
click at [660, 321] on input "Hình thức thanh toán" at bounding box center [680, 329] width 96 height 16
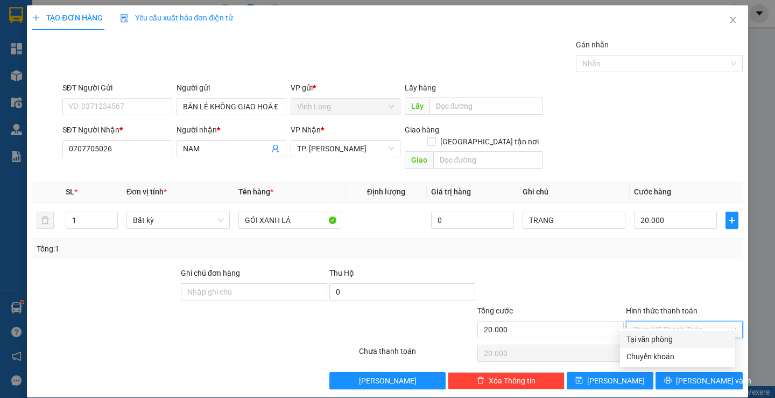
click at [642, 340] on div "Tại văn phòng" at bounding box center [678, 339] width 102 height 12
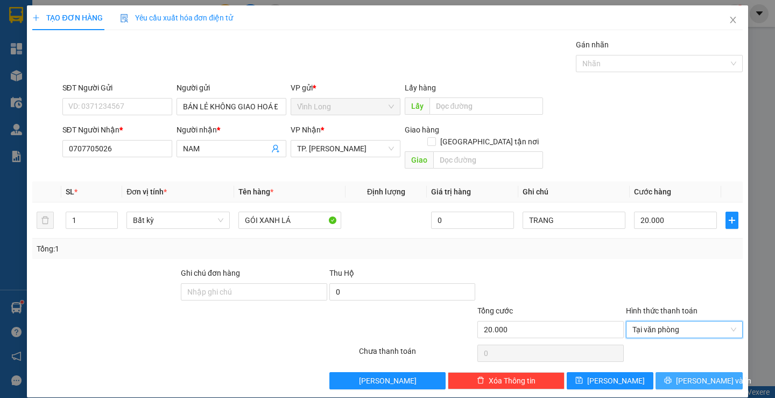
click at [686, 372] on button "[PERSON_NAME] và In" at bounding box center [699, 380] width 87 height 17
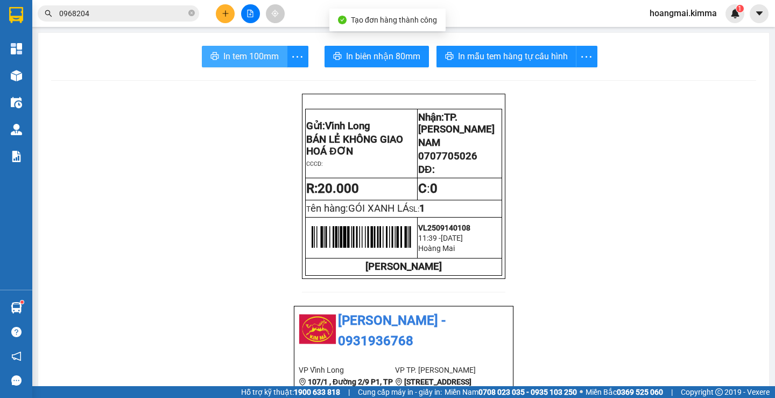
click at [241, 65] on button "In tem 100mm" at bounding box center [245, 57] width 86 height 22
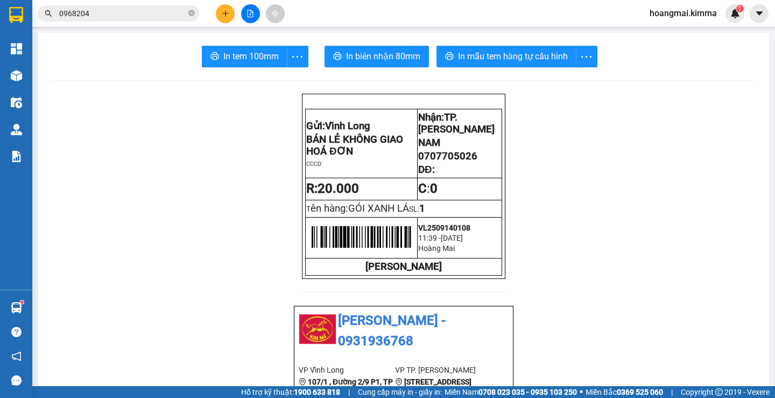
click at [226, 13] on icon "plus" at bounding box center [225, 13] width 6 height 1
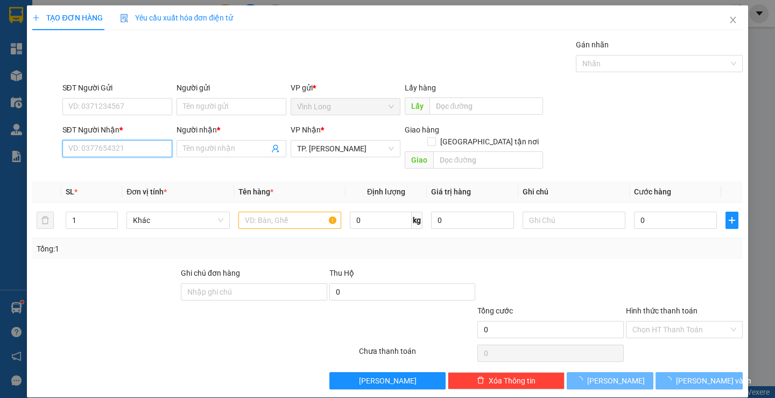
click at [133, 145] on input "SĐT Người Nhận *" at bounding box center [117, 148] width 110 height 17
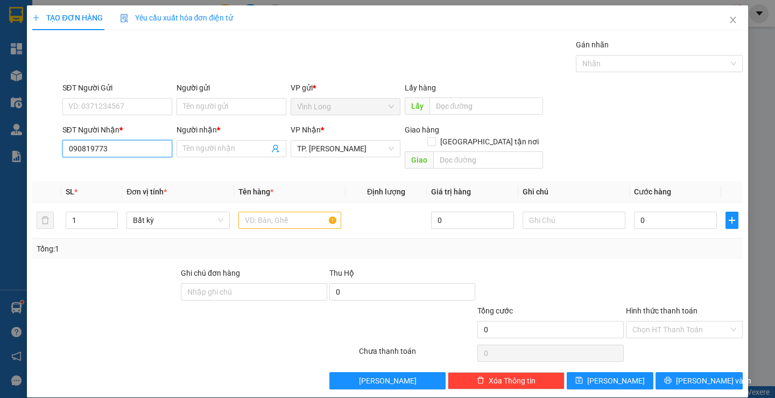
type input "0908197736"
click at [123, 168] on div "0908197736 - 6 TUẤN" at bounding box center [116, 170] width 96 height 12
type input "6 TUẤN"
type input "0908197736"
click at [215, 114] on input "Người gửi" at bounding box center [232, 106] width 110 height 17
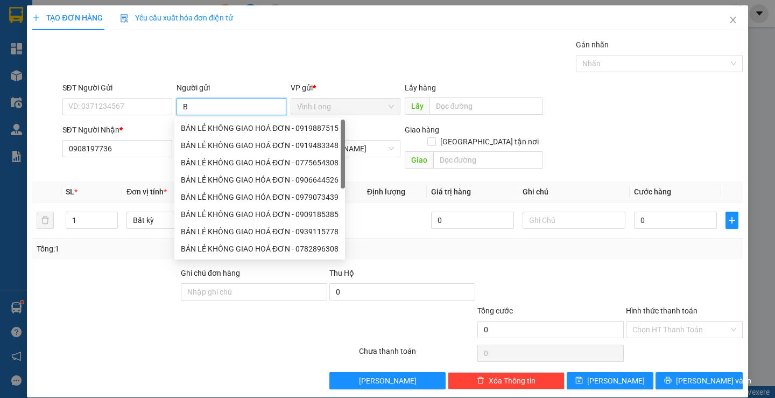
type input "BÁ"
click at [212, 129] on div "BÁN LẺ KHÔNG GIAO HOÁ ĐƠN - 0919887515" at bounding box center [260, 128] width 158 height 12
type input "0919887515"
type input "BÁN LẺ KHÔNG GIAO HOÁ ĐƠN"
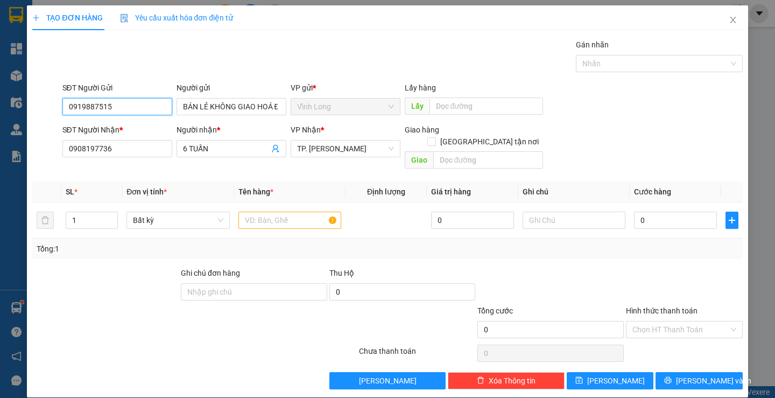
drag, startPoint x: 138, startPoint y: 109, endPoint x: 0, endPoint y: 120, distance: 138.7
click at [0, 120] on div "TẠO ĐƠN HÀNG Yêu cầu xuất hóa đơn điện tử Transit Pickup Surcharge Ids Transit …" at bounding box center [387, 199] width 775 height 398
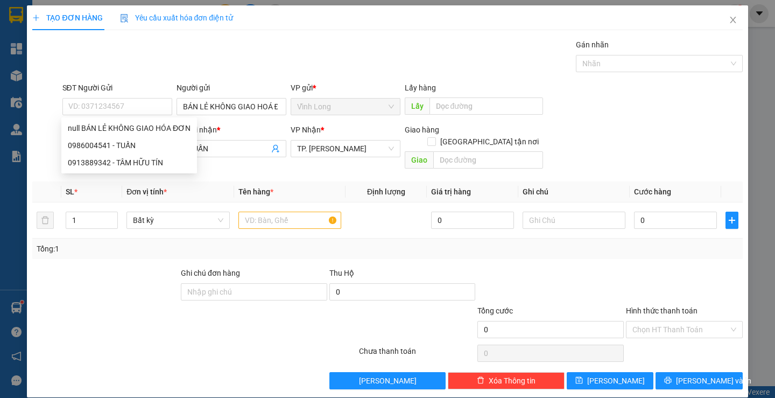
click at [269, 56] on div "Gói vận chuyển * Tiêu chuẩn Gán nhãn Nhãn" at bounding box center [402, 58] width 685 height 38
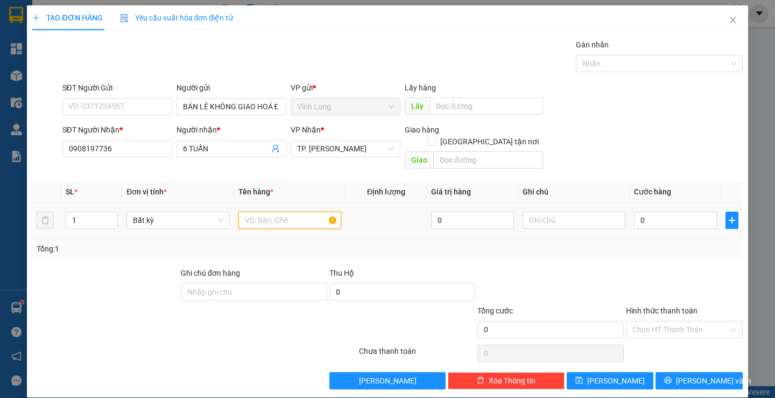
click at [277, 212] on input "text" at bounding box center [289, 220] width 103 height 17
type input "GÓI ĐEN ( FE )"
click at [643, 325] on input "Hình thức thanh toán" at bounding box center [680, 329] width 96 height 16
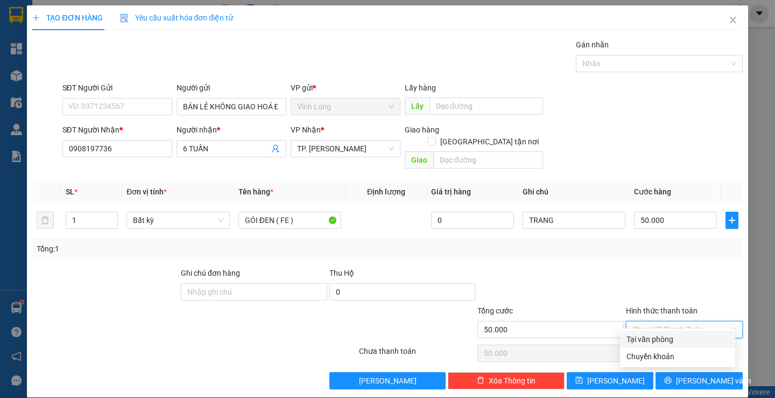
click at [643, 337] on div "Tại văn phòng" at bounding box center [678, 339] width 102 height 12
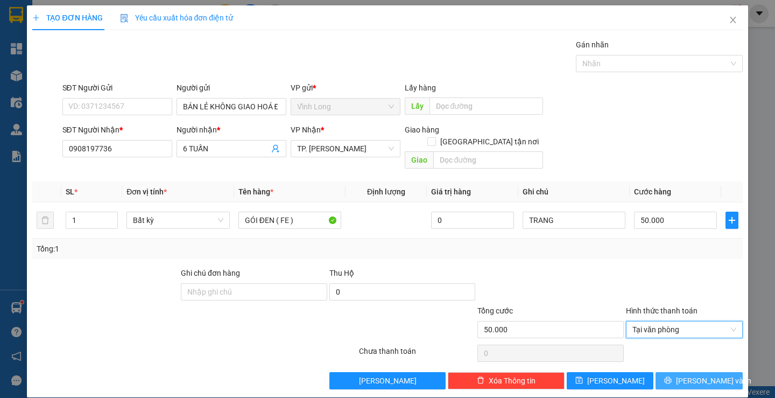
click at [681, 372] on button "[PERSON_NAME] và In" at bounding box center [699, 380] width 87 height 17
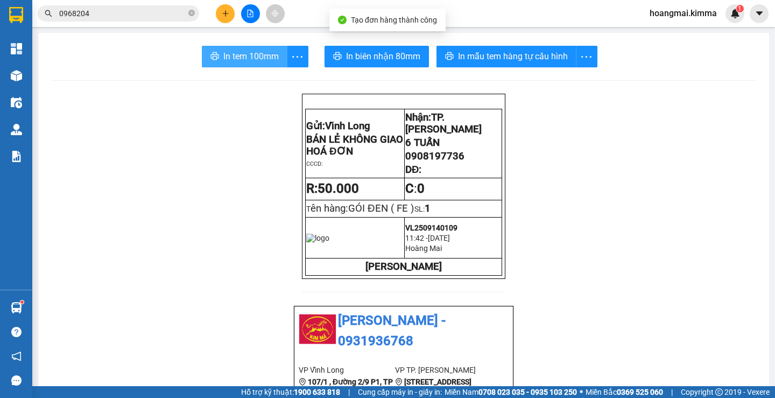
click at [228, 59] on span "In tem 100mm" at bounding box center [250, 56] width 55 height 13
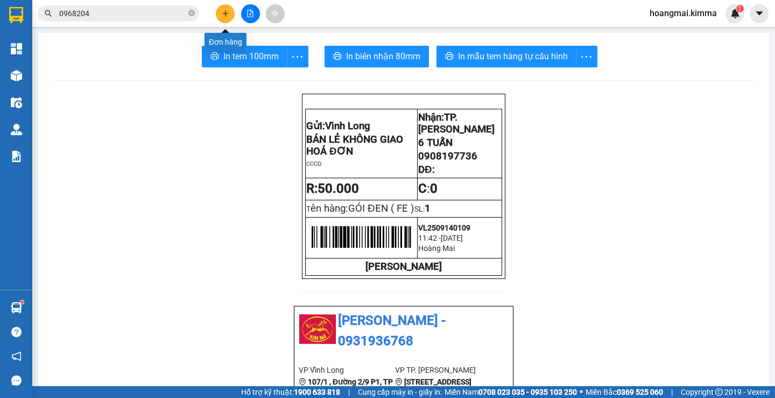
click at [227, 15] on icon "plus" at bounding box center [226, 14] width 8 height 8
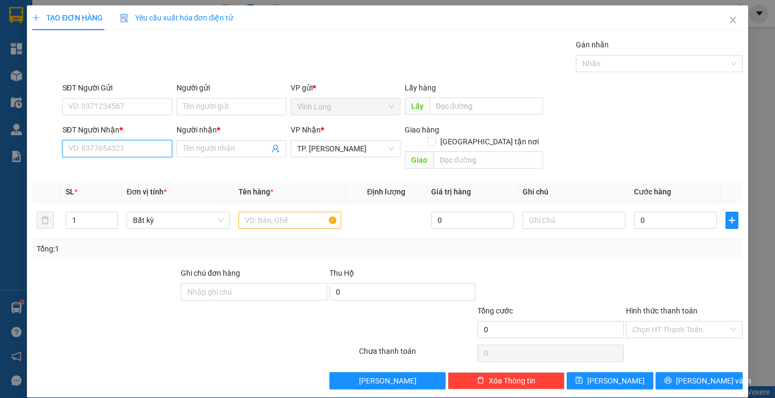
click at [131, 146] on input "SĐT Người Nhận *" at bounding box center [117, 148] width 110 height 17
click at [136, 169] on div "0917656674 - LAB BẢO TÍN" at bounding box center [129, 170] width 122 height 12
type input "0917656674"
type input "LAB BẢO TÍN"
type input "0917656674"
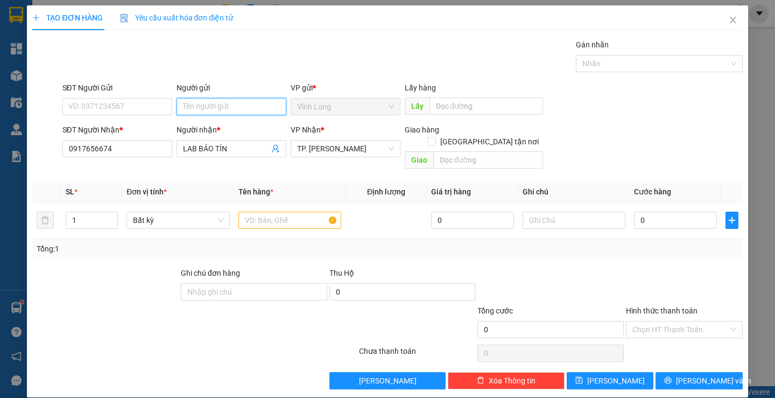
click at [196, 101] on input "Người gửi" at bounding box center [232, 106] width 110 height 17
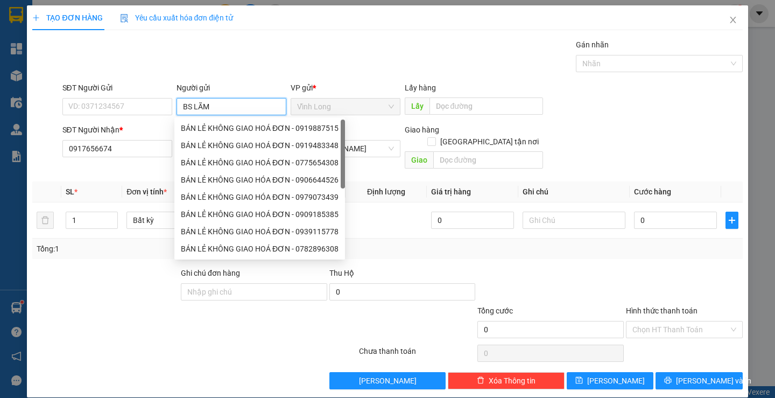
type input "BS LÃM"
drag, startPoint x: 287, startPoint y: 59, endPoint x: 337, endPoint y: 133, distance: 88.8
click at [288, 59] on div "Gói vận chuyển * Tiêu chuẩn Gán nhãn Nhãn" at bounding box center [402, 58] width 685 height 38
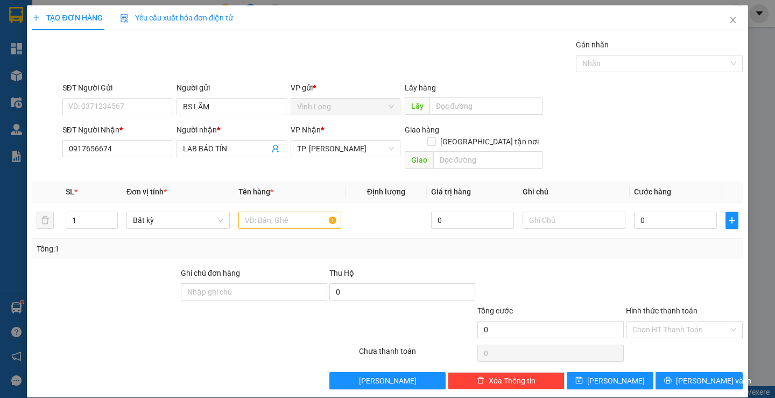
drag, startPoint x: 266, startPoint y: 185, endPoint x: 263, endPoint y: 174, distance: 11.1
click at [264, 185] on th "Tên hàng *" at bounding box center [289, 191] width 111 height 21
click at [266, 212] on input "text" at bounding box center [289, 220] width 103 height 17
type input "HỘP"
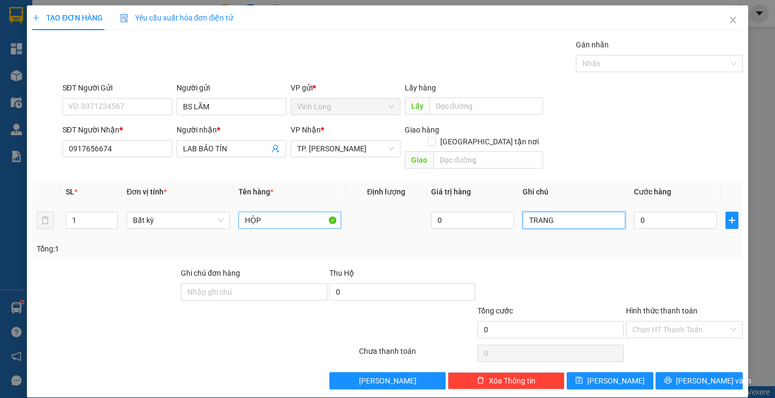
type input "TRANG"
type input "2"
type input "20"
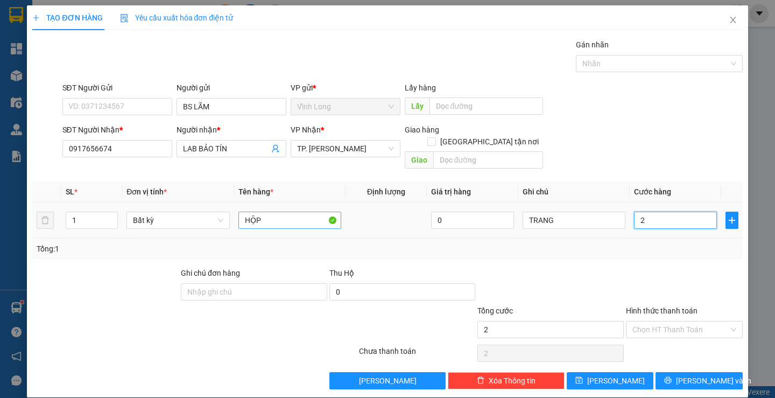
type input "20"
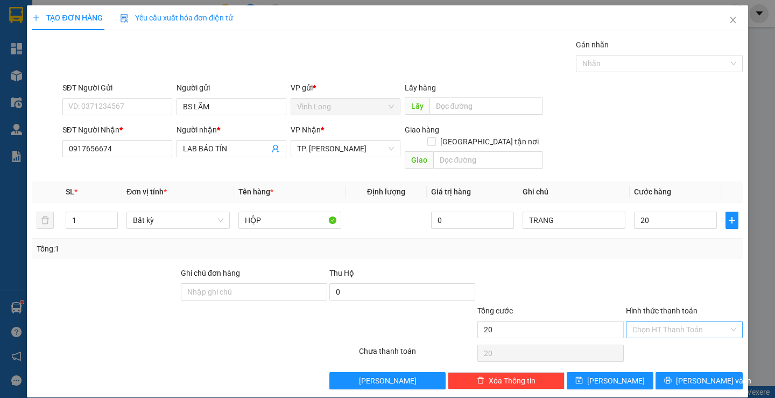
type input "20.000"
click at [689, 321] on input "Hình thức thanh toán" at bounding box center [680, 329] width 96 height 16
click at [678, 338] on div "Tại văn phòng" at bounding box center [678, 339] width 102 height 12
type input "0"
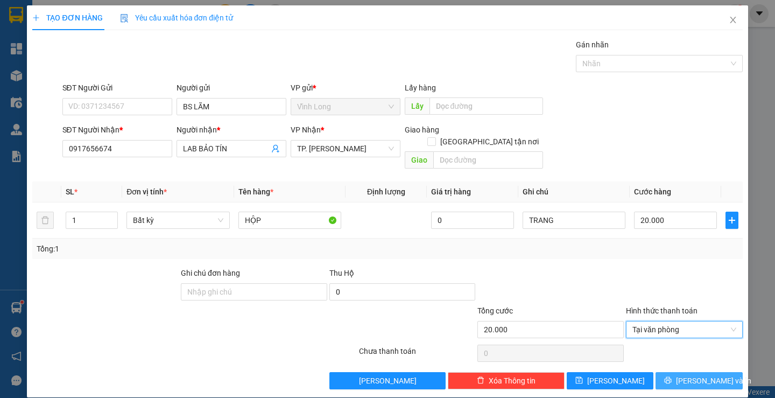
click at [672, 372] on button "[PERSON_NAME] và In" at bounding box center [699, 380] width 87 height 17
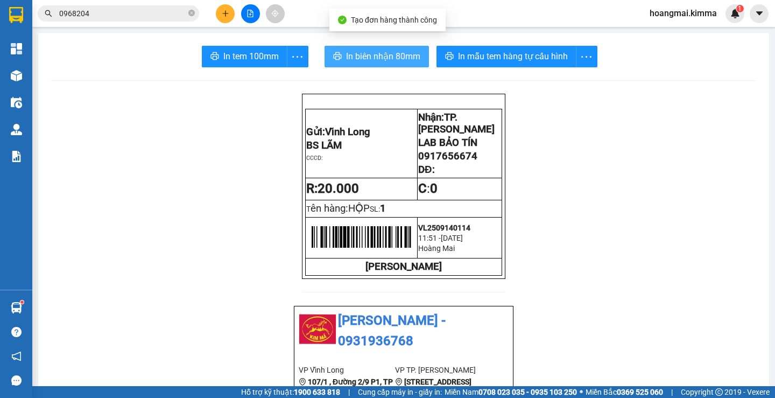
click at [358, 66] on button "In biên nhận 80mm" at bounding box center [377, 57] width 104 height 22
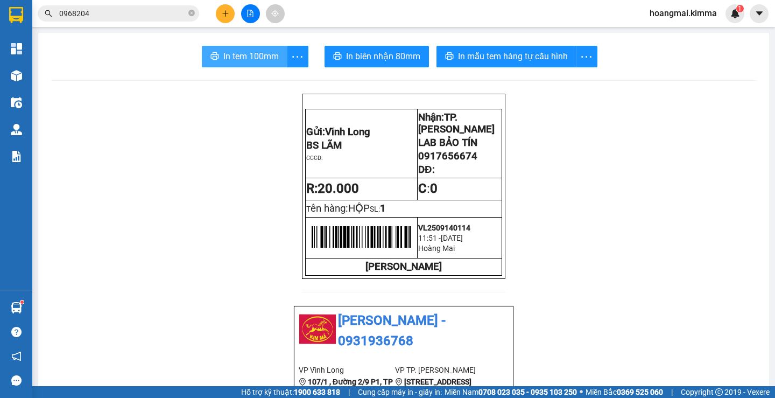
click at [277, 61] on button "In tem 100mm" at bounding box center [245, 57] width 86 height 22
click at [223, 15] on icon "plus" at bounding box center [226, 14] width 8 height 8
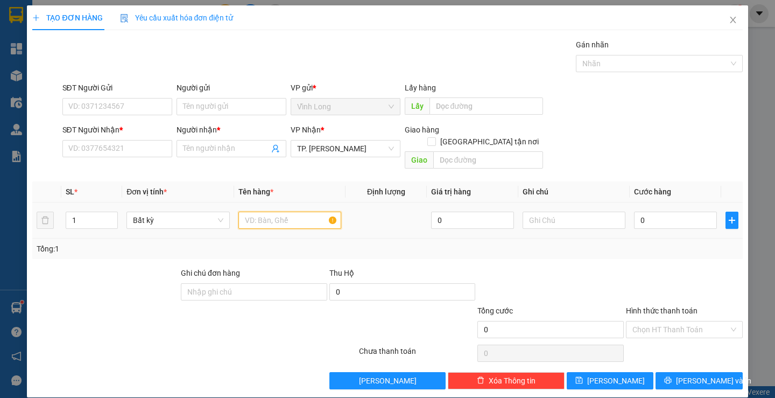
drag, startPoint x: 254, startPoint y: 206, endPoint x: 253, endPoint y: 198, distance: 8.1
click at [254, 212] on input "text" at bounding box center [289, 220] width 103 height 17
type input "GÓI XANH BIỂN"
type input "TRANG"
type input "3"
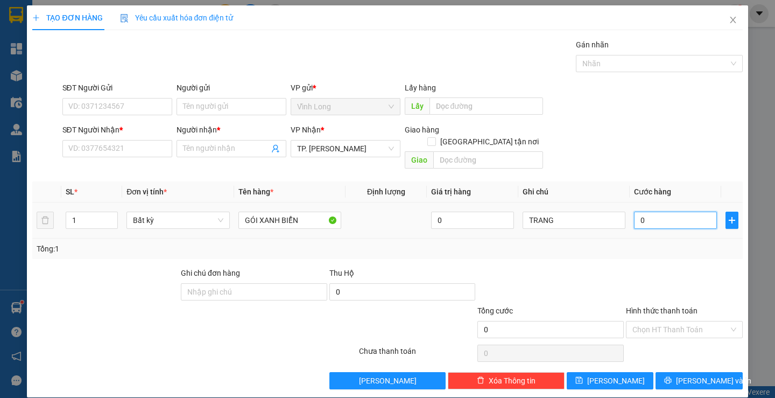
type input "3"
type input "30"
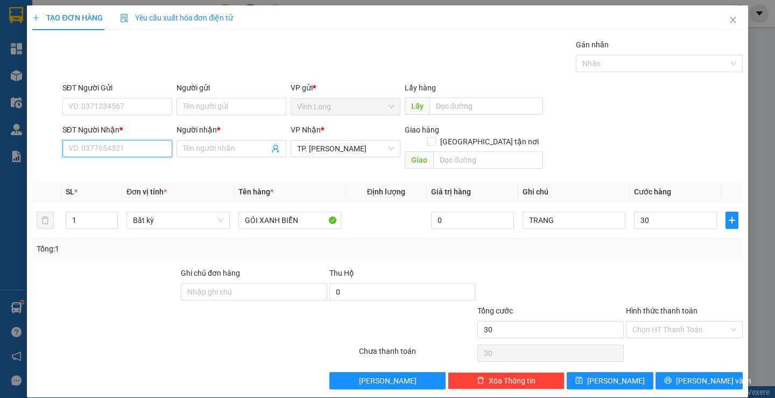
type input "30.000"
click at [163, 153] on input "SĐT Người Nhận *" at bounding box center [117, 148] width 110 height 17
click at [157, 151] on input "SĐT Người Nhận *" at bounding box center [117, 148] width 110 height 17
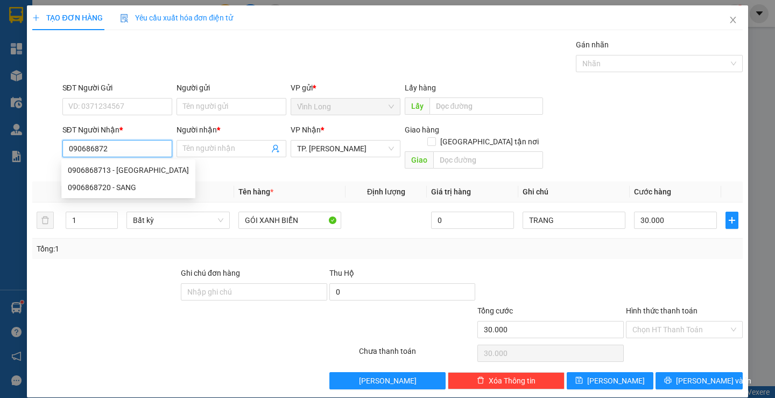
type input "0906868720"
click at [121, 174] on div "0906868720 - SANG" at bounding box center [116, 170] width 96 height 12
type input "SANG"
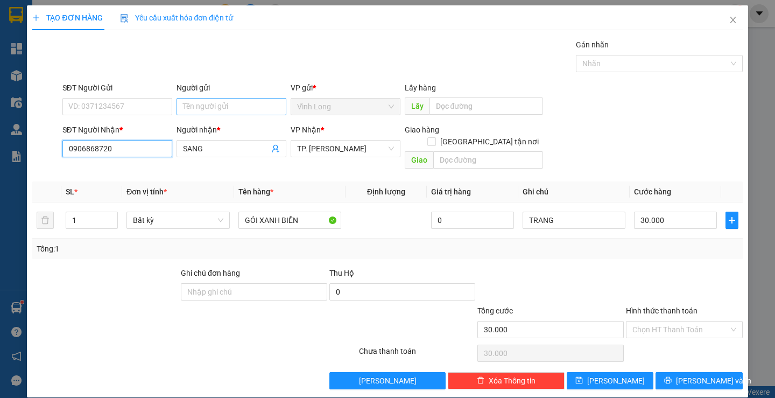
type input "0906868720"
click at [201, 104] on input "Người gửi" at bounding box center [232, 106] width 110 height 17
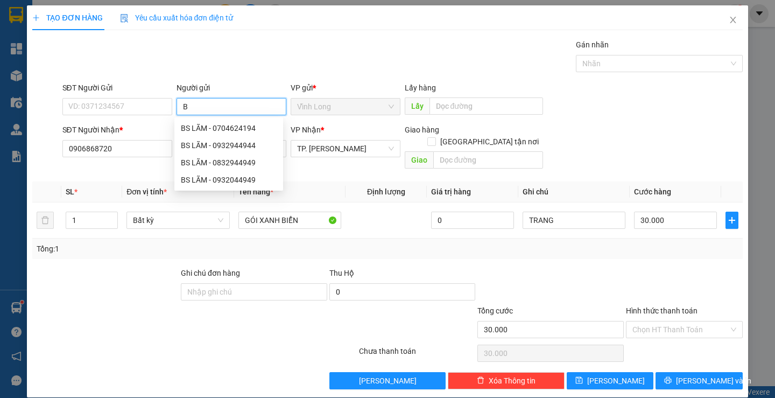
type input "BÁ"
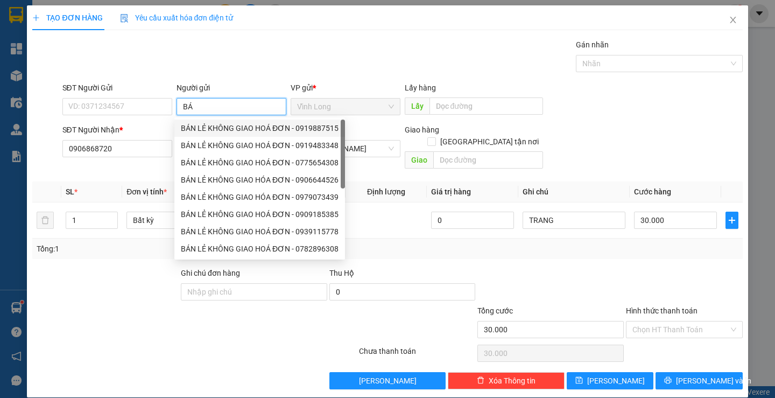
drag, startPoint x: 218, startPoint y: 128, endPoint x: 147, endPoint y: 121, distance: 71.3
click at [217, 128] on div "BÁN LẺ KHÔNG GIAO HOÁ ĐƠN - 0919887515" at bounding box center [260, 128] width 158 height 12
type input "0919887515"
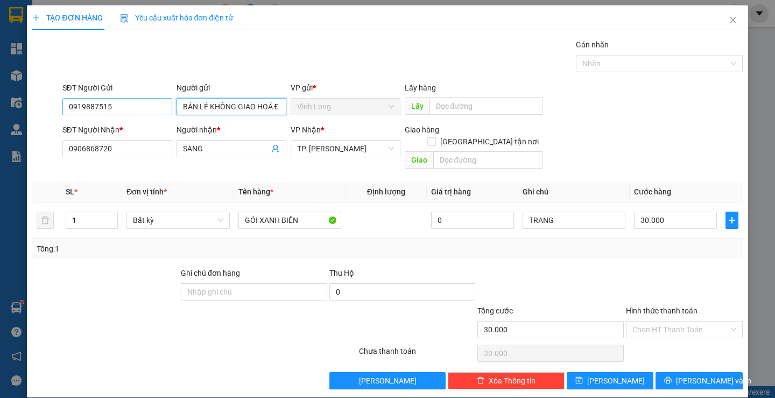
type input "BÁN LẺ KHÔNG GIAO HOÁ ĐƠN"
drag, startPoint x: 129, startPoint y: 109, endPoint x: 54, endPoint y: 115, distance: 75.1
click at [54, 115] on div "SĐT Người Gửi 0919887515 0919887515 Người gửi BÁN LẺ KHÔNG GIAO HOÁ ĐƠN VP gửi …" at bounding box center [387, 101] width 712 height 38
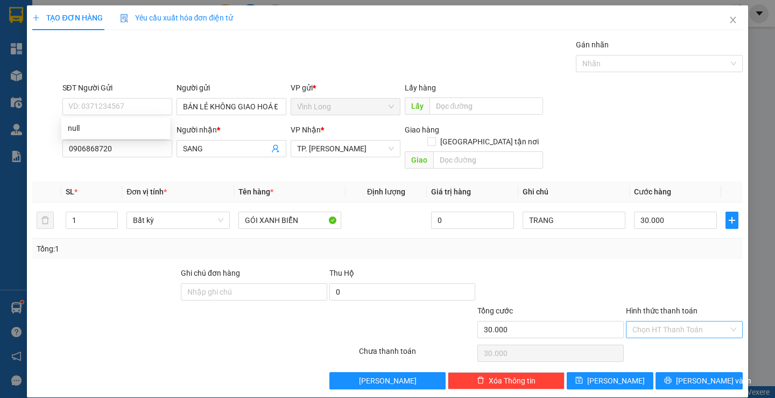
click at [659, 322] on input "Hình thức thanh toán" at bounding box center [680, 329] width 96 height 16
click at [656, 335] on div "Tại văn phòng" at bounding box center [678, 339] width 102 height 12
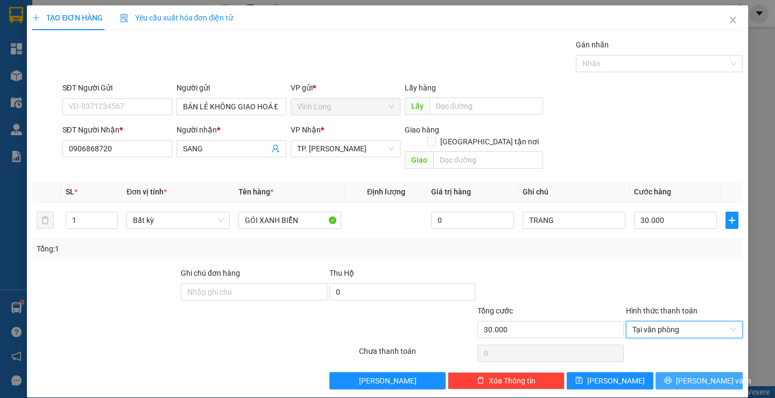
click at [667, 375] on button "[PERSON_NAME] và In" at bounding box center [699, 380] width 87 height 17
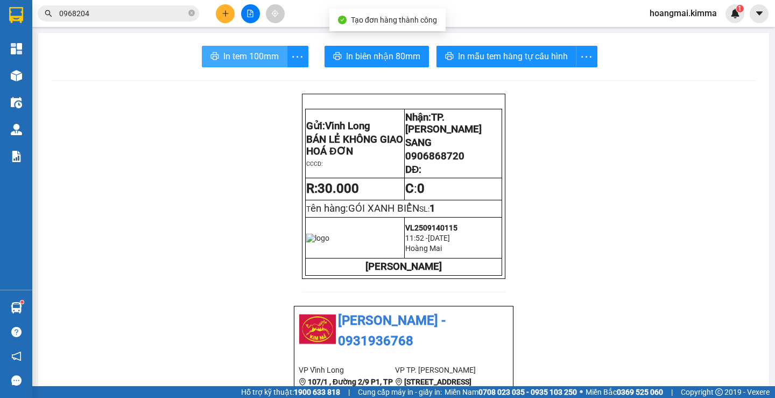
click at [217, 54] on button "In tem 100mm" at bounding box center [245, 57] width 86 height 22
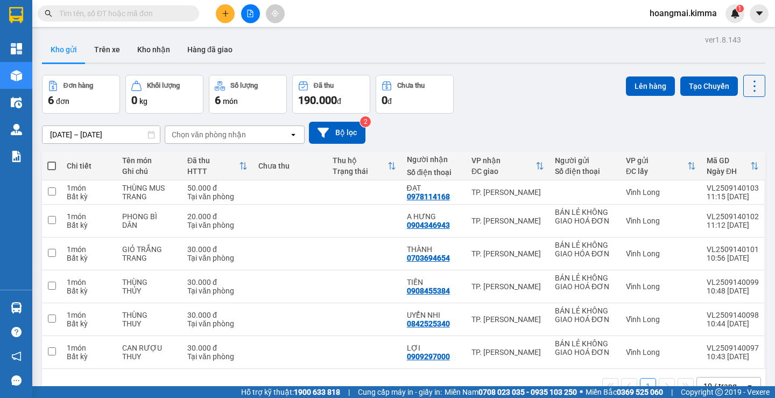
paste input "0886739019"
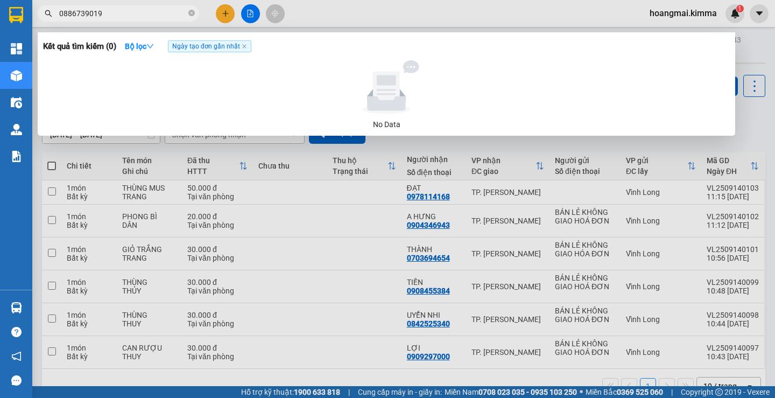
drag, startPoint x: 82, startPoint y: 12, endPoint x: 20, endPoint y: 12, distance: 61.9
click at [23, 12] on section "Kết quả tìm kiếm ( 0 ) Bộ lọc Ngày tạo đơn gần nhất No Data 0886739019 hoangmai…" at bounding box center [387, 199] width 775 height 398
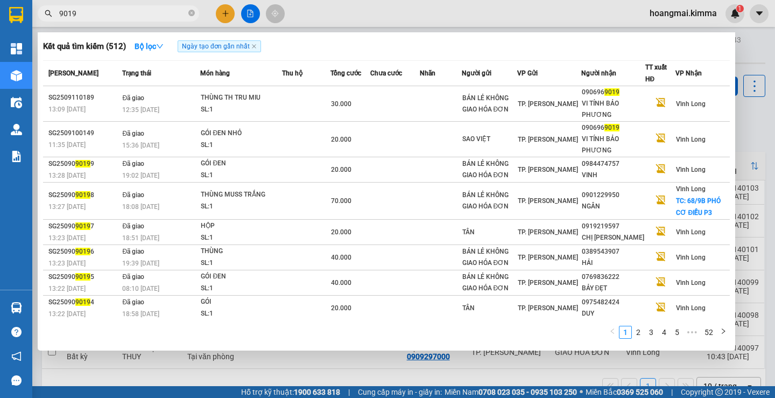
type input "9019"
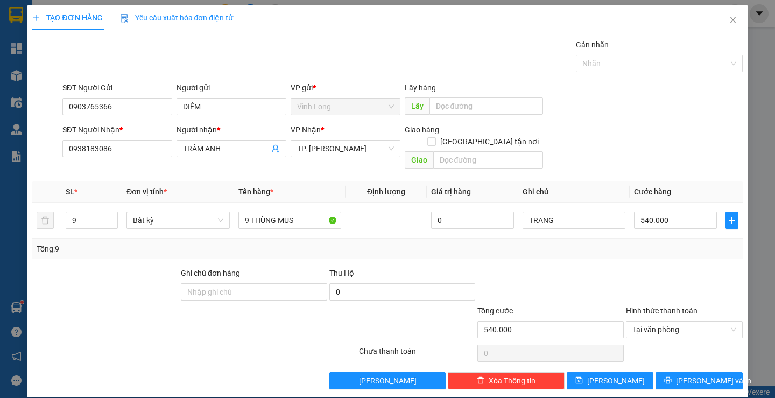
drag, startPoint x: 668, startPoint y: 131, endPoint x: 675, endPoint y: 113, distance: 19.4
click at [668, 130] on div "SĐT Người Nhận * 0938183086 Người nhận * TRÂM ANH VP Nhận * TP. [PERSON_NAME] h…" at bounding box center [402, 149] width 685 height 50
click at [672, 376] on icon "printer" at bounding box center [668, 380] width 8 height 8
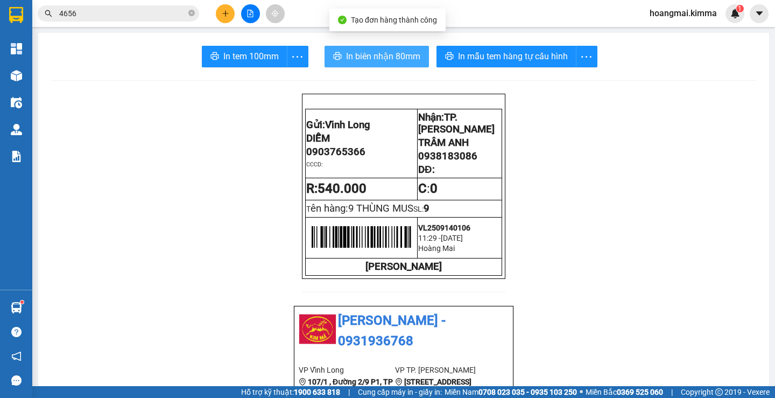
click at [369, 53] on span "In biên nhận 80mm" at bounding box center [383, 56] width 74 height 13
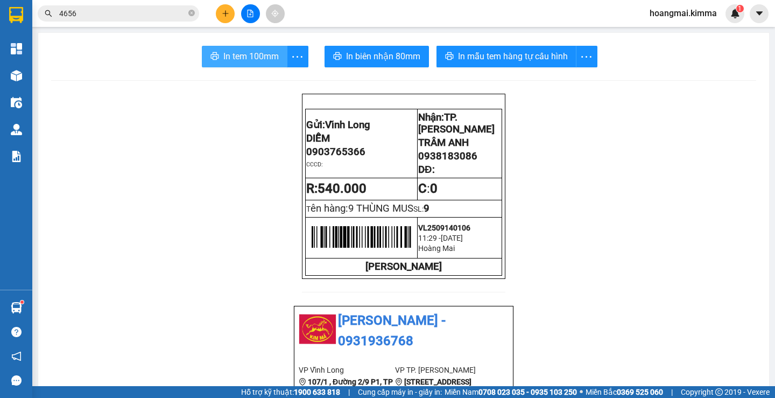
click at [249, 53] on span "In tem 100mm" at bounding box center [250, 56] width 55 height 13
